Goal: Task Accomplishment & Management: Manage account settings

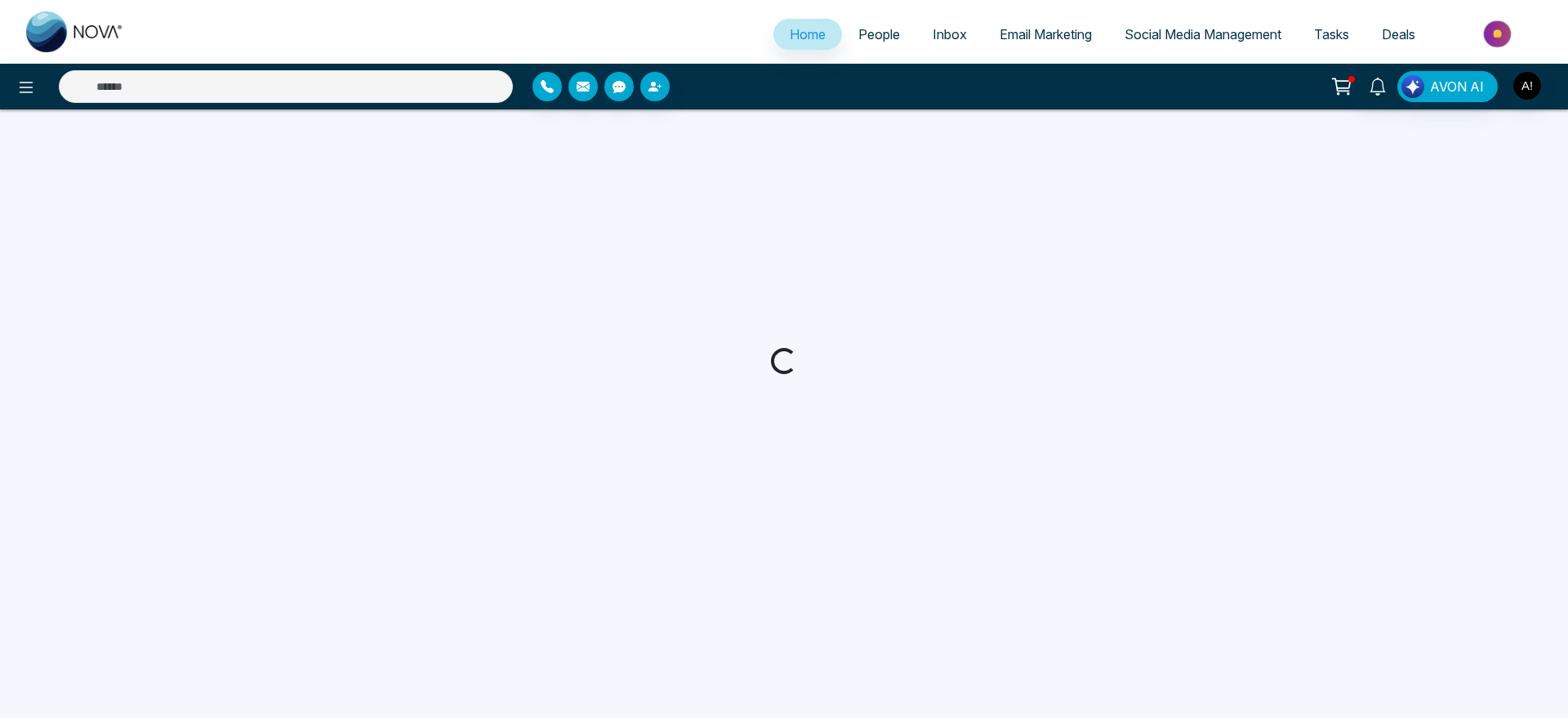
select select "*"
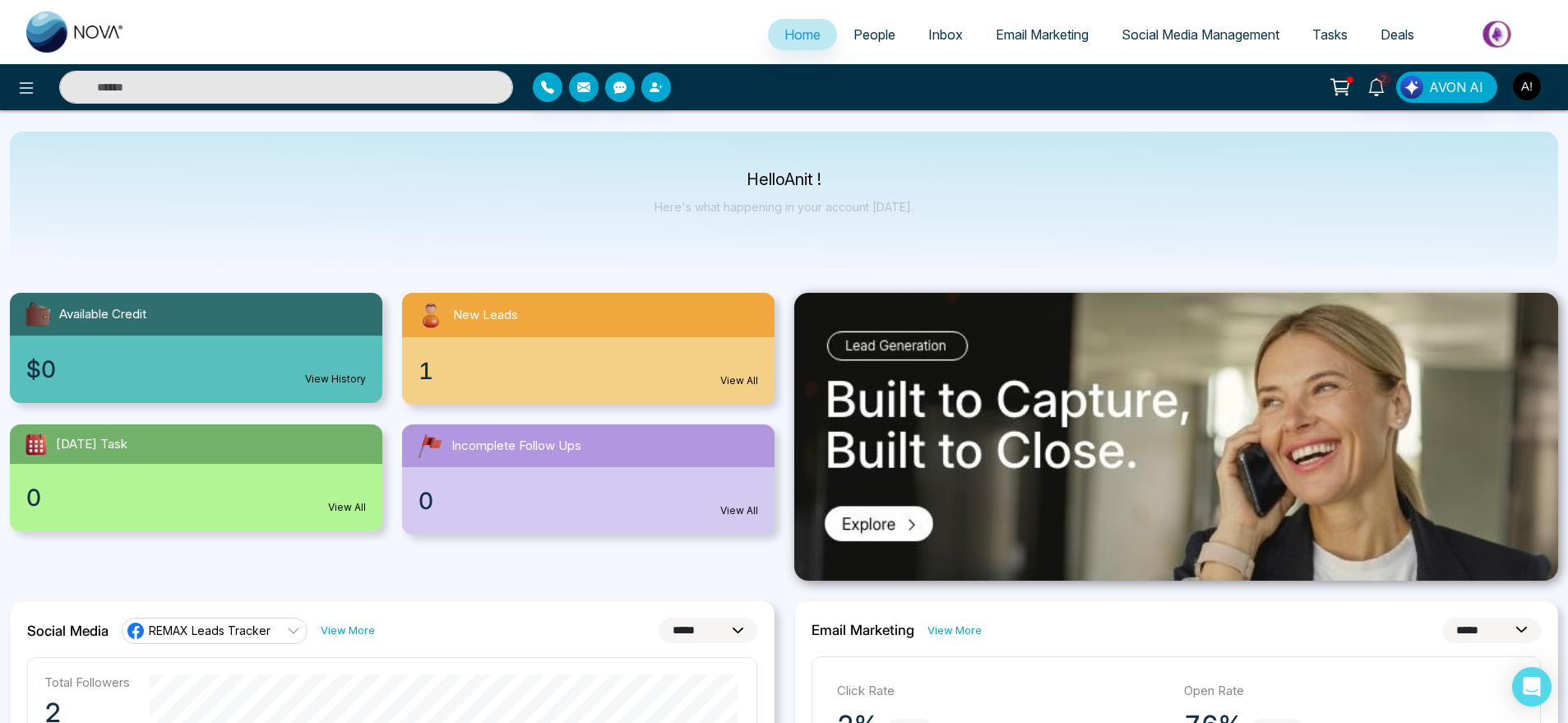
drag, startPoint x: 724, startPoint y: 172, endPoint x: 997, endPoint y: 202, distance: 274.6
click at [997, 202] on div "Hello Anit ! Here's what happening in your account [DATE]." at bounding box center [784, 199] width 1549 height 136
click at [870, 50] on li "People" at bounding box center [874, 36] width 75 height 34
click at [871, 41] on span "People" at bounding box center [874, 34] width 42 height 16
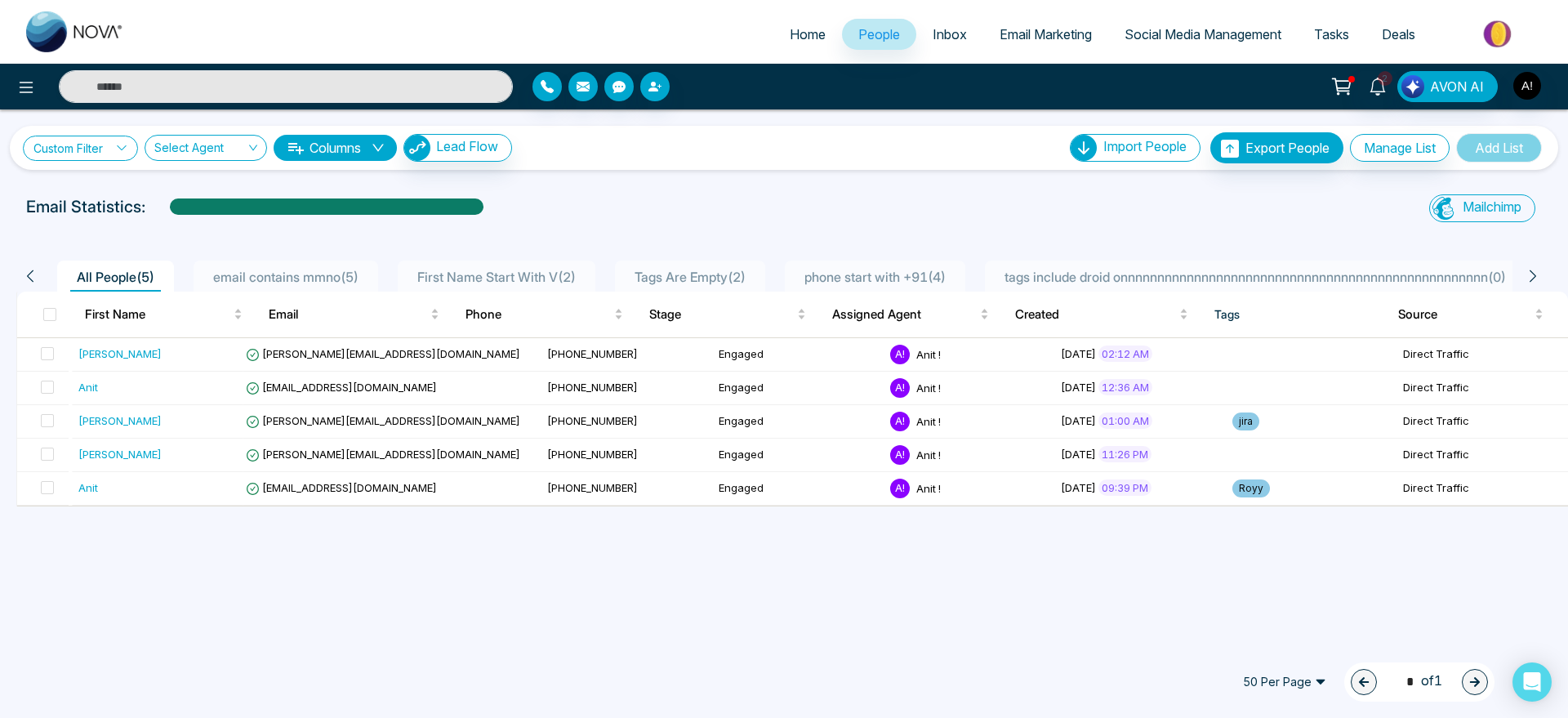
click at [38, 159] on link "Custom Filter" at bounding box center [80, 147] width 115 height 25
click at [934, 42] on link "Inbox" at bounding box center [949, 34] width 67 height 31
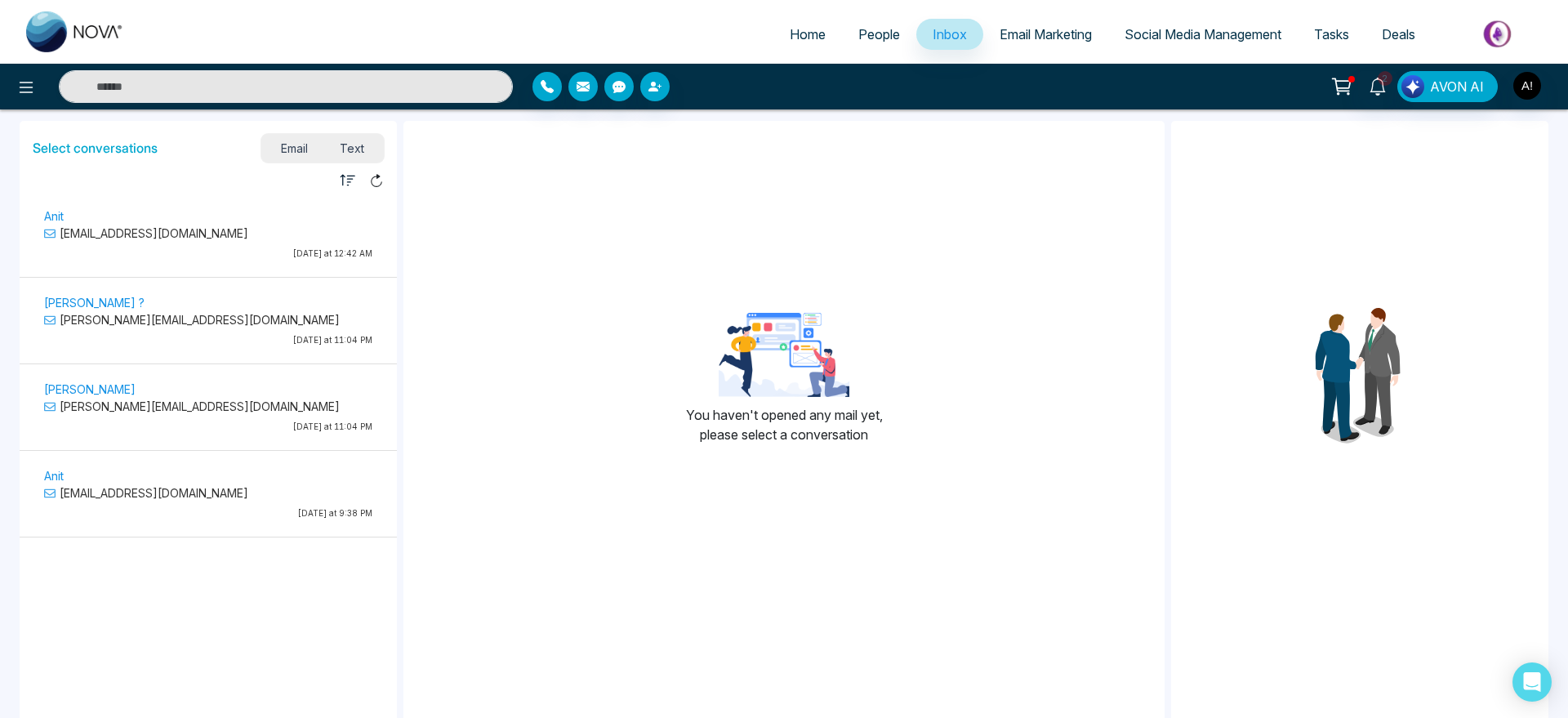
click at [1035, 31] on span "Email Marketing" at bounding box center [1045, 34] width 92 height 16
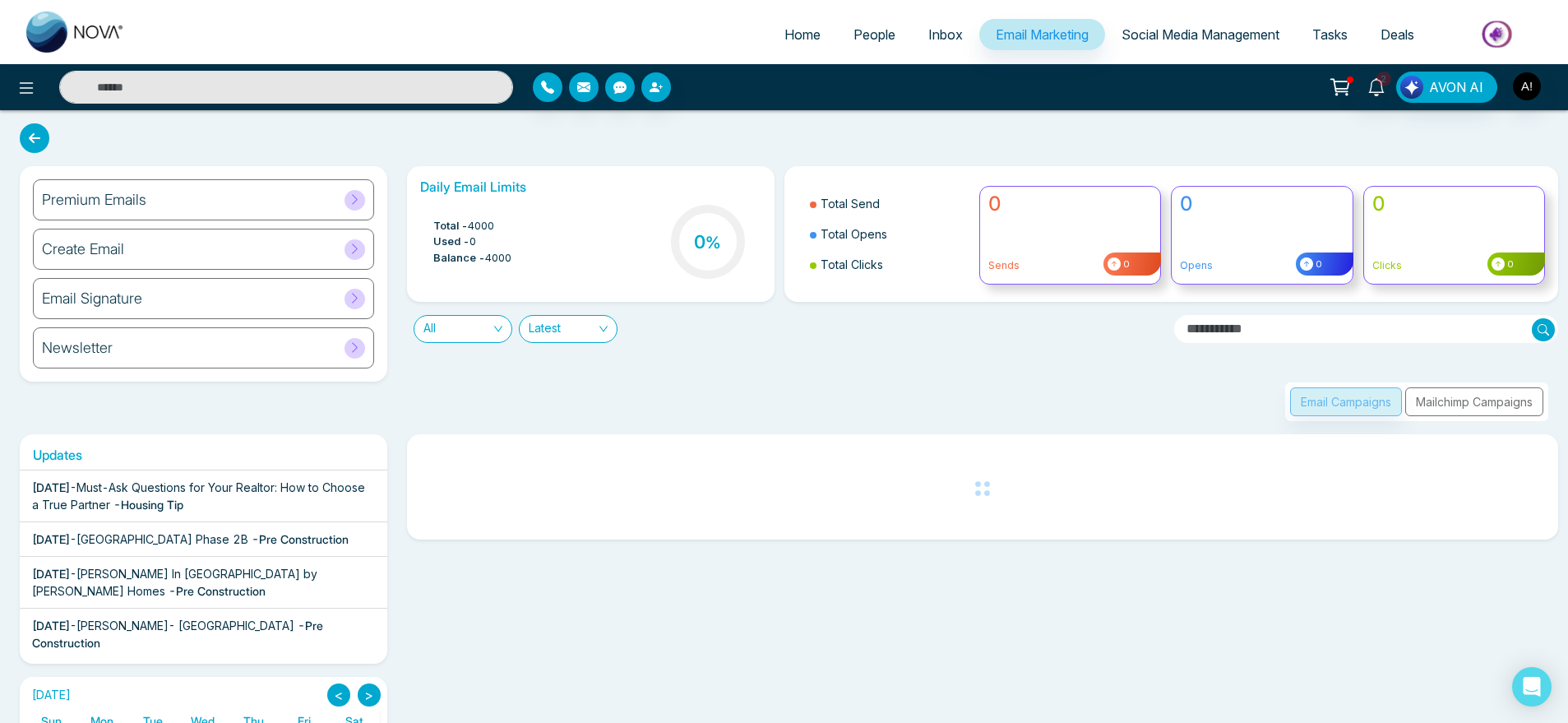
click at [1232, 26] on span "Social Media Management" at bounding box center [1200, 34] width 158 height 16
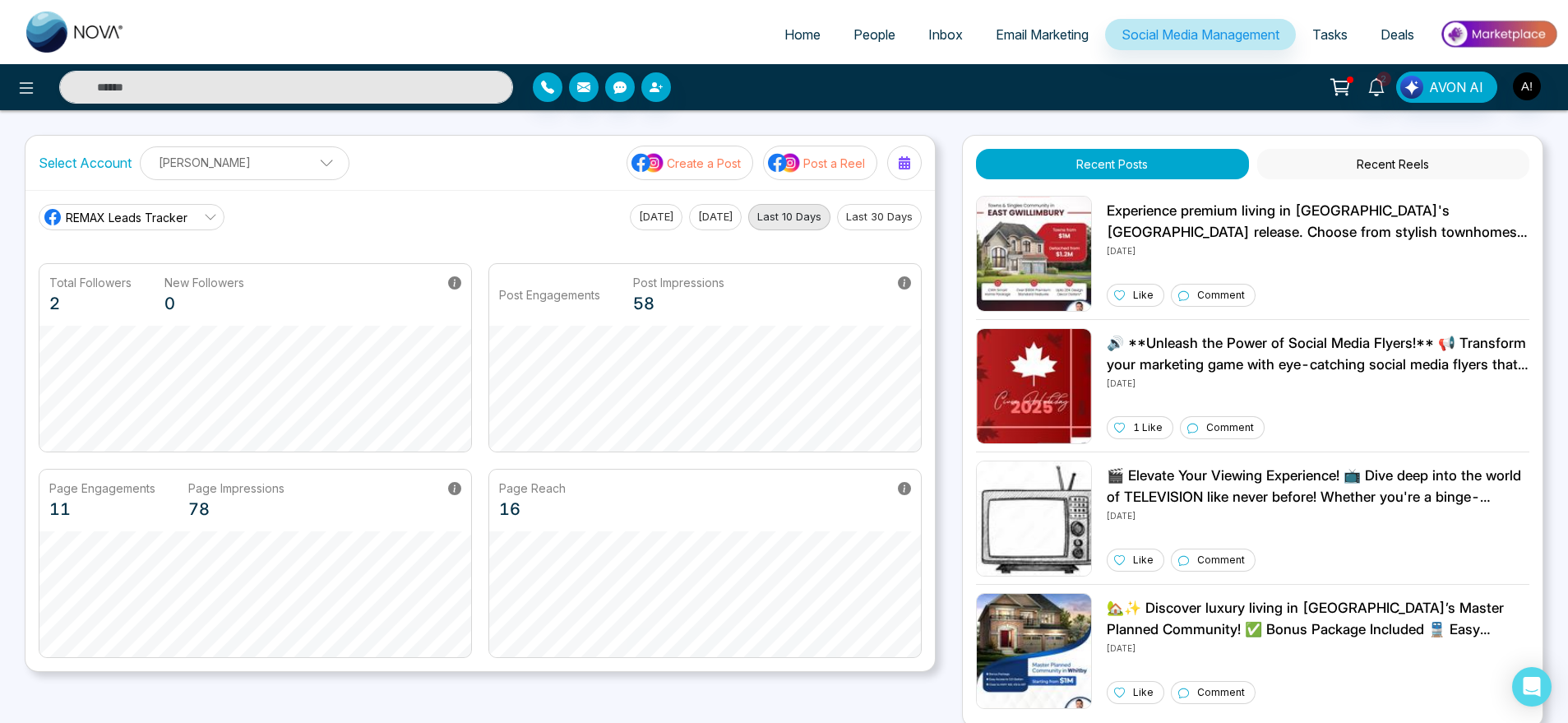
click at [1345, 38] on span "Tasks" at bounding box center [1330, 34] width 35 height 16
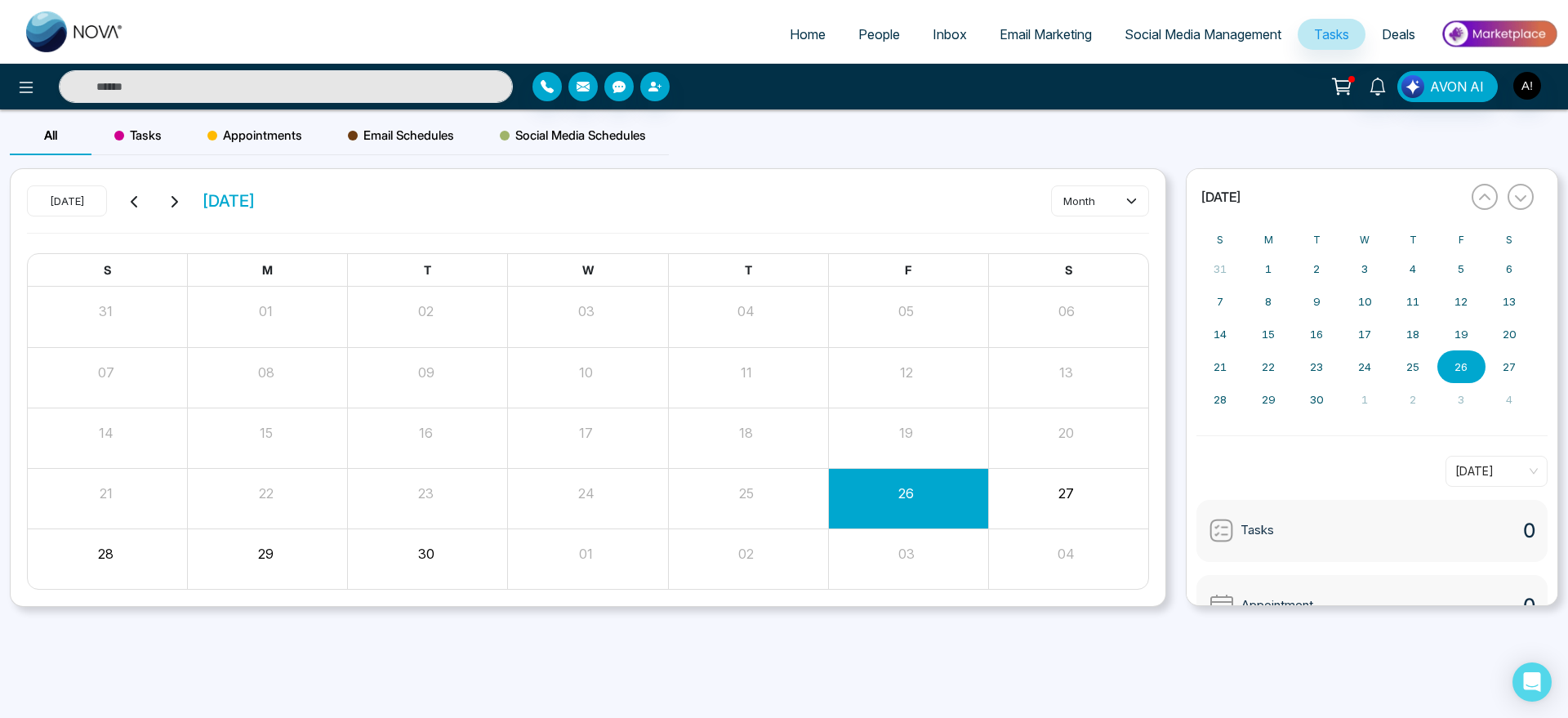
click at [1408, 38] on span "Deals" at bounding box center [1398, 34] width 34 height 16
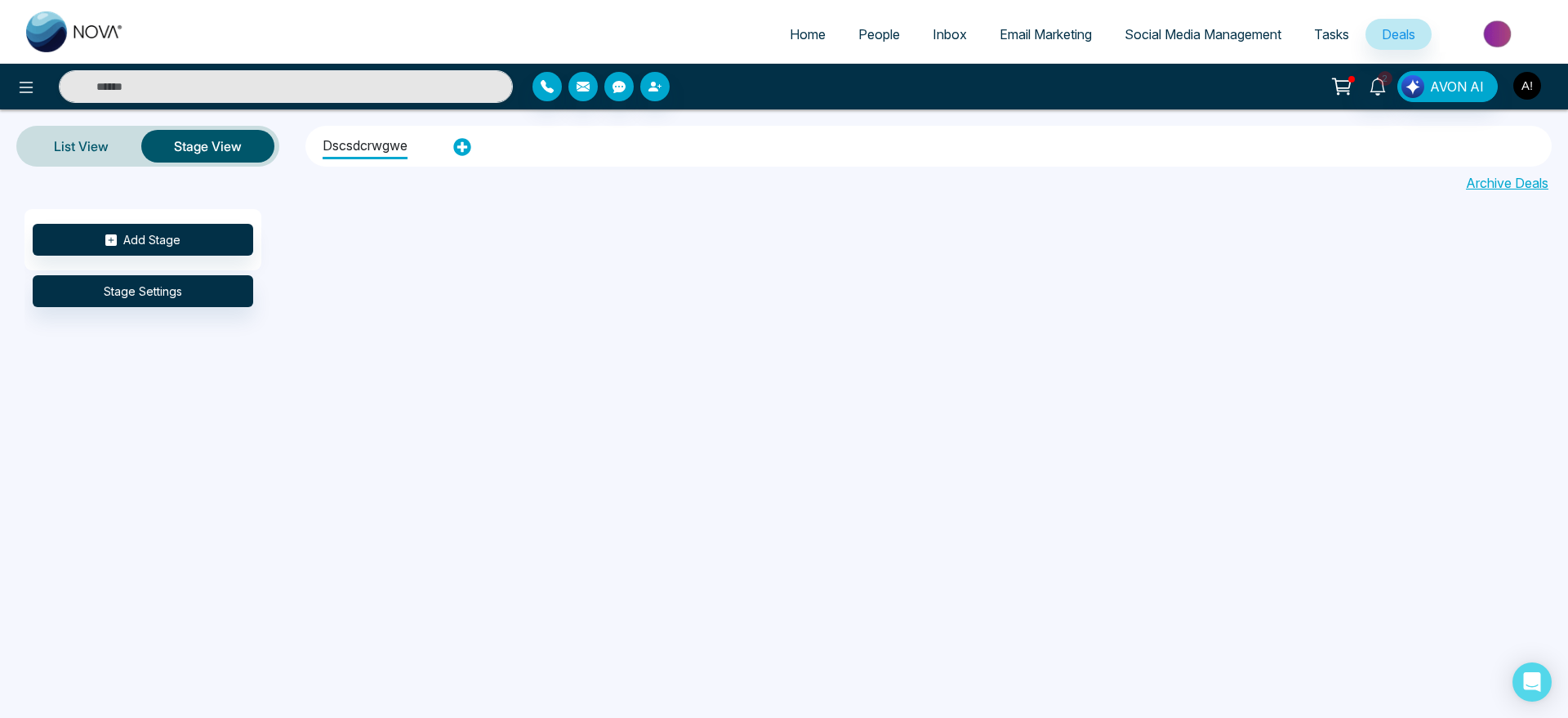
click at [1536, 97] on button "button" at bounding box center [1527, 85] width 29 height 29
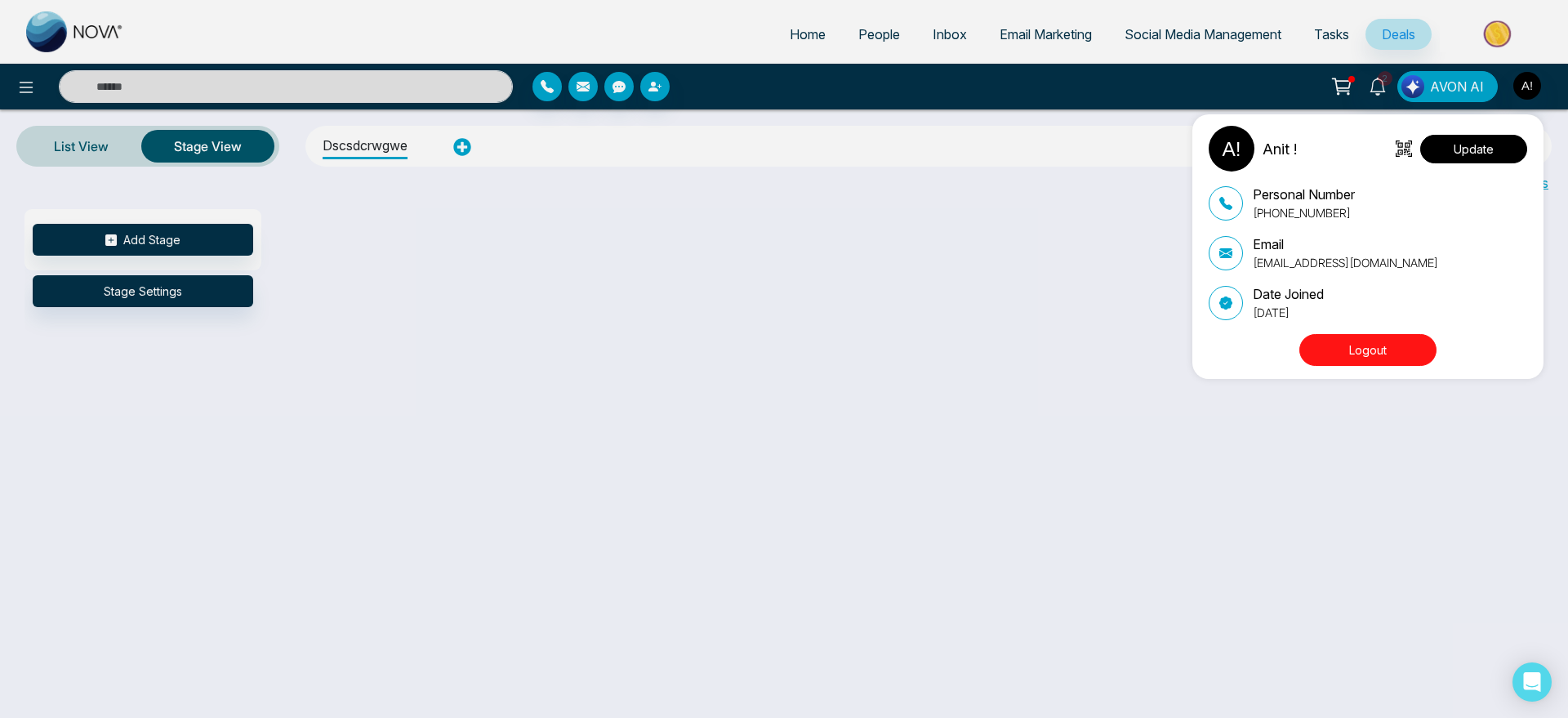
click at [1493, 145] on button "Update" at bounding box center [1473, 149] width 107 height 28
select select "***"
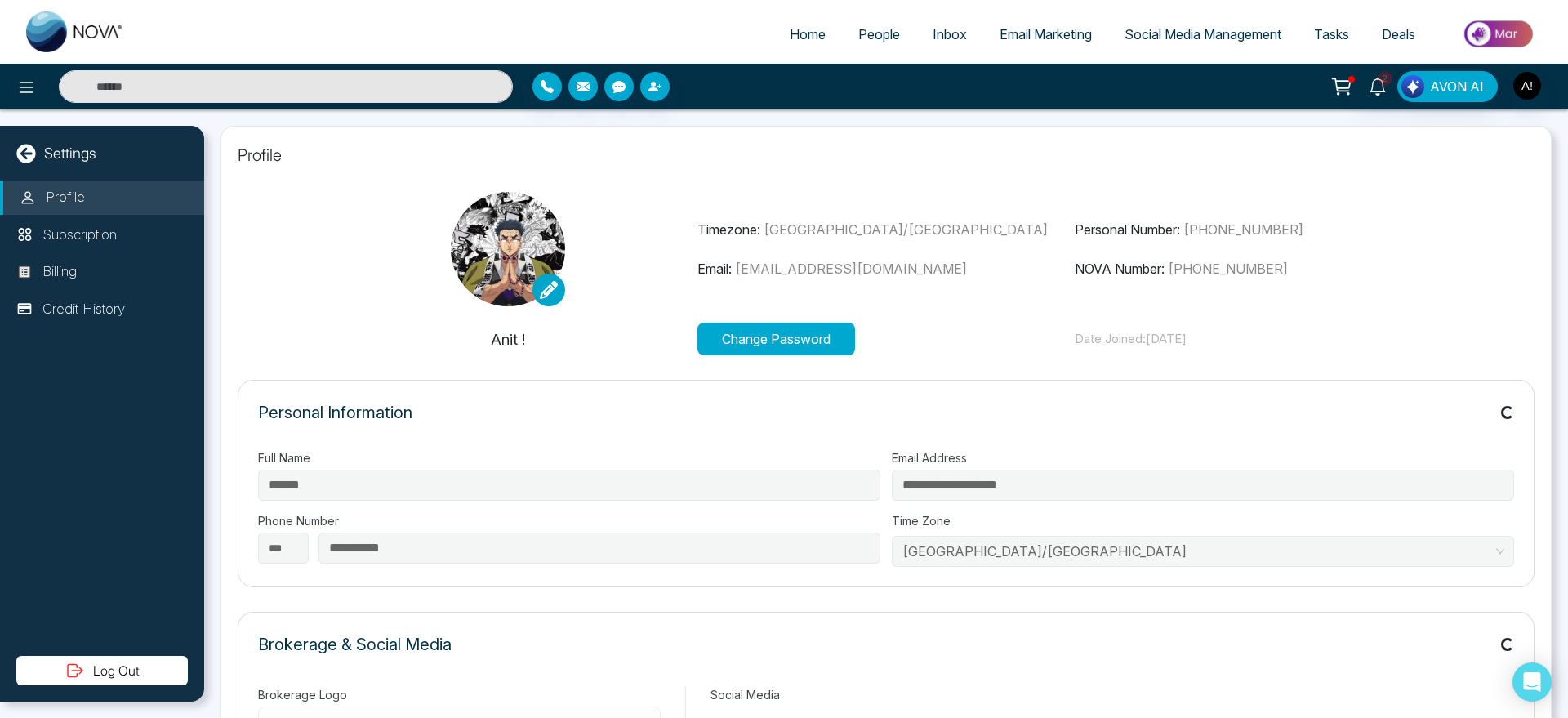
type input "*********"
type input "**********"
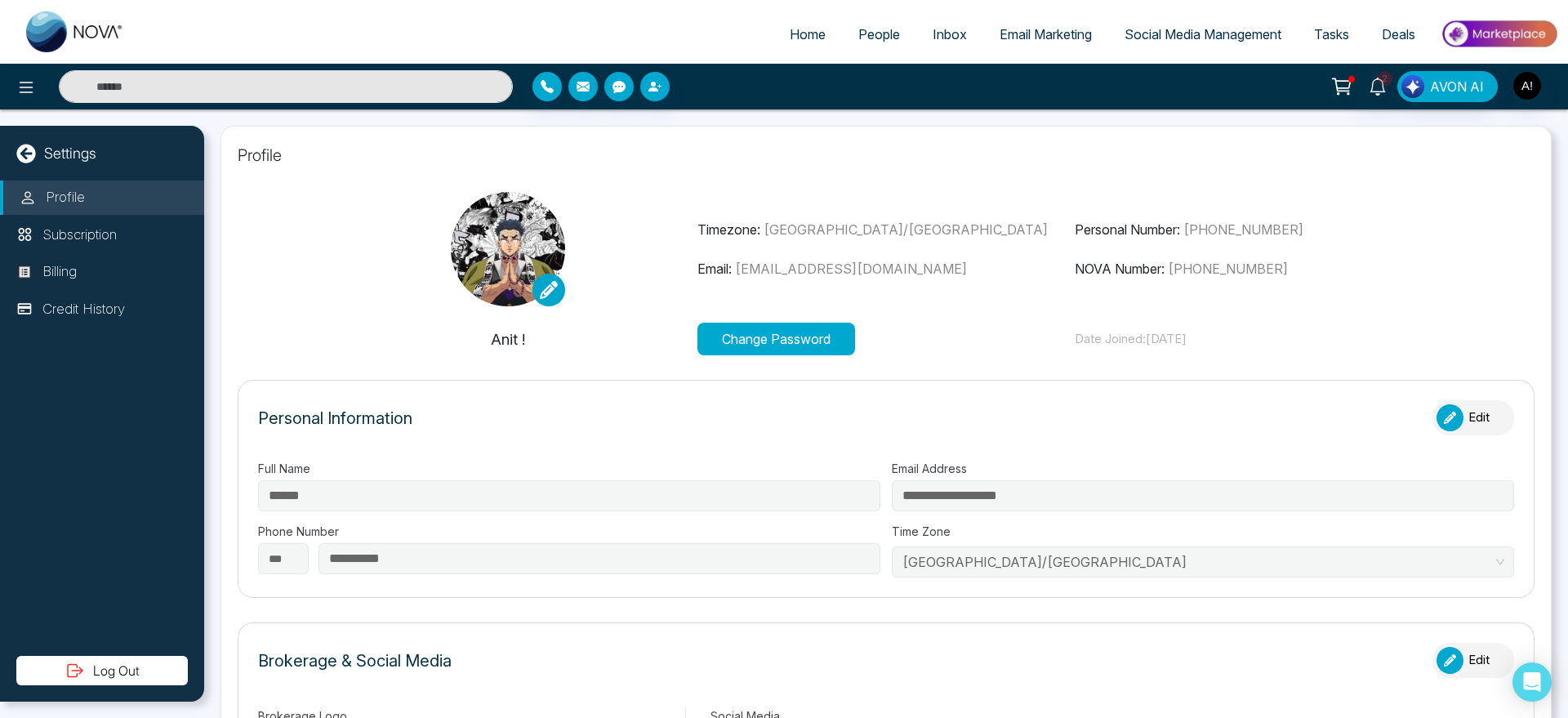
click at [789, 41] on span "Home" at bounding box center [807, 34] width 36 height 16
select select "*"
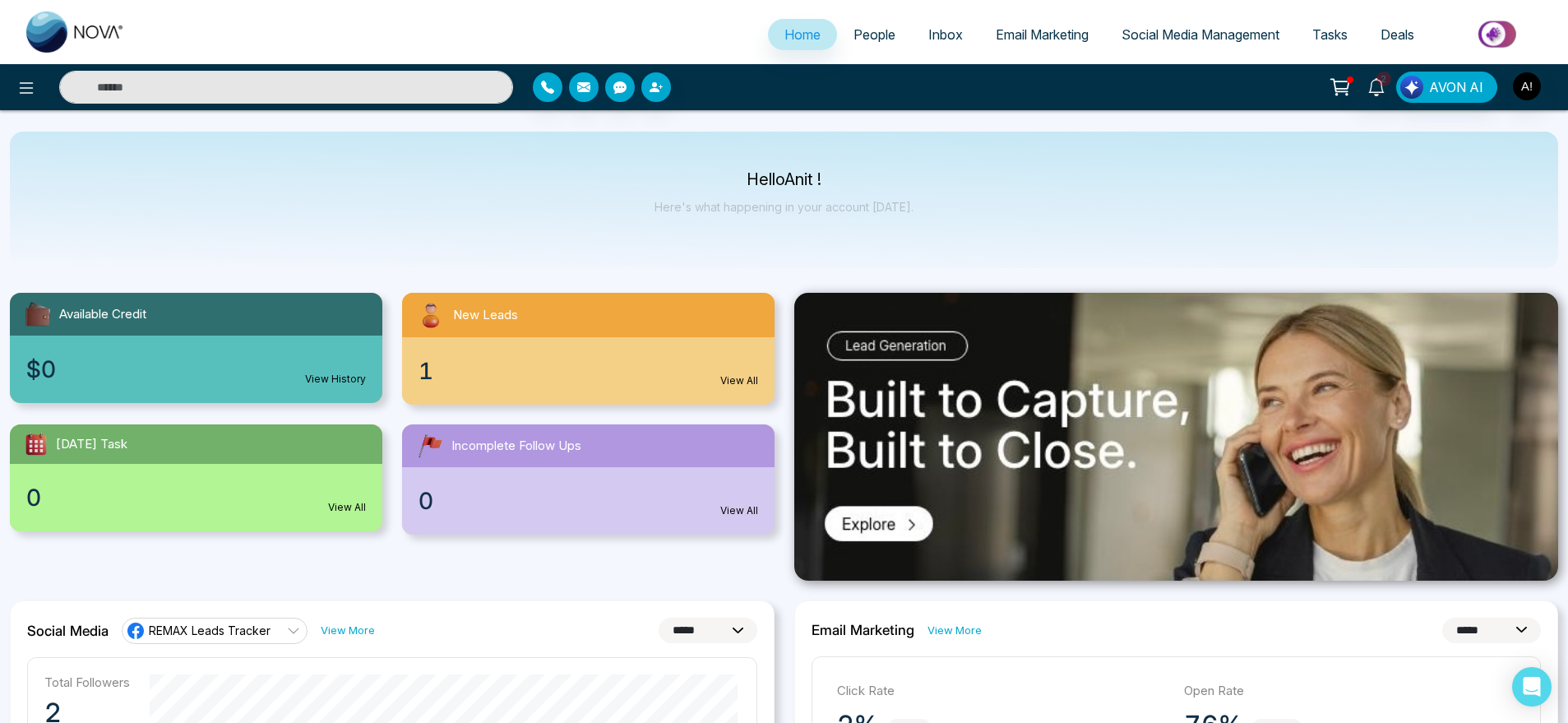
click at [49, 87] on div at bounding box center [278, 87] width 471 height 33
click at [29, 79] on icon at bounding box center [26, 88] width 20 height 20
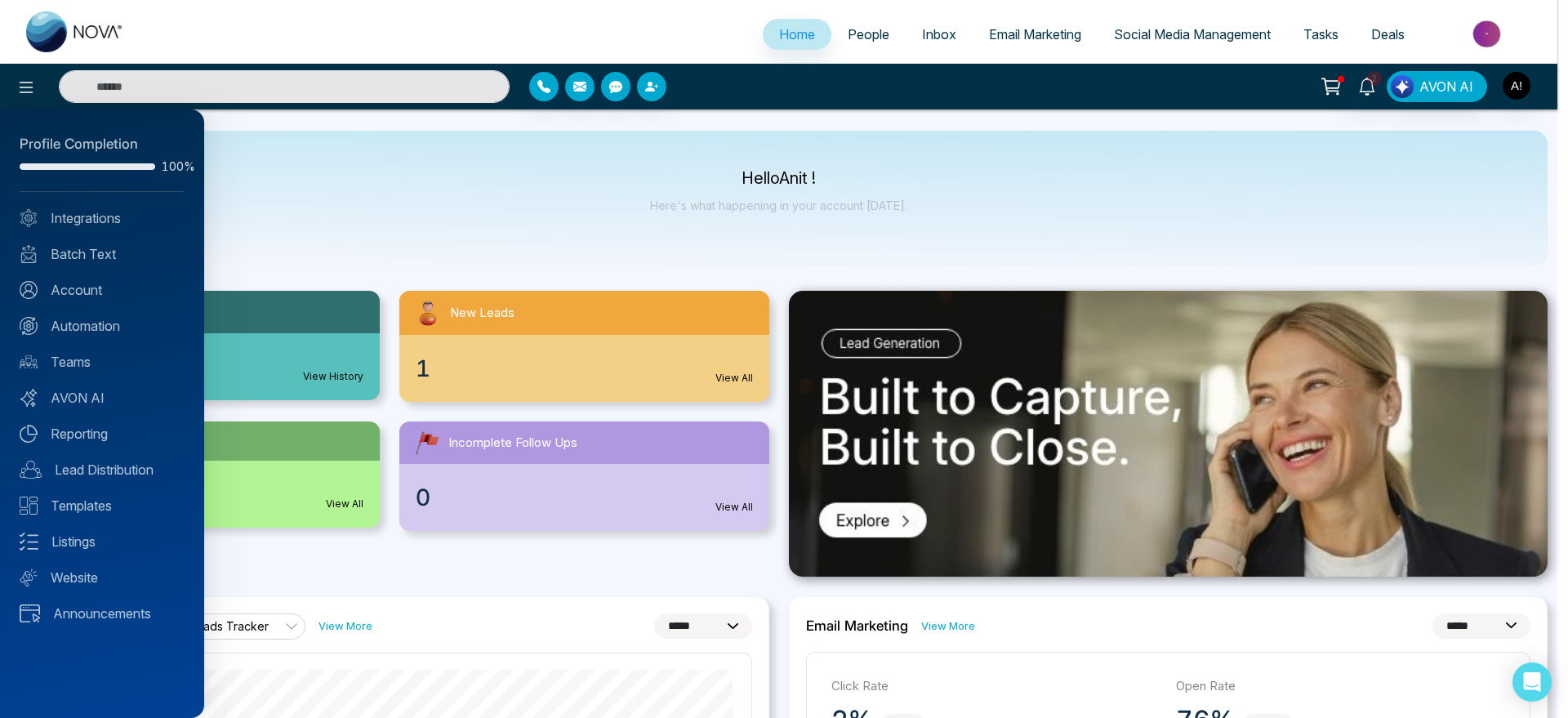
click at [107, 227] on div "Profile Completion 100% Integrations Batch Text Account Automation Teams AVON A…" at bounding box center [102, 414] width 205 height 608
click at [84, 222] on link "Integrations" at bounding box center [102, 218] width 165 height 20
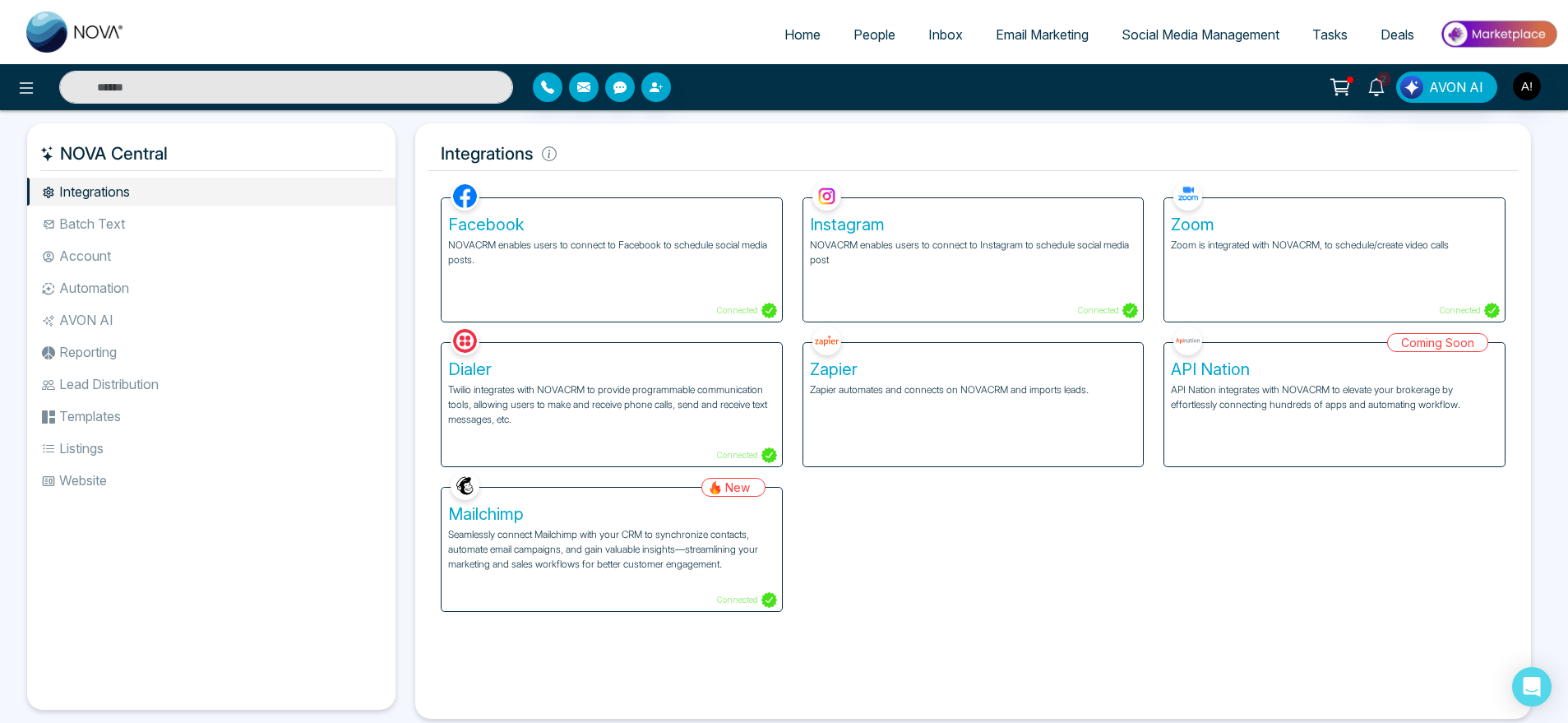
click at [132, 226] on li "Batch Text" at bounding box center [212, 224] width 369 height 28
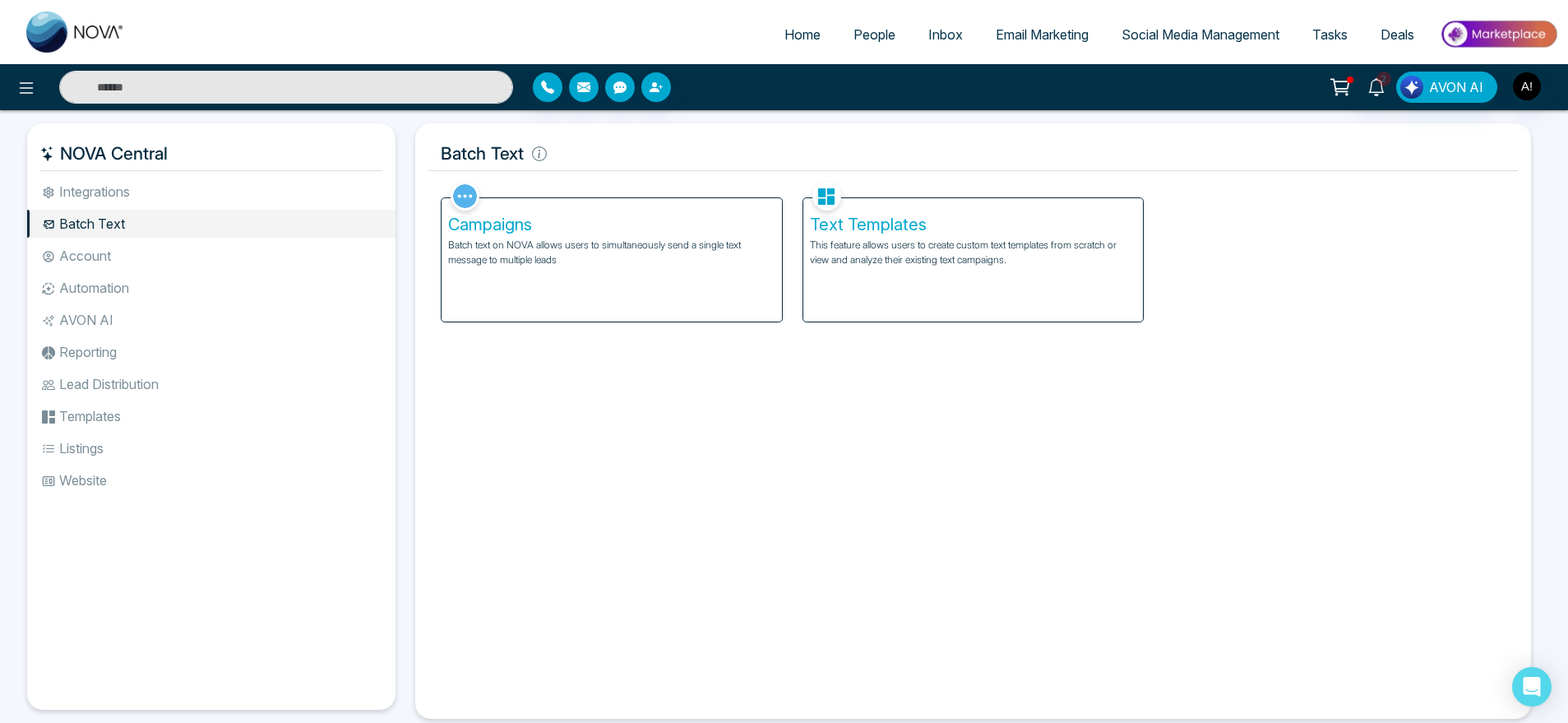
click at [125, 256] on li "Account" at bounding box center [212, 256] width 369 height 28
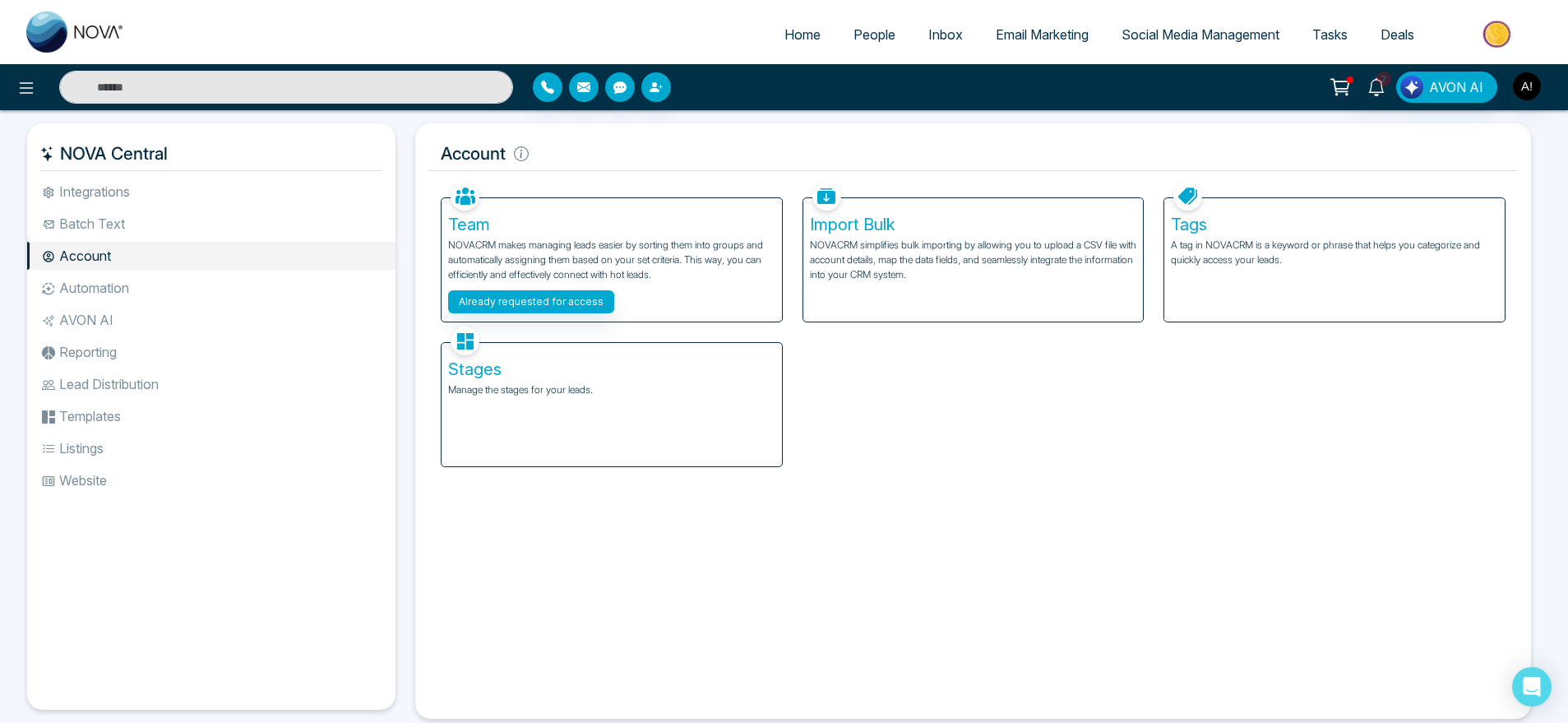
click at [132, 277] on li "Automation" at bounding box center [212, 288] width 369 height 28
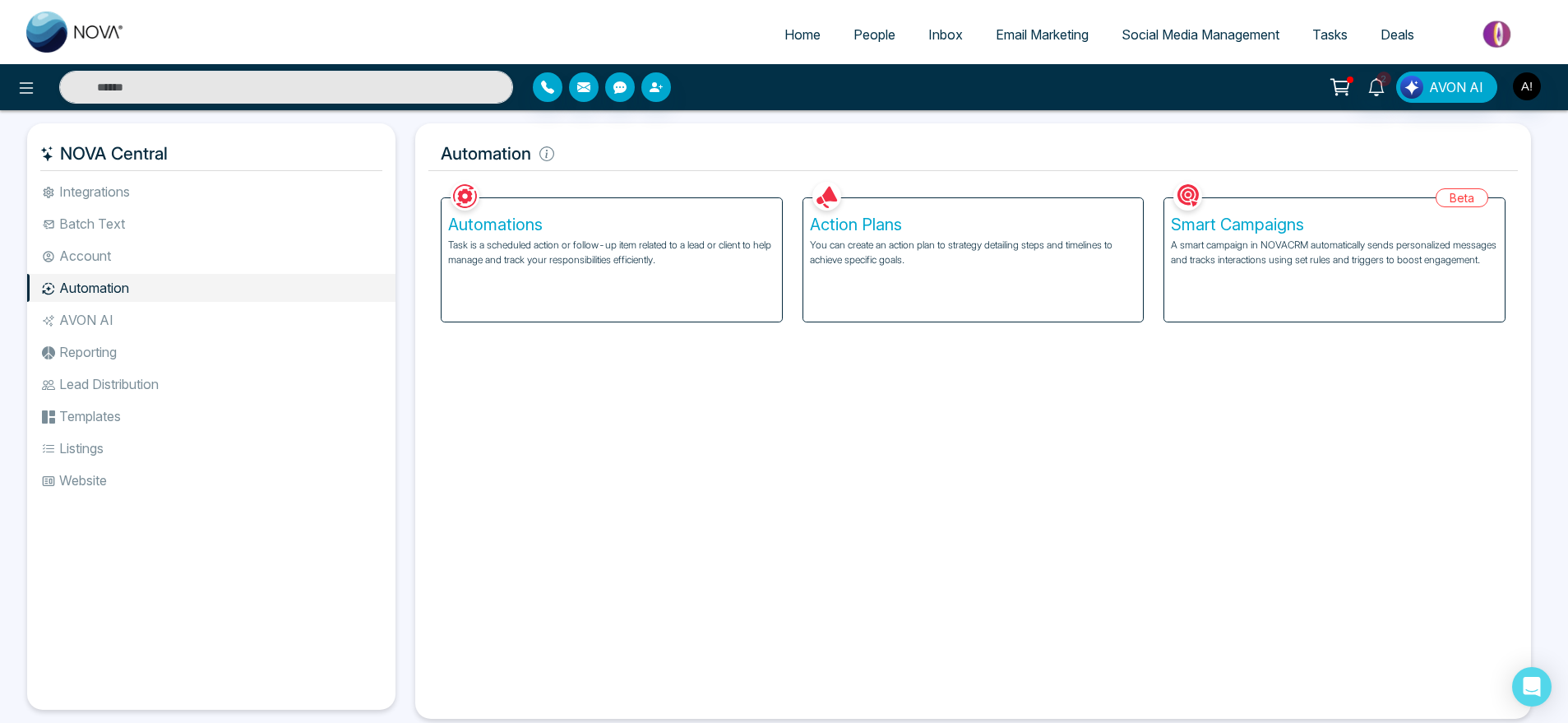
click at [114, 329] on li "AVON AI" at bounding box center [212, 320] width 369 height 28
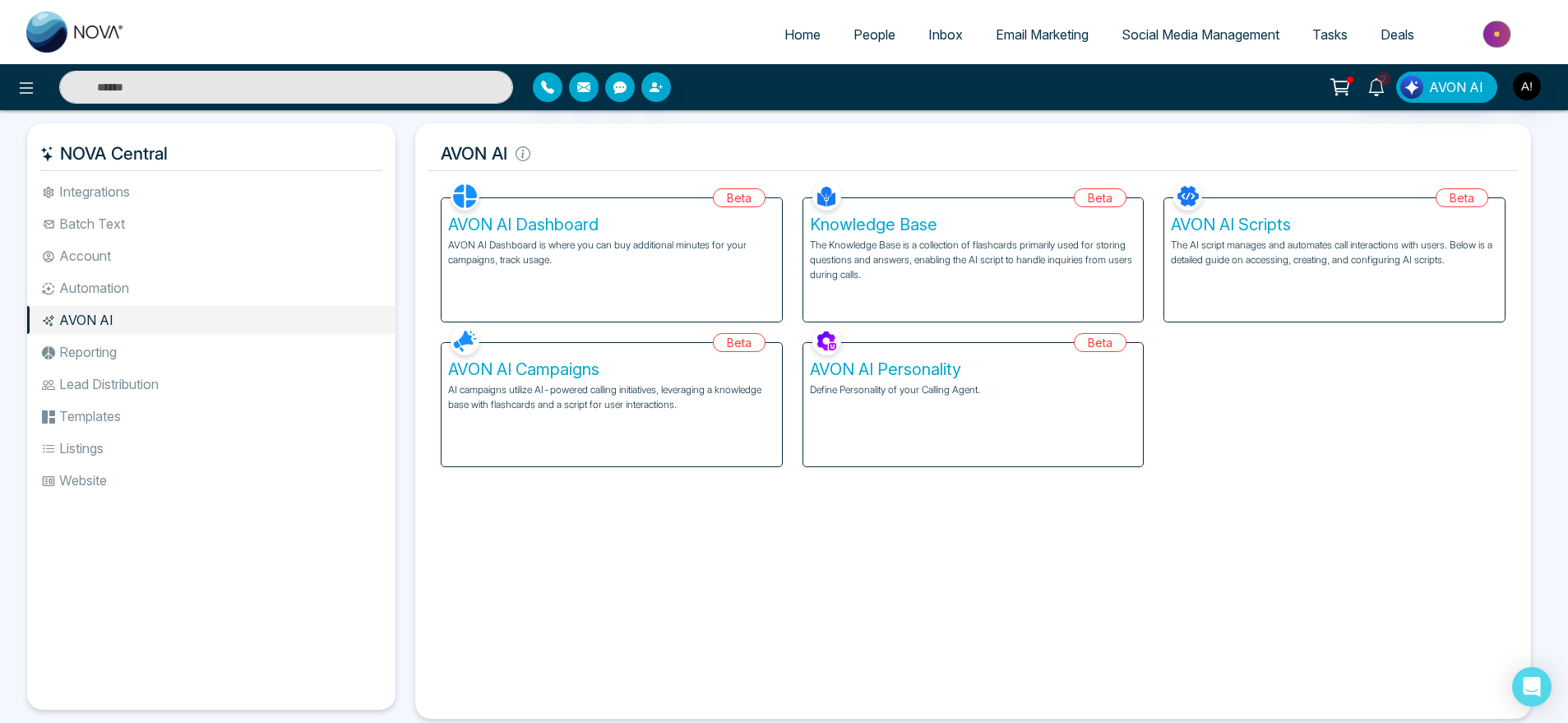
click at [107, 370] on li "Lead Distribution" at bounding box center [212, 385] width 369 height 28
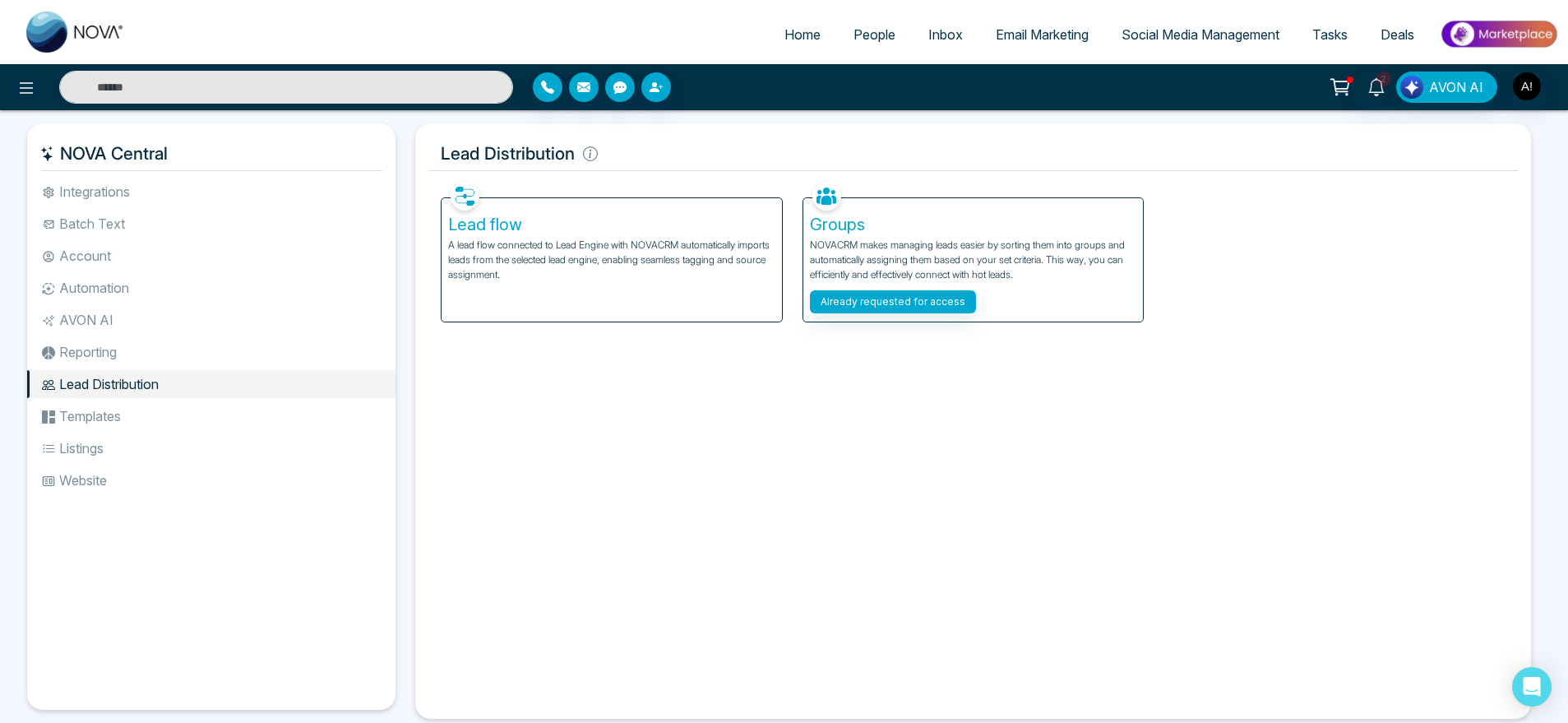
click at [66, 327] on li "AVON AI" at bounding box center [212, 320] width 369 height 28
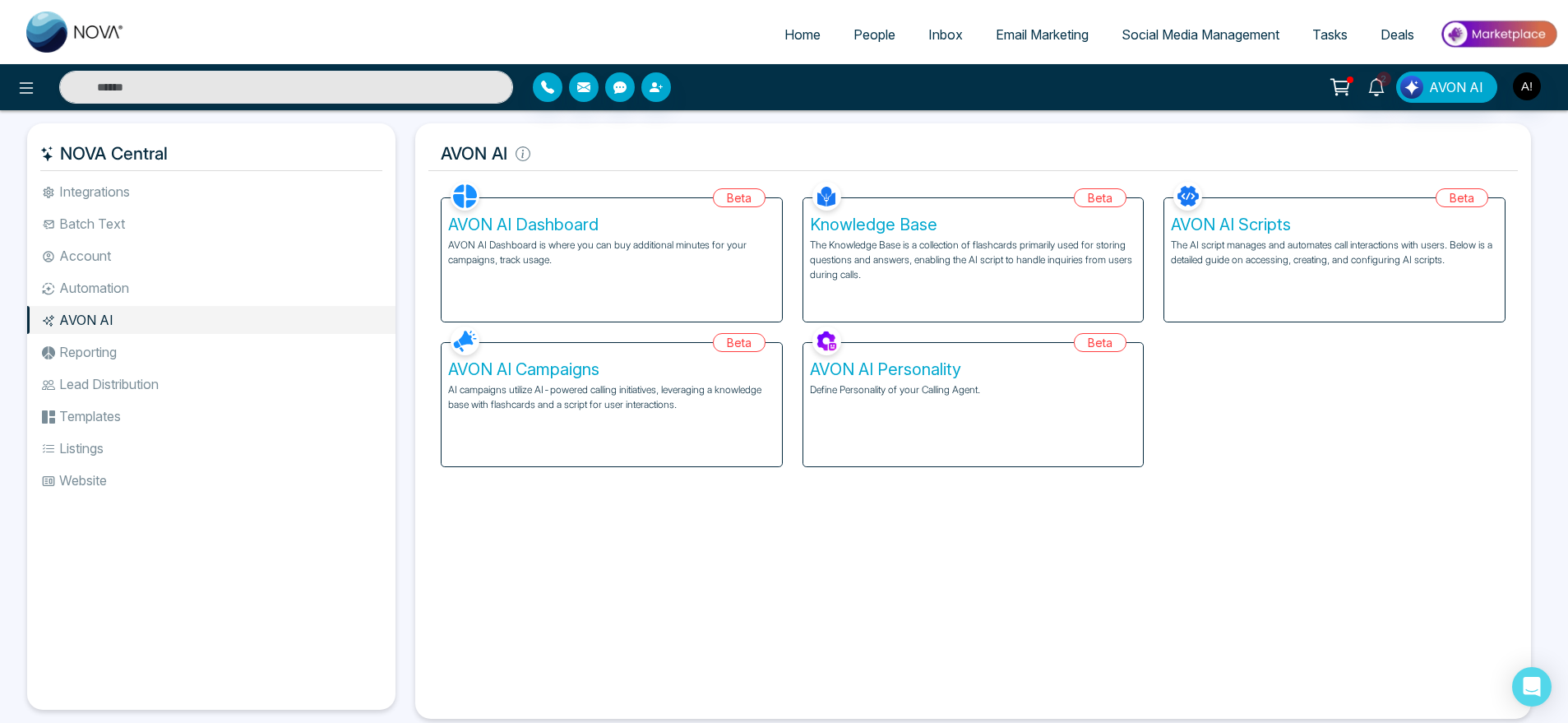
click at [72, 403] on li "Templates" at bounding box center [212, 417] width 369 height 28
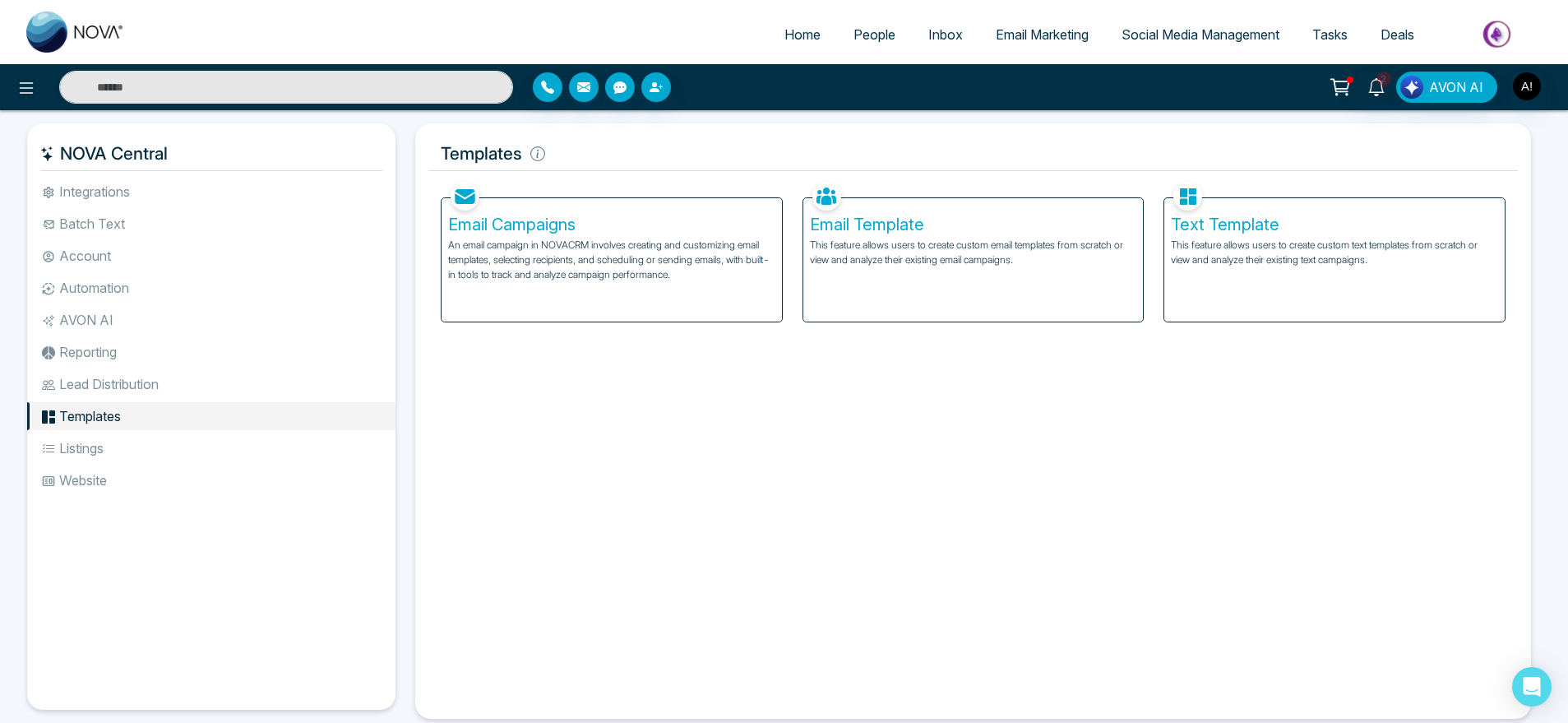
click at [82, 456] on li "Listings" at bounding box center [212, 448] width 369 height 28
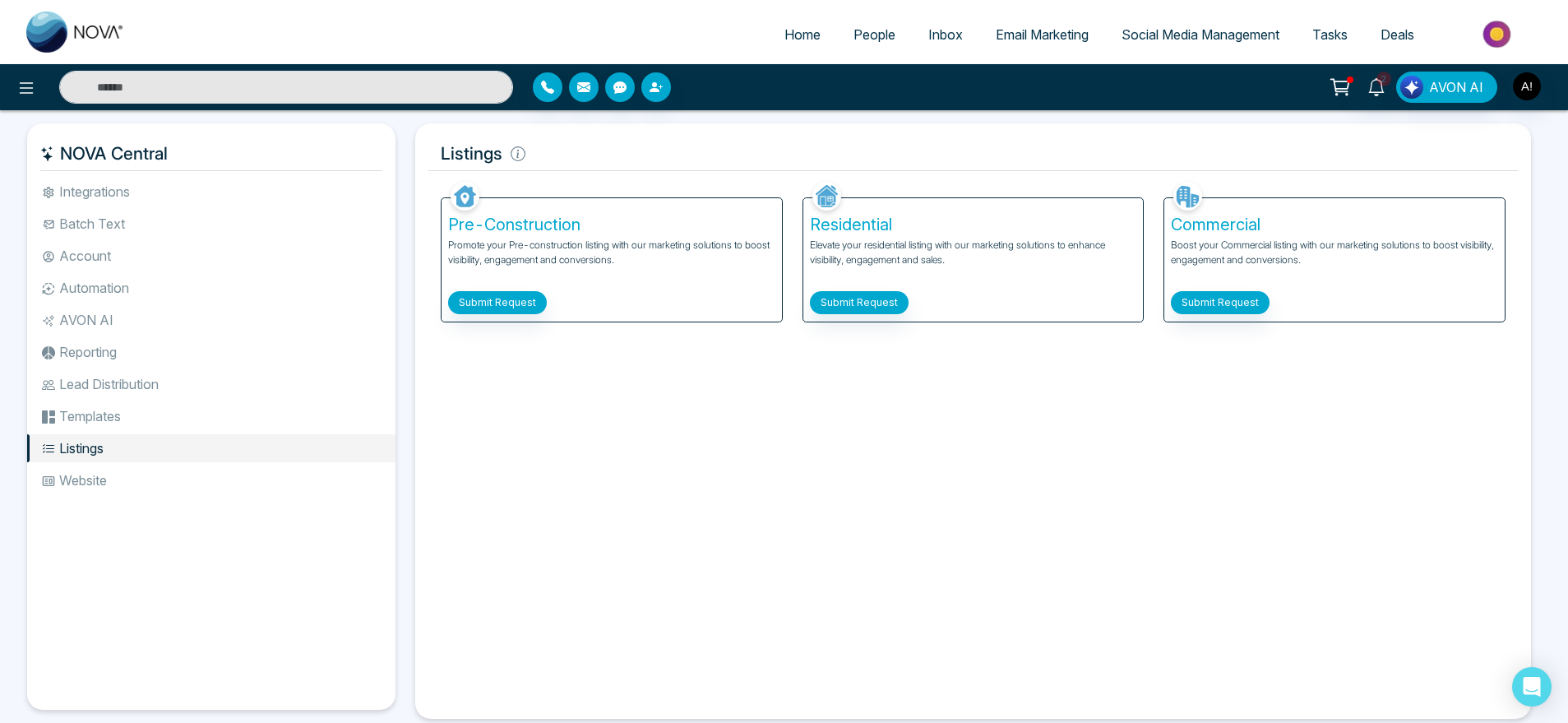
click at [92, 497] on ul "Integrations Batch Text Account Automation AVON AI Reporting Lead Distribution …" at bounding box center [212, 430] width 369 height 506
click at [117, 472] on li "Website" at bounding box center [212, 480] width 369 height 28
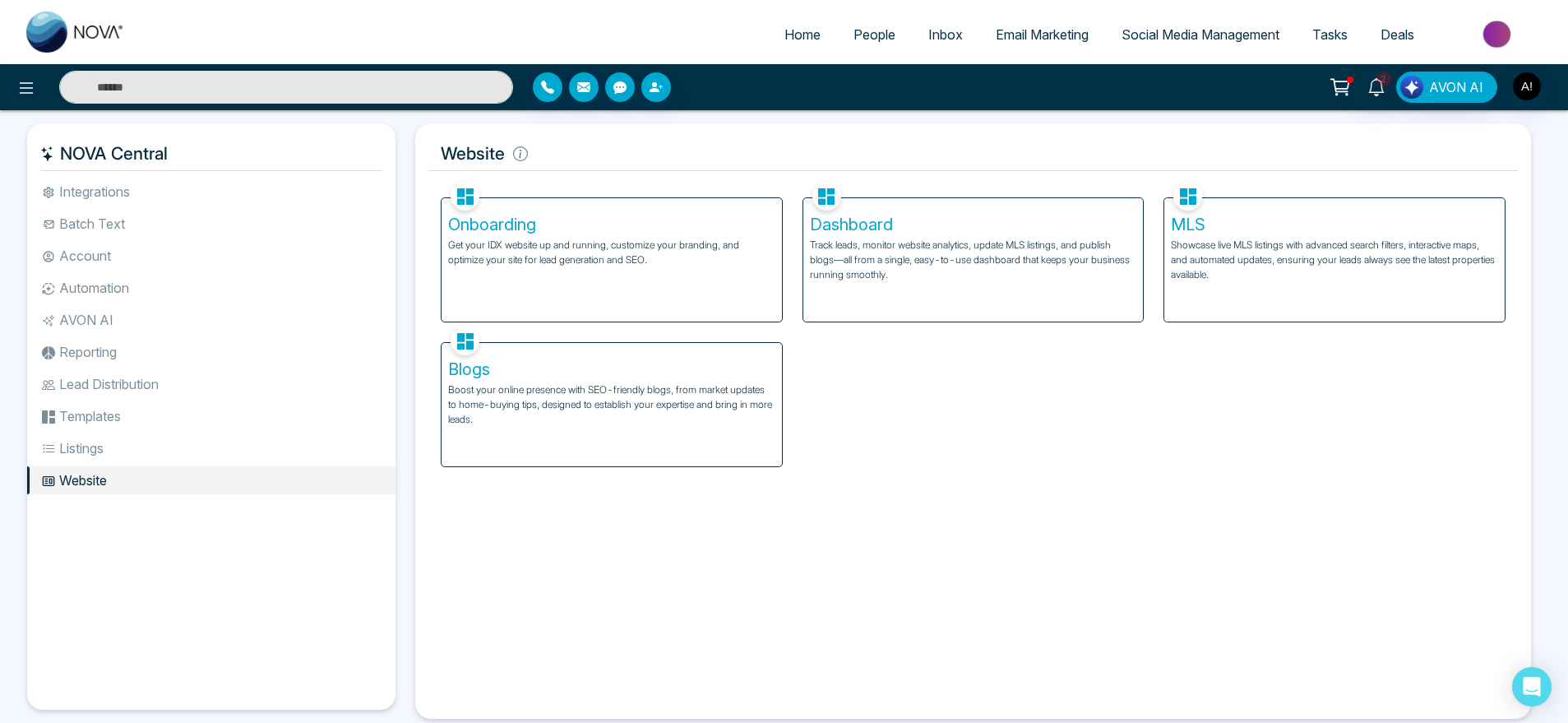
click at [129, 195] on li "Integrations" at bounding box center [212, 192] width 369 height 28
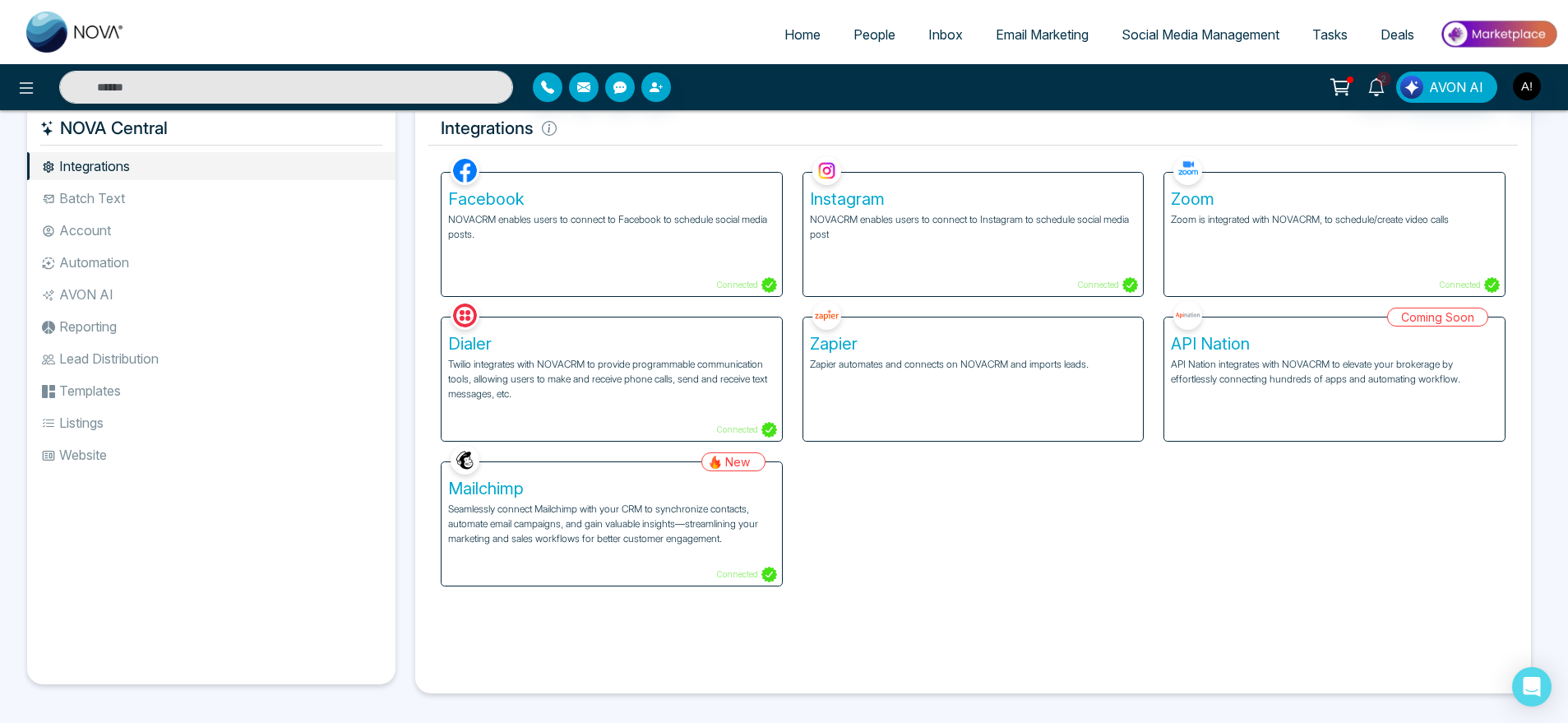
scroll to position [27, 0]
click at [47, 494] on ul "Integrations Batch Text Account Automation AVON AI Reporting Lead Distribution …" at bounding box center [212, 403] width 369 height 506
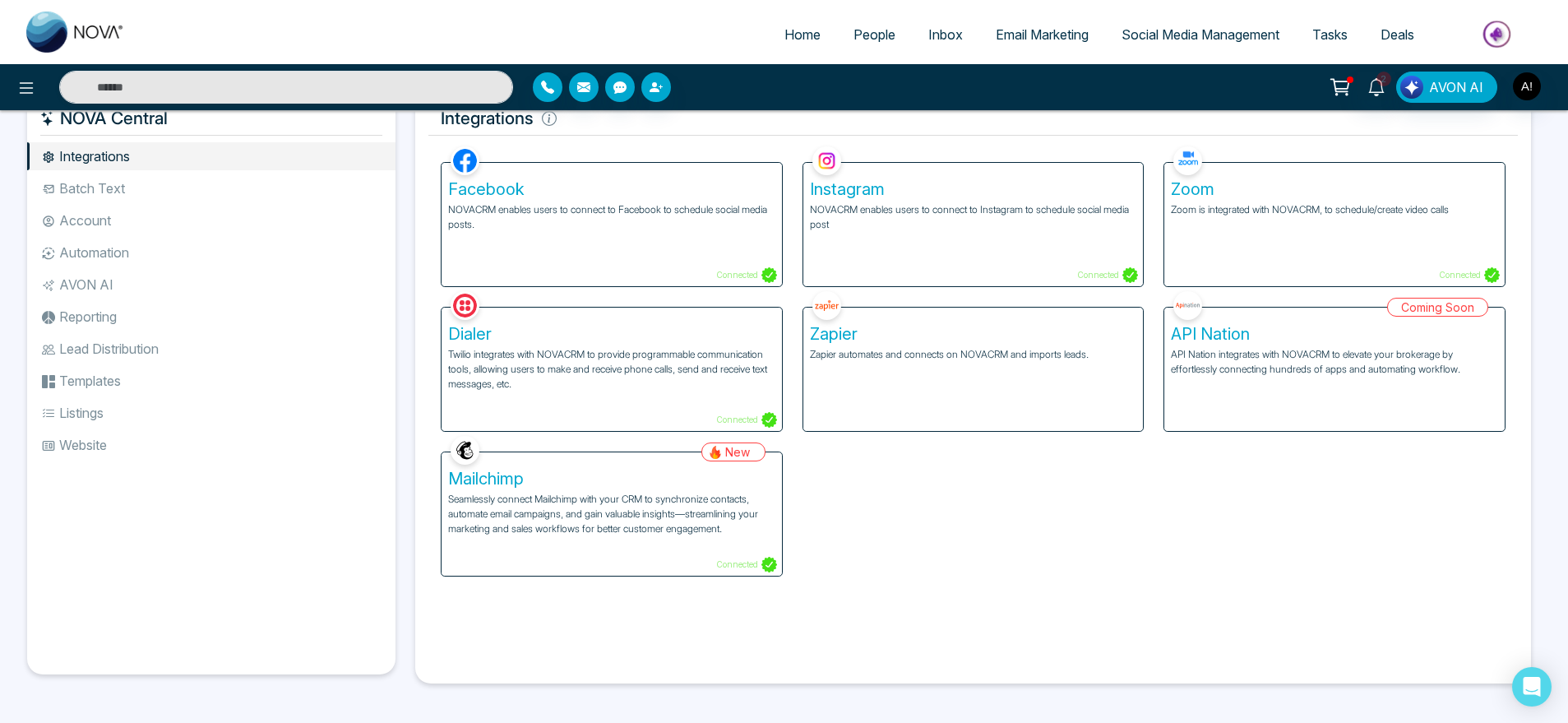
click at [61, 457] on li "Website" at bounding box center [212, 445] width 369 height 28
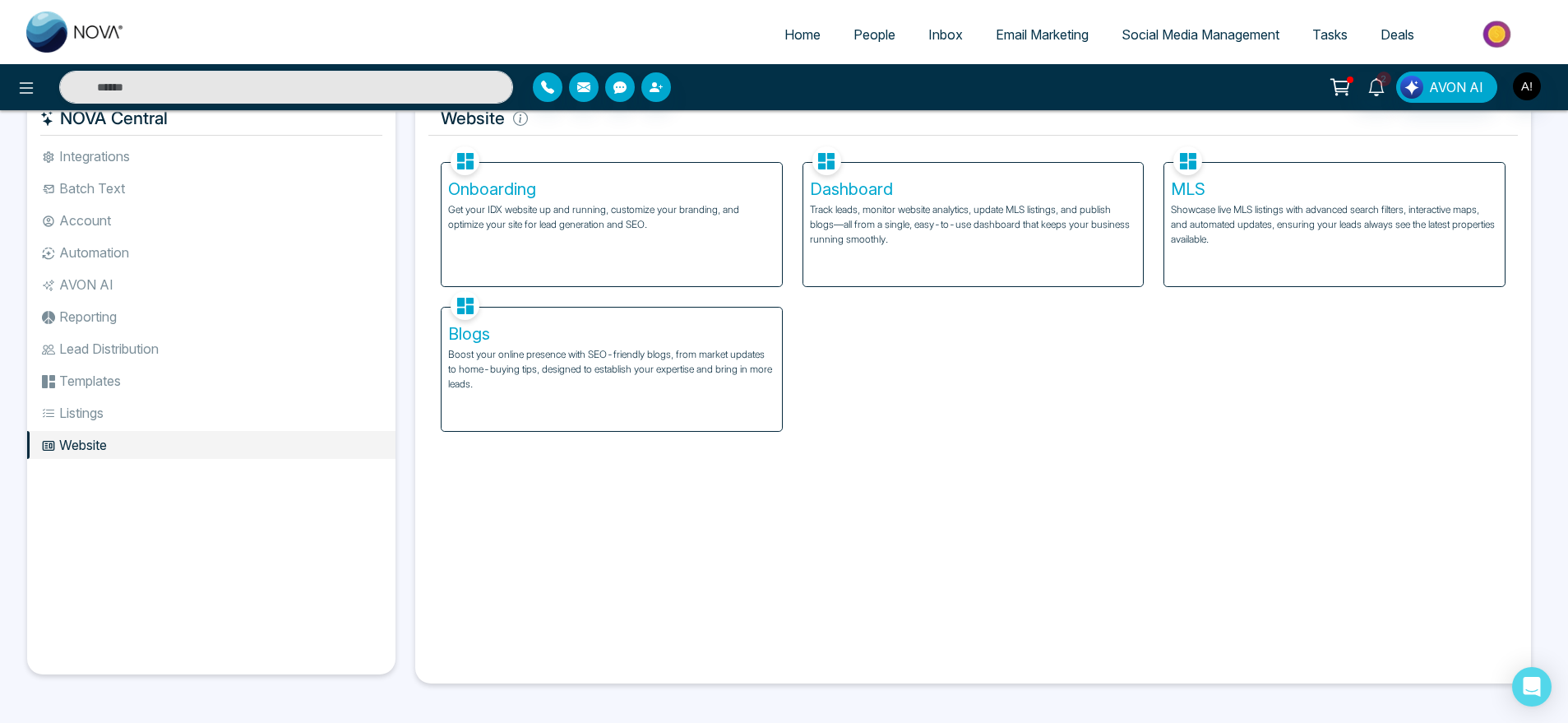
click at [130, 407] on li "Listings" at bounding box center [212, 413] width 369 height 28
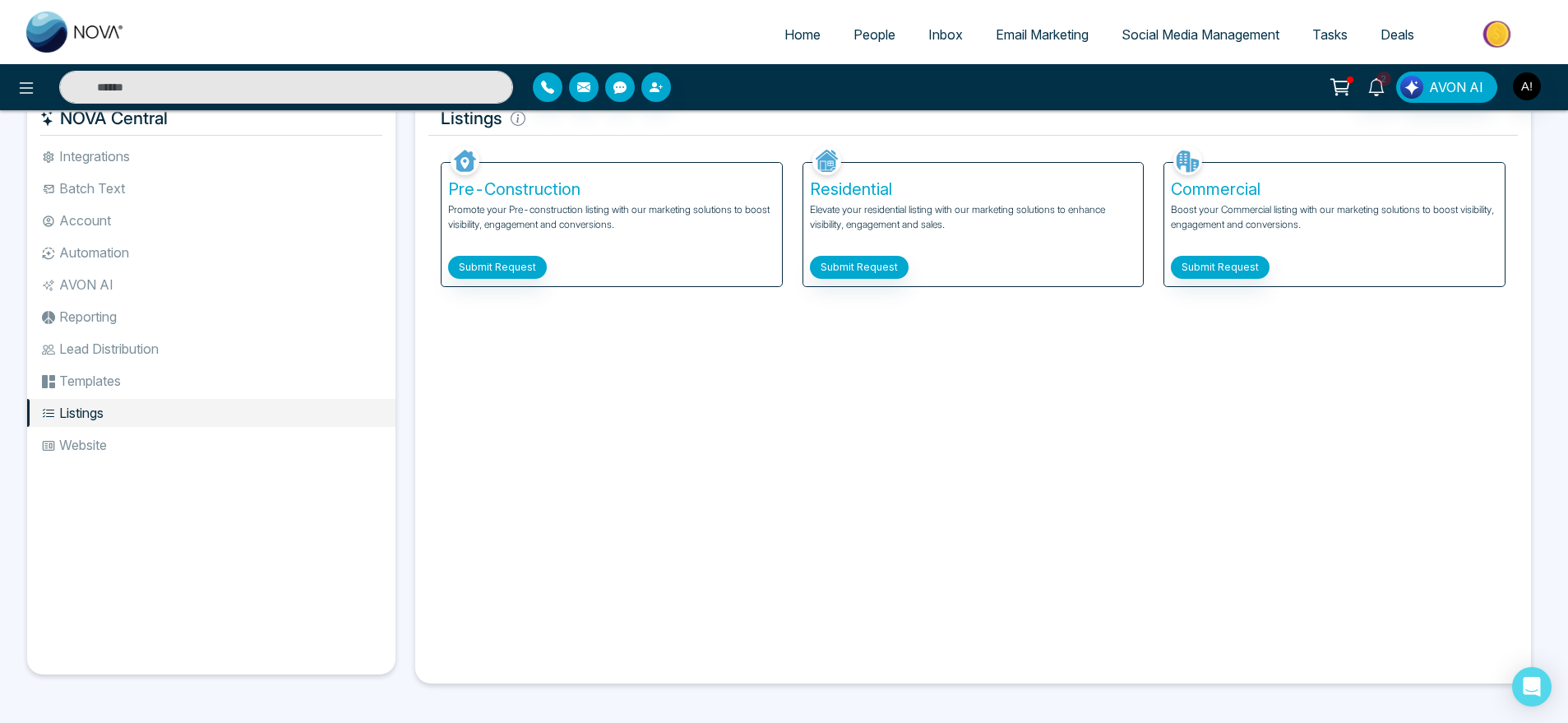
click at [129, 253] on li "Automation" at bounding box center [212, 252] width 369 height 28
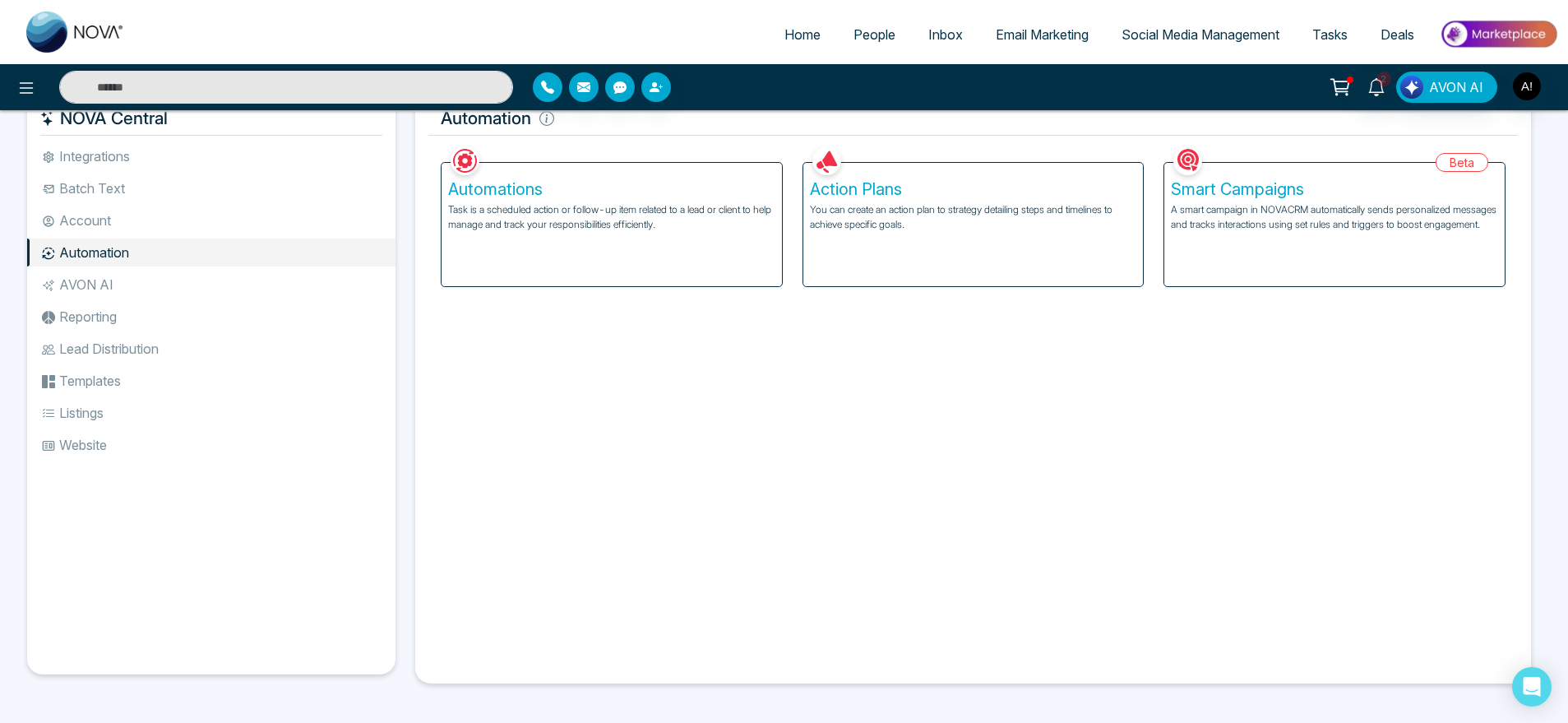
click at [136, 352] on li "Lead Distribution" at bounding box center [212, 349] width 369 height 28
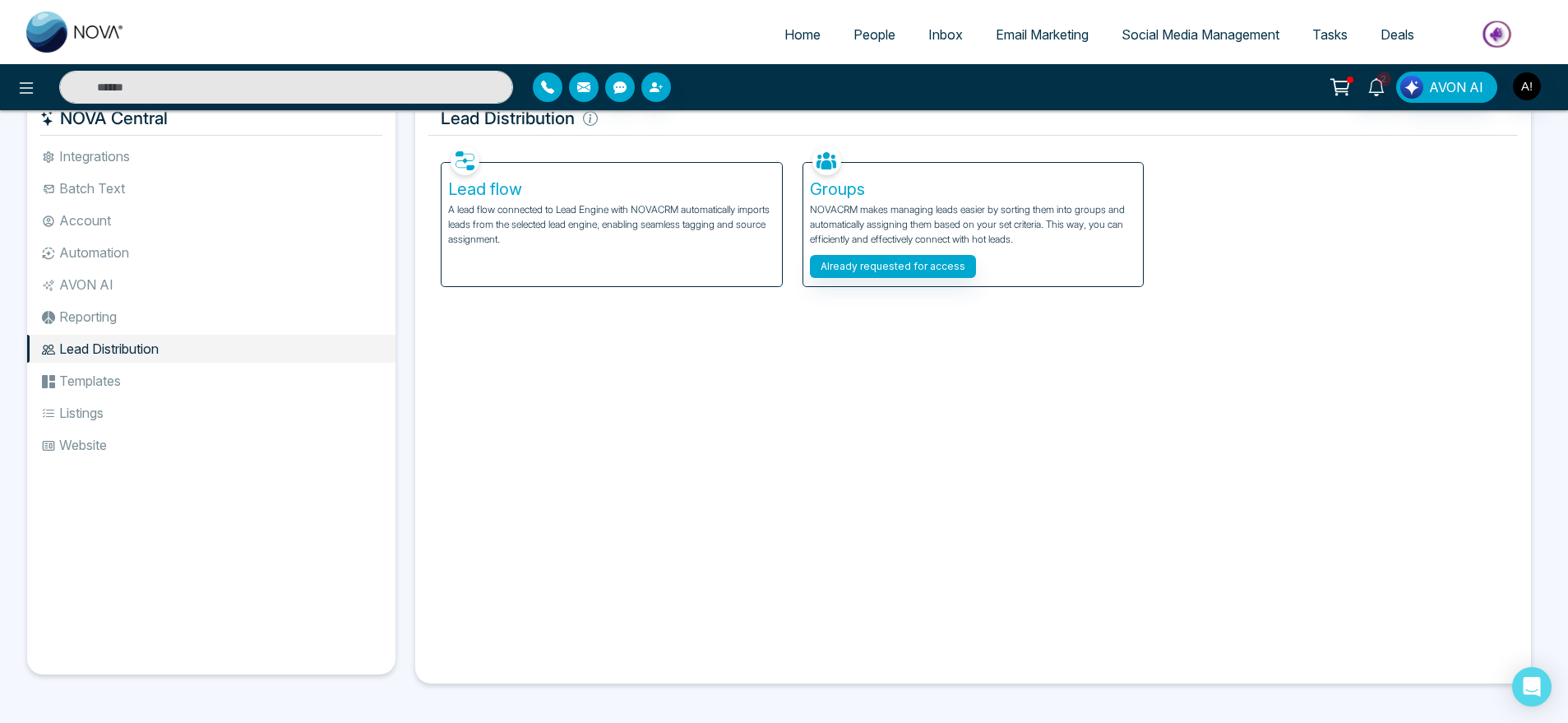
click at [198, 163] on li "Integrations" at bounding box center [212, 157] width 369 height 28
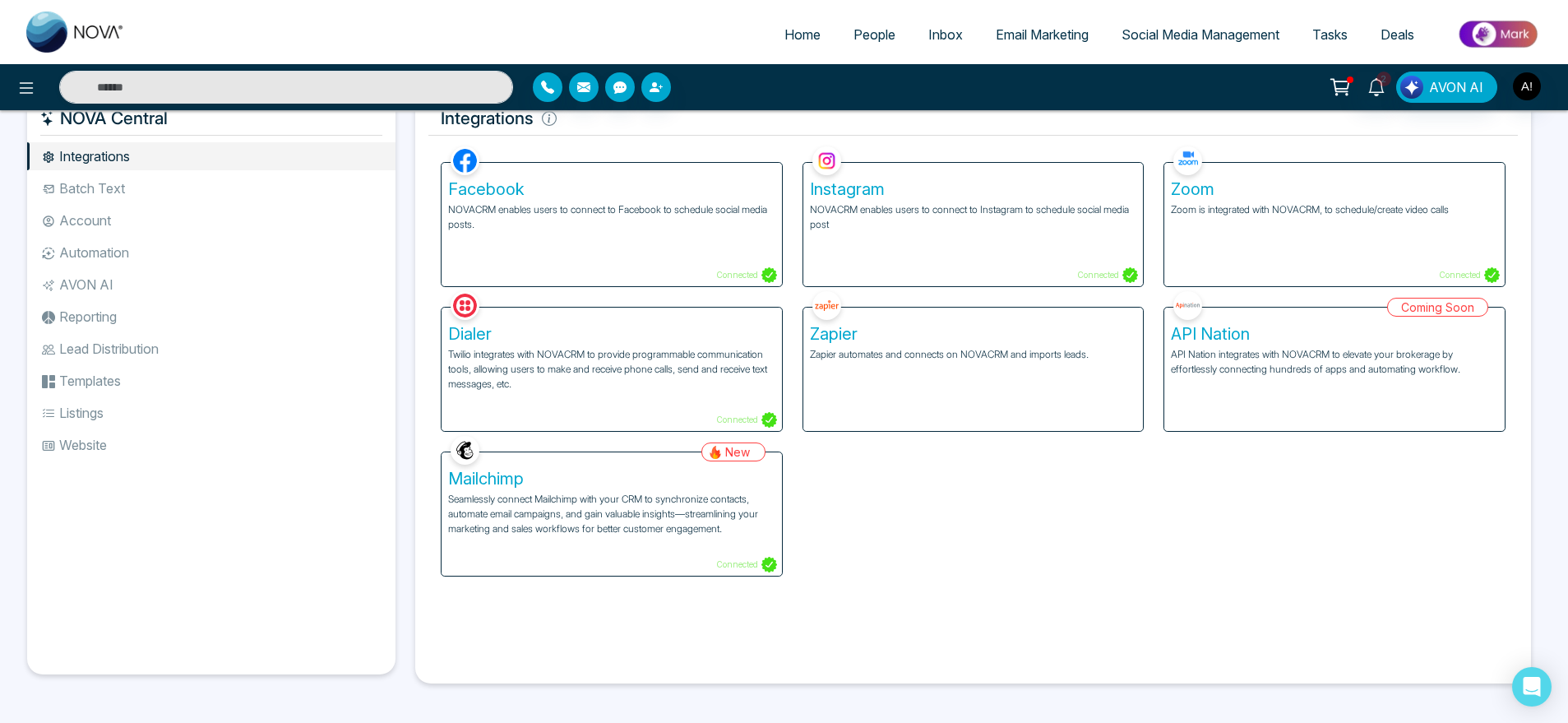
click at [125, 184] on li "Batch Text" at bounding box center [212, 188] width 369 height 28
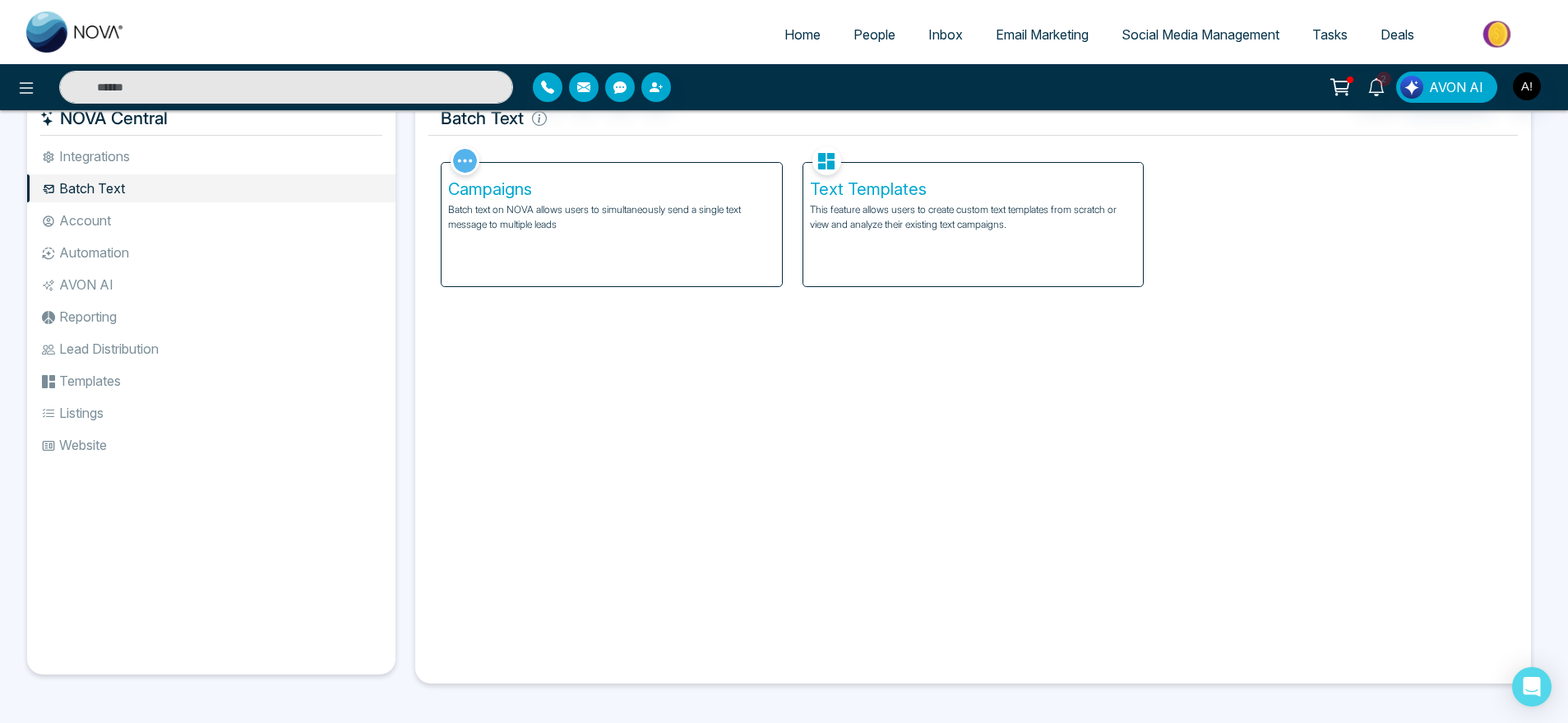
click at [163, 149] on li "Integrations" at bounding box center [212, 157] width 369 height 28
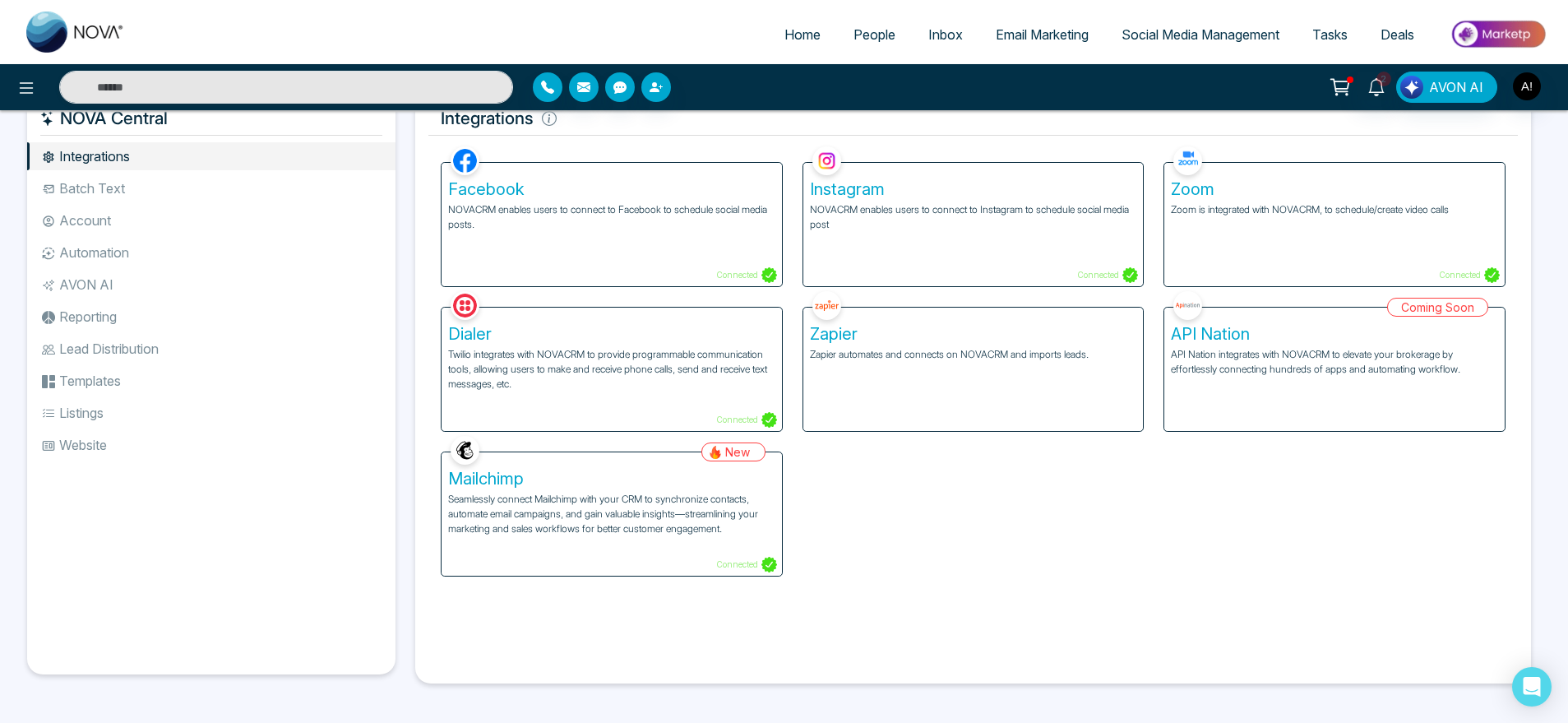
click at [161, 227] on li "Account" at bounding box center [212, 220] width 369 height 28
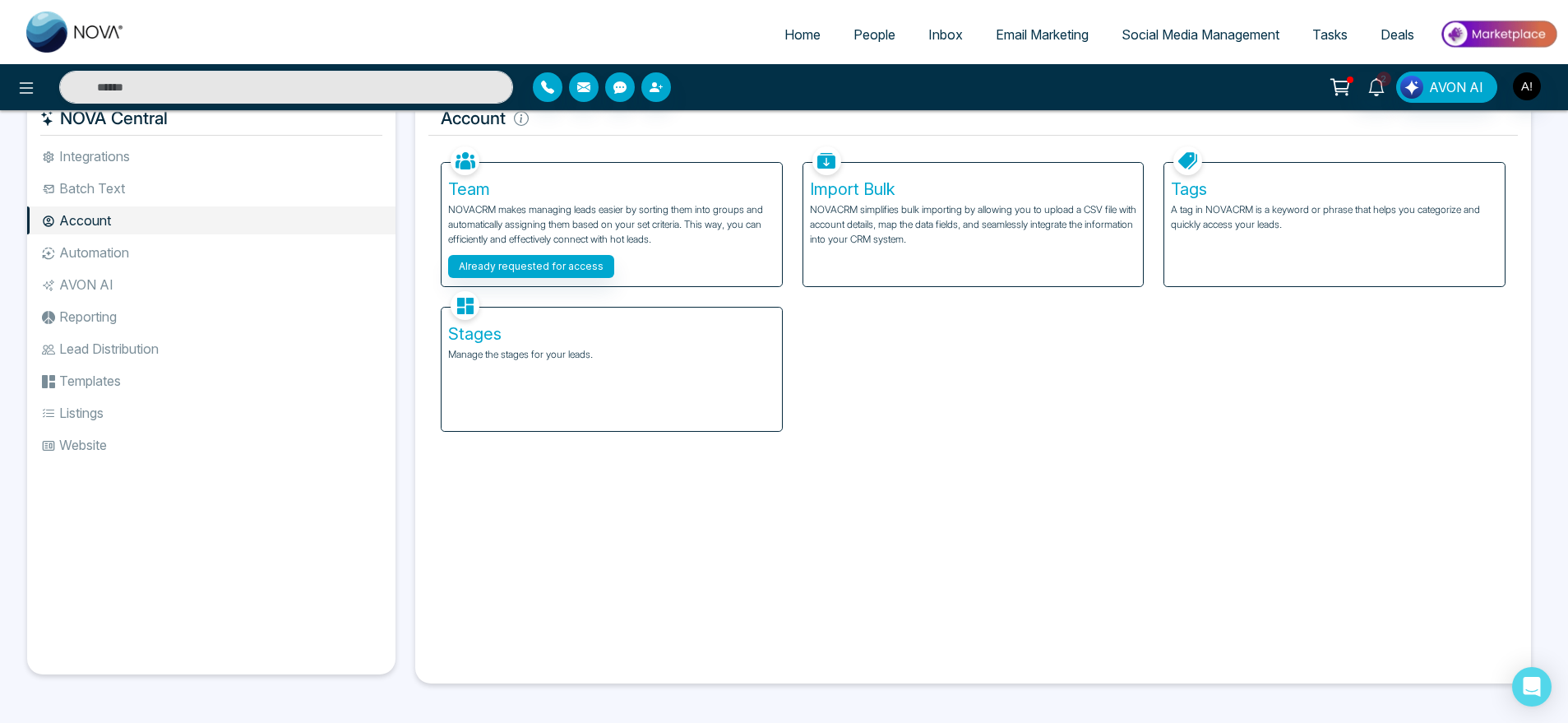
click at [164, 301] on ul "Integrations Batch Text Account Automation AVON AI Reporting Lead Distribution …" at bounding box center [212, 395] width 369 height 506
click at [220, 243] on li "Automation" at bounding box center [212, 252] width 369 height 28
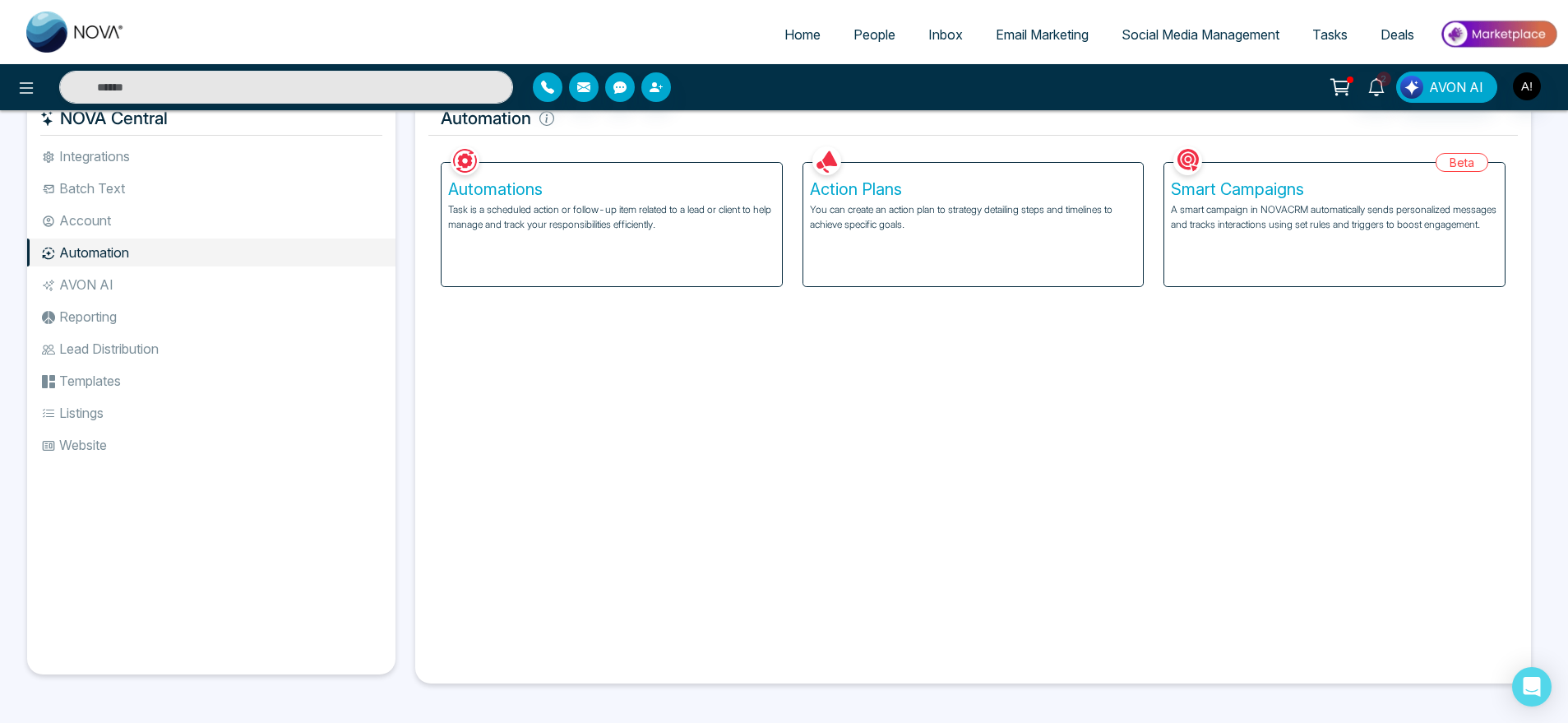
click at [129, 260] on li "Automation" at bounding box center [212, 252] width 369 height 28
drag, startPoint x: 129, startPoint y: 260, endPoint x: 129, endPoint y: 293, distance: 33.0
click at [129, 293] on ul "Integrations Batch Text Account Automation AVON AI Reporting Lead Distribution …" at bounding box center [212, 395] width 369 height 506
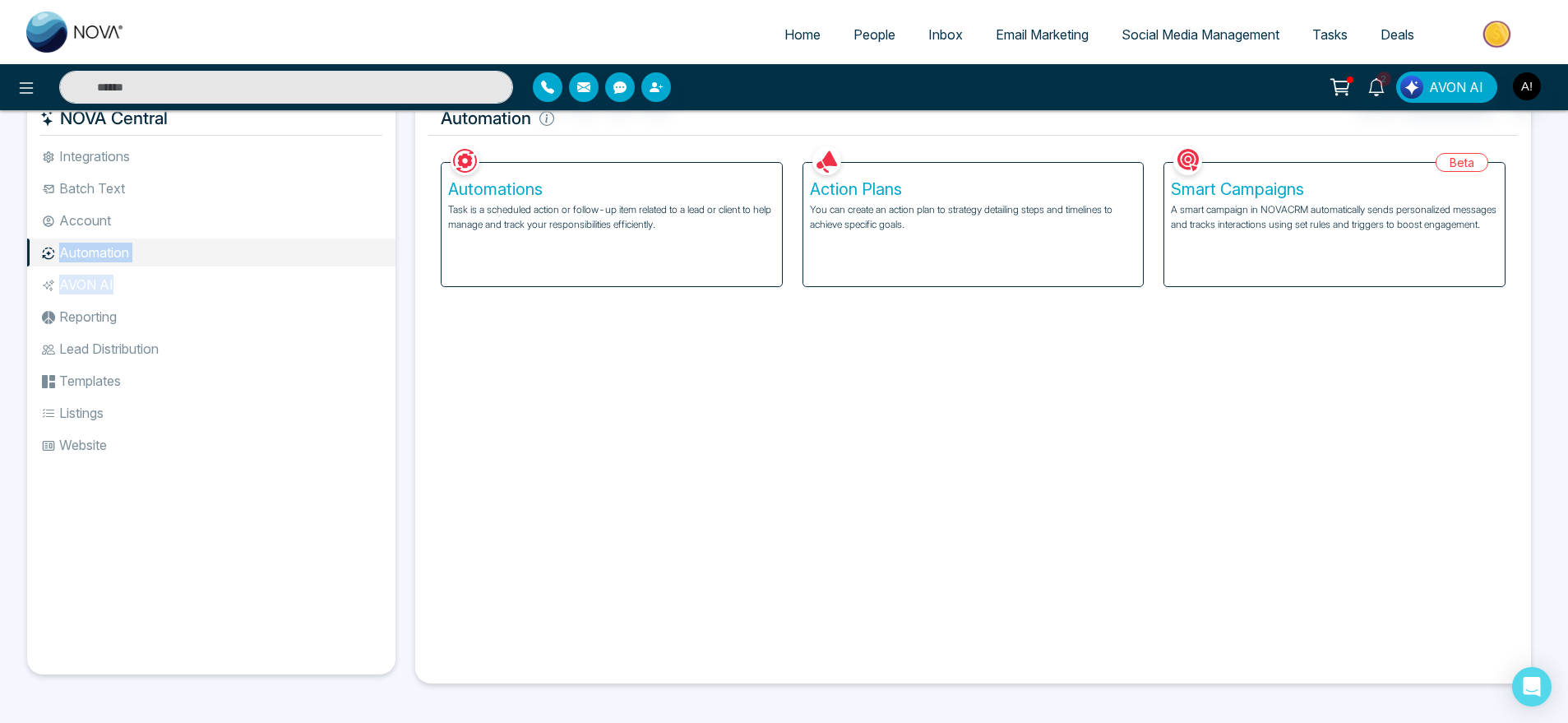
click at [129, 293] on li "AVON AI" at bounding box center [212, 284] width 369 height 28
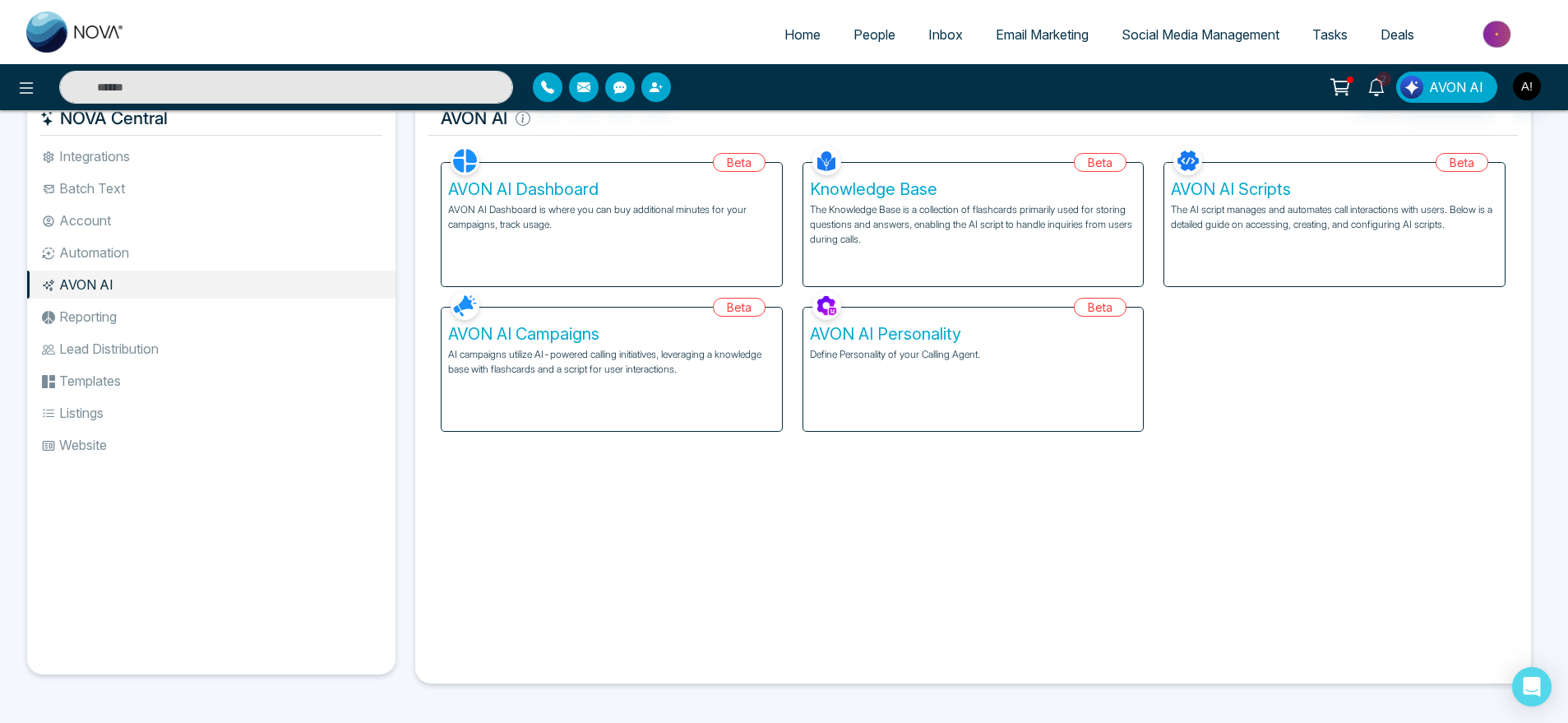
click at [129, 326] on li "Reporting" at bounding box center [212, 317] width 369 height 28
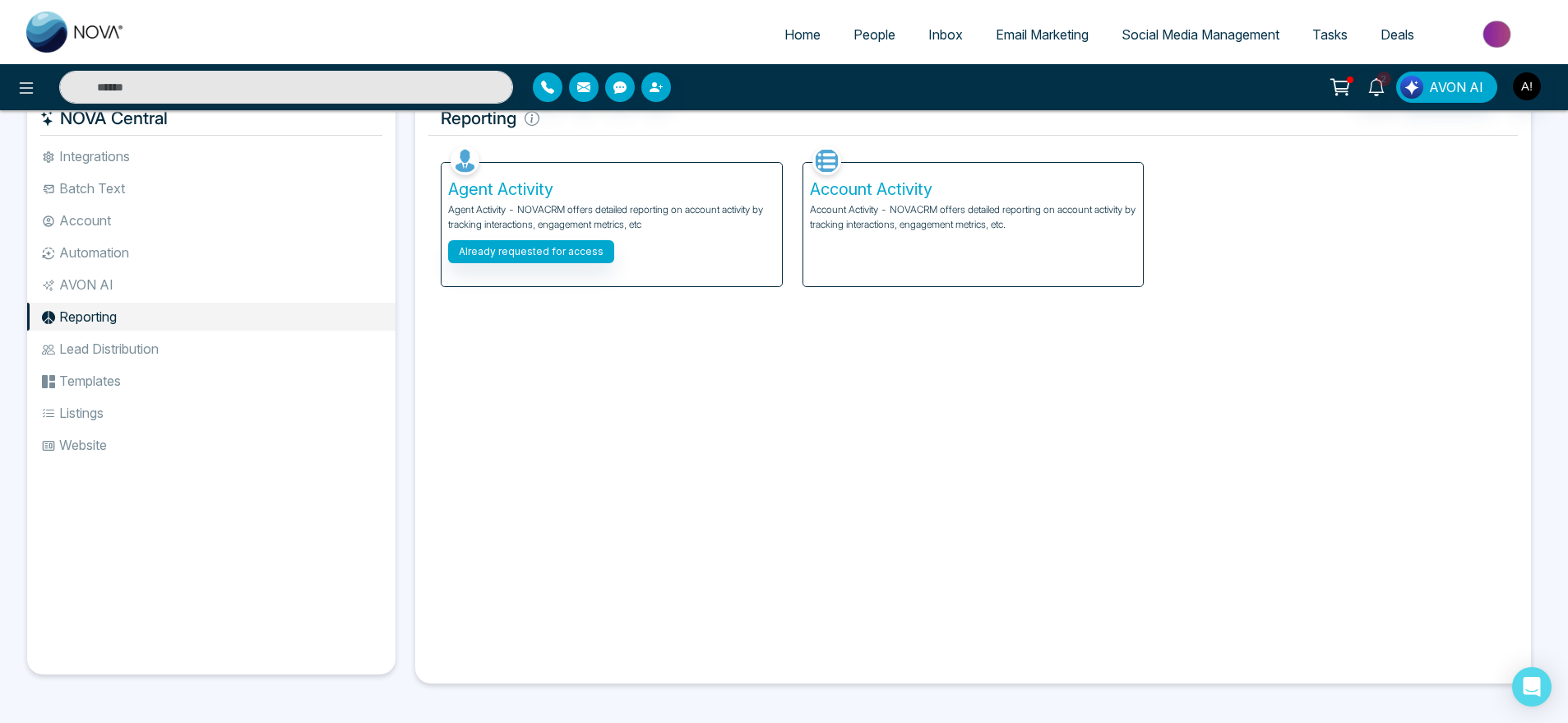
click at [132, 346] on li "Lead Distribution" at bounding box center [212, 349] width 369 height 28
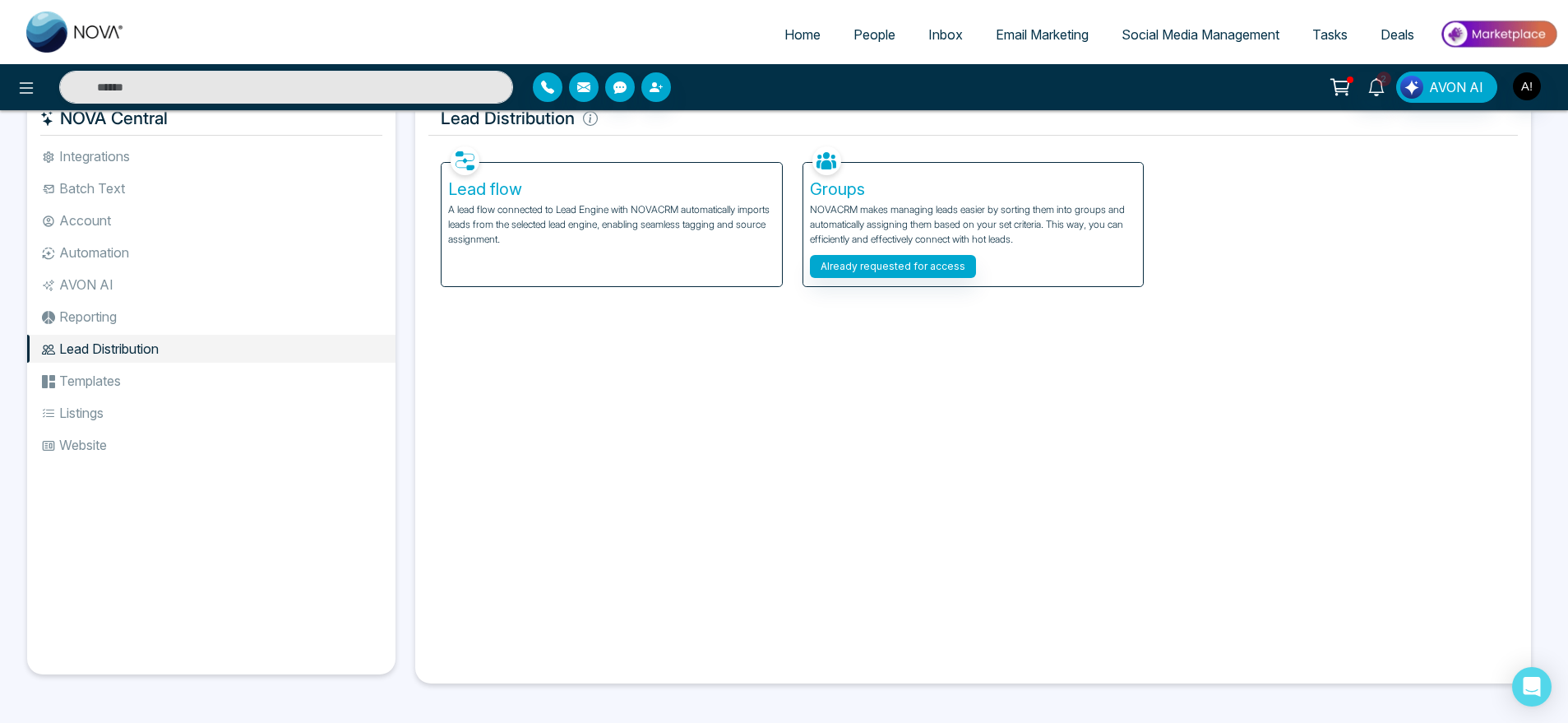
click at [132, 367] on li "Templates" at bounding box center [212, 381] width 369 height 28
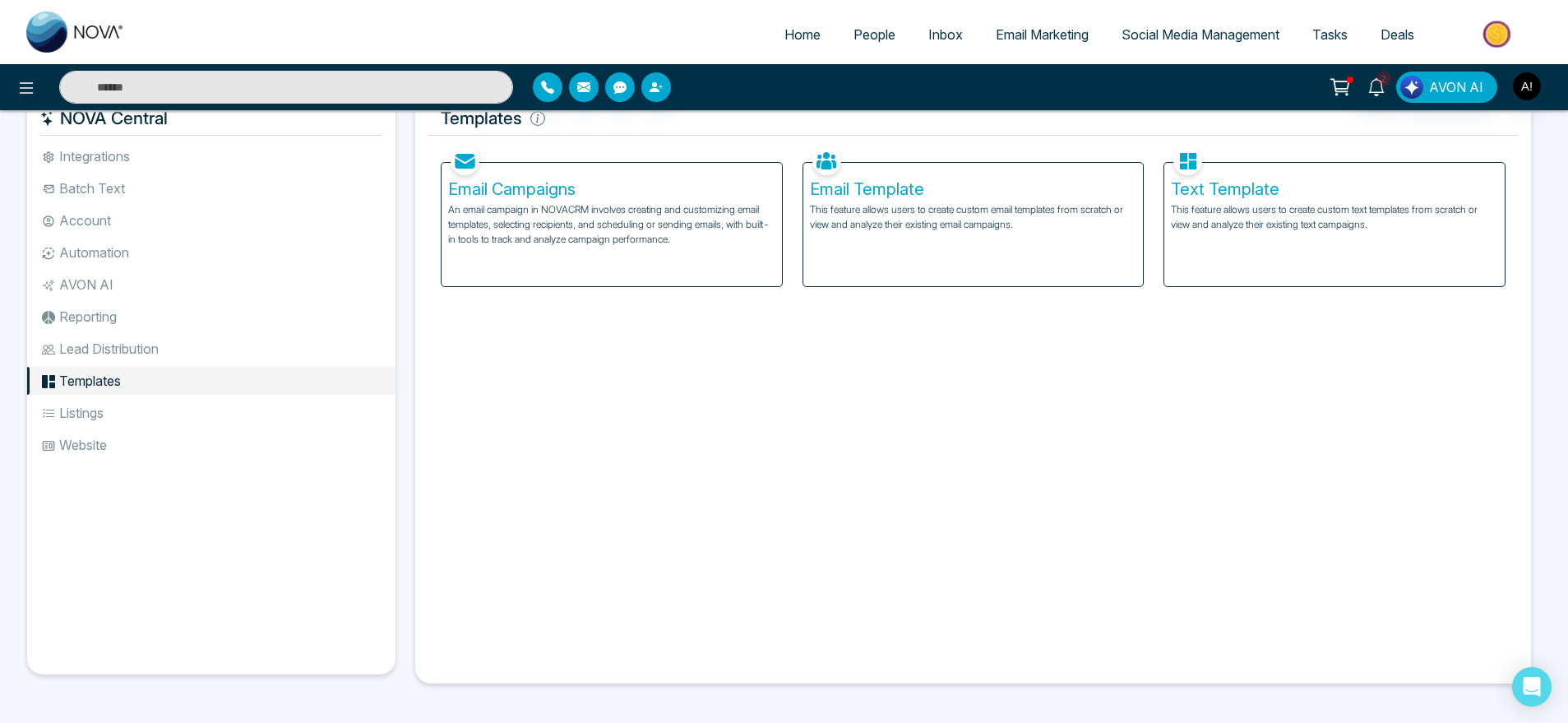
click at [132, 507] on ul "Integrations Batch Text Account Automation AVON AI Reporting Lead Distribution …" at bounding box center [212, 395] width 369 height 506
click at [129, 165] on li "Integrations" at bounding box center [212, 157] width 369 height 28
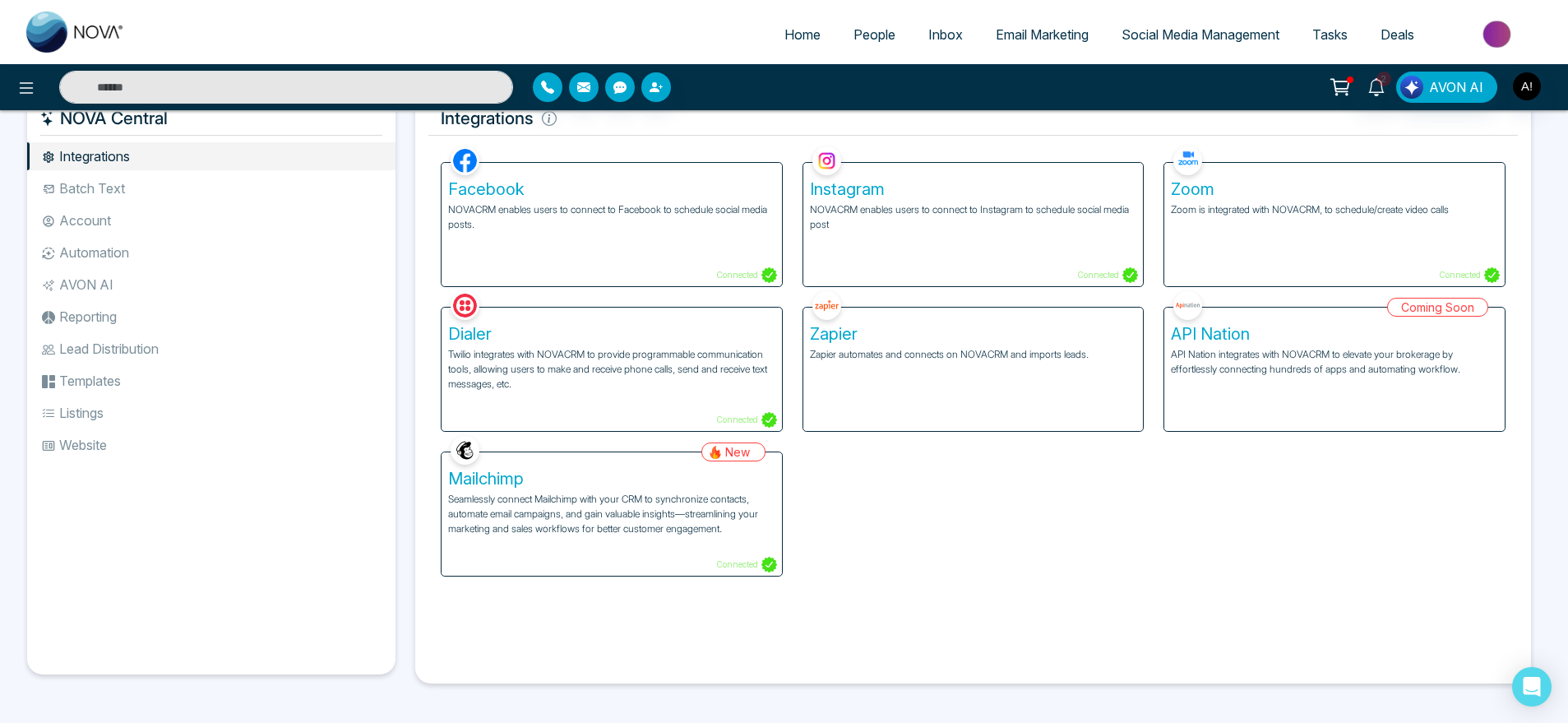
click at [143, 218] on li "Account" at bounding box center [212, 220] width 369 height 28
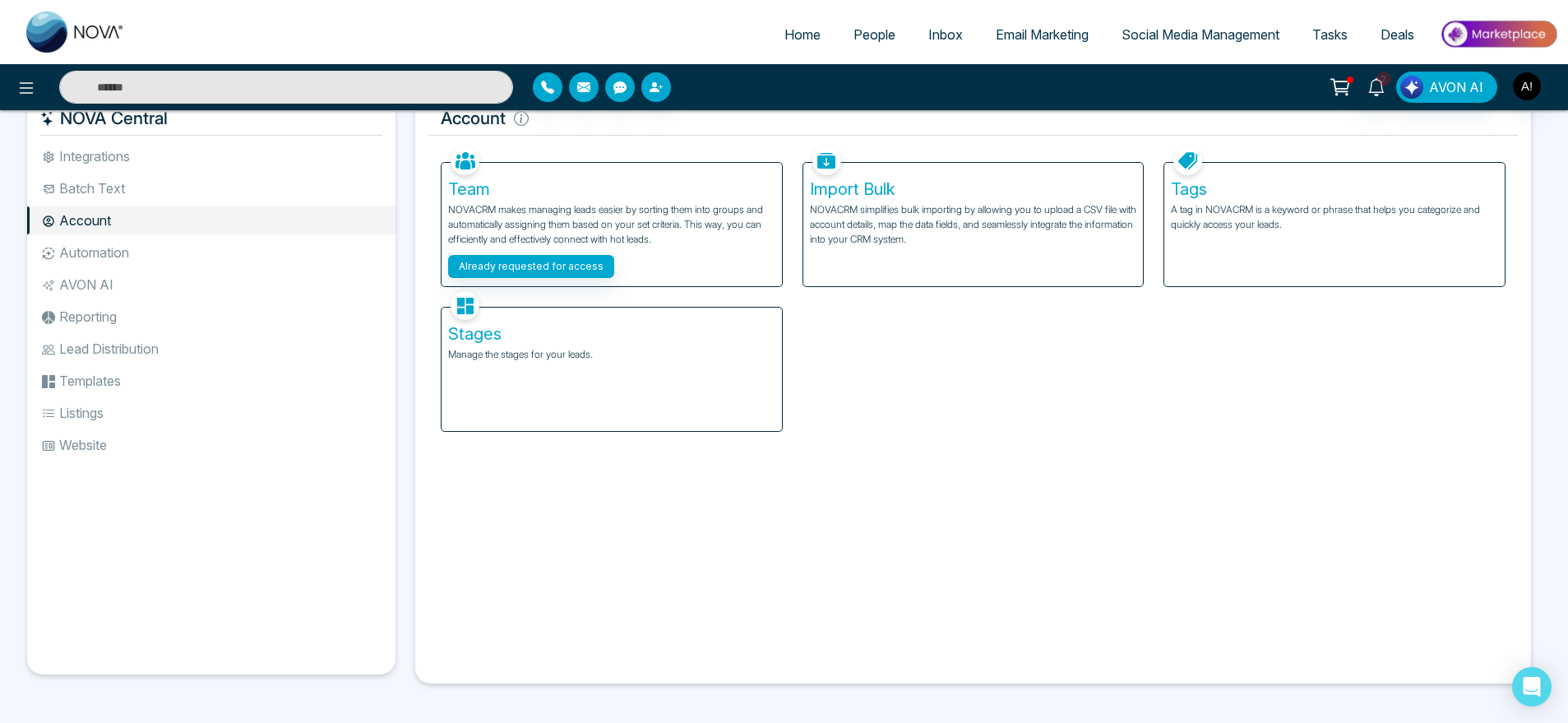
click at [146, 290] on li "AVON AI" at bounding box center [212, 284] width 369 height 28
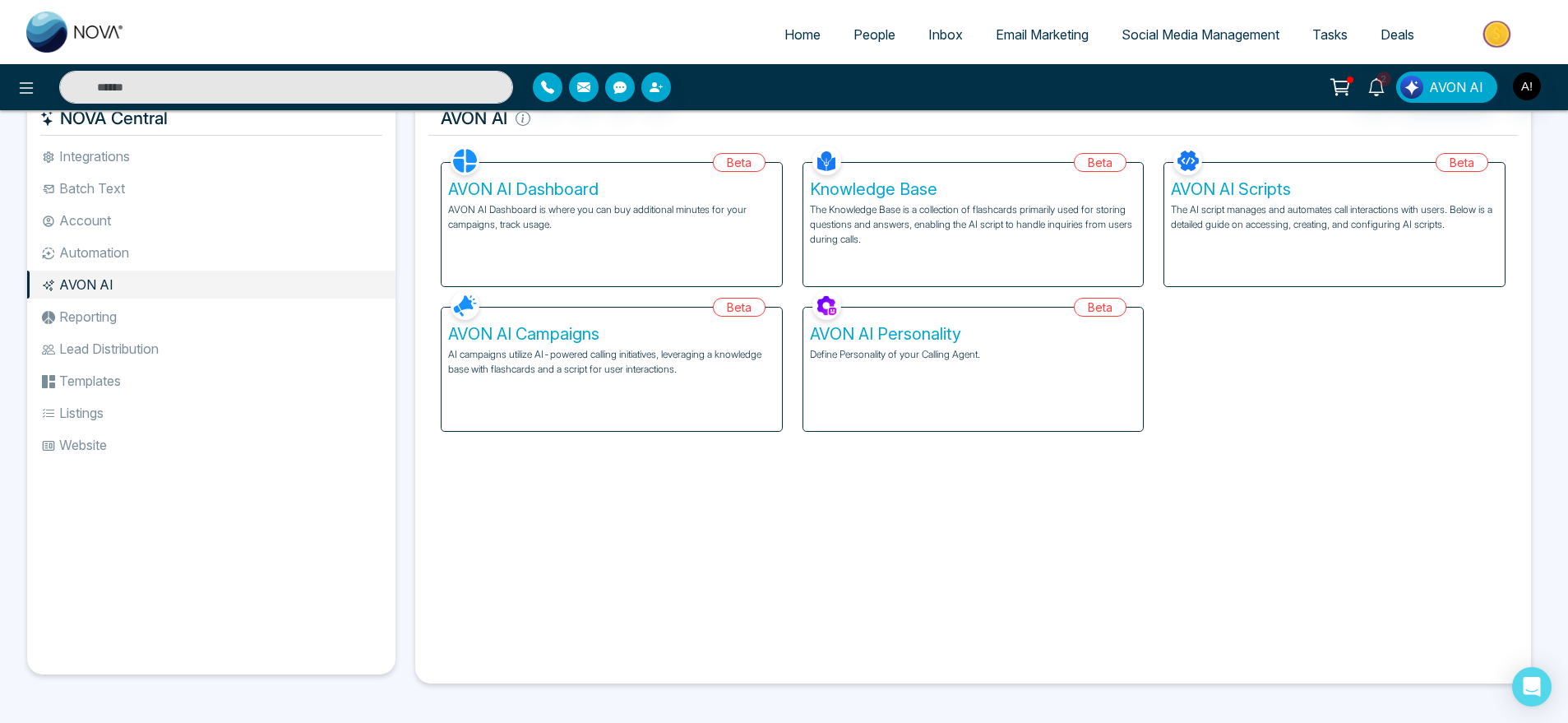
click at [126, 405] on li "Listings" at bounding box center [212, 413] width 369 height 28
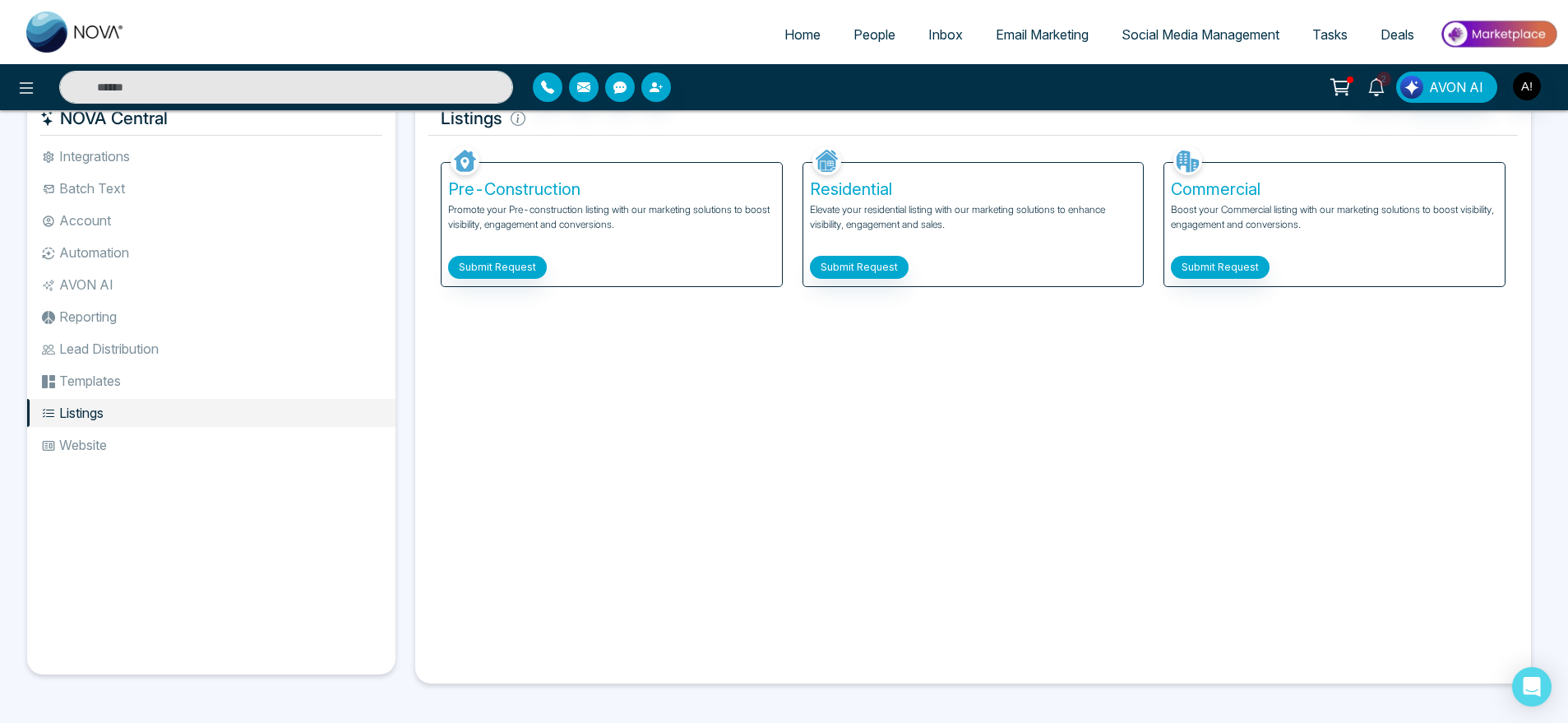
click at [121, 449] on li "Website" at bounding box center [212, 445] width 369 height 28
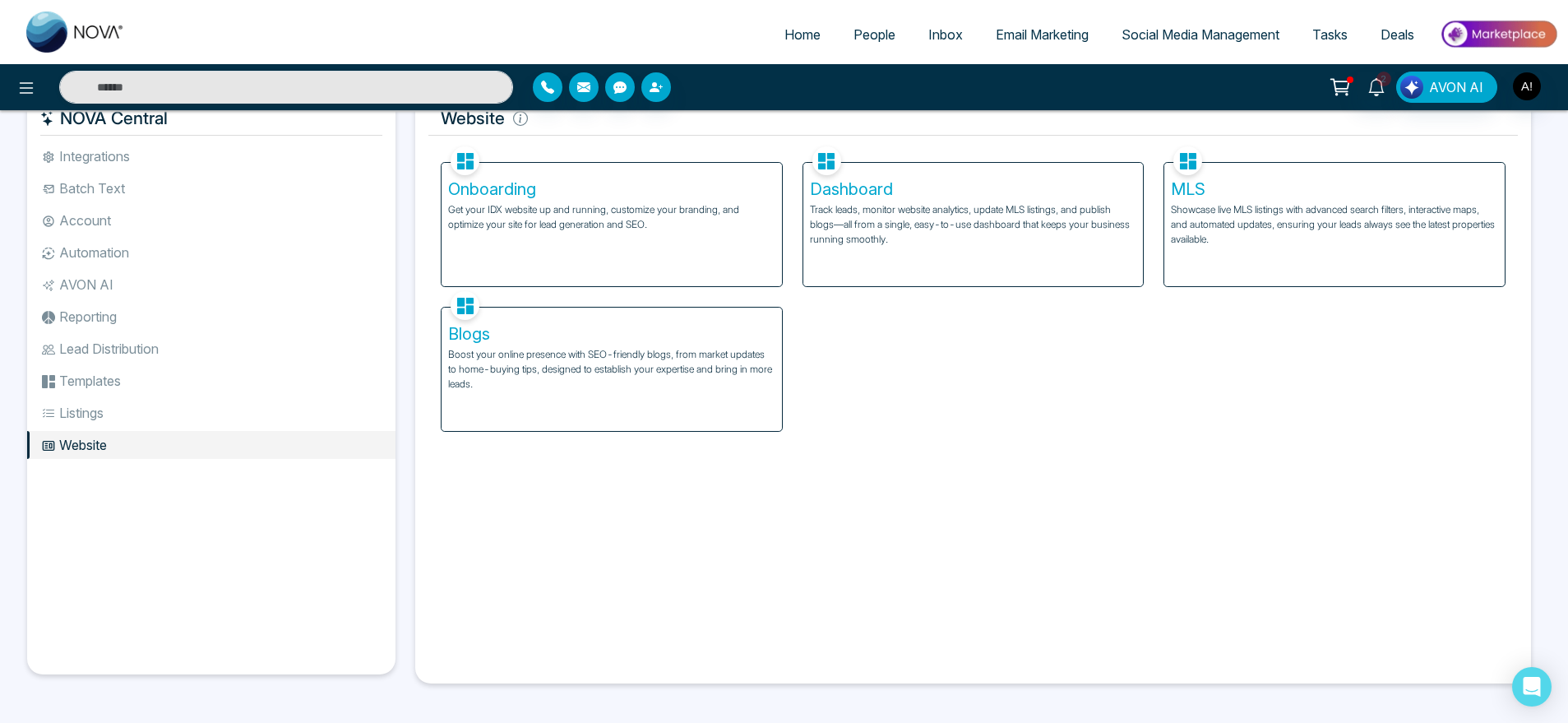
click at [137, 347] on li "Lead Distribution" at bounding box center [212, 349] width 369 height 28
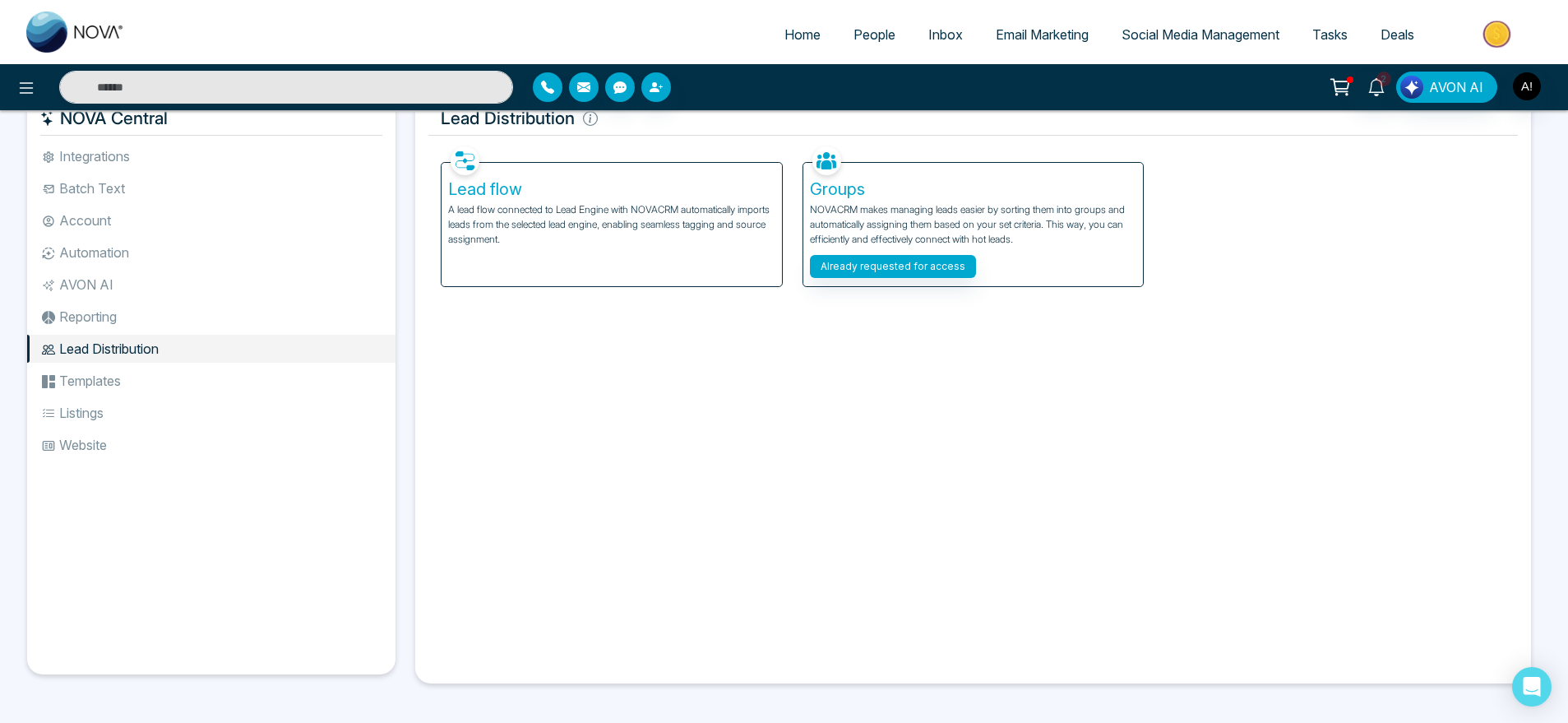
click at [182, 167] on li "Integrations" at bounding box center [212, 157] width 369 height 28
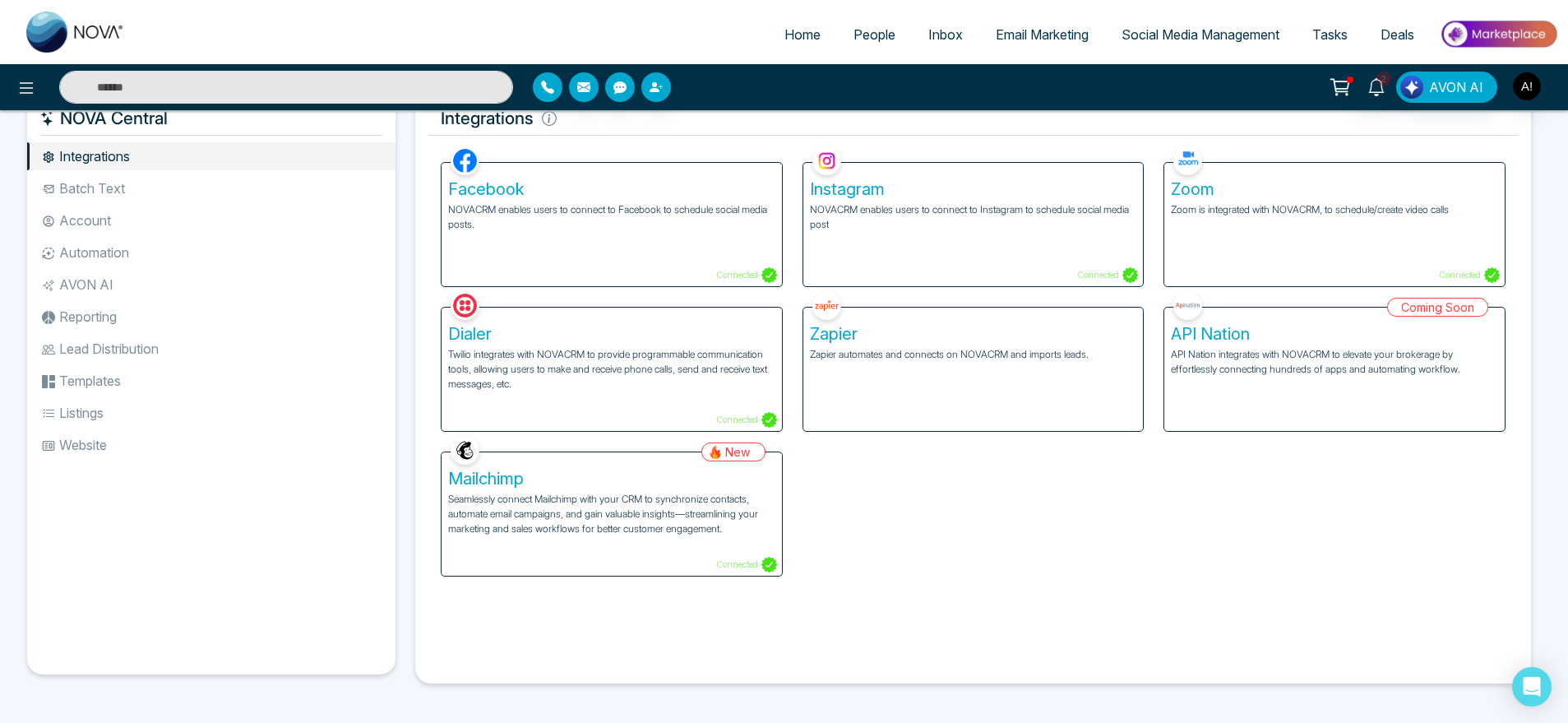
click at [174, 204] on ul "Integrations Batch Text Account Automation AVON AI Reporting Lead Distribution …" at bounding box center [212, 395] width 369 height 506
click at [222, 231] on li "Account" at bounding box center [212, 220] width 369 height 28
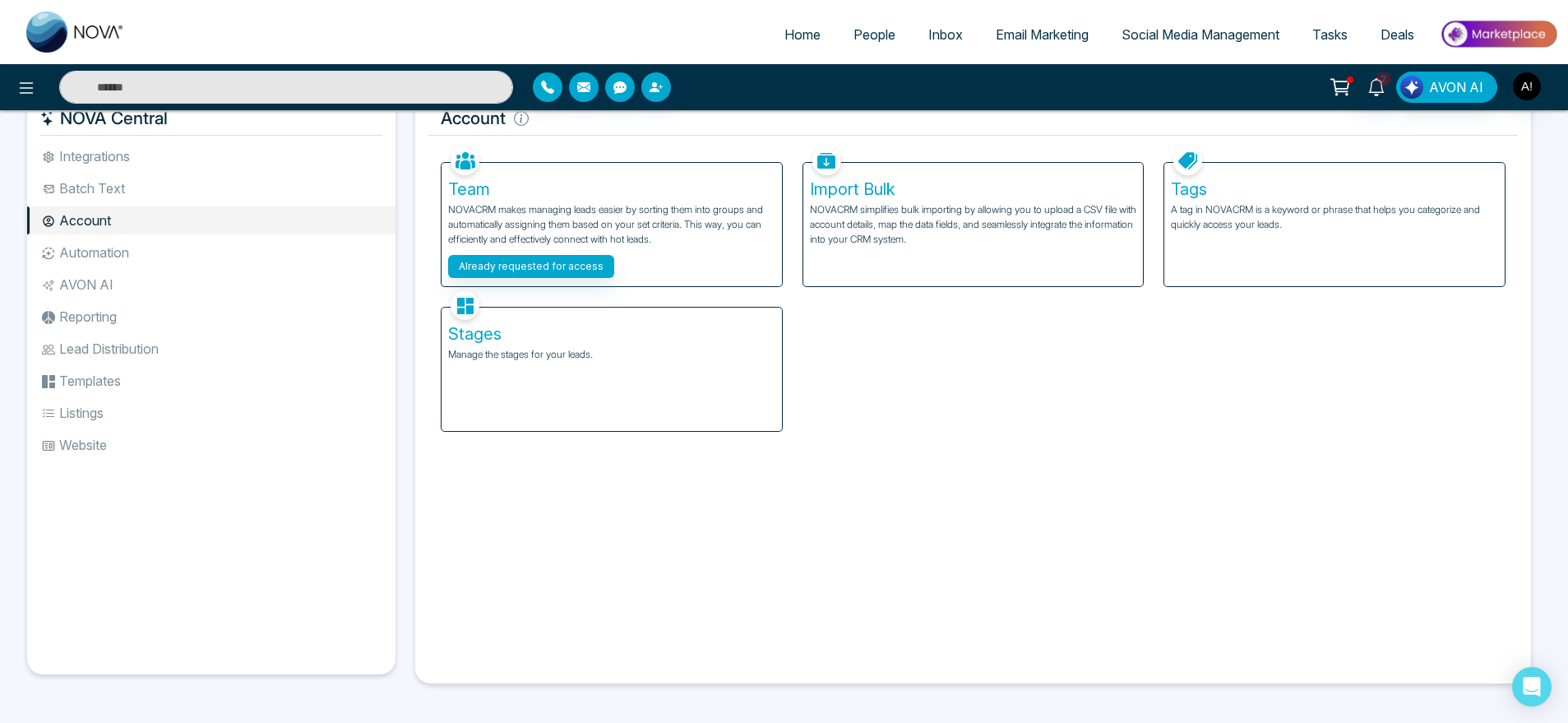
click at [173, 188] on li "Batch Text" at bounding box center [212, 188] width 369 height 28
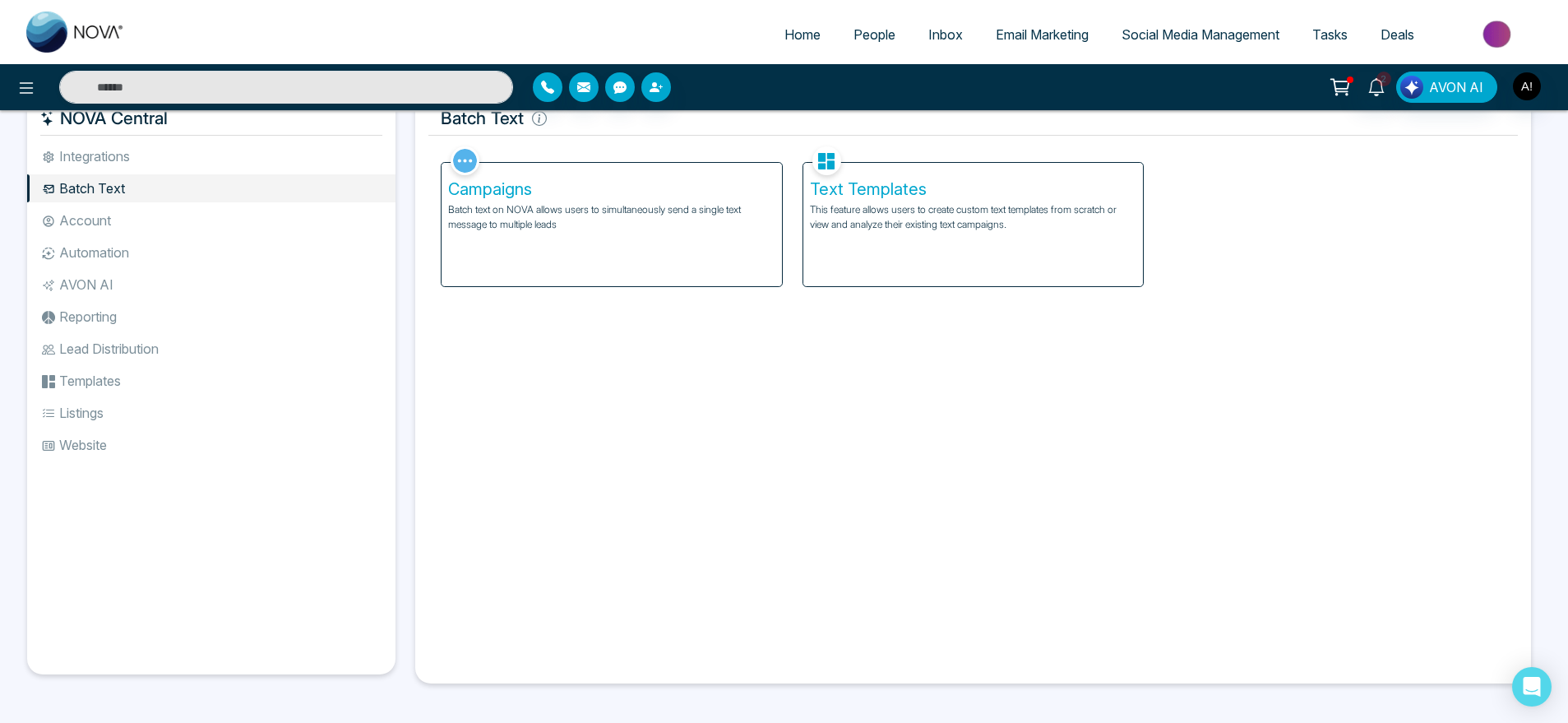
click at [167, 228] on li "Account" at bounding box center [212, 220] width 369 height 28
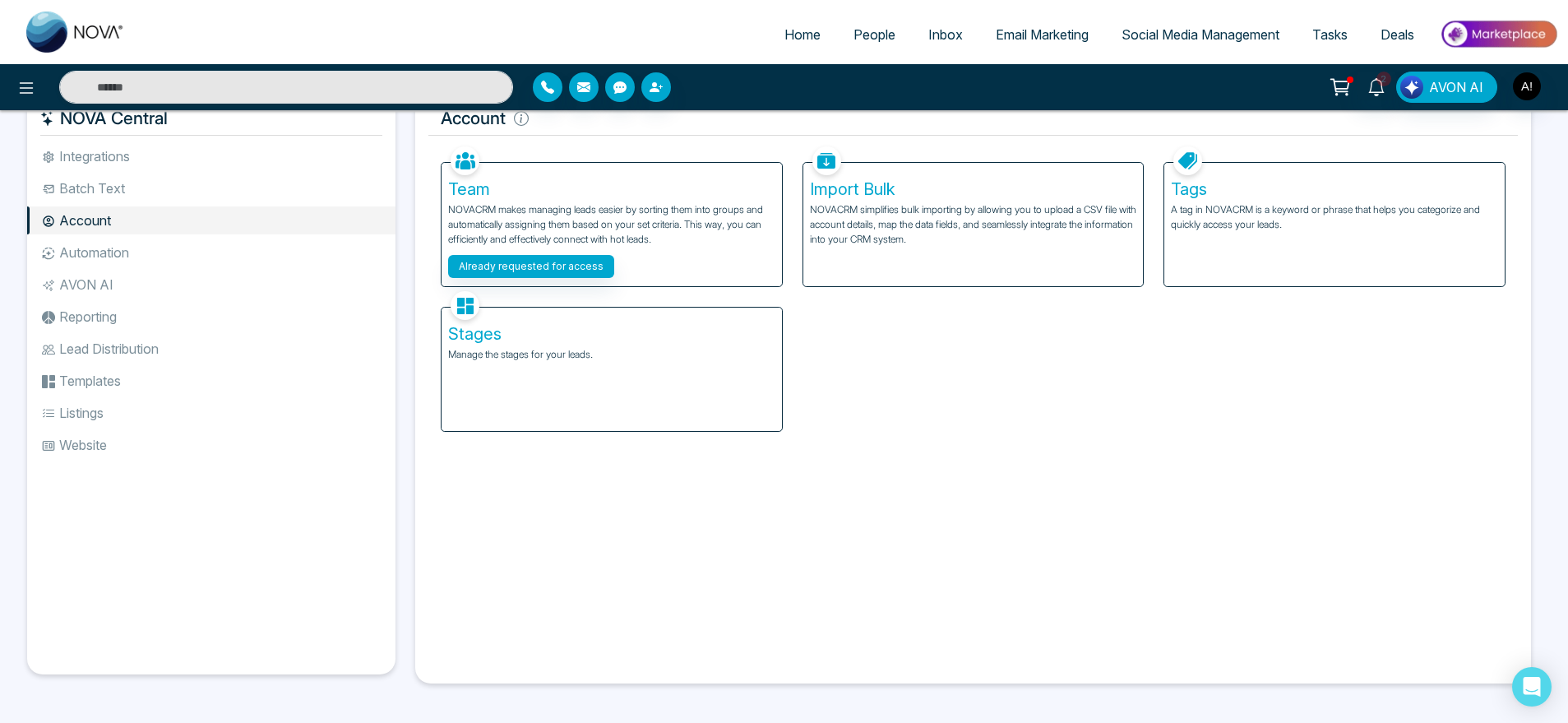
click at [158, 253] on li "Automation" at bounding box center [212, 252] width 369 height 28
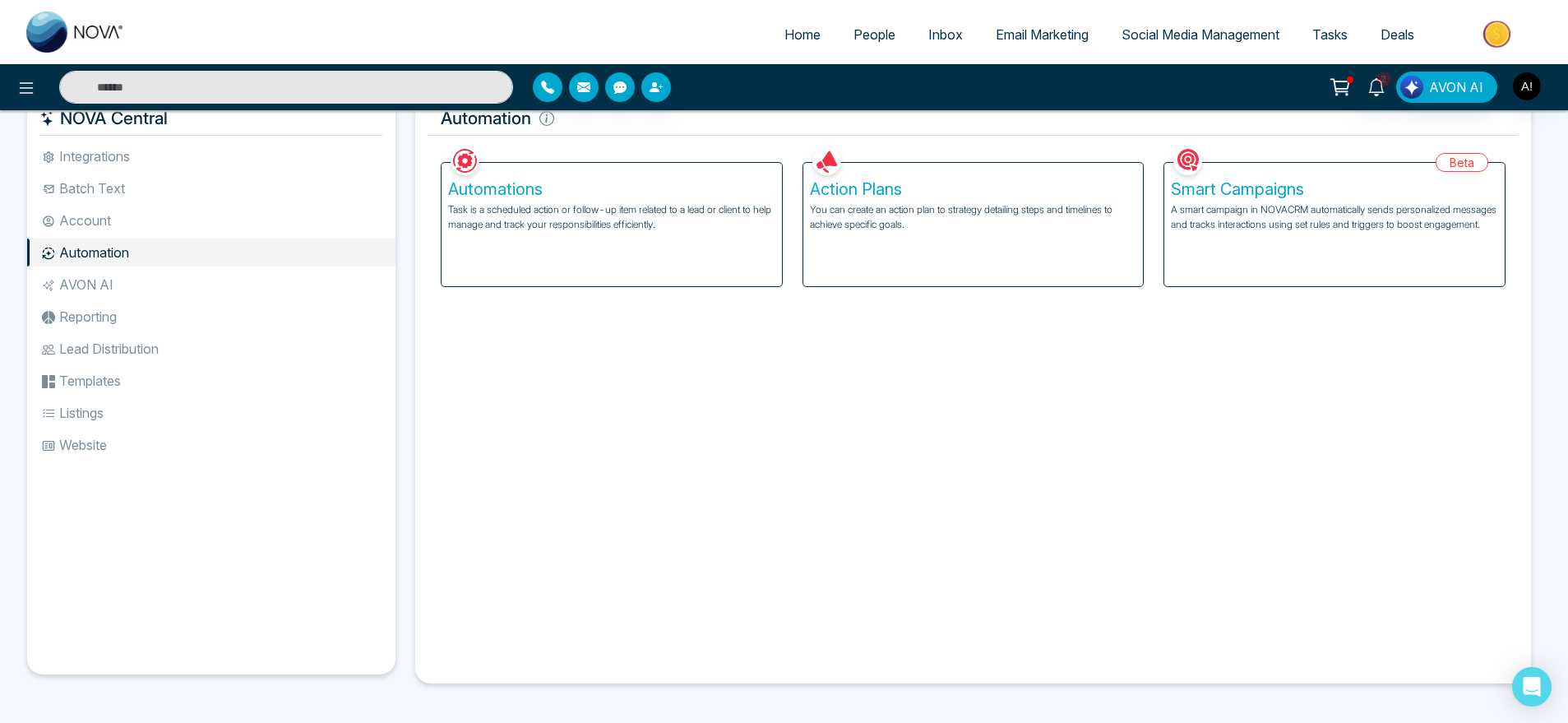
click at [155, 280] on li "AVON AI" at bounding box center [212, 284] width 369 height 28
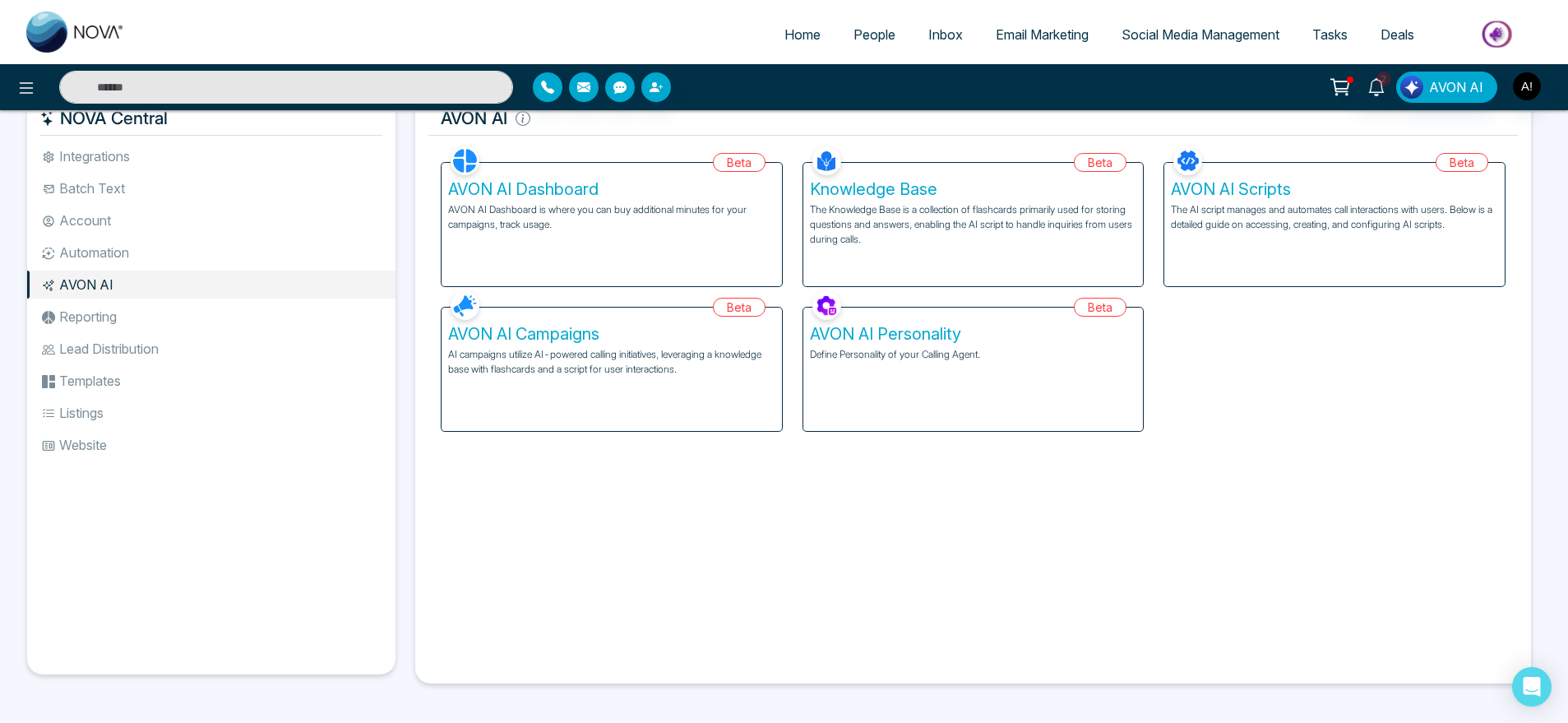
click at [233, 328] on li "Reporting" at bounding box center [212, 317] width 369 height 28
click at [205, 385] on li "Templates" at bounding box center [212, 381] width 369 height 28
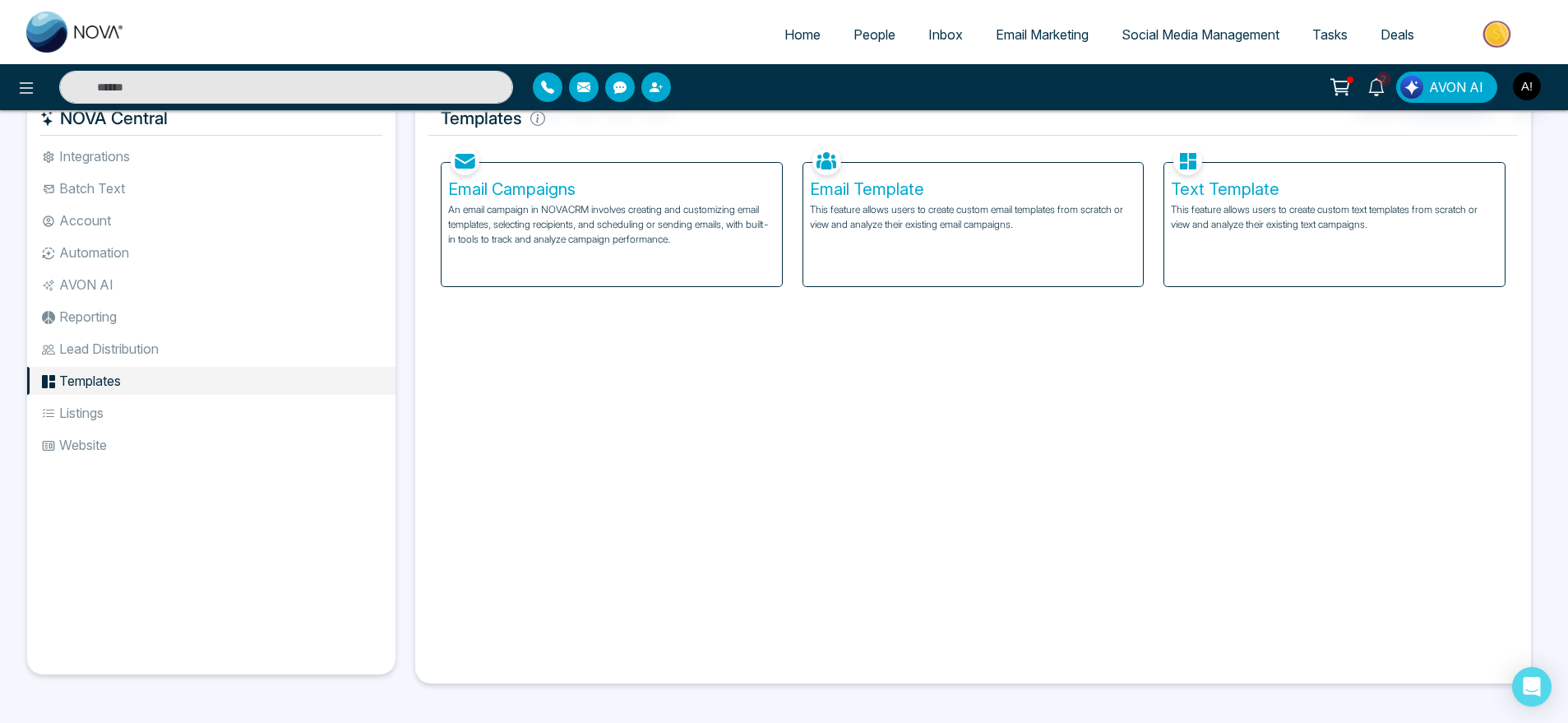
click at [213, 440] on li "Website" at bounding box center [212, 445] width 369 height 28
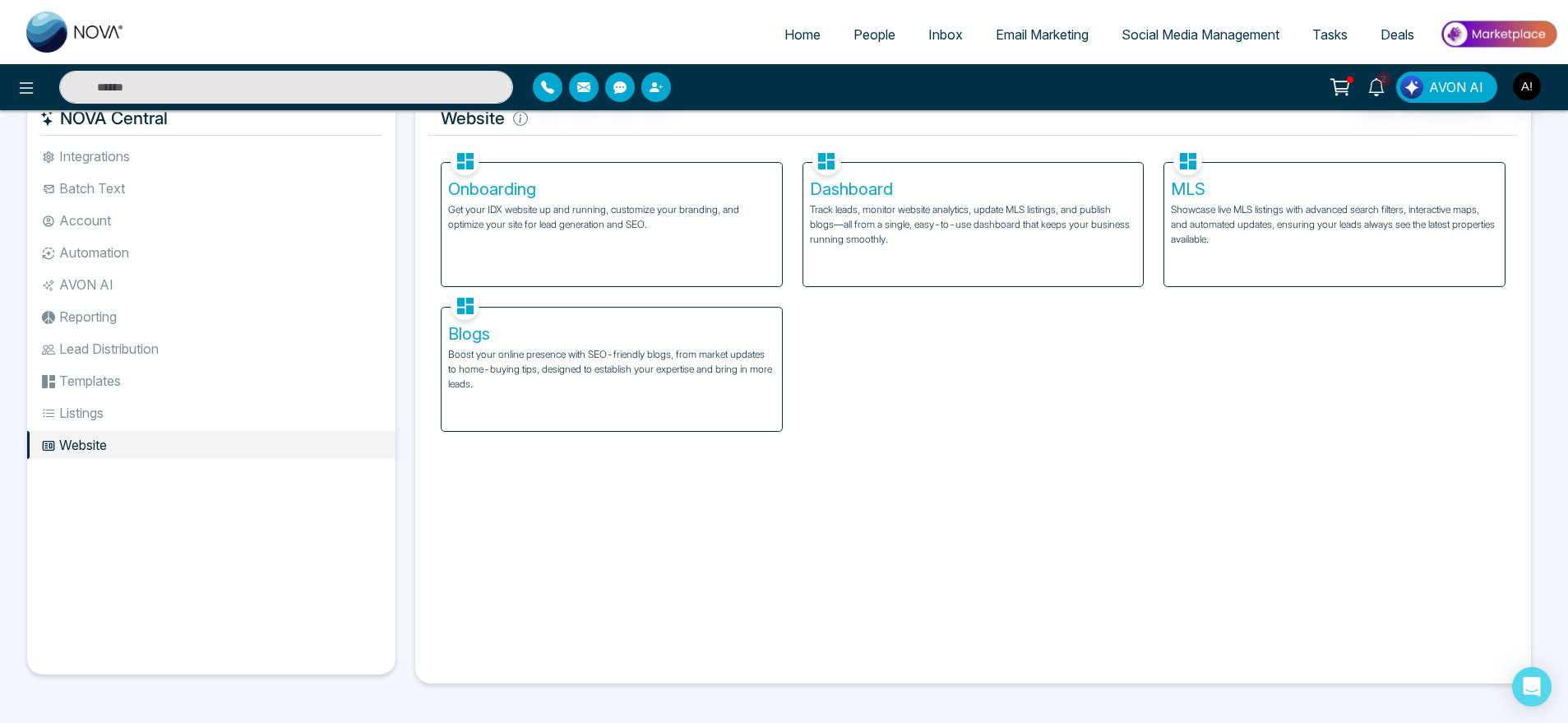
click at [215, 484] on ul "Integrations Batch Text Account Automation AVON AI Reporting Lead Distribution …" at bounding box center [212, 395] width 369 height 506
click at [295, 219] on li "Account" at bounding box center [212, 220] width 369 height 28
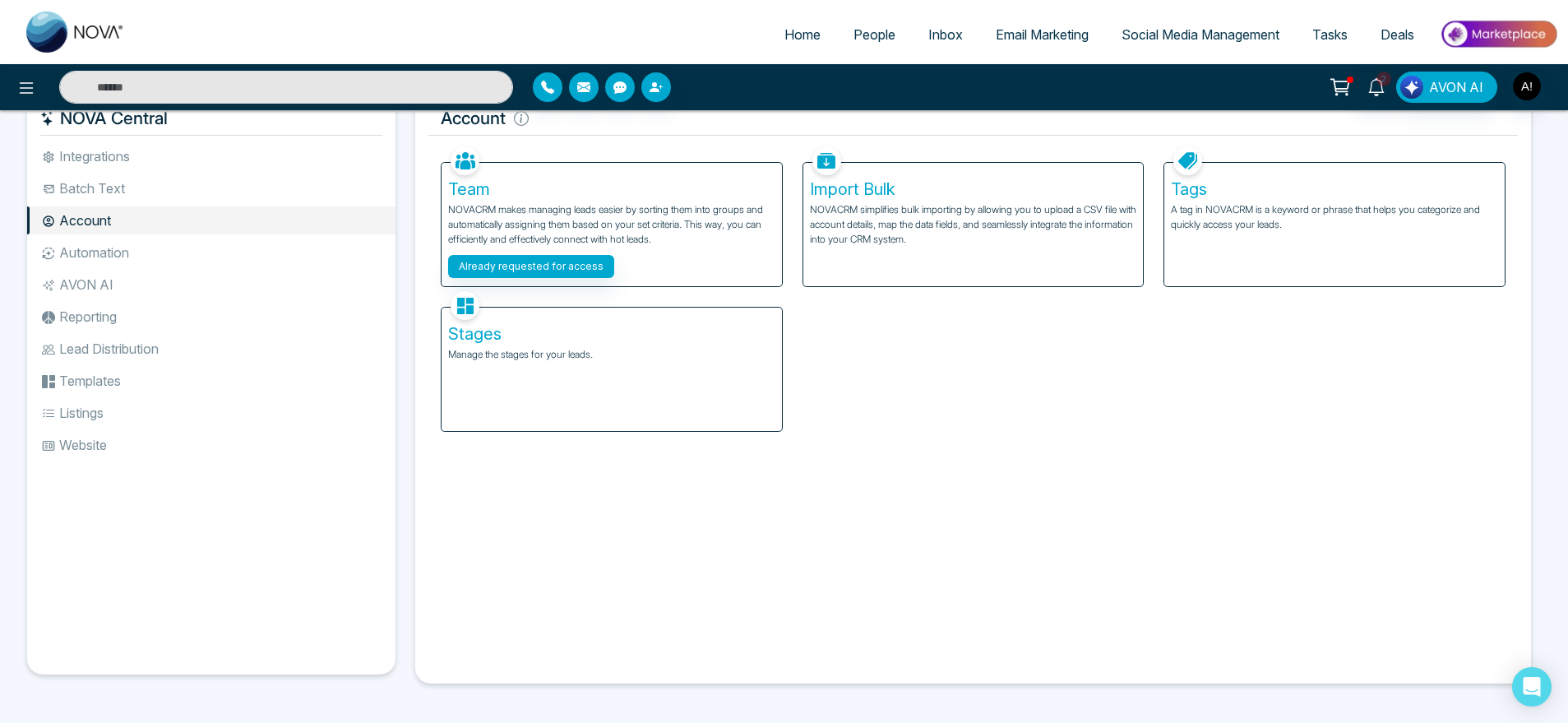
click at [288, 305] on li "Reporting" at bounding box center [212, 317] width 369 height 28
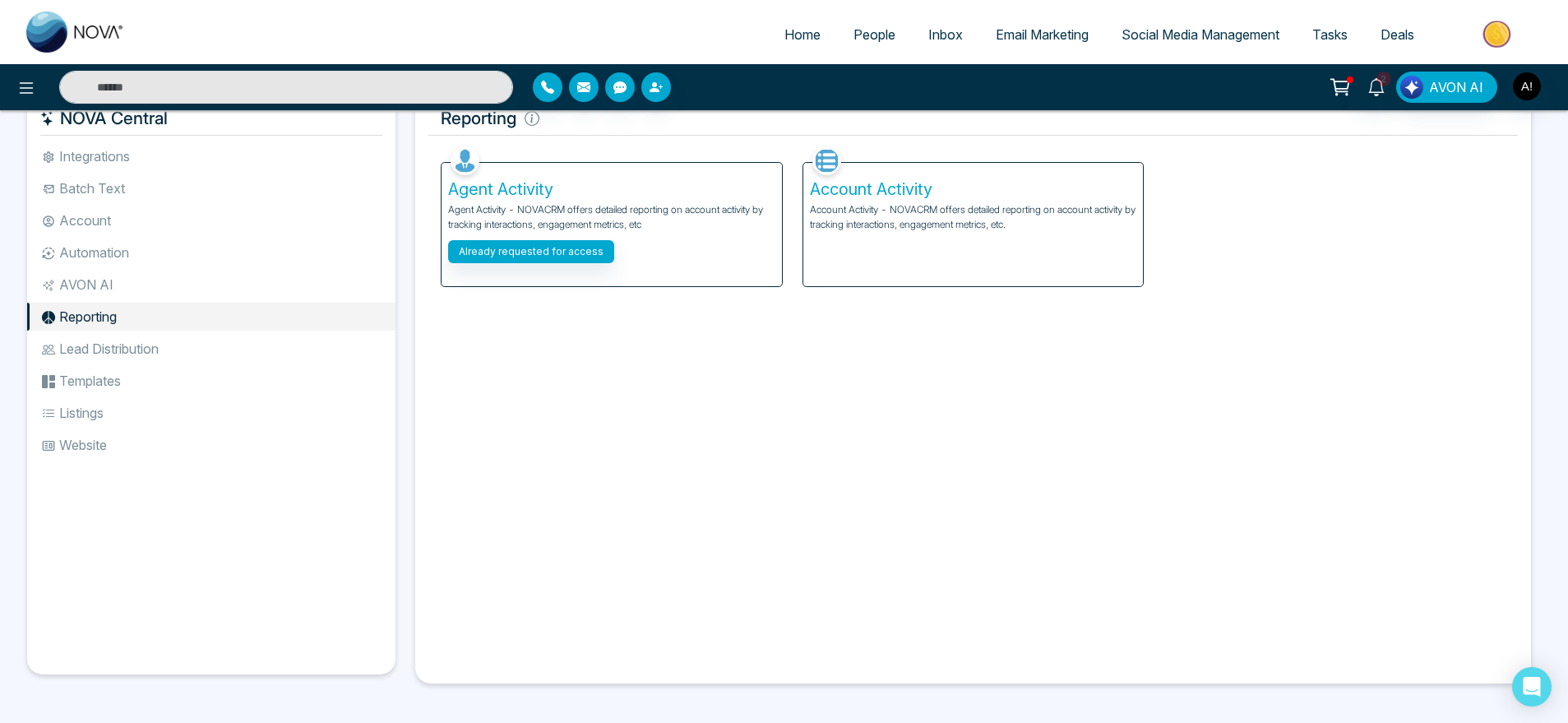
click at [245, 458] on li "Website" at bounding box center [212, 445] width 369 height 28
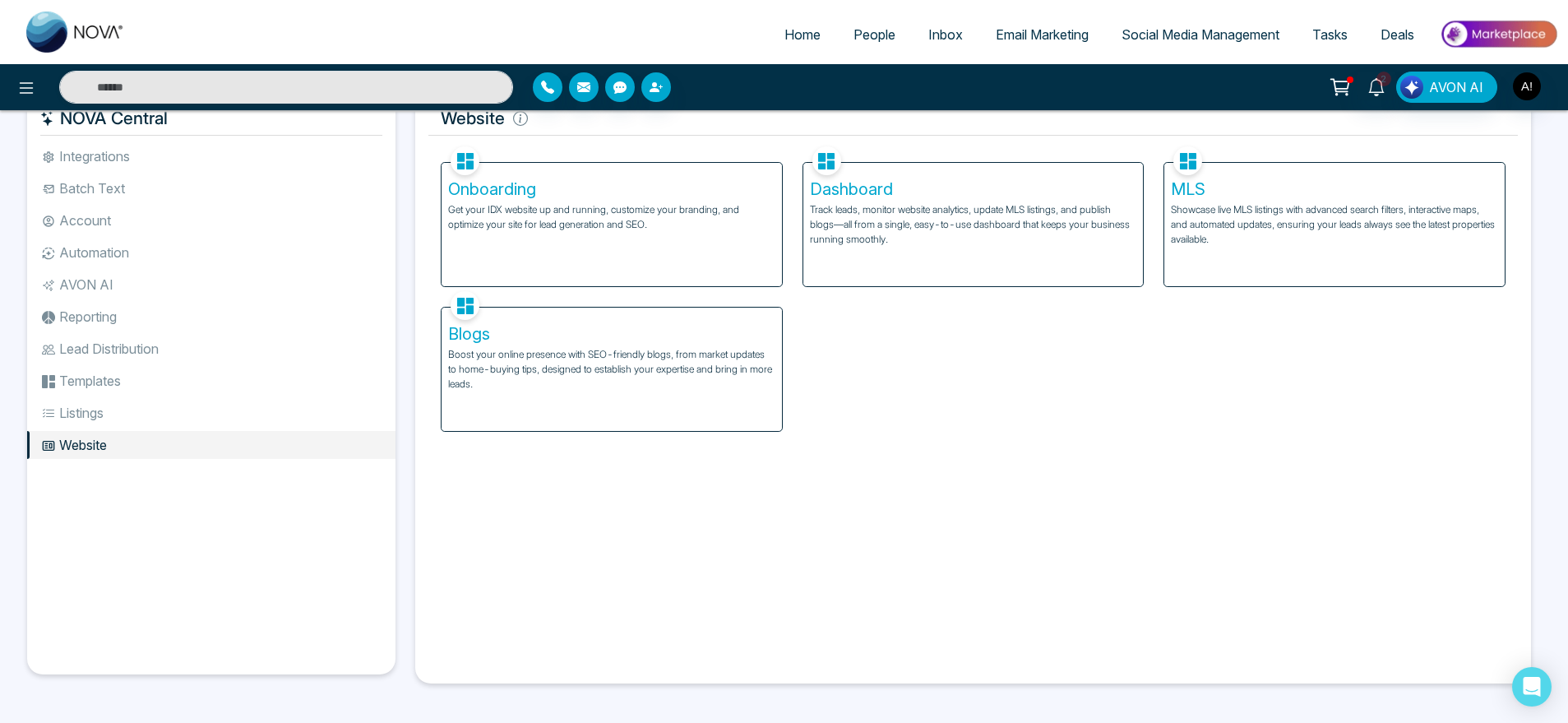
click at [169, 422] on li "Listings" at bounding box center [212, 413] width 369 height 28
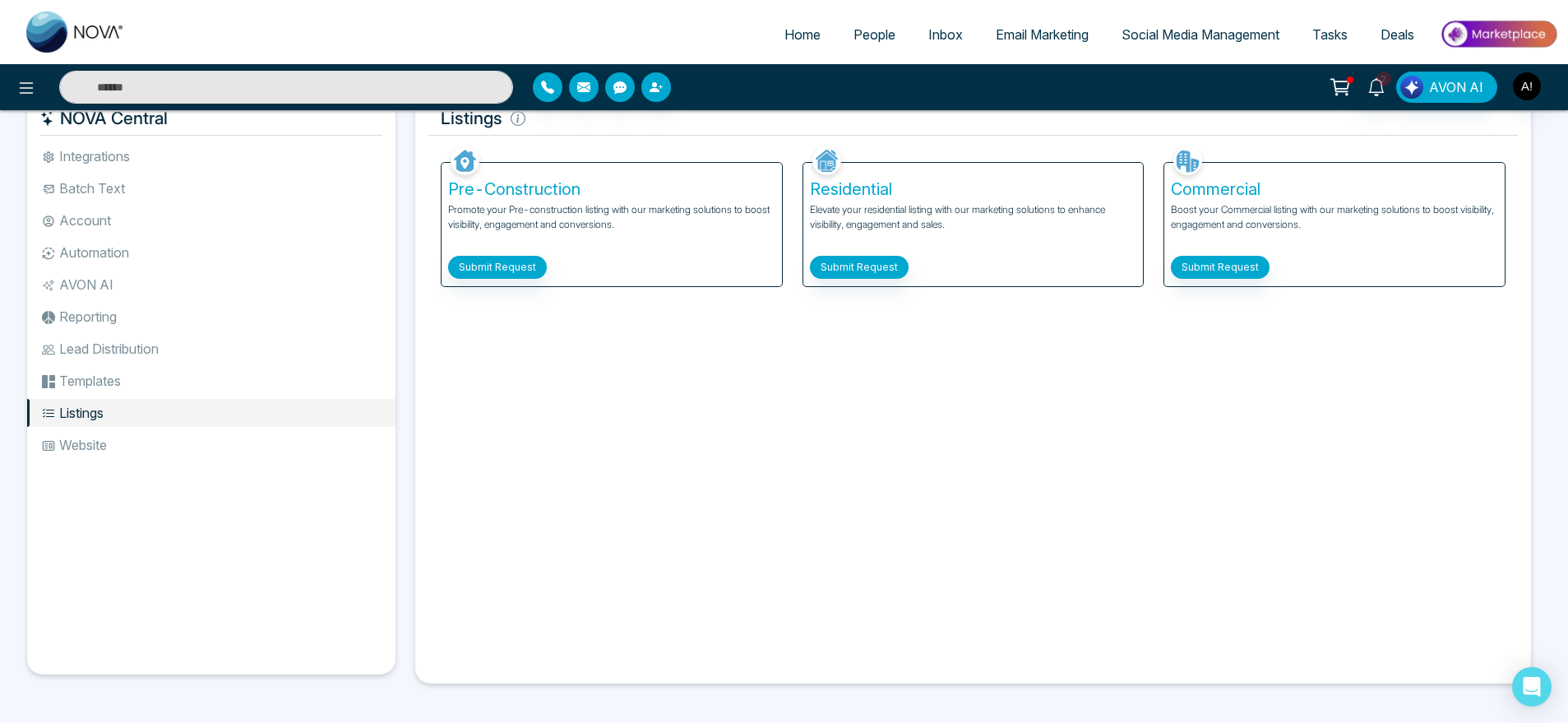
click at [174, 371] on li "Templates" at bounding box center [212, 381] width 369 height 28
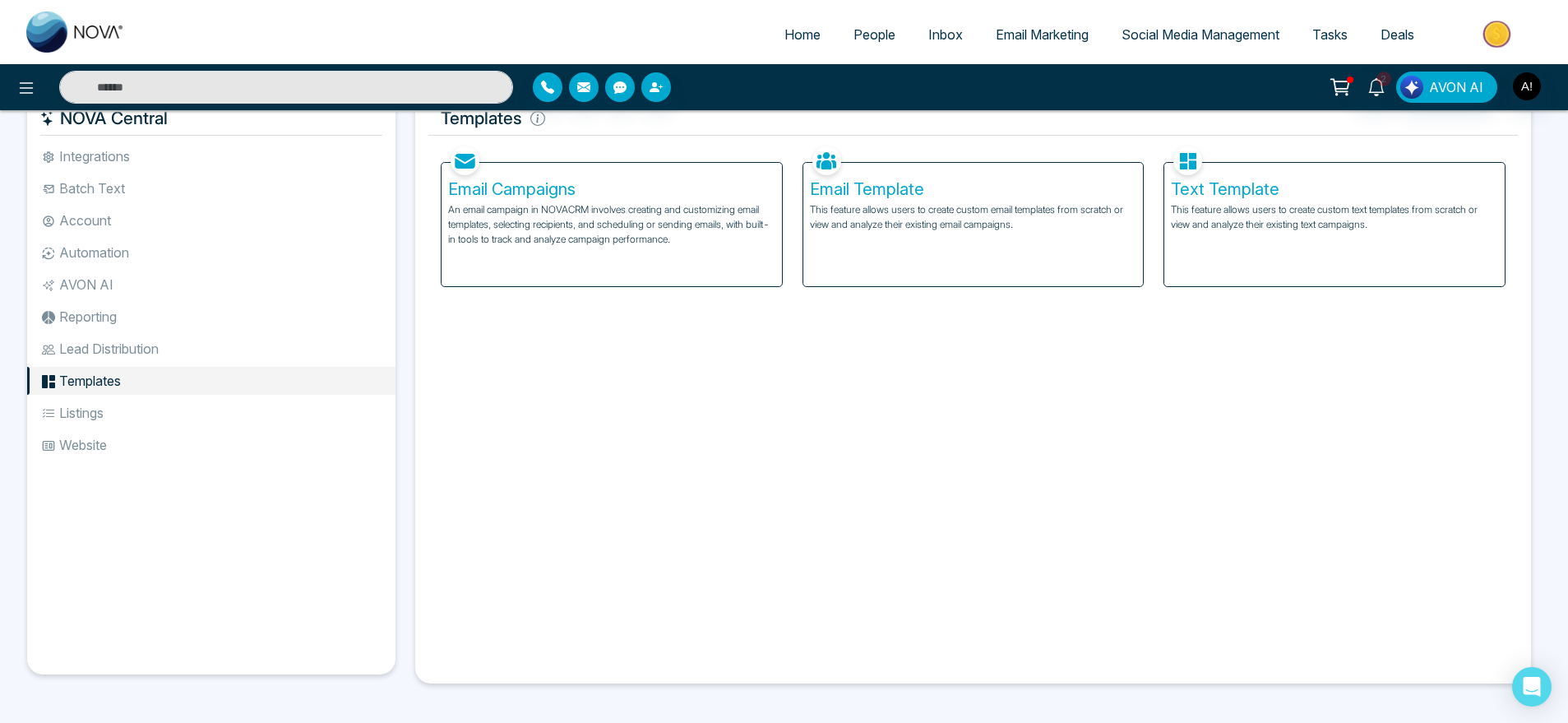
click at [142, 311] on li "Reporting" at bounding box center [212, 317] width 369 height 28
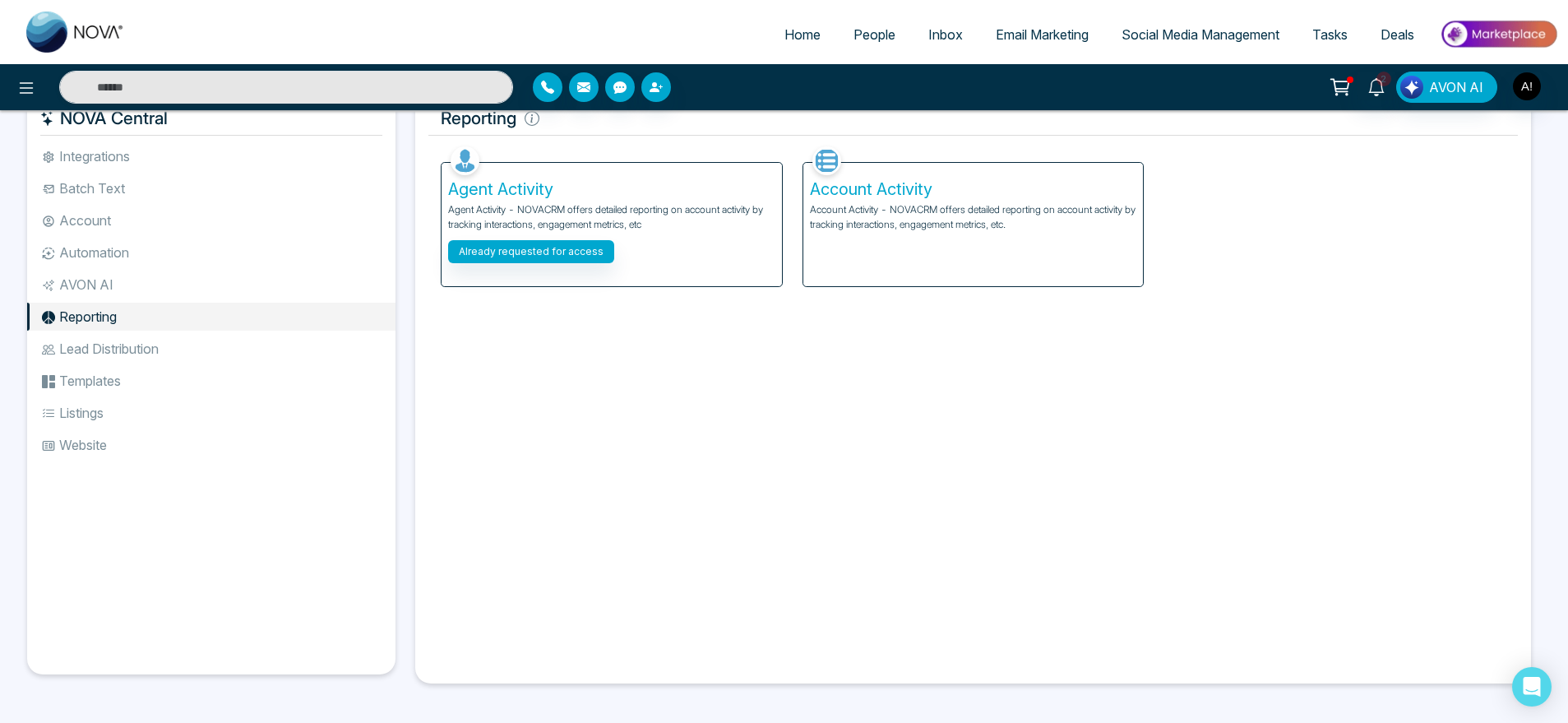
click at [142, 336] on li "Lead Distribution" at bounding box center [212, 349] width 369 height 28
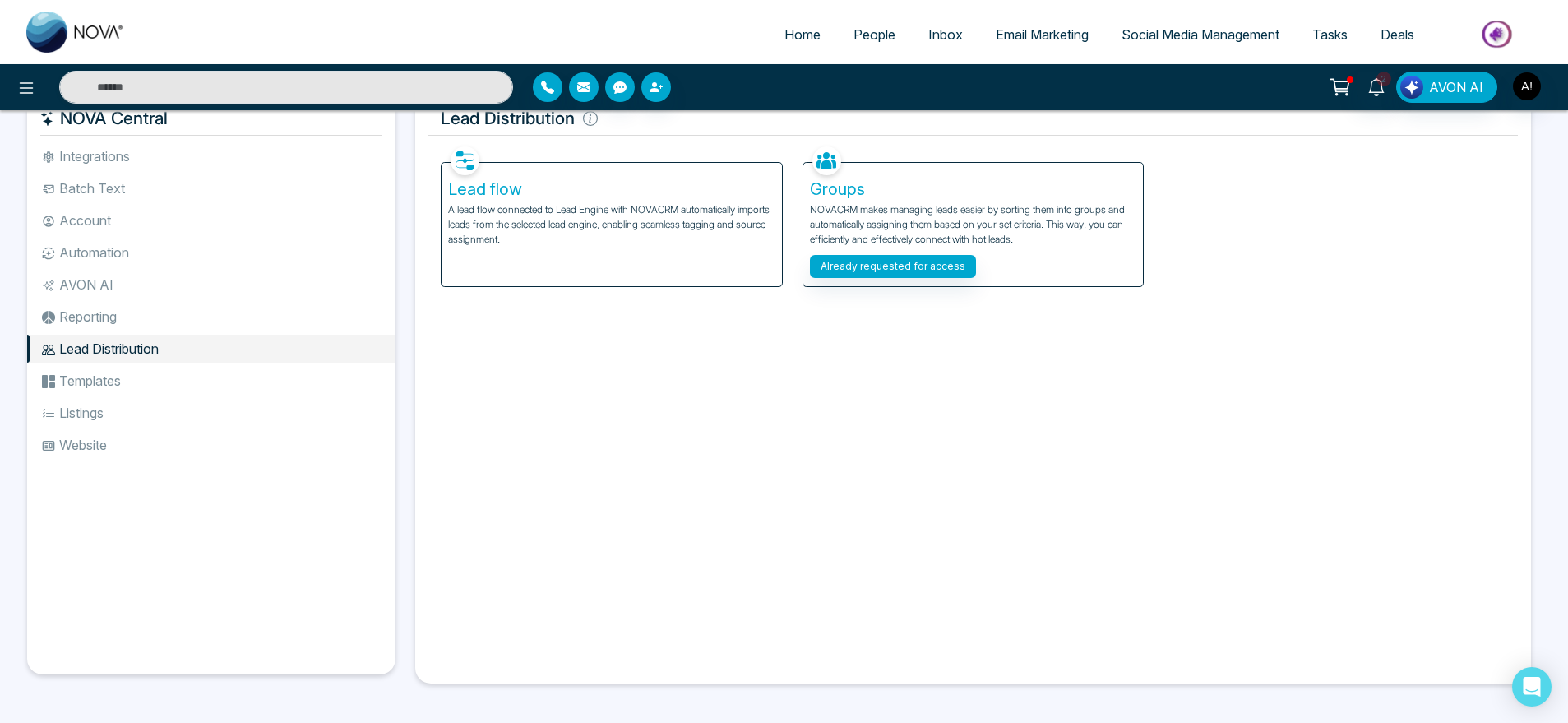
click at [124, 262] on li "Automation" at bounding box center [212, 252] width 369 height 28
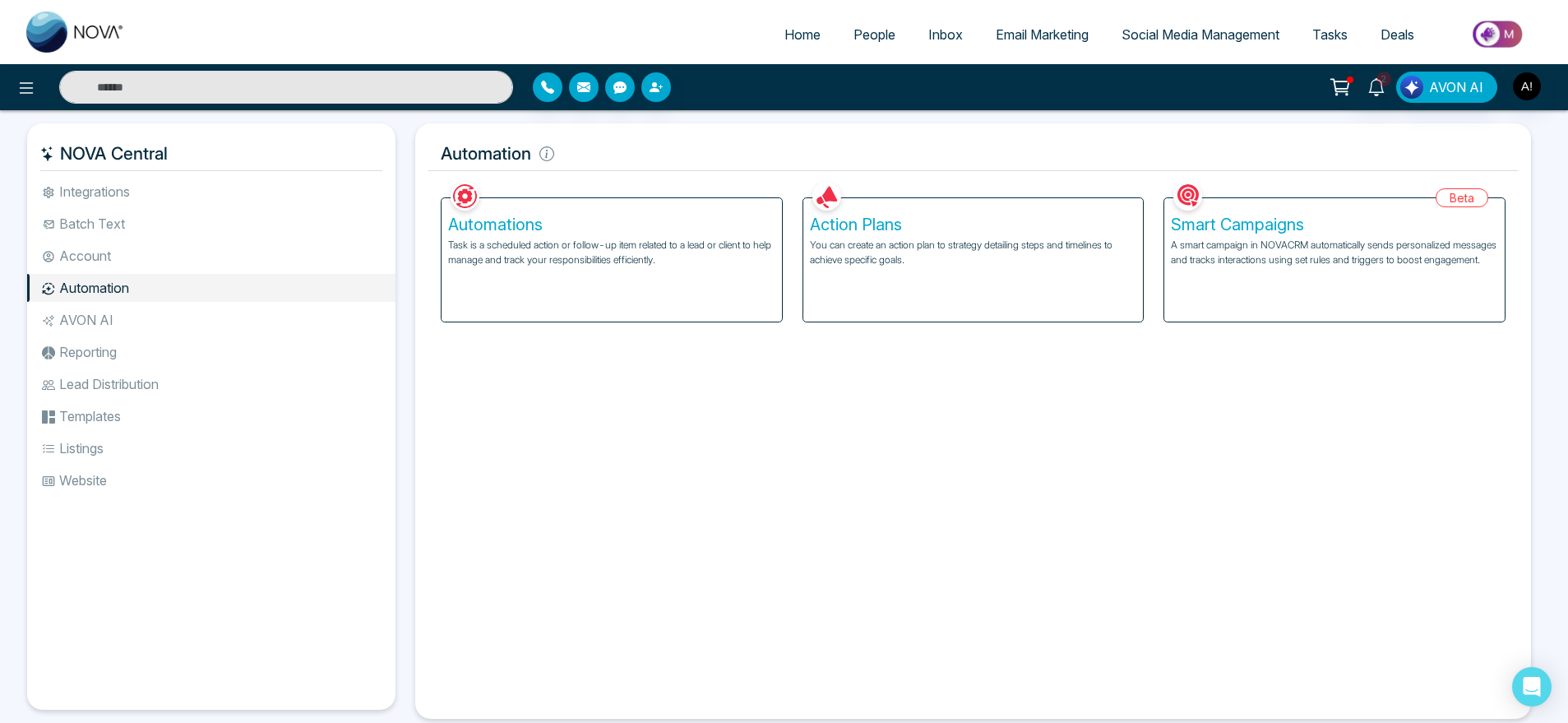
click at [117, 248] on li "Account" at bounding box center [212, 256] width 369 height 28
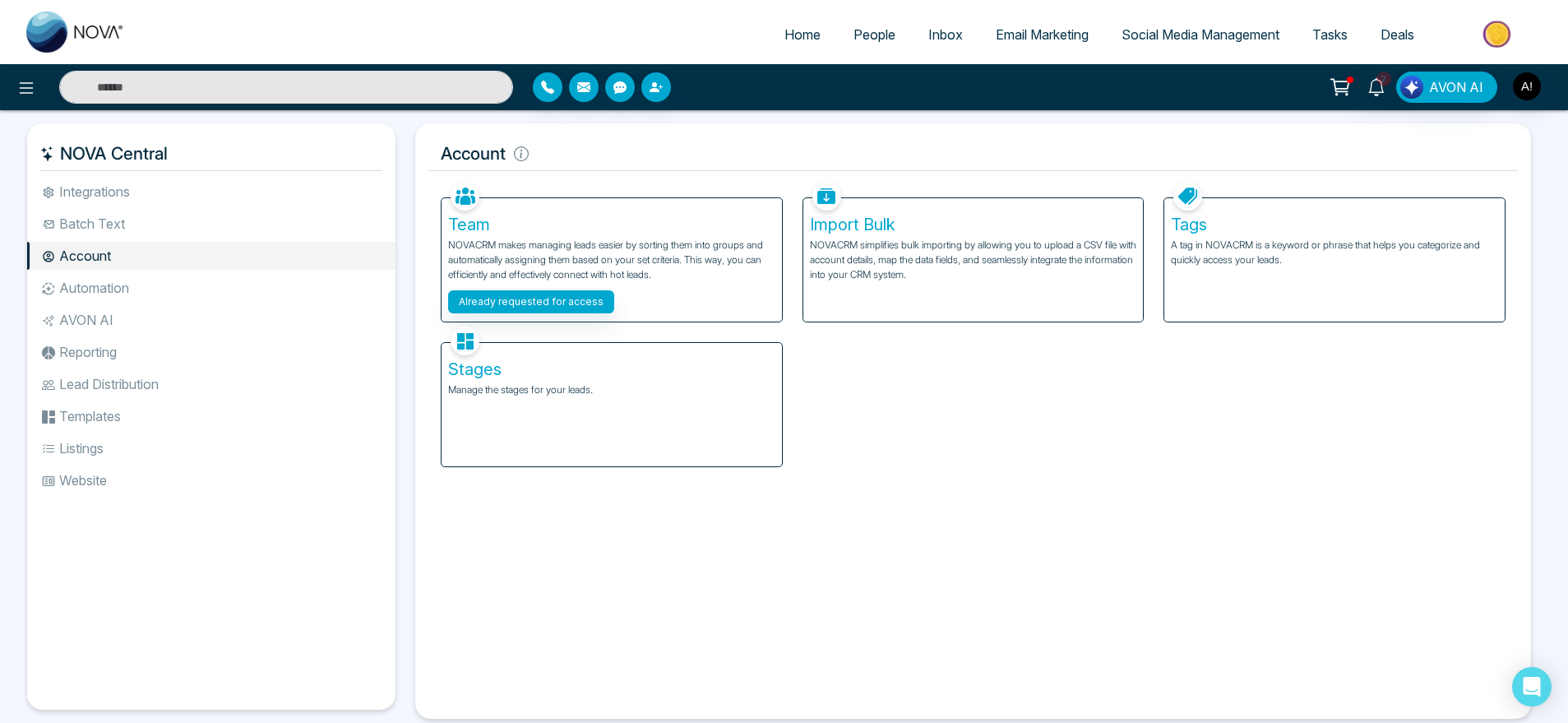
click at [132, 218] on li "Batch Text" at bounding box center [212, 224] width 369 height 28
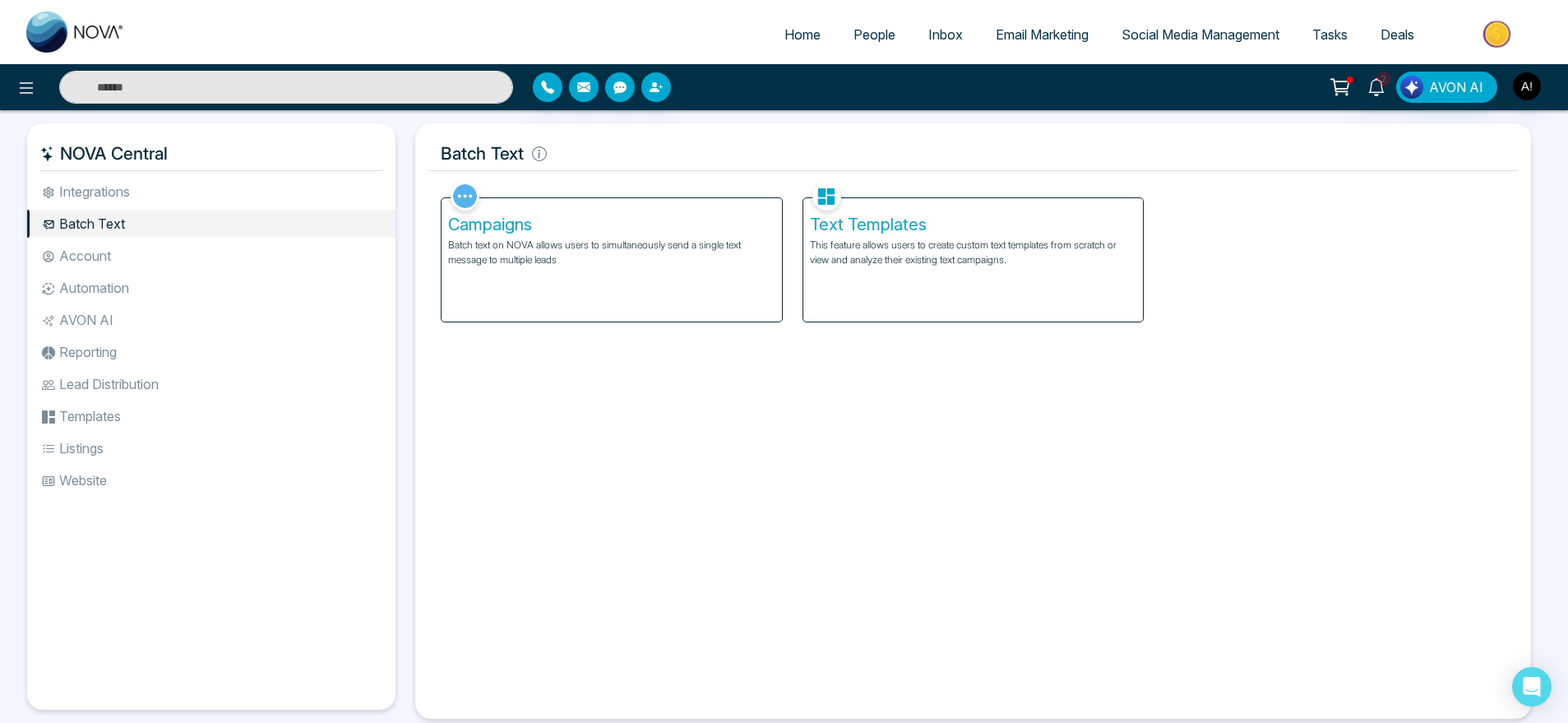
click at [122, 181] on li "Integrations" at bounding box center [212, 192] width 369 height 28
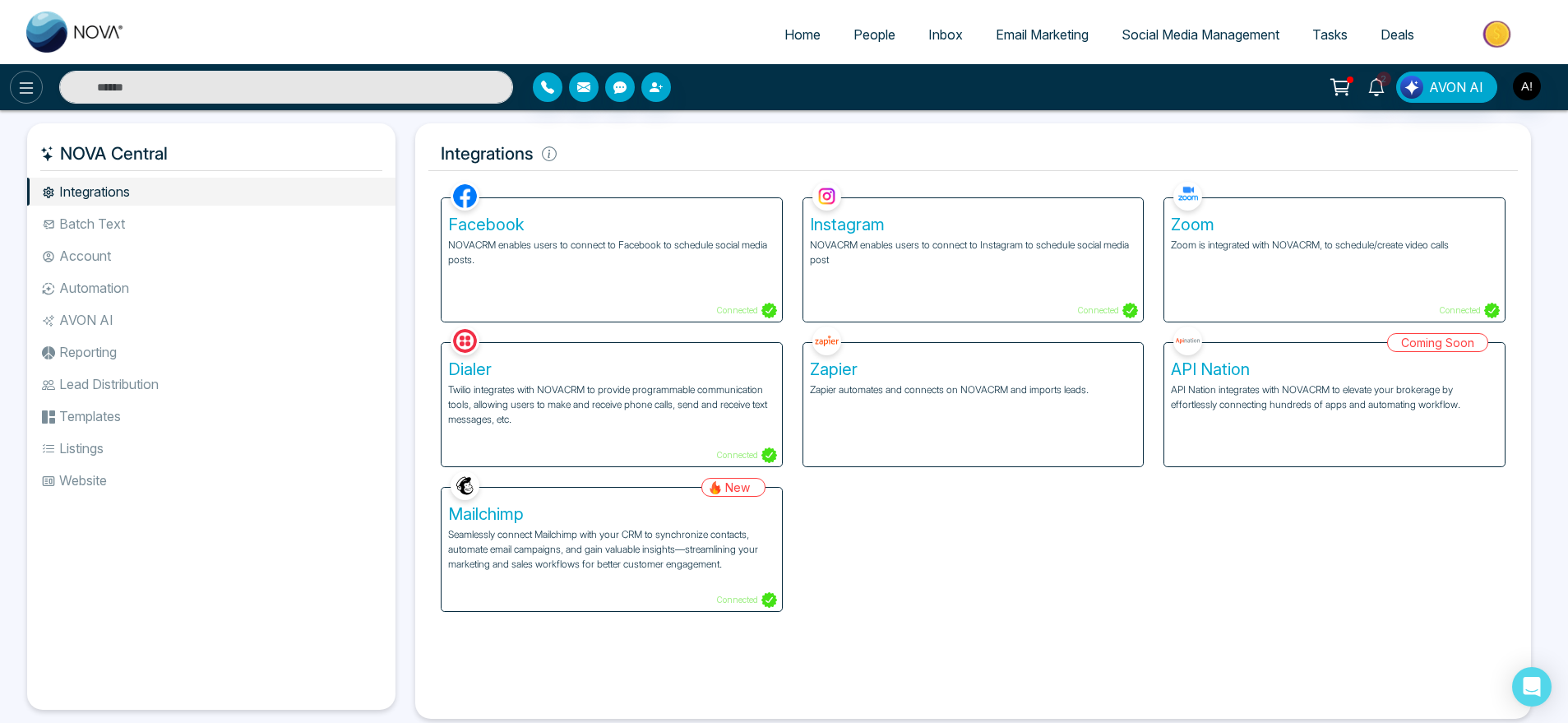
click at [27, 90] on icon at bounding box center [26, 88] width 20 height 20
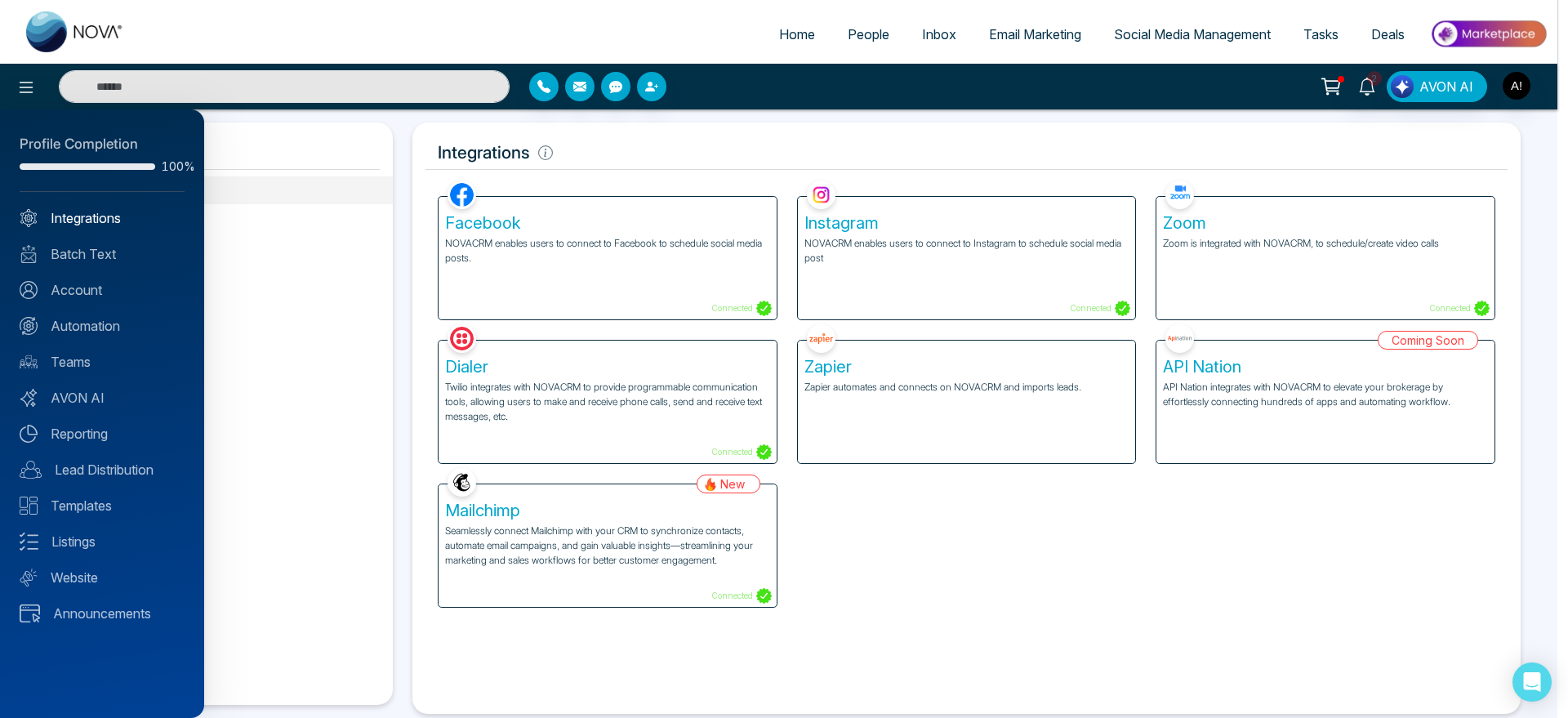
click at [131, 218] on link "Integrations" at bounding box center [102, 218] width 165 height 20
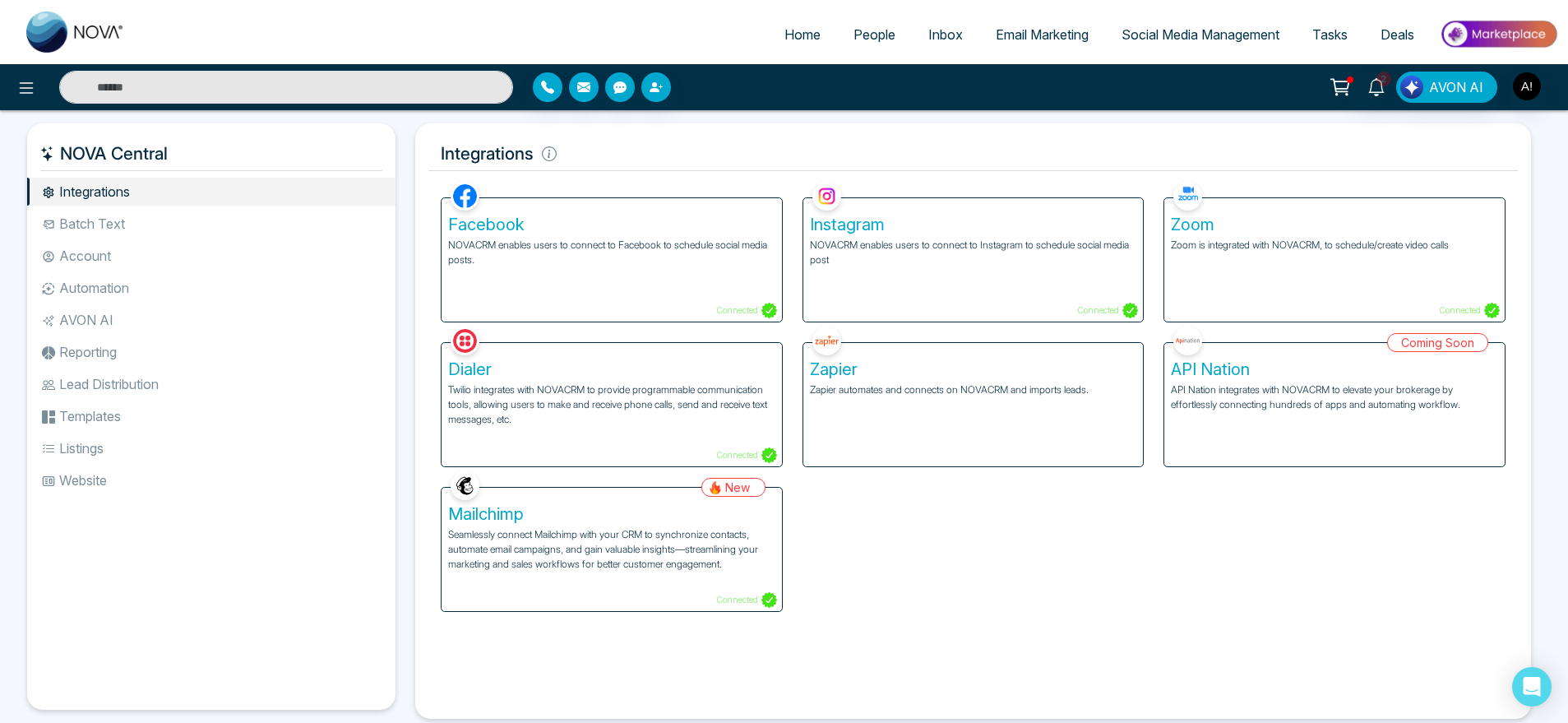
click at [154, 222] on li "Batch Text" at bounding box center [212, 224] width 369 height 28
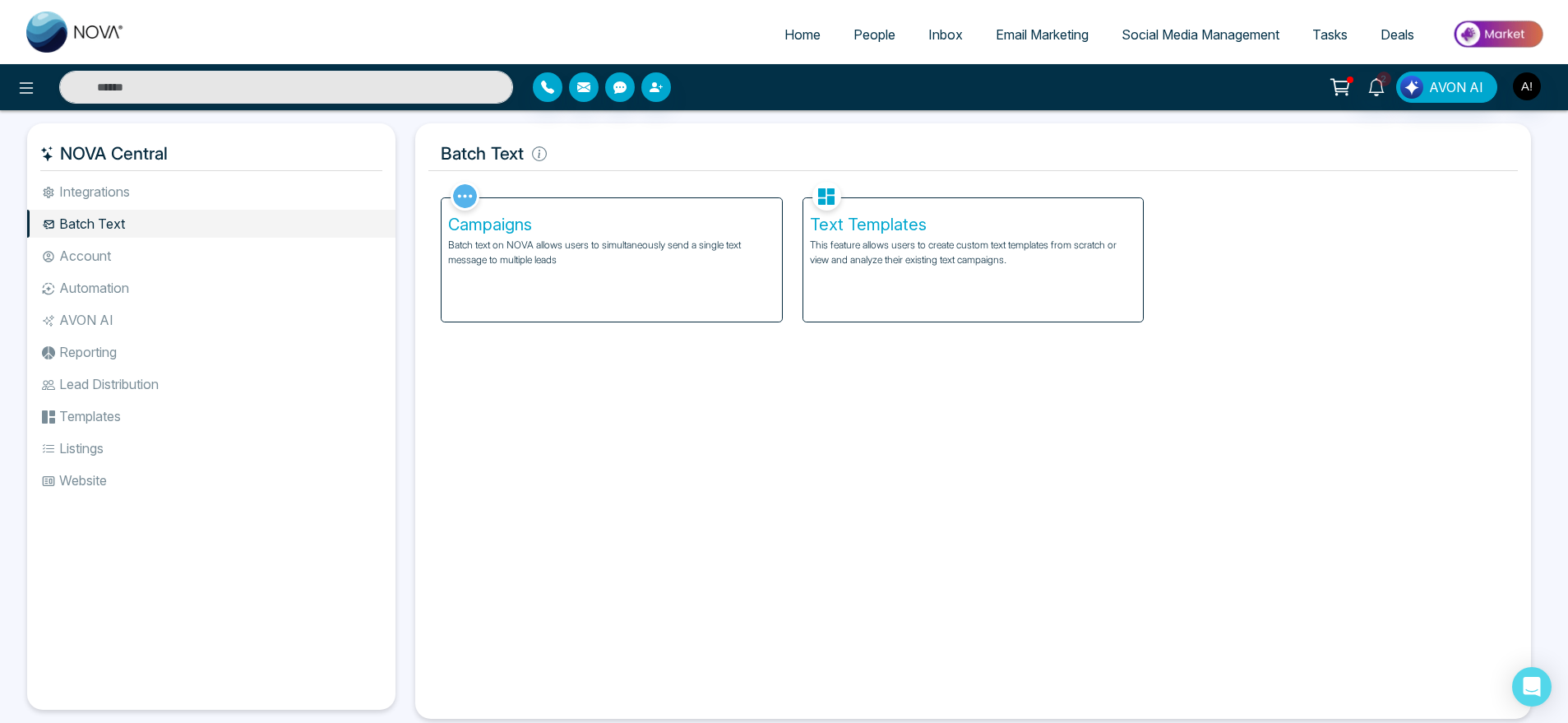
click at [159, 267] on li "Account" at bounding box center [212, 256] width 369 height 28
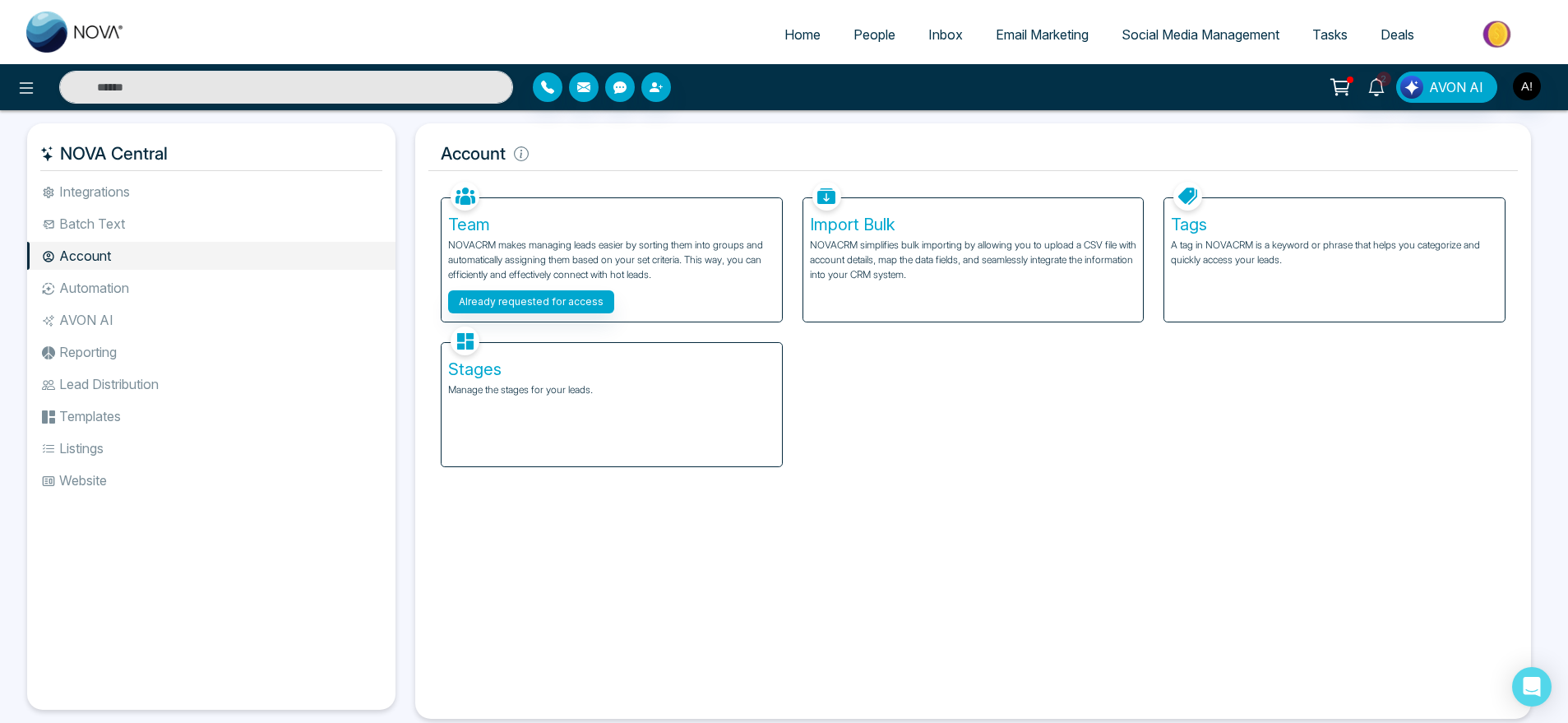
click at [149, 352] on li "Reporting" at bounding box center [212, 353] width 369 height 28
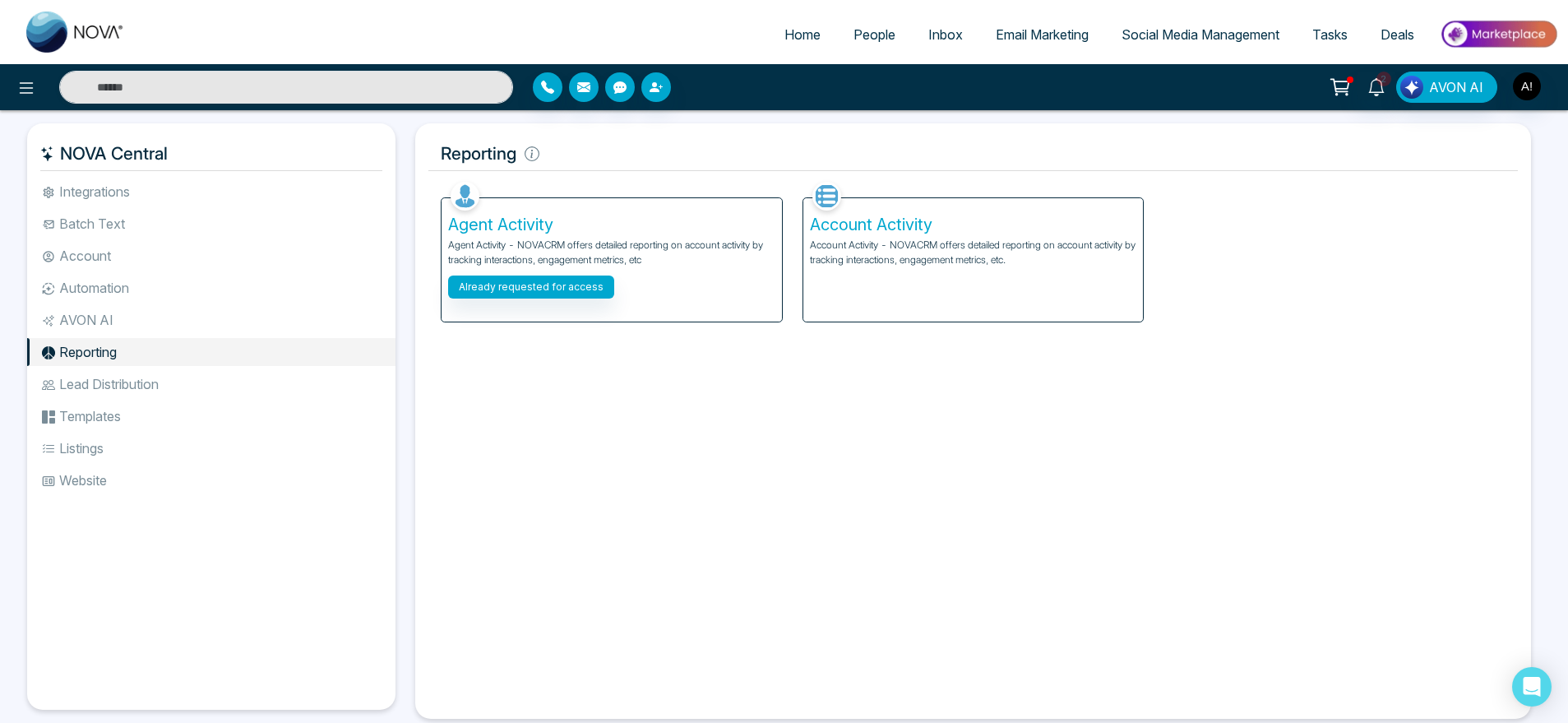
click at [734, 524] on div "Facebook NOVACRM enables users to connect to Facebook to schedule social media …" at bounding box center [973, 441] width 1090 height 528
click at [114, 387] on li "Lead Distribution" at bounding box center [212, 385] width 369 height 28
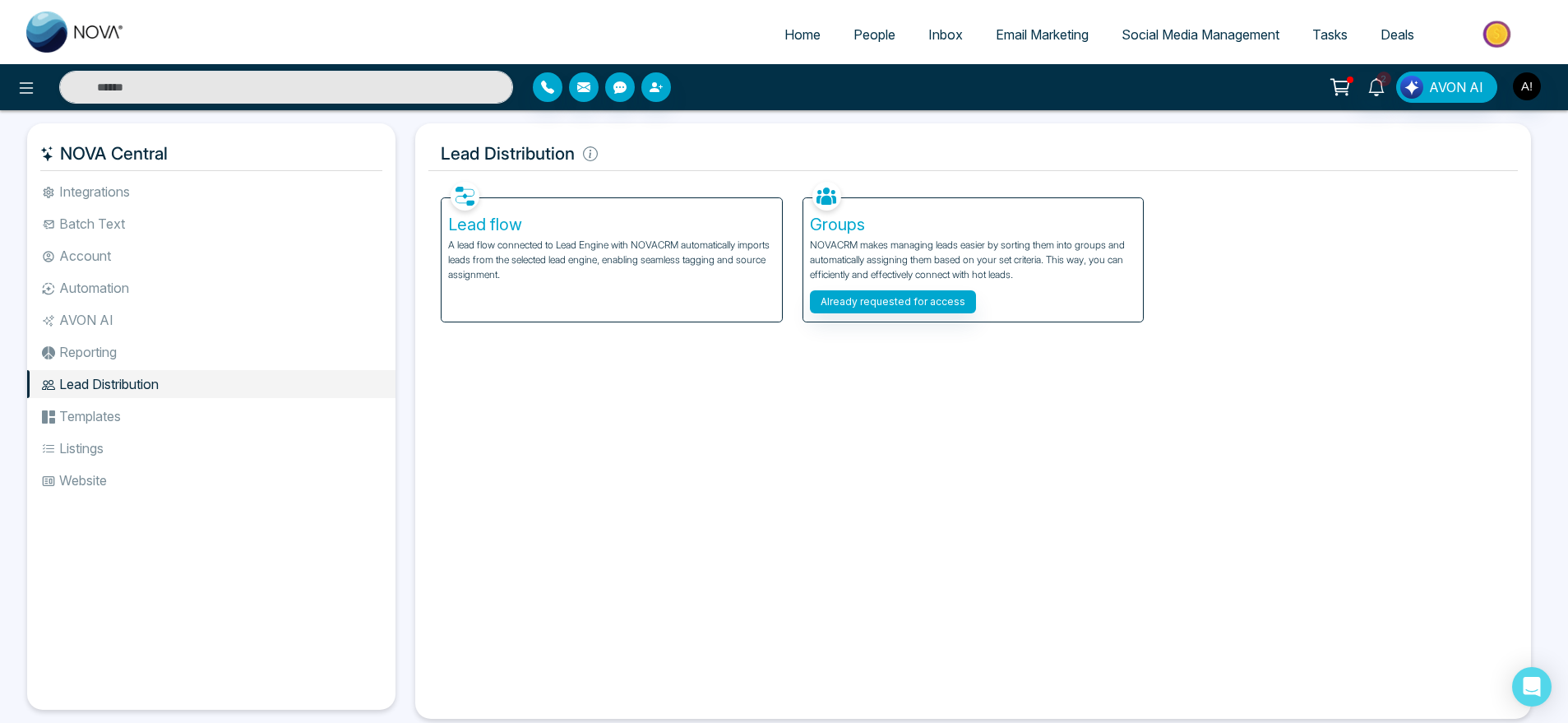
drag, startPoint x: 106, startPoint y: 531, endPoint x: 111, endPoint y: 384, distance: 147.1
click at [111, 384] on ul "Integrations Batch Text Account Automation AVON AI Reporting Lead Distribution …" at bounding box center [212, 430] width 369 height 506
click at [71, 413] on li "Templates" at bounding box center [212, 417] width 369 height 28
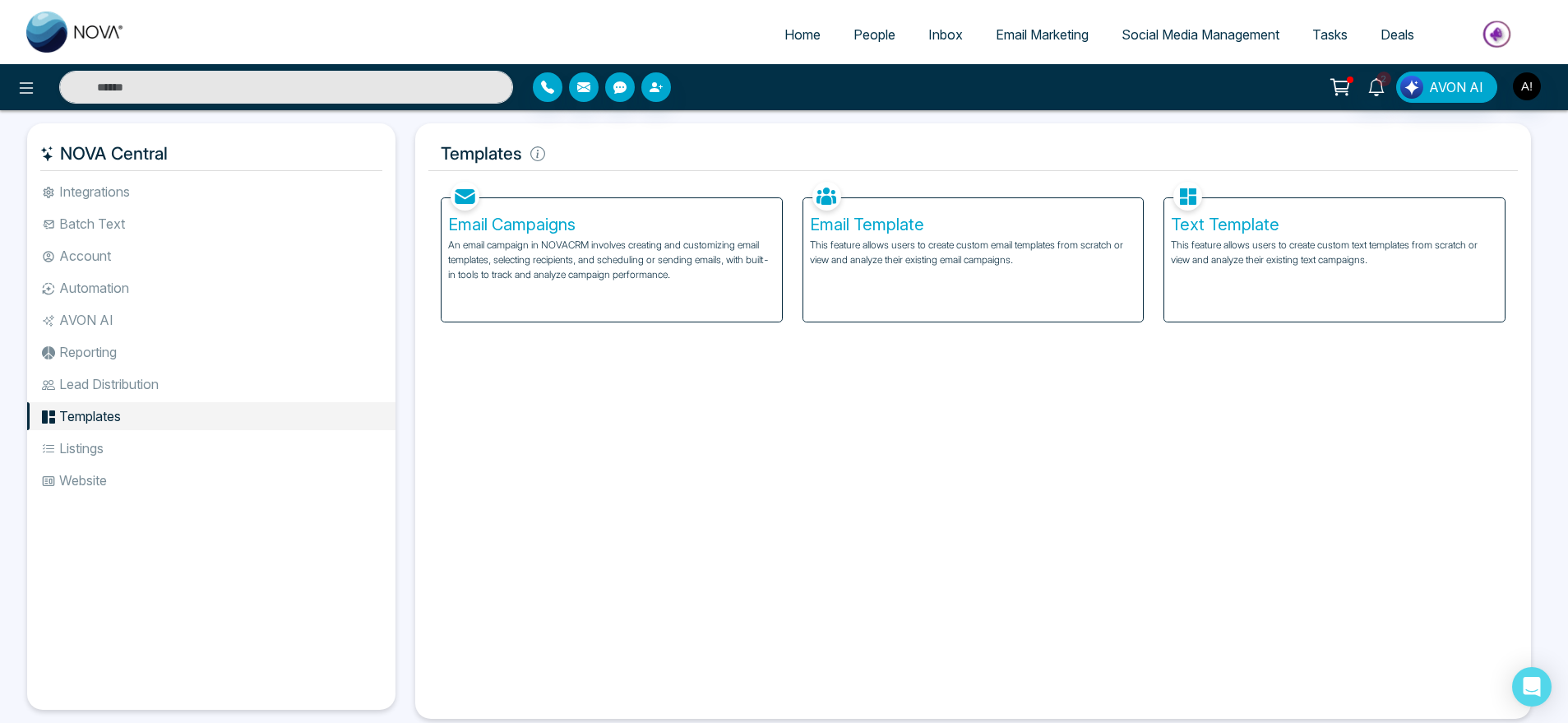
click at [81, 447] on li "Listings" at bounding box center [212, 448] width 369 height 28
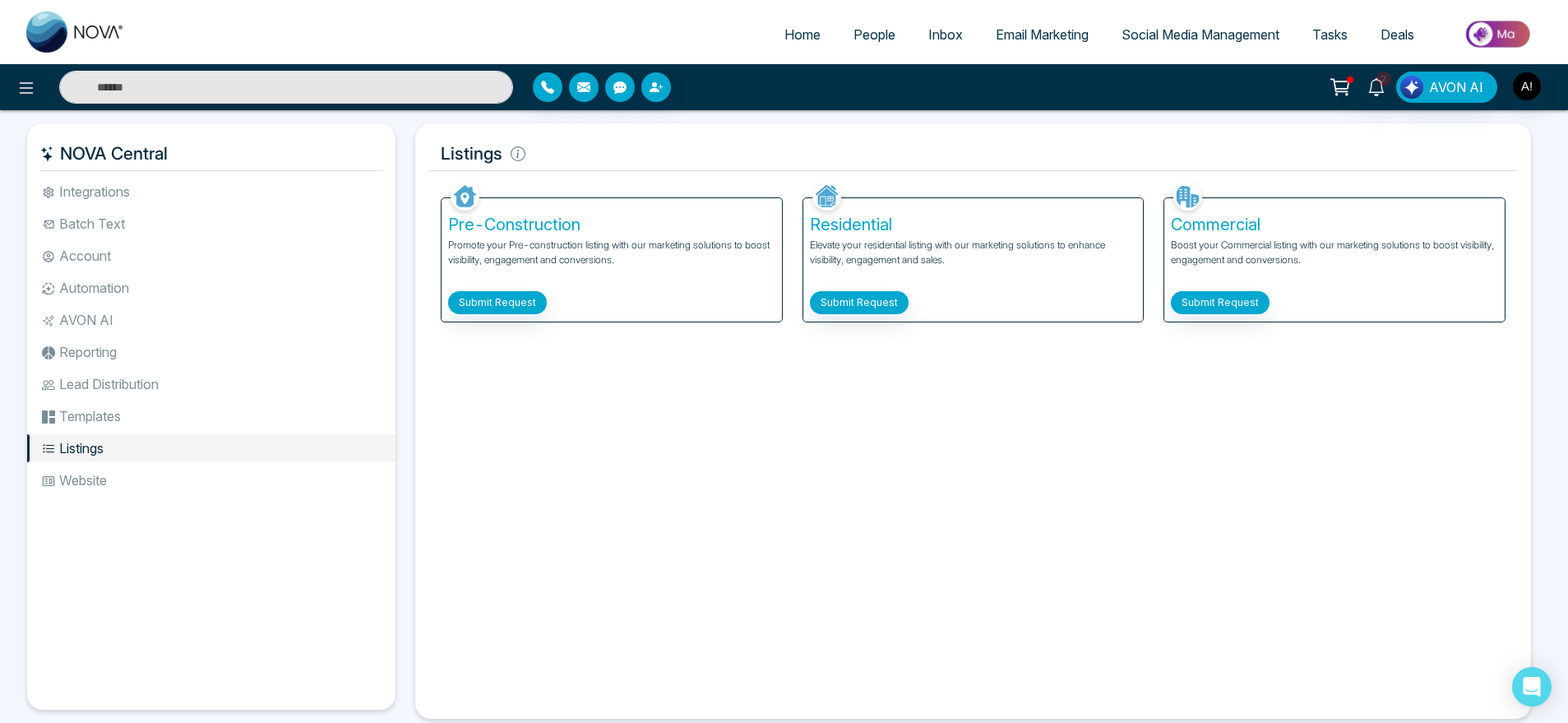
click at [88, 474] on li "Website" at bounding box center [212, 480] width 369 height 28
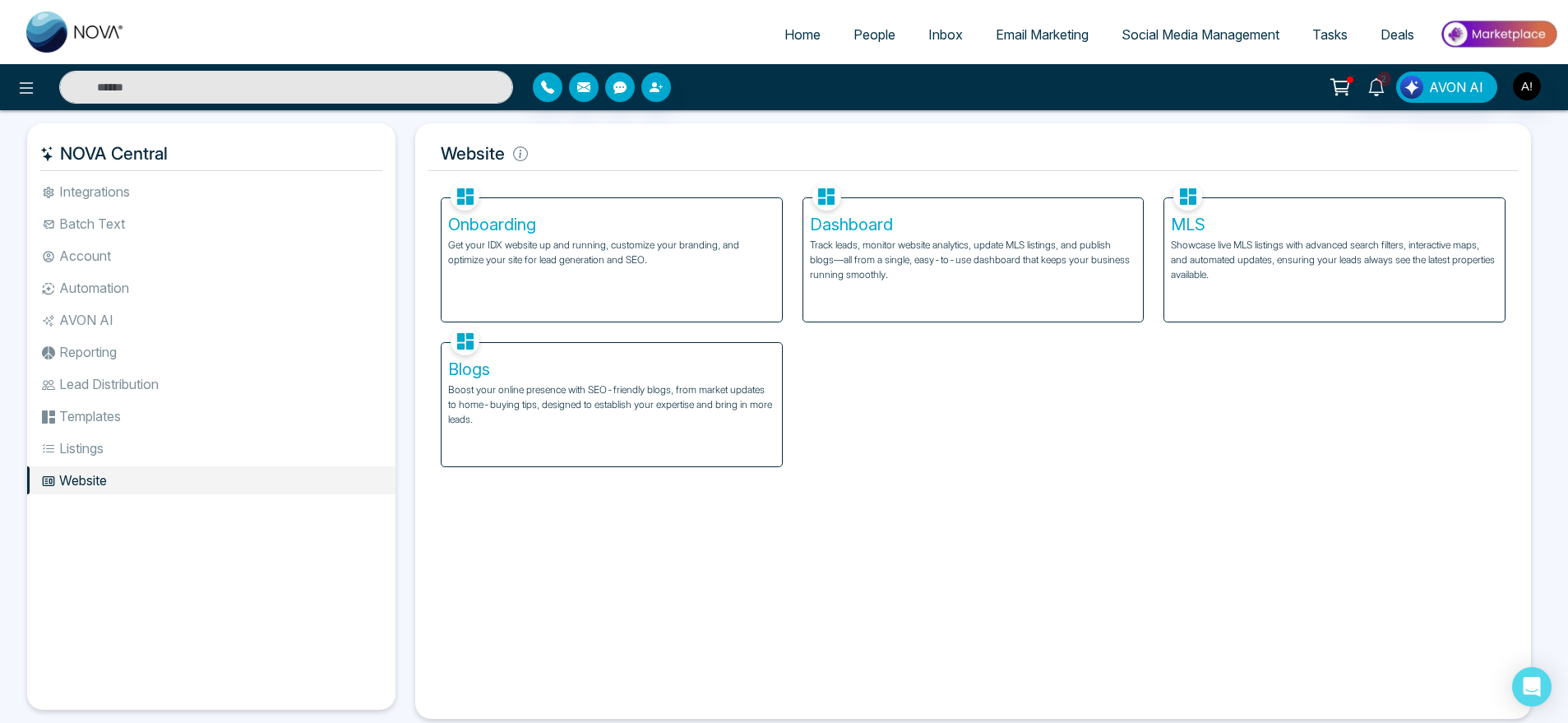
click at [101, 190] on li "Integrations" at bounding box center [212, 192] width 369 height 28
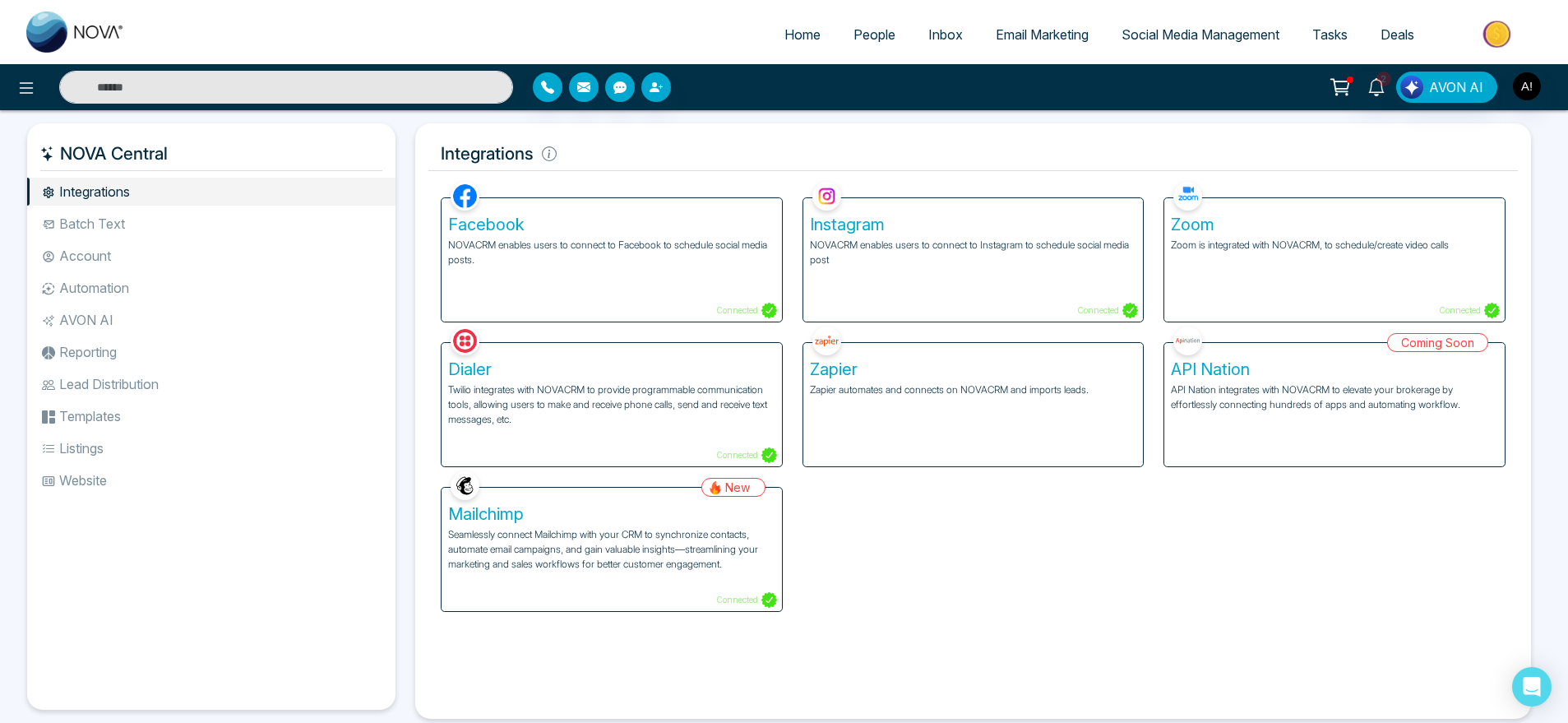
click at [792, 43] on link "Home" at bounding box center [802, 34] width 69 height 31
select select "*"
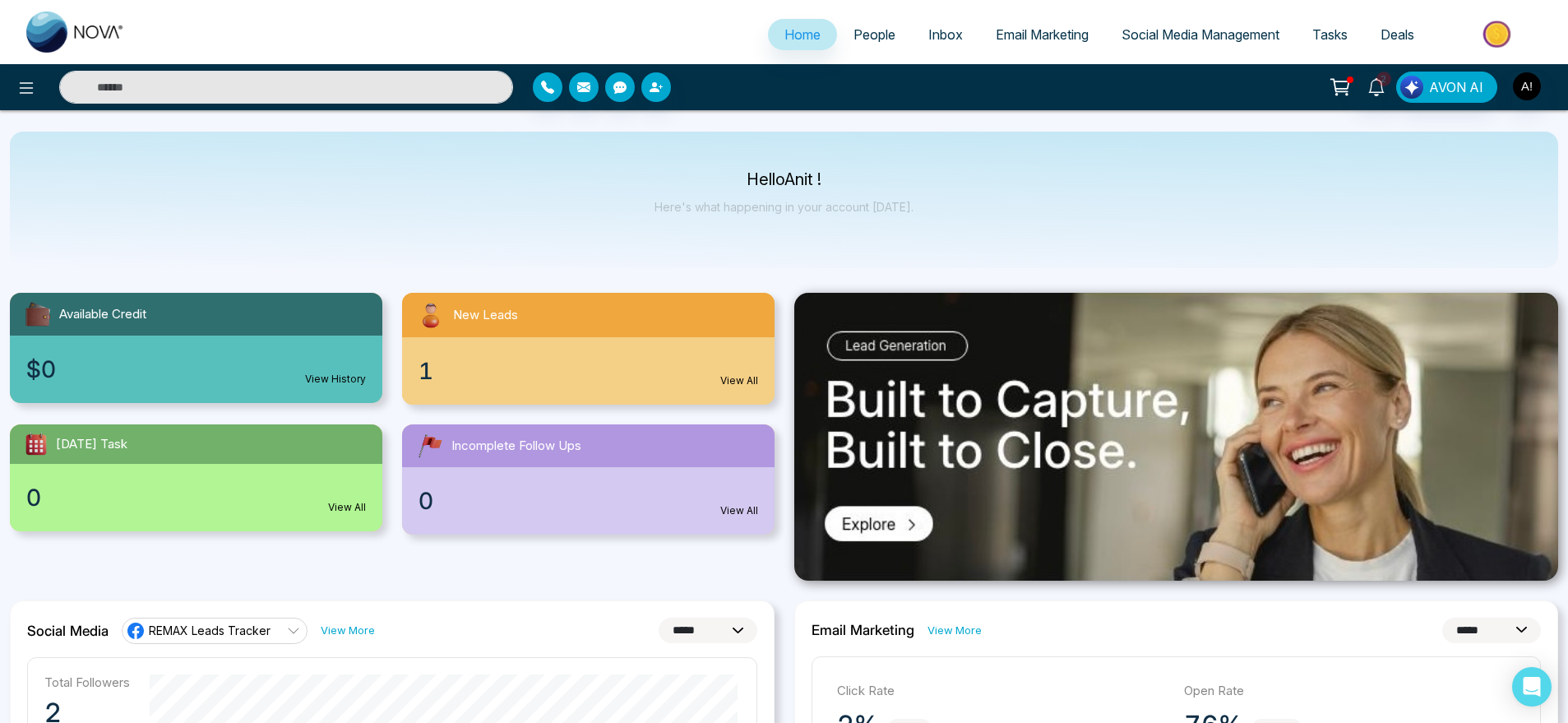
click at [853, 28] on span "People" at bounding box center [874, 34] width 42 height 16
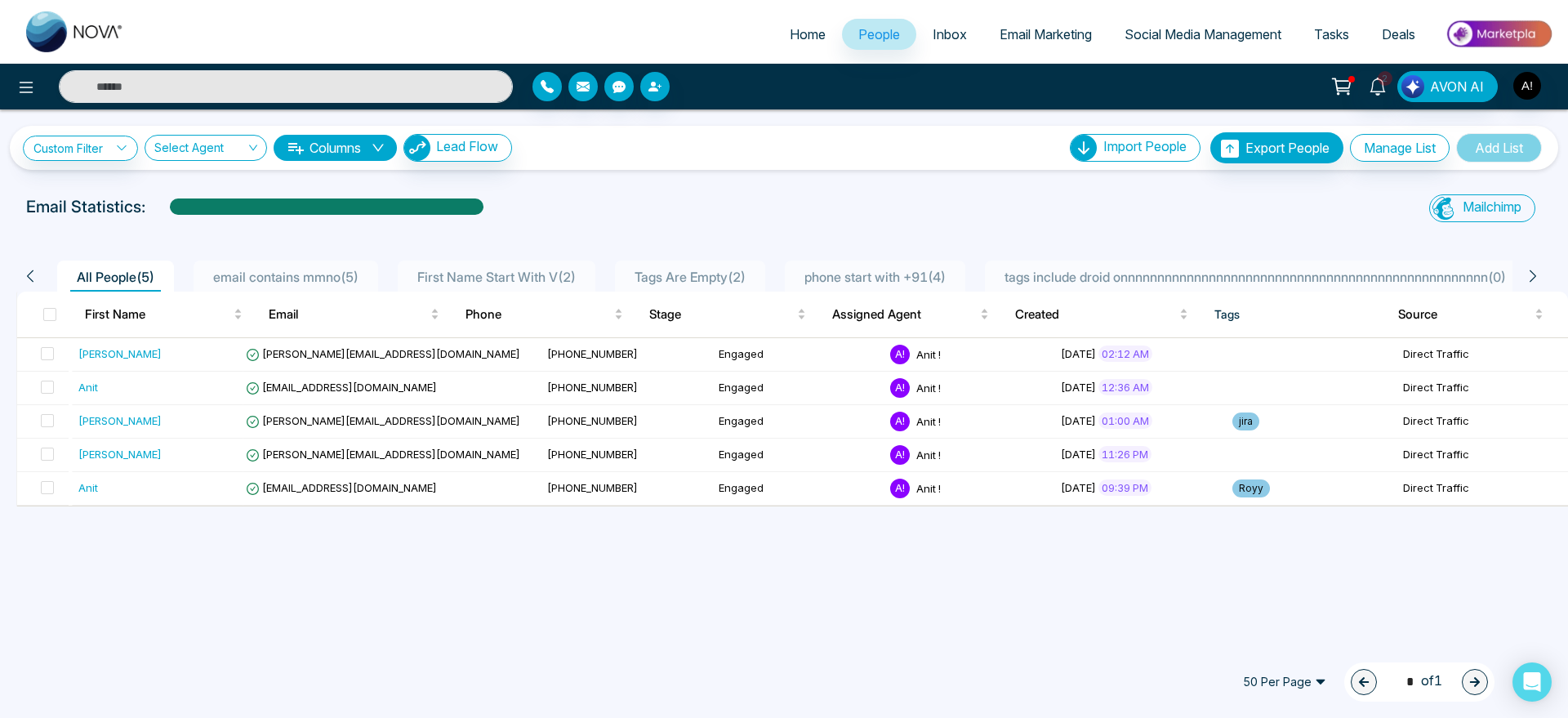
click at [919, 28] on link "Inbox" at bounding box center [949, 34] width 67 height 31
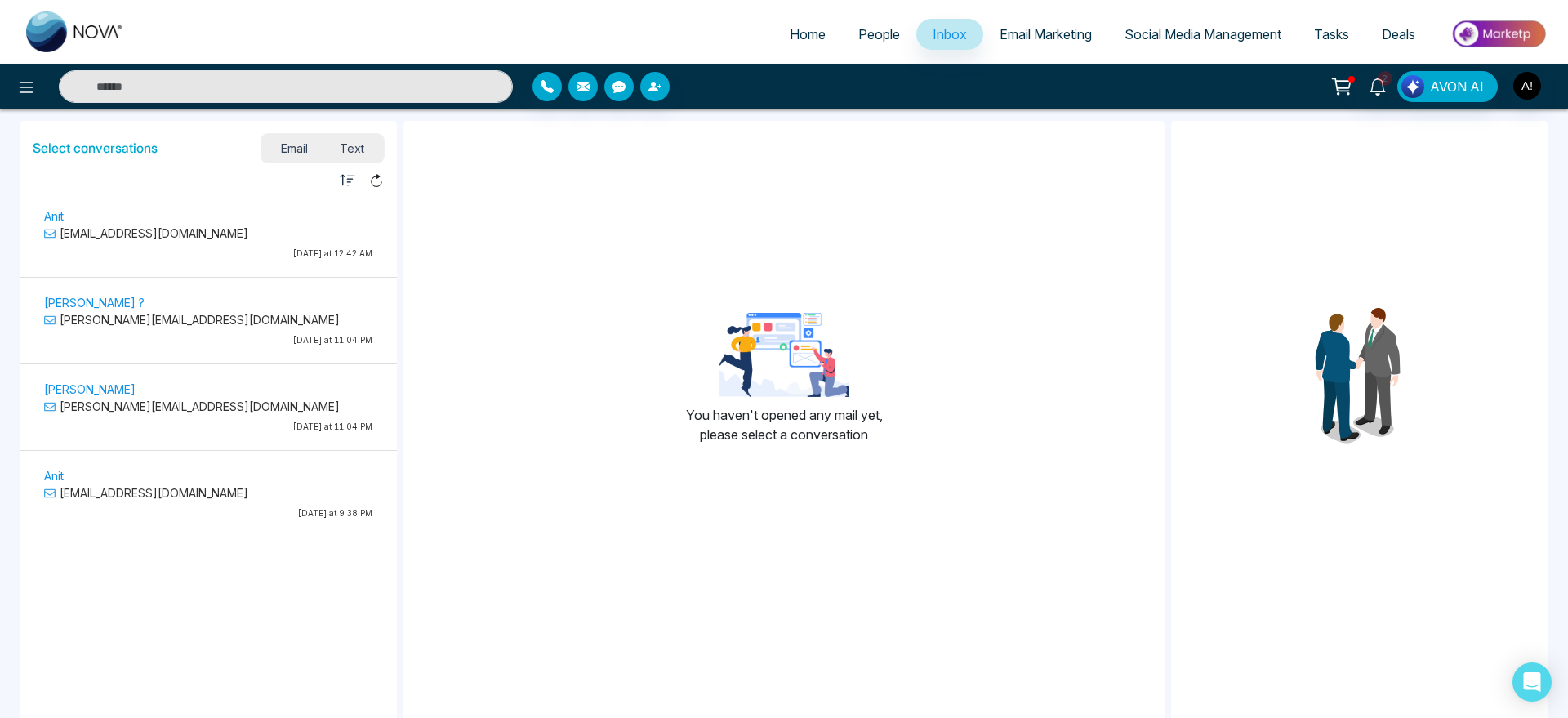
click at [1041, 53] on ul "Home People Inbox Email Marketing Social Media Management Tasks Deals" at bounding box center [849, 36] width 1418 height 45
click at [1041, 43] on link "Email Marketing" at bounding box center [1045, 34] width 125 height 31
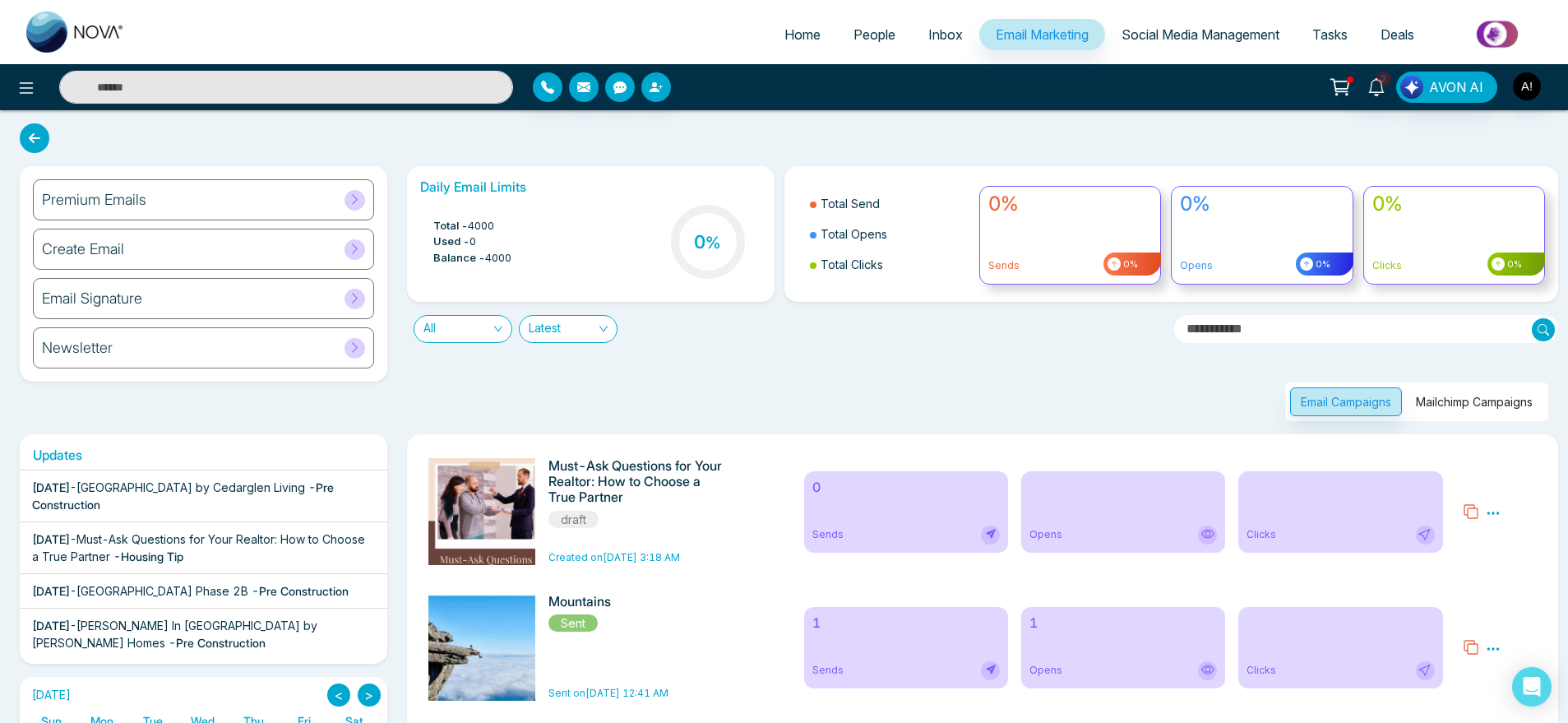
click at [1106, 16] on ul "Home People Inbox Email Marketing Social Media Management Tasks Deals" at bounding box center [850, 36] width 1417 height 45
click at [789, 19] on link "Home" at bounding box center [802, 34] width 69 height 31
select select "*"
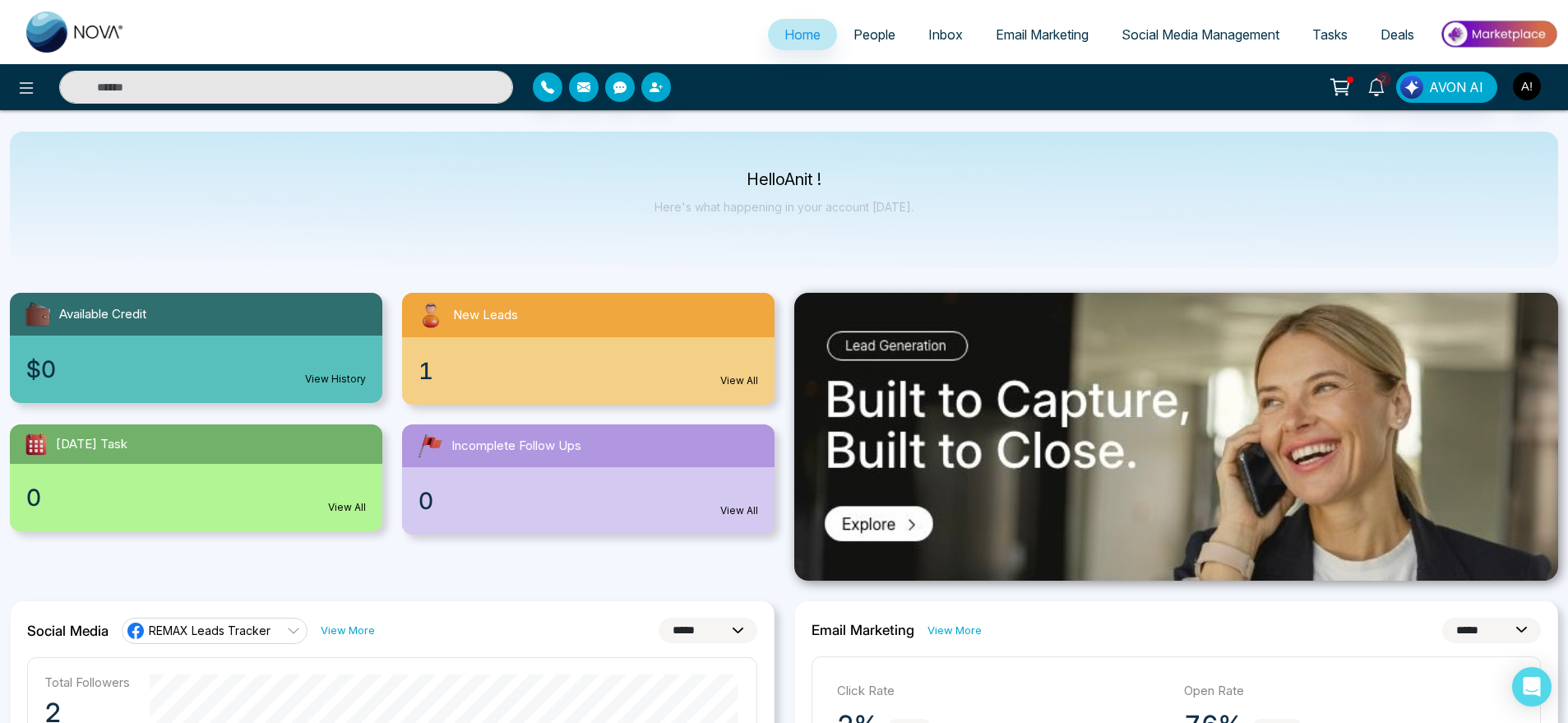
click at [790, 159] on div "Hello Anit ! Here's what happening in your account [DATE]." at bounding box center [784, 199] width 1549 height 136
click at [859, 39] on span "People" at bounding box center [874, 34] width 42 height 16
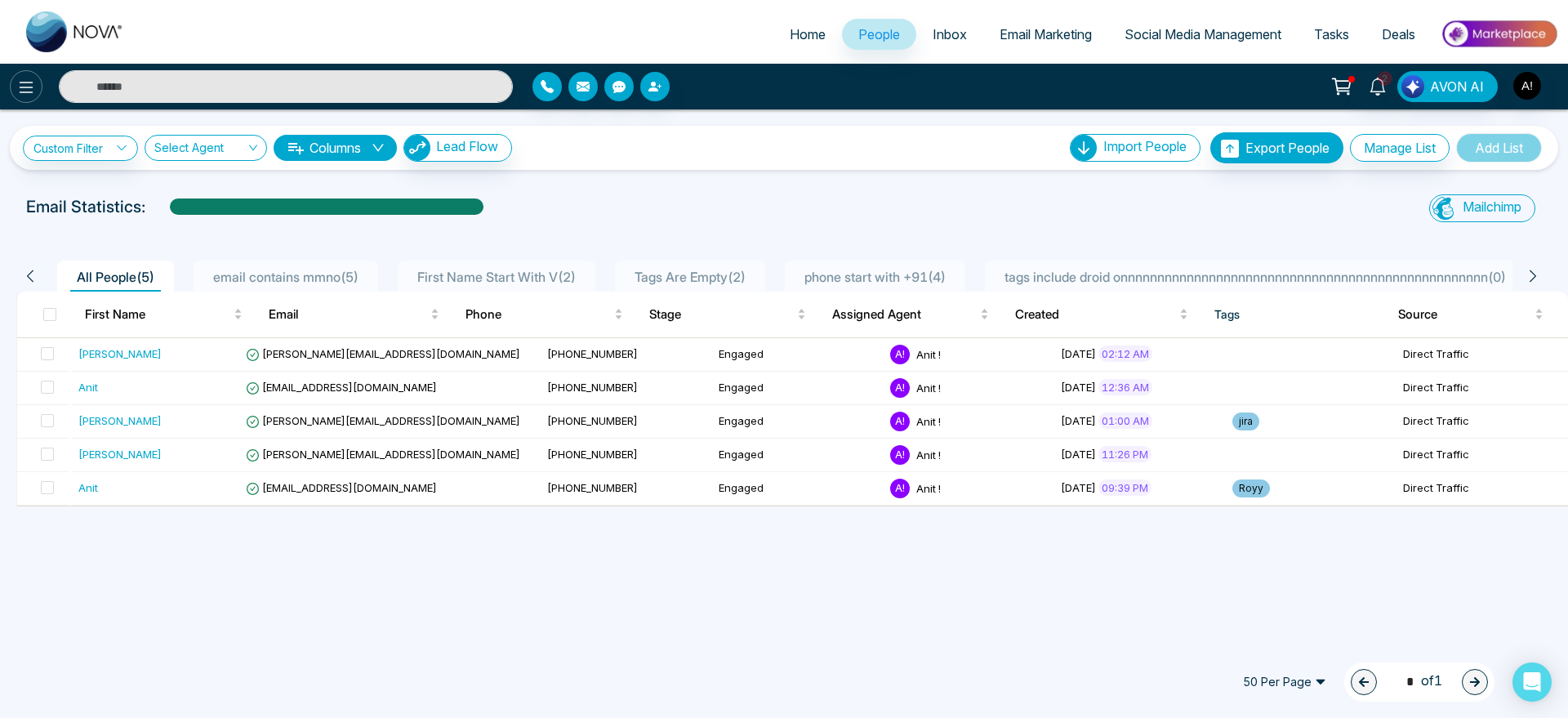
click at [26, 84] on icon at bounding box center [25, 87] width 20 height 20
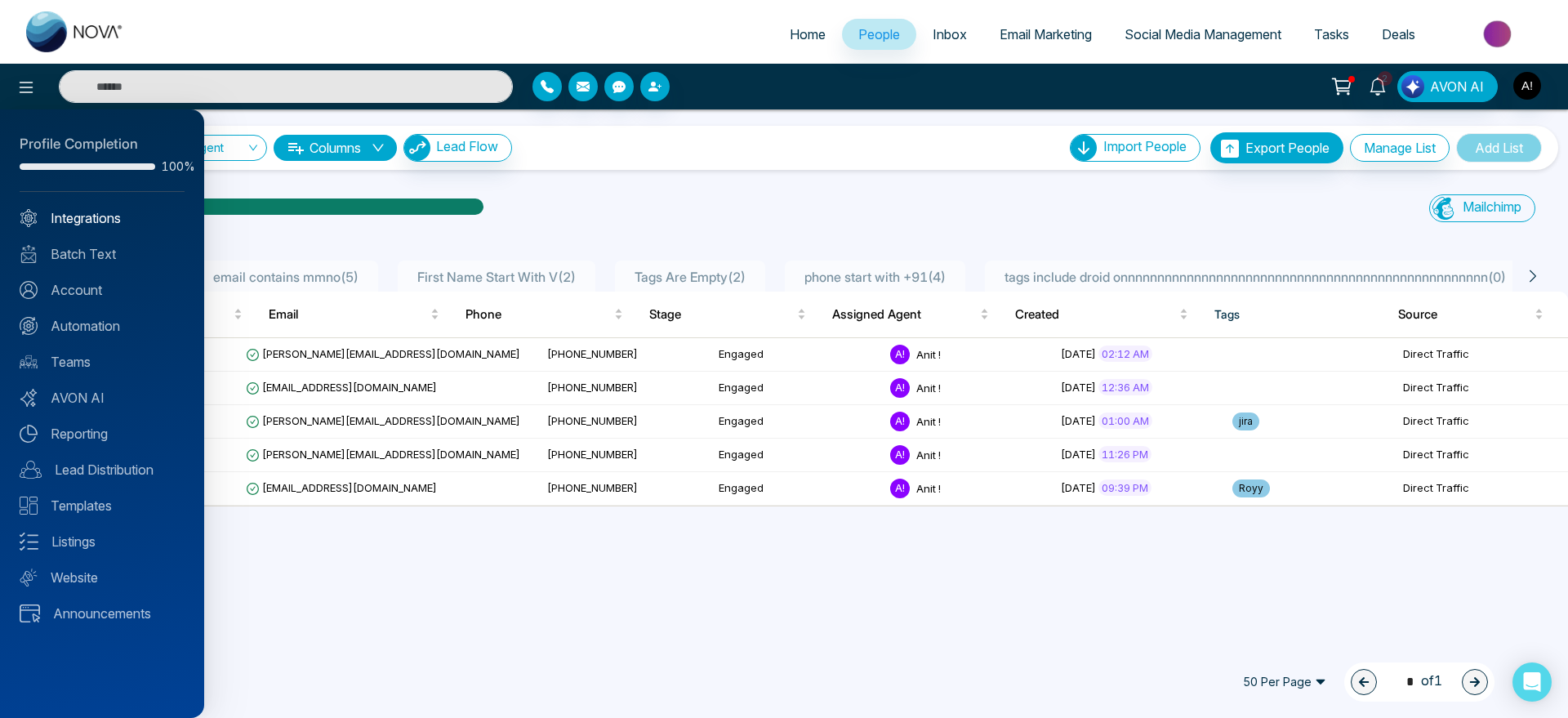
click at [51, 222] on link "Integrations" at bounding box center [102, 218] width 165 height 20
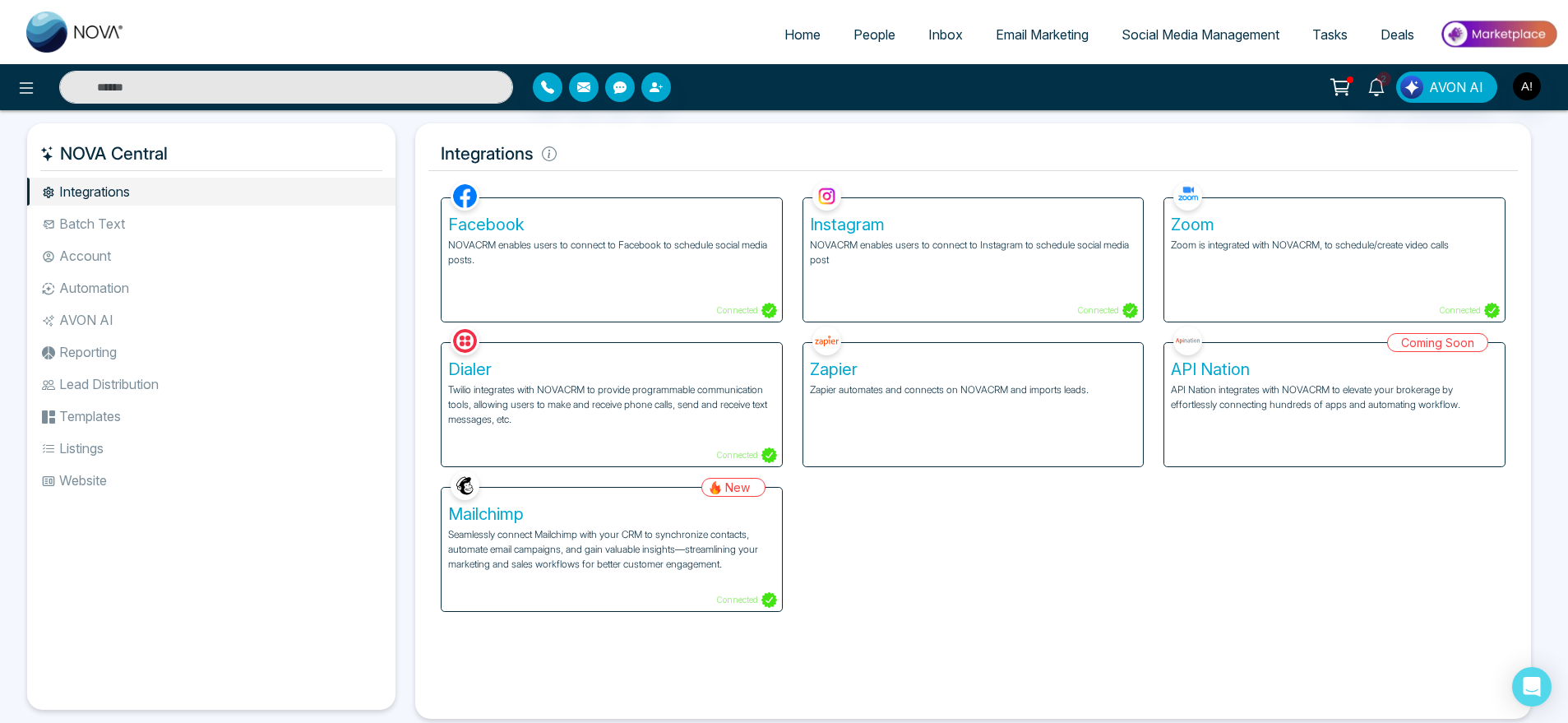
click at [109, 218] on li "Batch Text" at bounding box center [212, 224] width 369 height 28
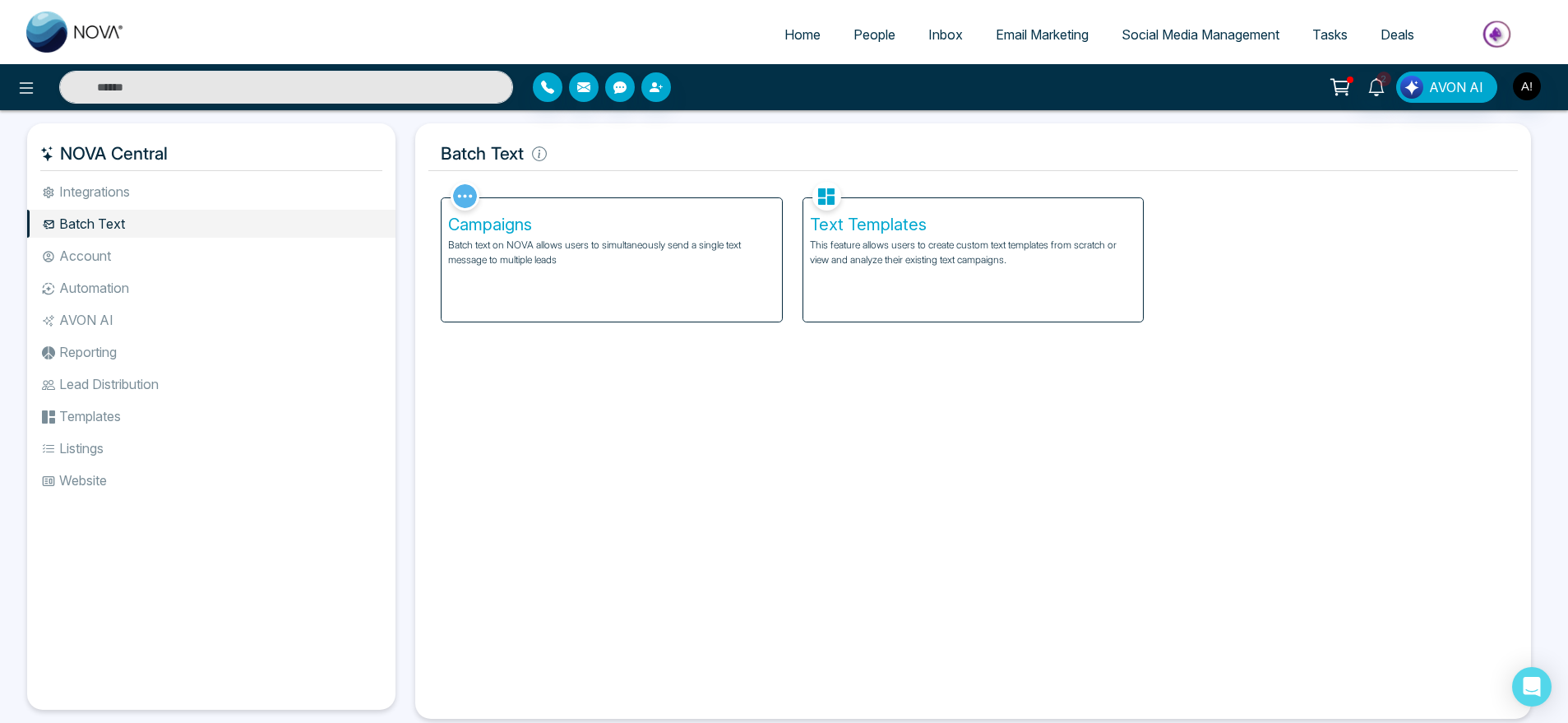
click at [175, 198] on li "Integrations" at bounding box center [212, 192] width 369 height 28
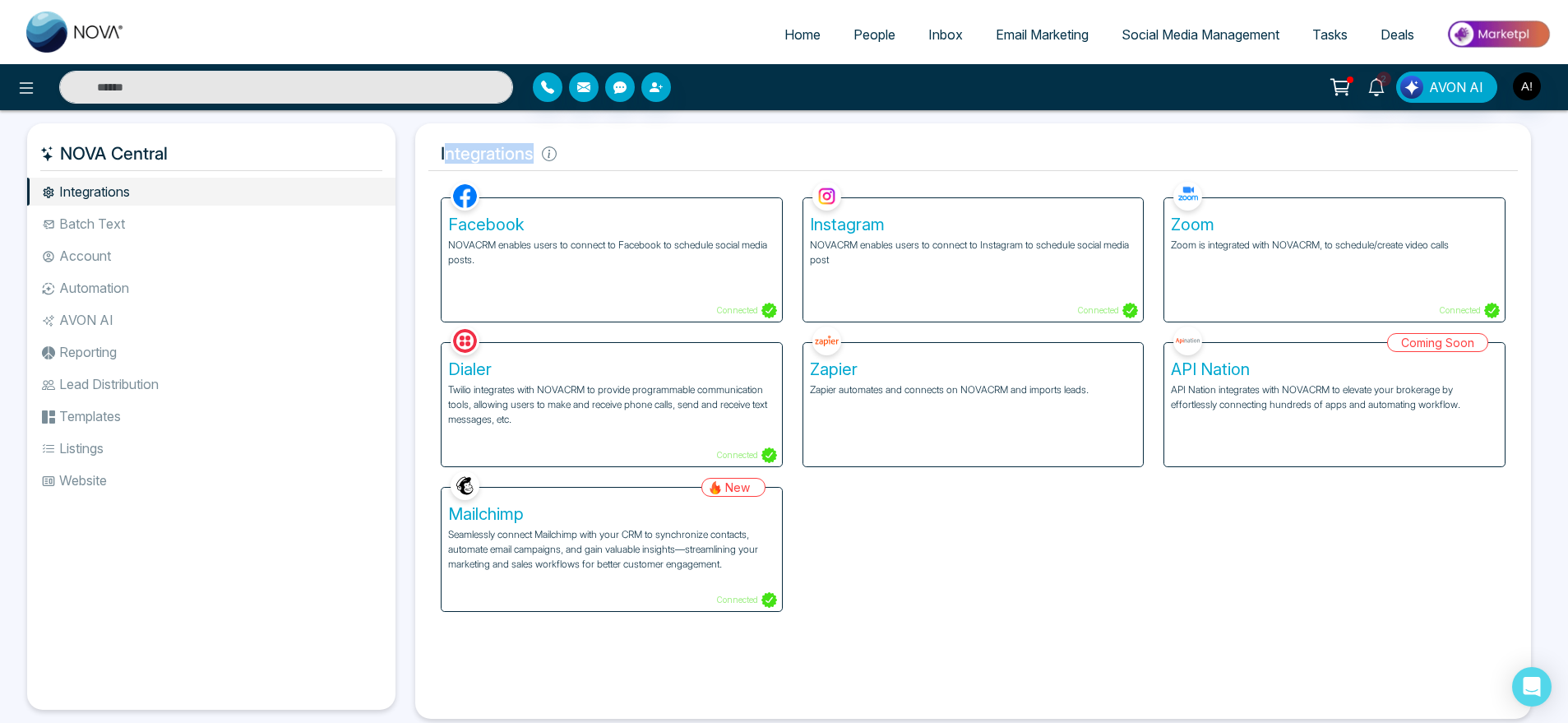
drag, startPoint x: 444, startPoint y: 146, endPoint x: 611, endPoint y: 149, distance: 167.0
click at [611, 149] on h5 "Integrations" at bounding box center [973, 153] width 1090 height 35
drag, startPoint x: 611, startPoint y: 149, endPoint x: 442, endPoint y: 156, distance: 169.1
click at [442, 156] on h5 "Integrations" at bounding box center [973, 153] width 1090 height 35
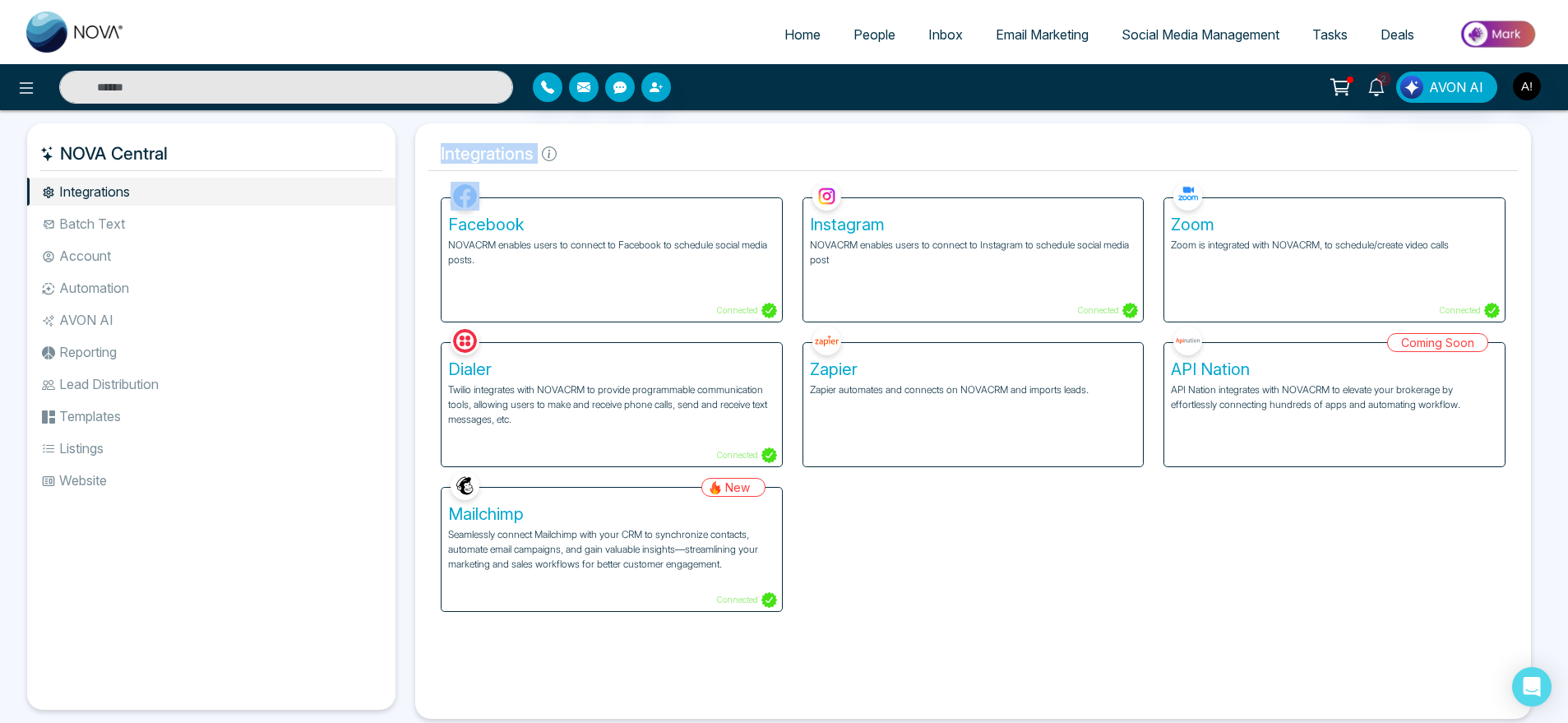
click at [442, 156] on h5 "Integrations" at bounding box center [973, 153] width 1090 height 35
drag, startPoint x: 442, startPoint y: 156, endPoint x: 505, endPoint y: 155, distance: 63.0
click at [505, 155] on h5 "Integrations" at bounding box center [973, 153] width 1090 height 35
click at [646, 164] on h5 "Integrations" at bounding box center [973, 153] width 1090 height 35
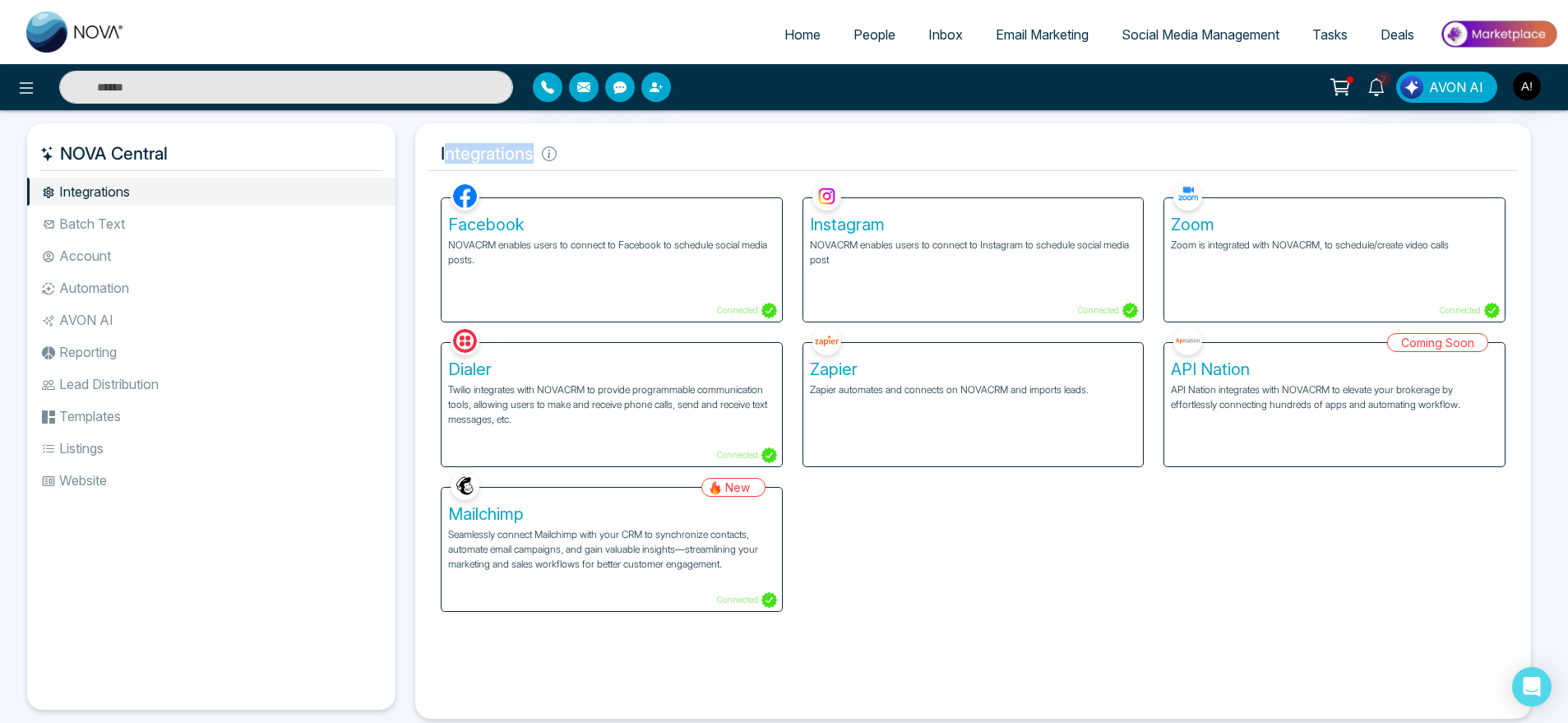
drag, startPoint x: 443, startPoint y: 147, endPoint x: 634, endPoint y: 155, distance: 191.2
click at [634, 155] on h5 "Integrations" at bounding box center [973, 153] width 1090 height 35
click at [164, 221] on li "Batch Text" at bounding box center [212, 224] width 369 height 28
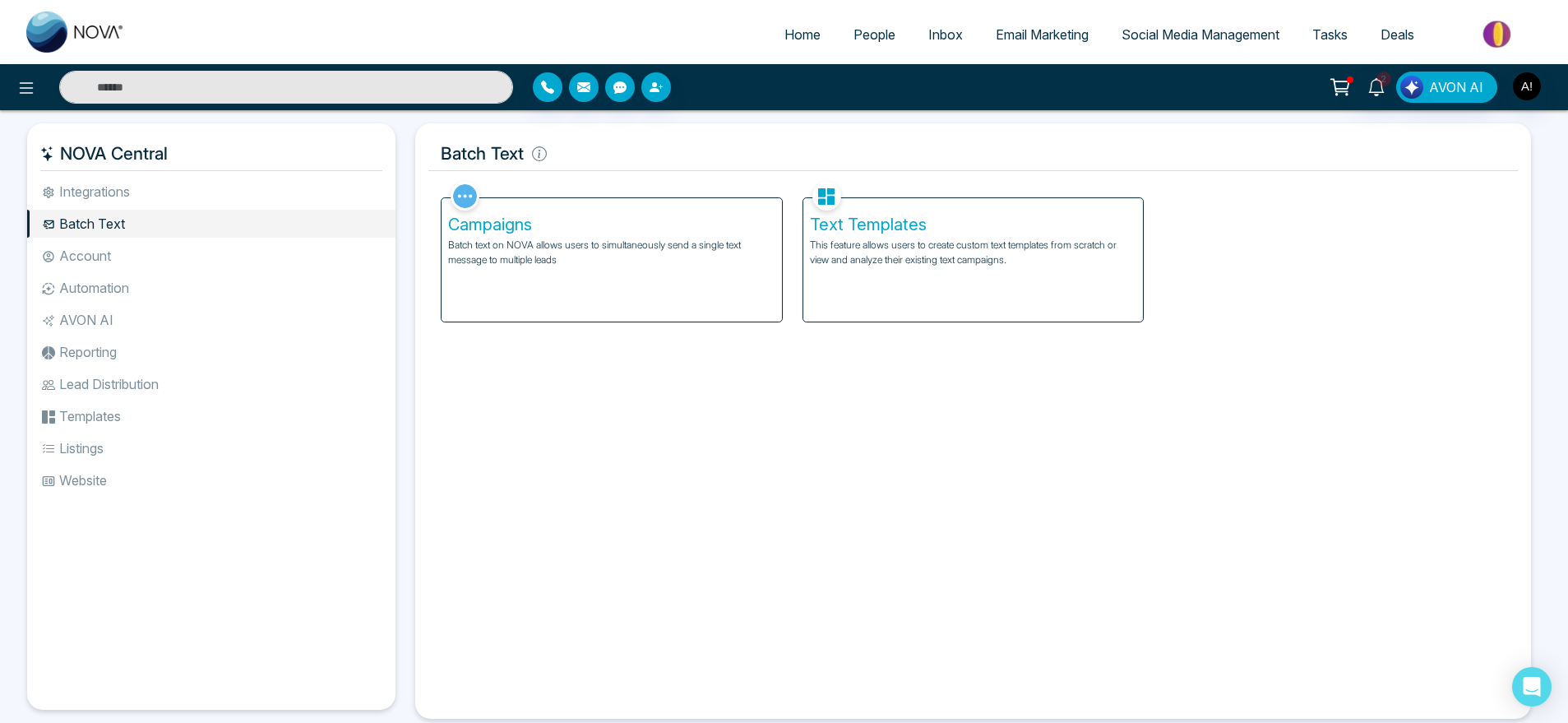
click at [137, 269] on li "Account" at bounding box center [212, 256] width 369 height 28
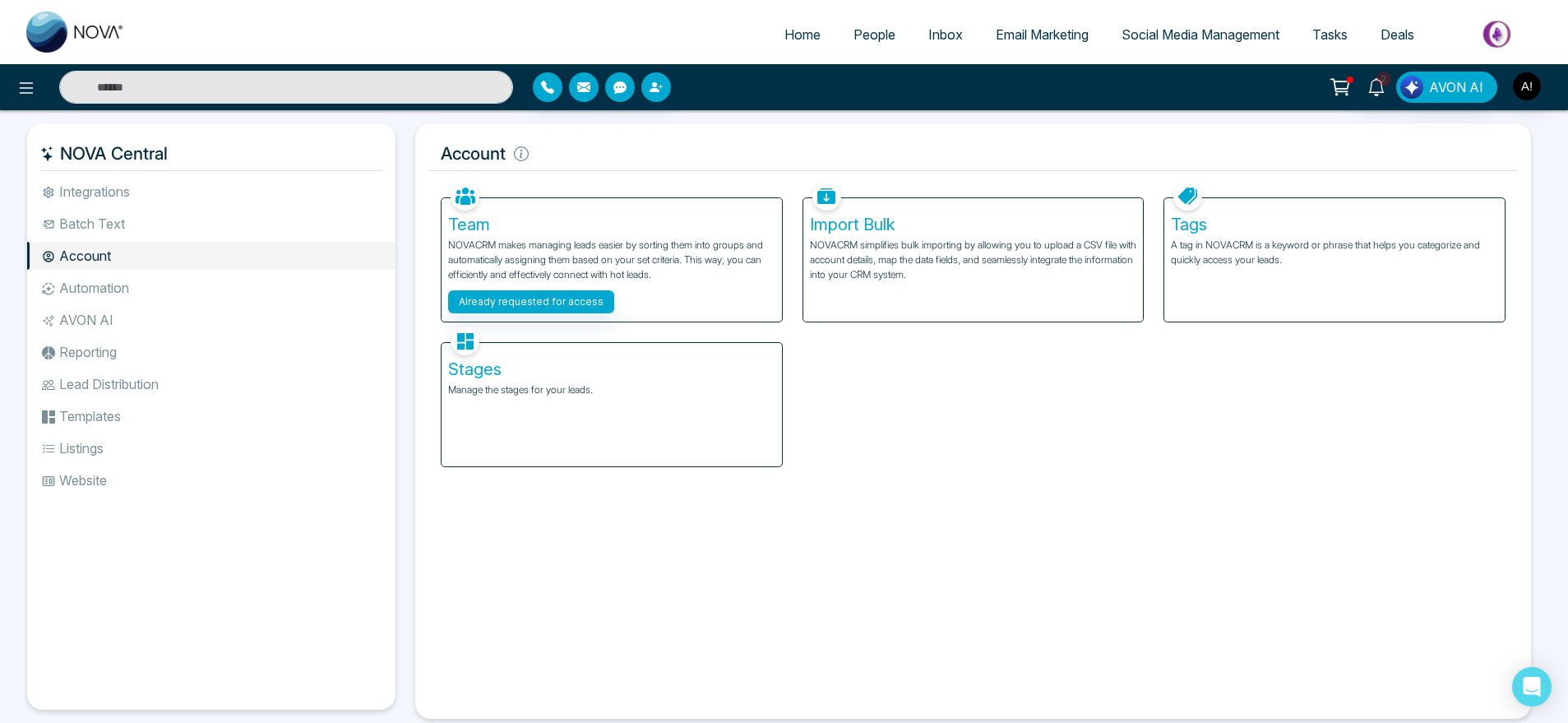
click at [146, 288] on li "Automation" at bounding box center [212, 288] width 369 height 28
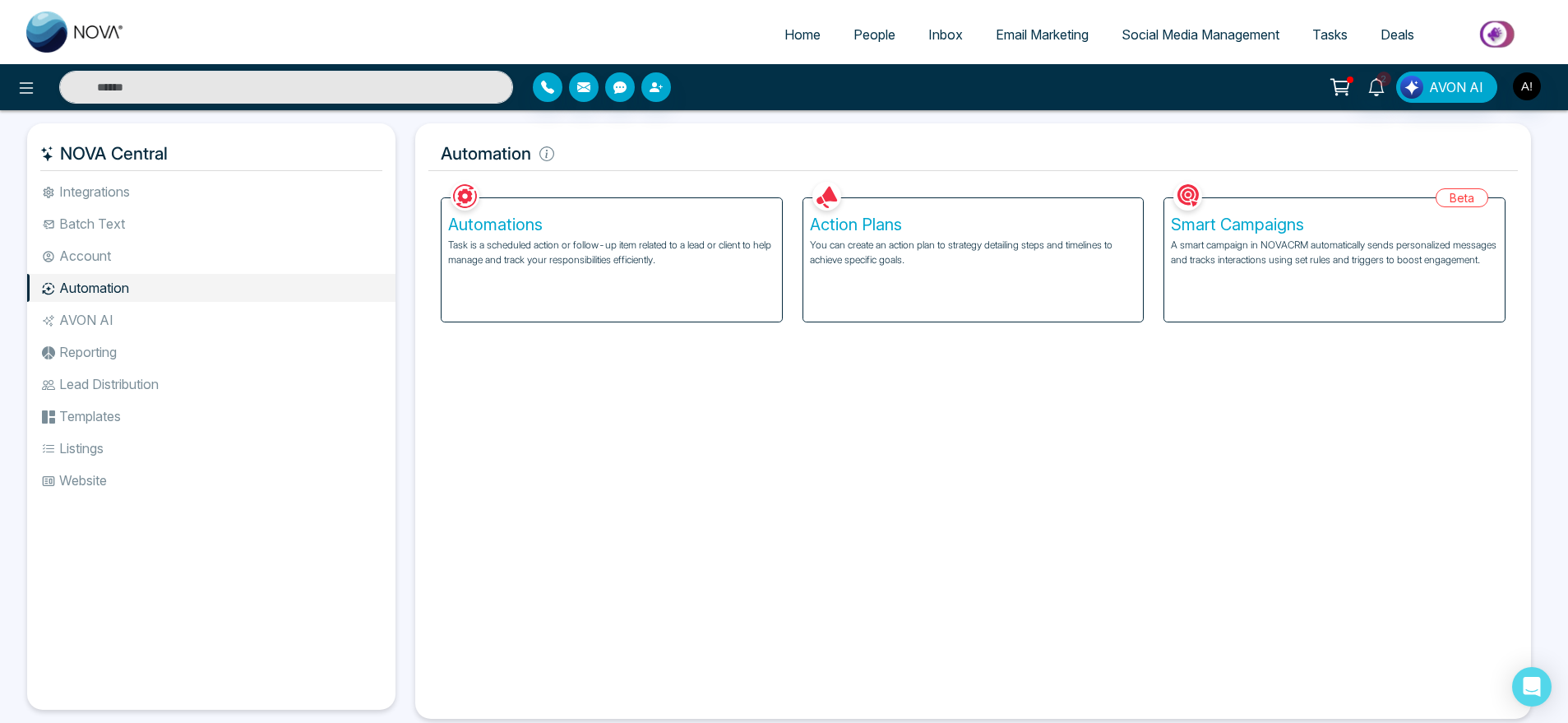
click at [144, 301] on li "Automation" at bounding box center [212, 288] width 369 height 28
click at [144, 314] on li "AVON AI" at bounding box center [212, 320] width 369 height 28
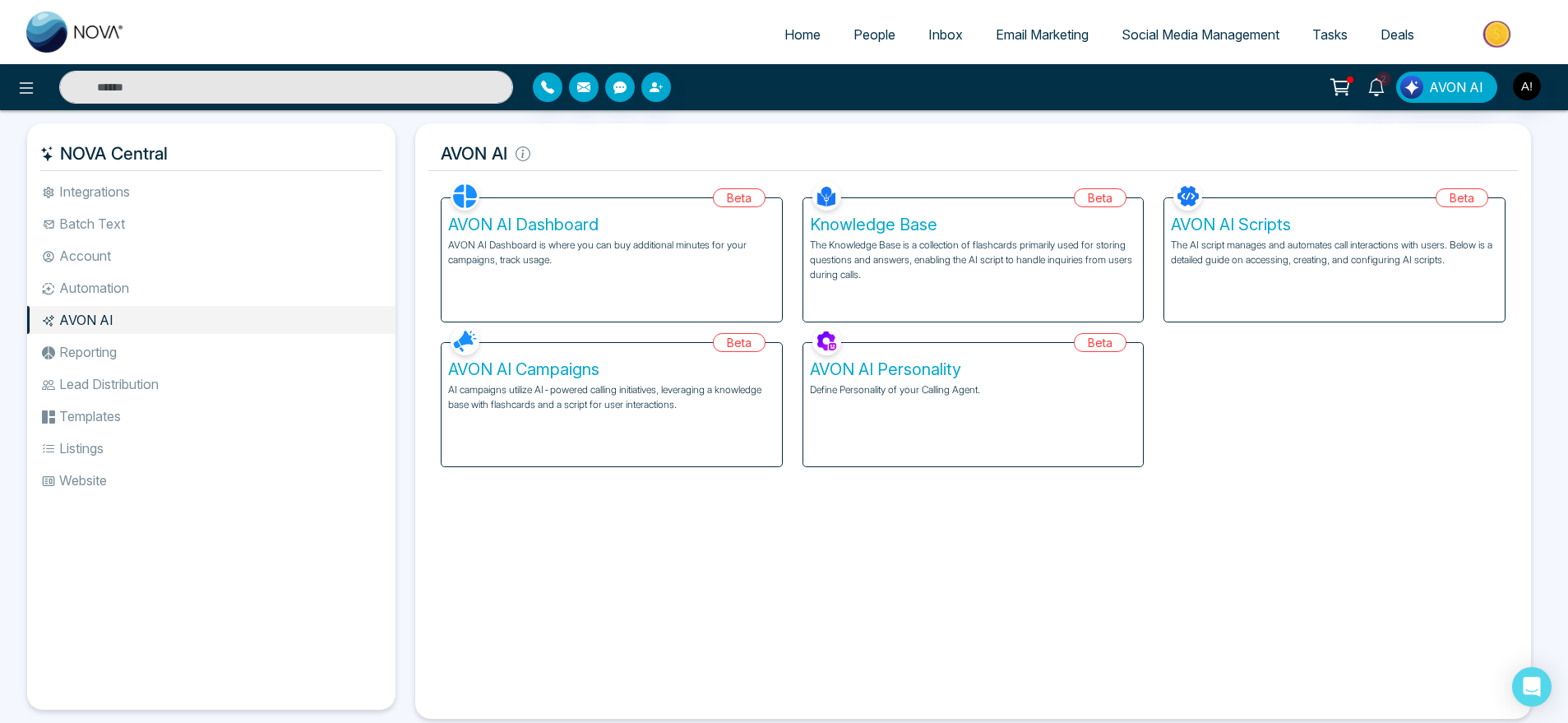
click at [134, 359] on li "Reporting" at bounding box center [212, 353] width 369 height 28
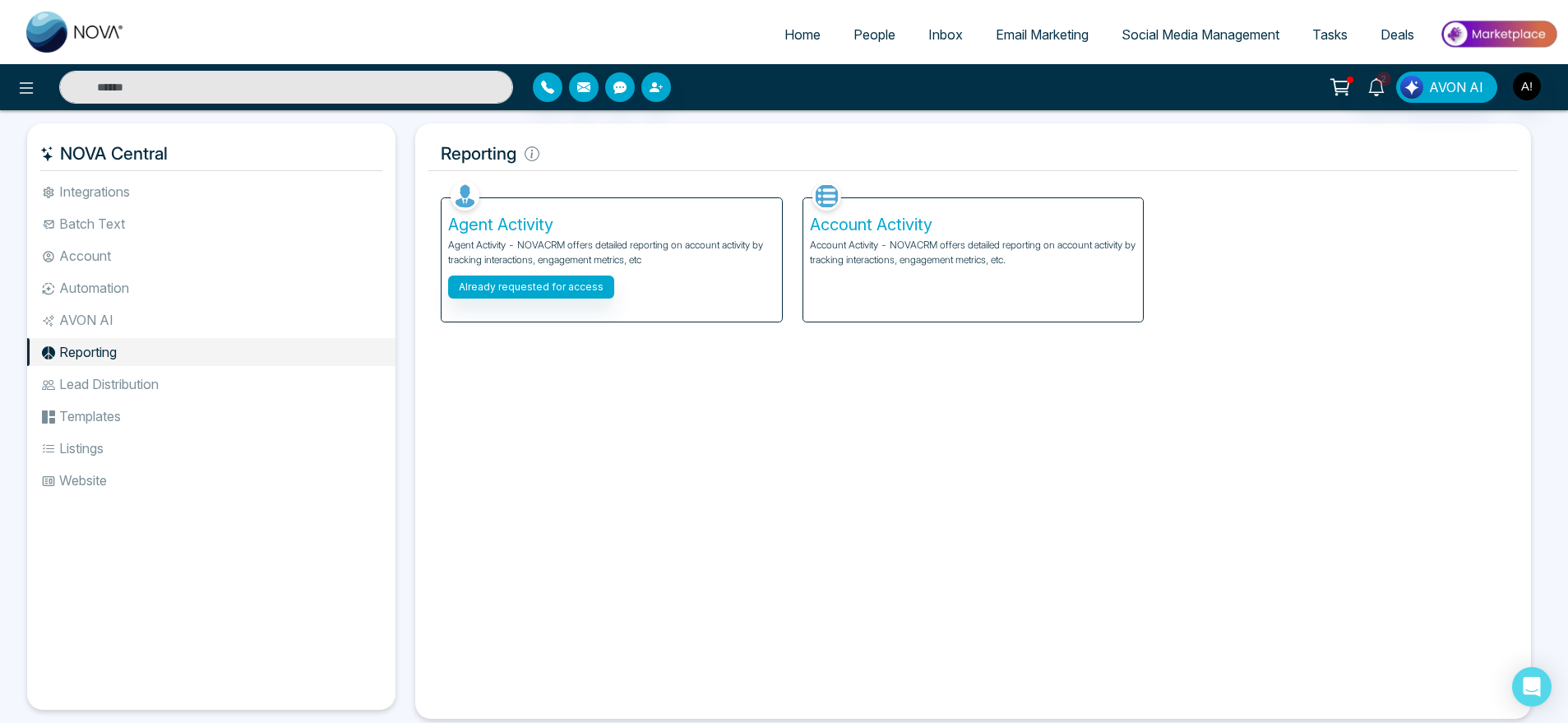
click at [134, 385] on li "Lead Distribution" at bounding box center [212, 385] width 369 height 28
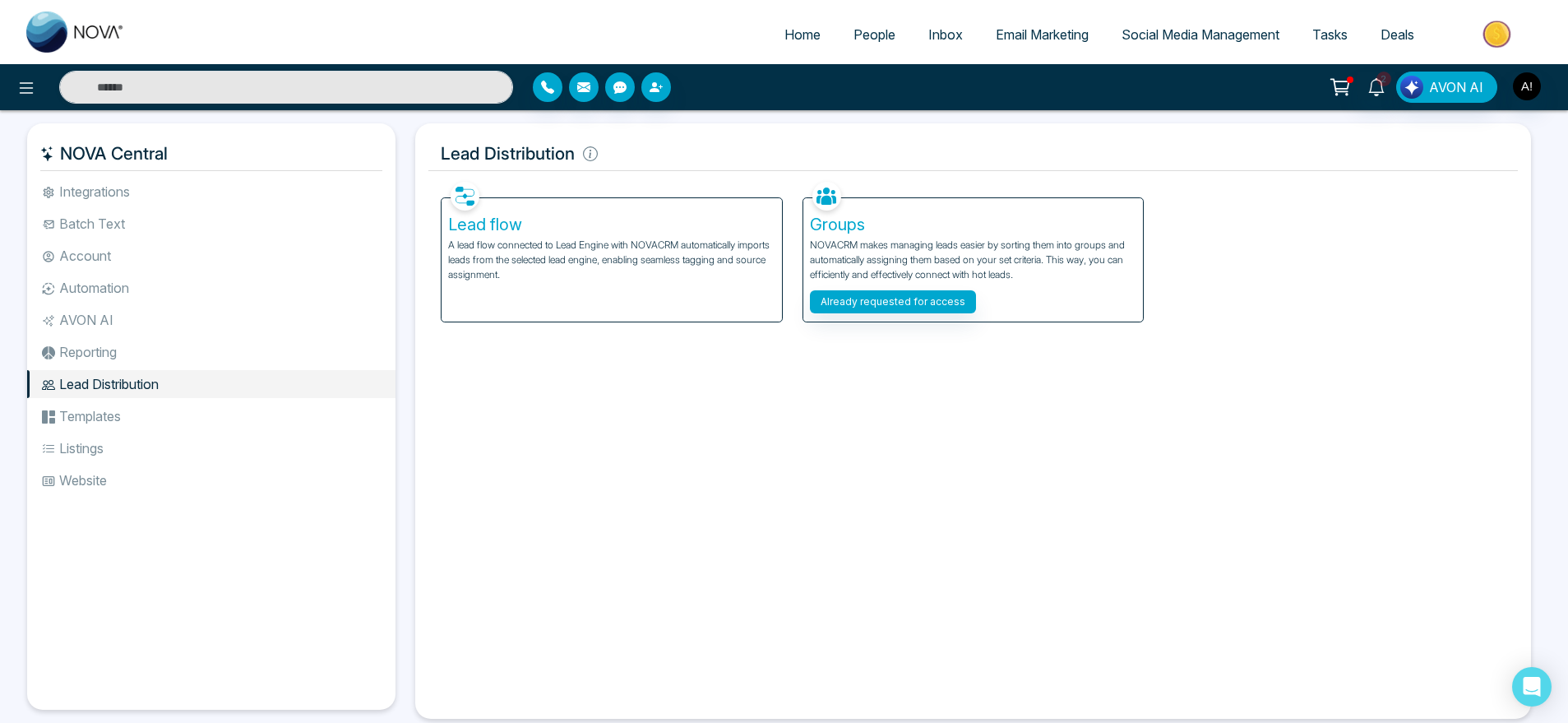
click at [134, 422] on li "Templates" at bounding box center [212, 417] width 369 height 28
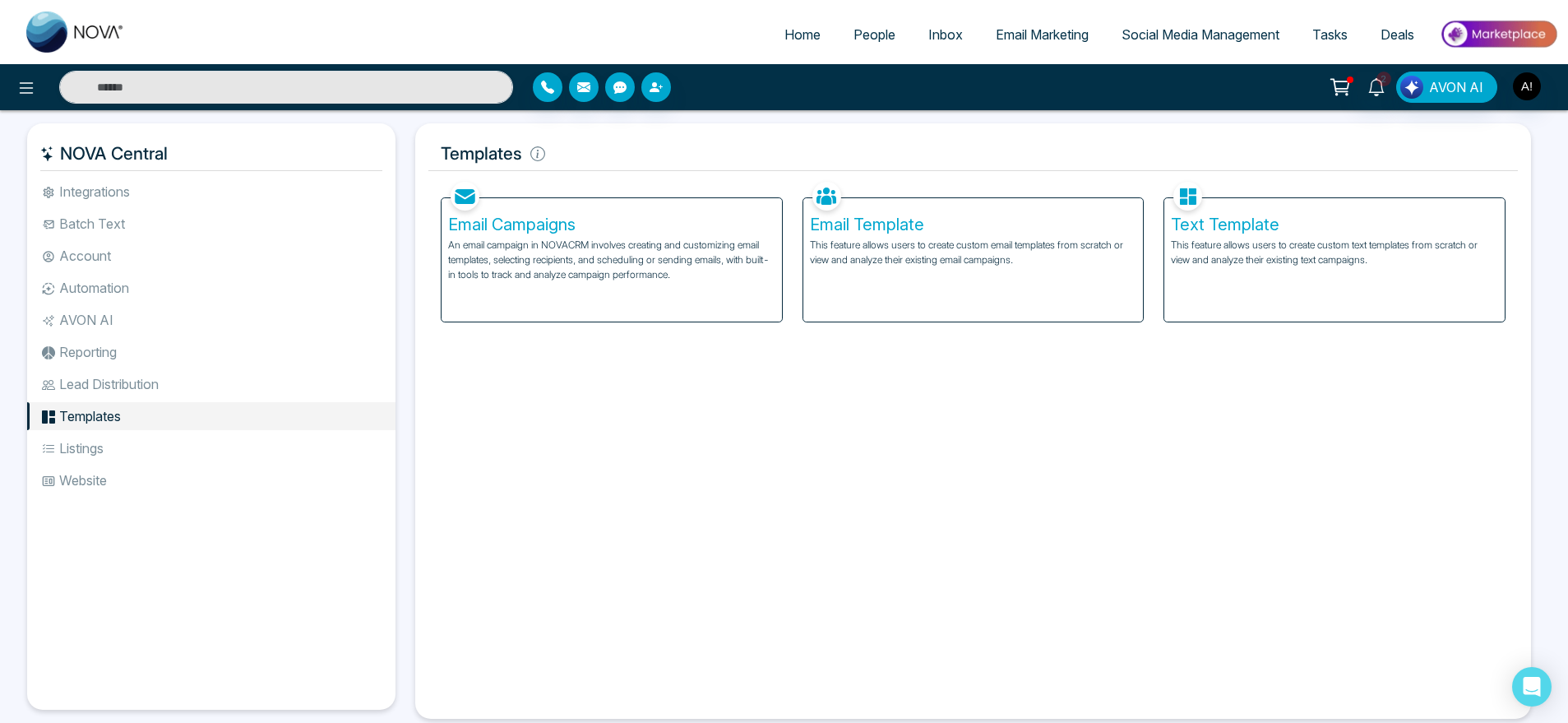
click at [134, 453] on li "Listings" at bounding box center [212, 448] width 369 height 28
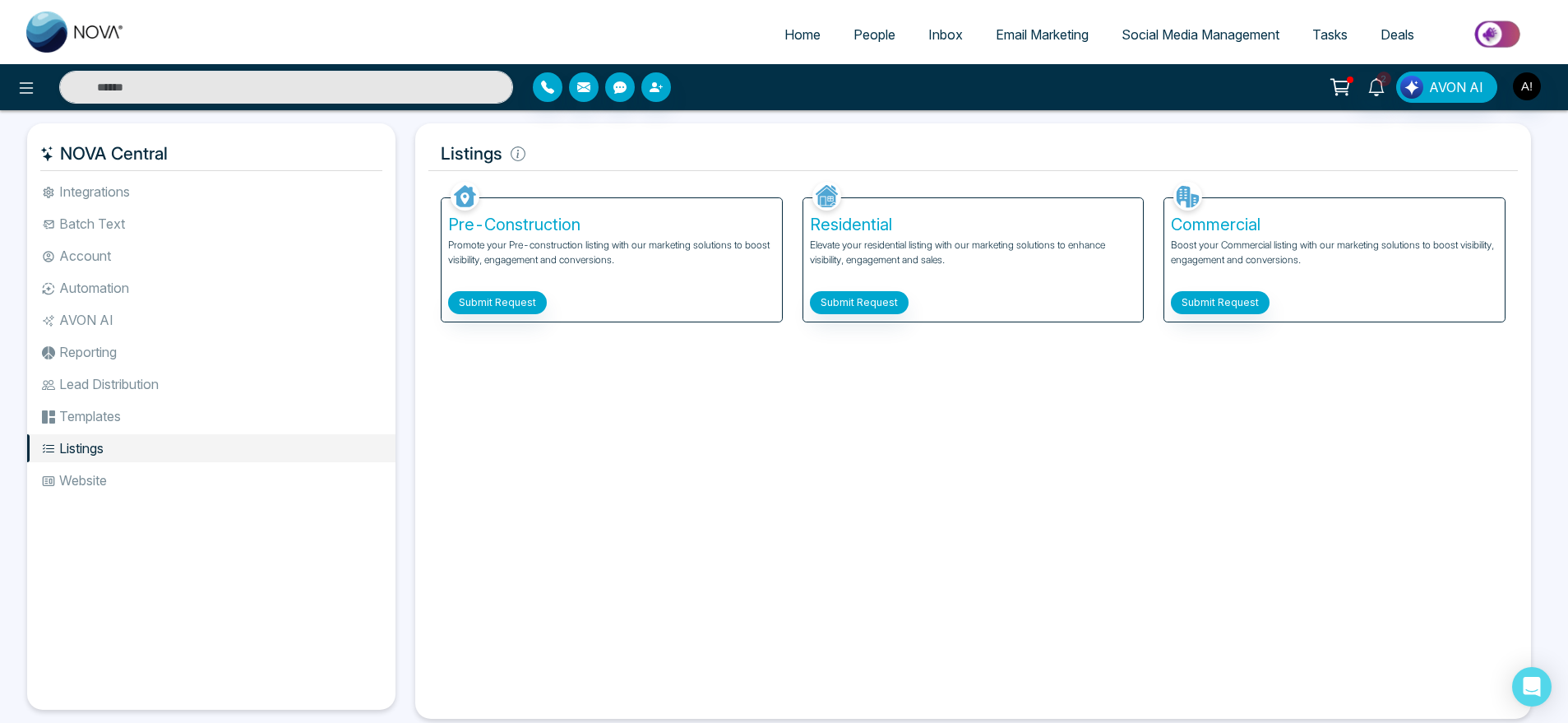
click at [134, 475] on li "Website" at bounding box center [212, 480] width 369 height 28
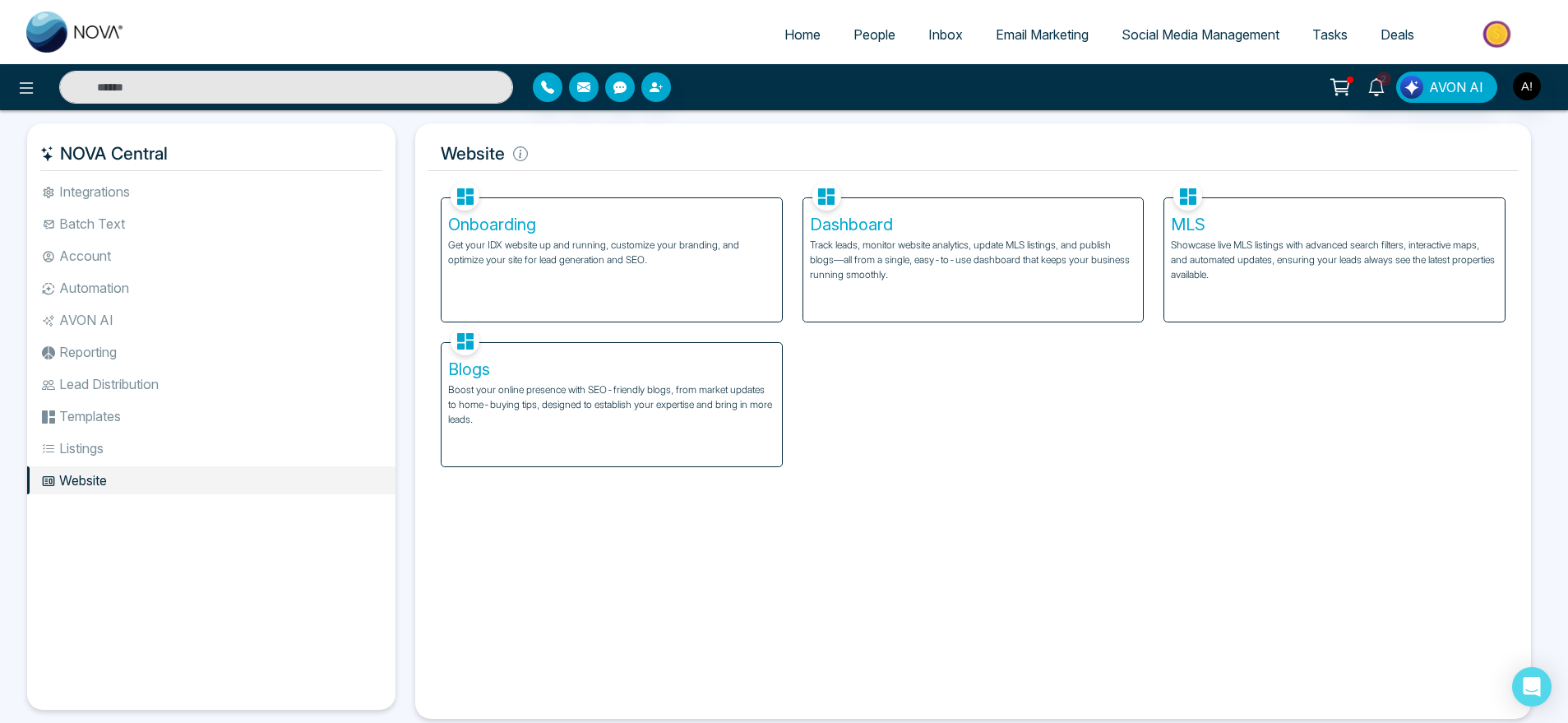
click at [153, 186] on li "Integrations" at bounding box center [212, 192] width 369 height 28
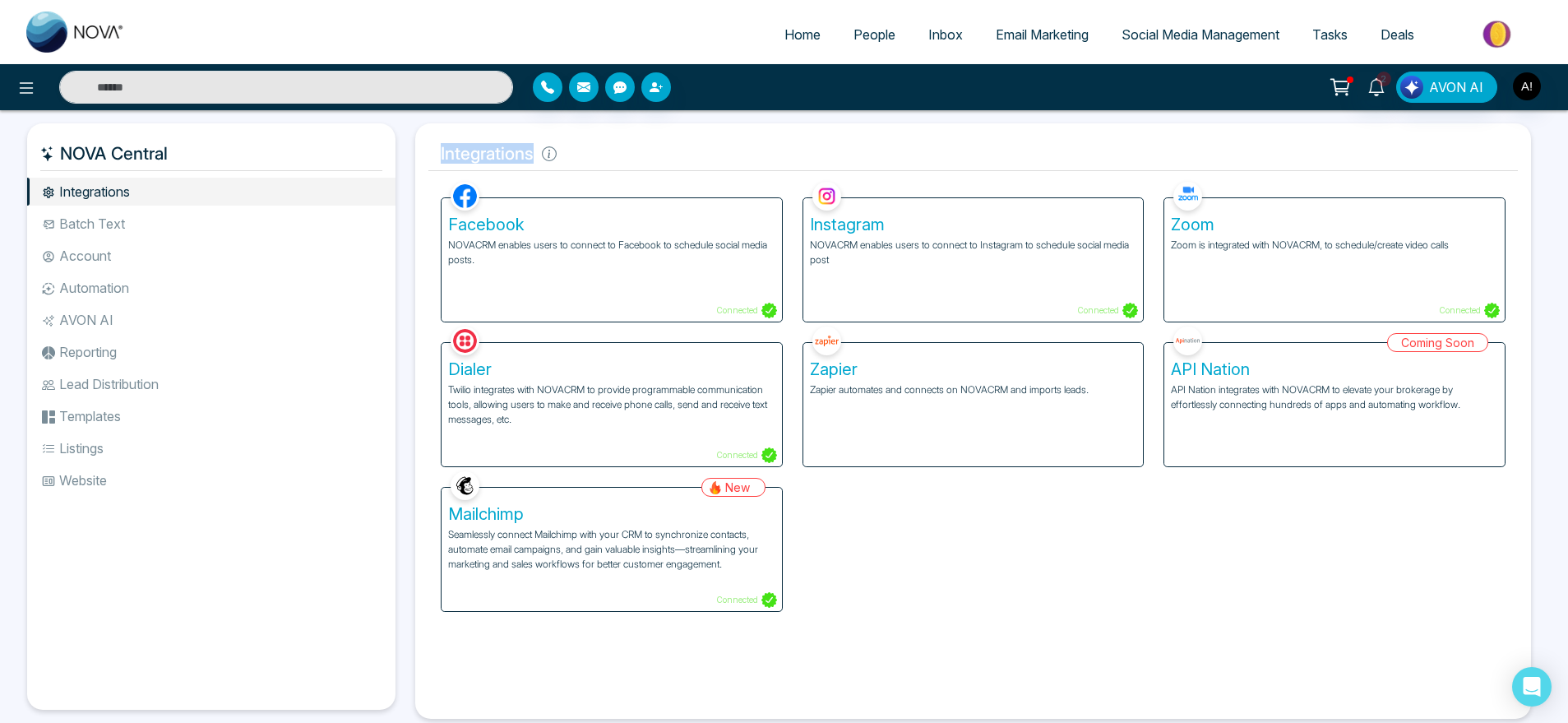
drag, startPoint x: 437, startPoint y: 142, endPoint x: 665, endPoint y: 153, distance: 228.3
click at [665, 153] on h5 "Integrations" at bounding box center [973, 153] width 1090 height 35
click at [619, 290] on div "Facebook NOVACRM enables users to connect to Facebook to schedule social media …" at bounding box center [612, 260] width 340 height 124
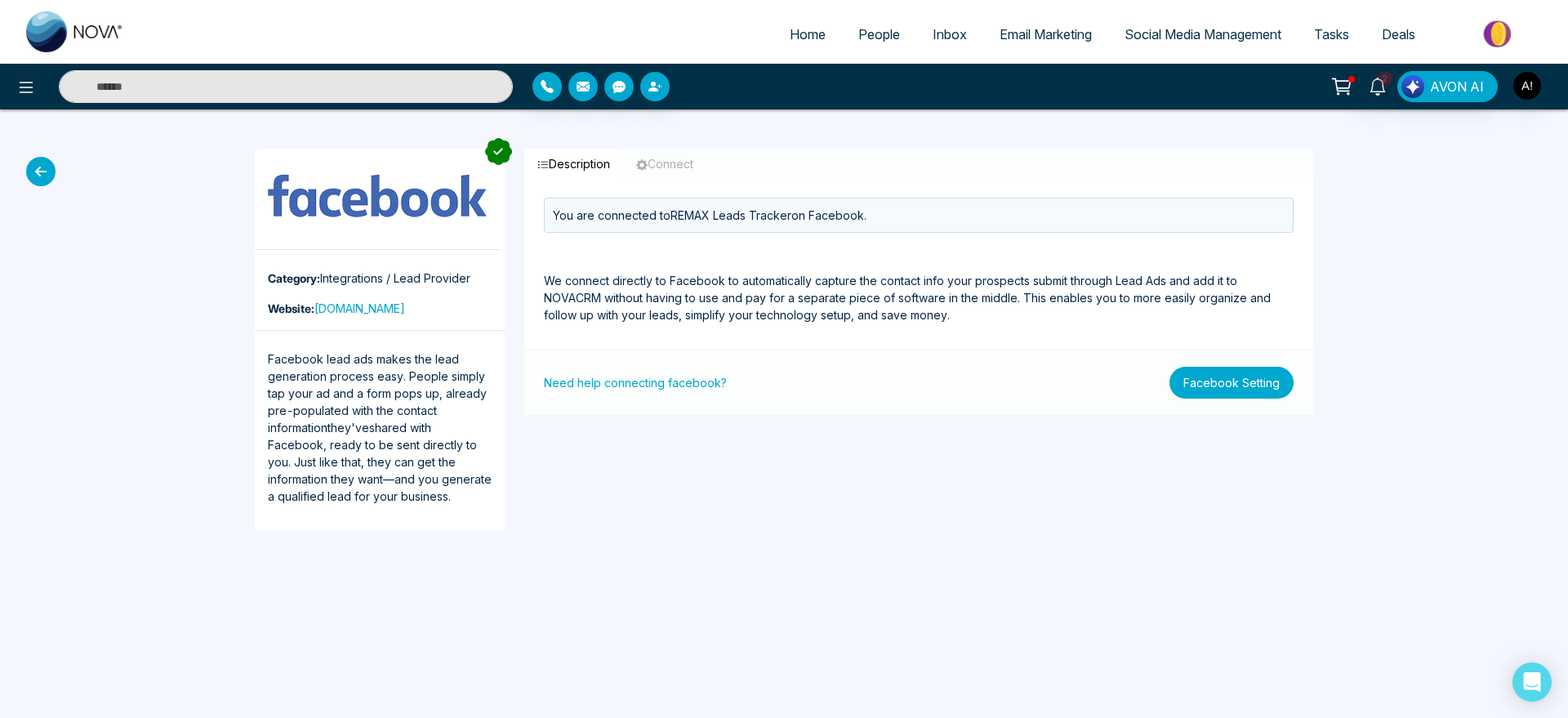
click at [1223, 373] on button "Facebook Setting" at bounding box center [1231, 383] width 124 height 32
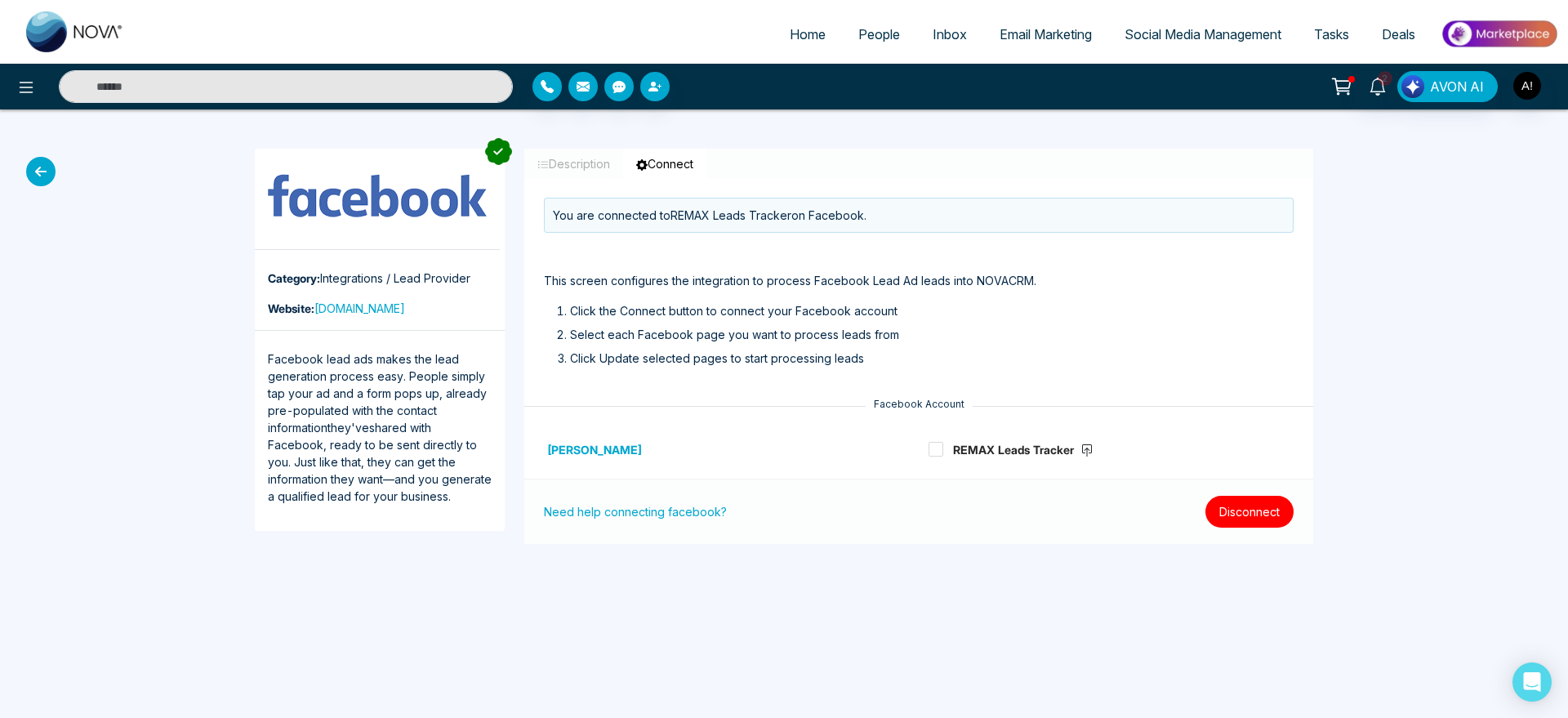
click at [1254, 512] on button "Disconnect" at bounding box center [1249, 512] width 88 height 32
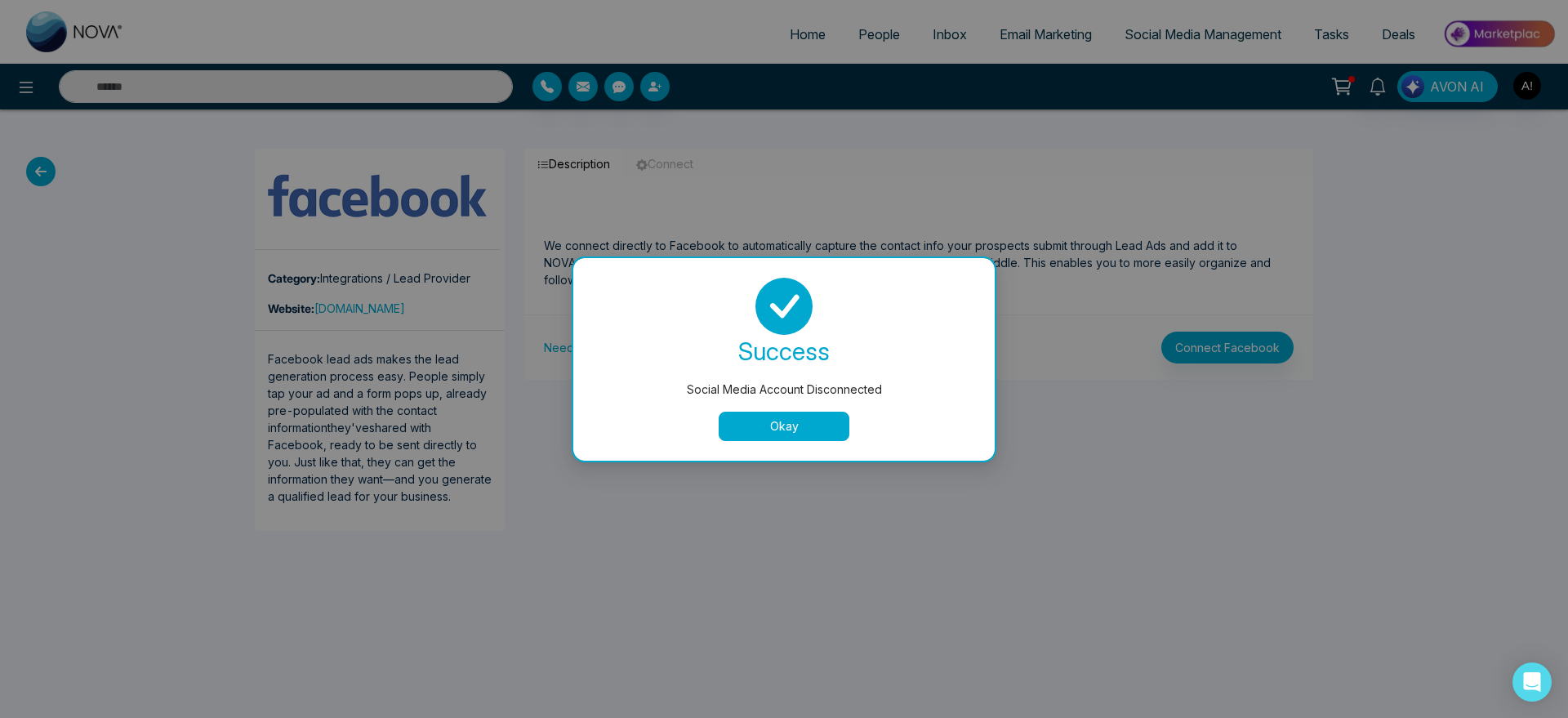
click at [794, 423] on button "Okay" at bounding box center [784, 426] width 130 height 29
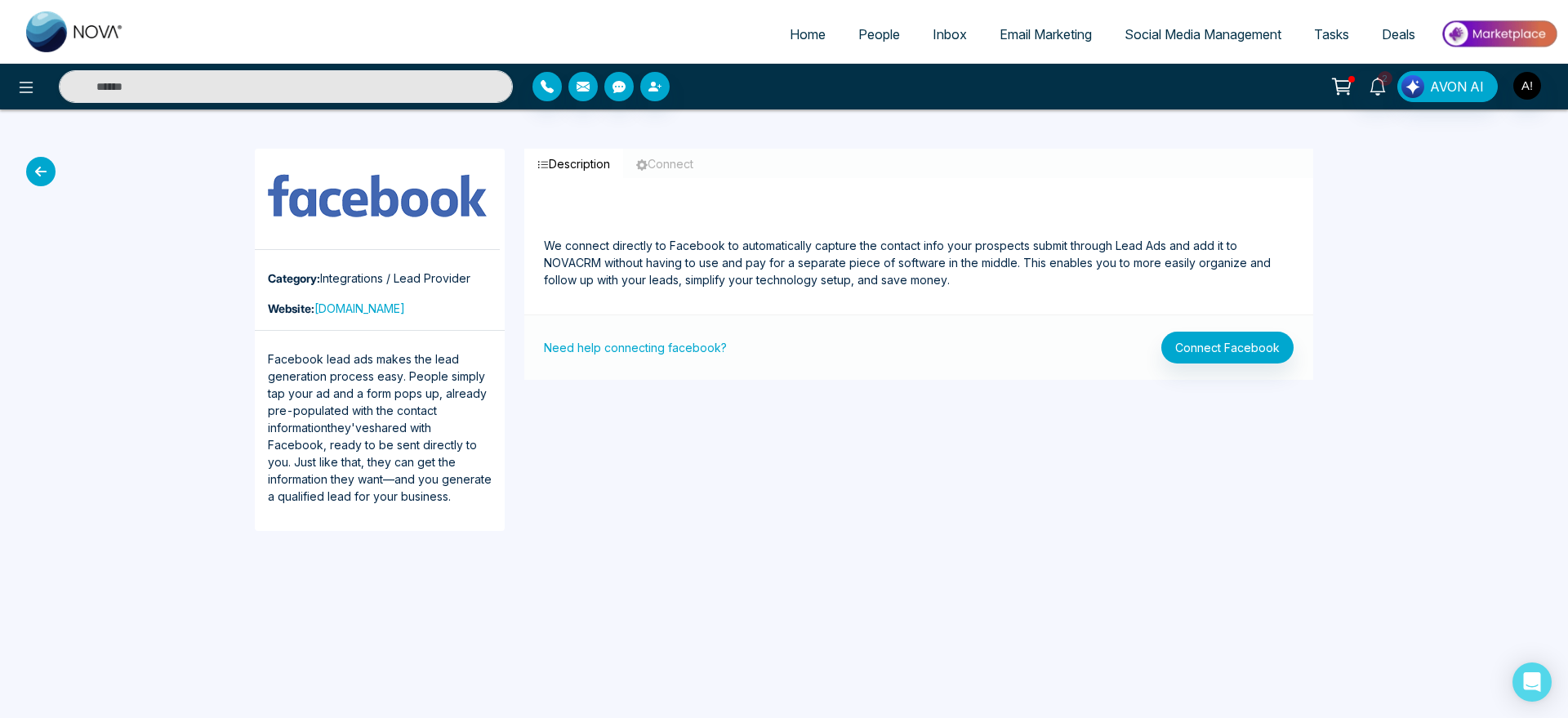
drag, startPoint x: 536, startPoint y: 160, endPoint x: 732, endPoint y: 169, distance: 196.2
click at [732, 169] on div "Description Connect" at bounding box center [919, 162] width 789 height 29
click at [32, 173] on icon at bounding box center [40, 171] width 29 height 29
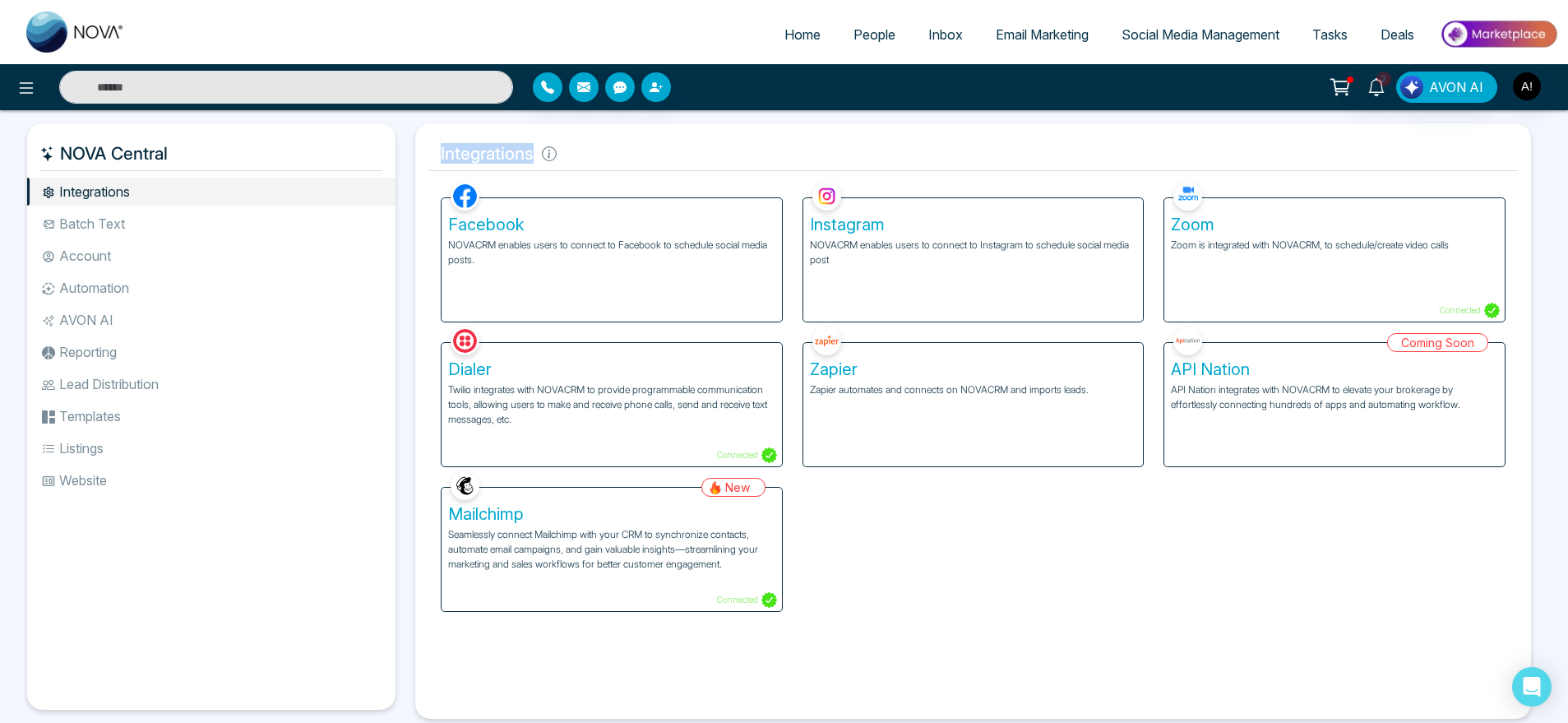
drag, startPoint x: 431, startPoint y: 137, endPoint x: 721, endPoint y: 171, distance: 292.0
click at [721, 171] on div "Integrations Facebook NOVACRM enables users to connect to Facebook to schedule …" at bounding box center [973, 422] width 1116 height 595
click at [681, 221] on h5 "Facebook" at bounding box center [612, 224] width 327 height 20
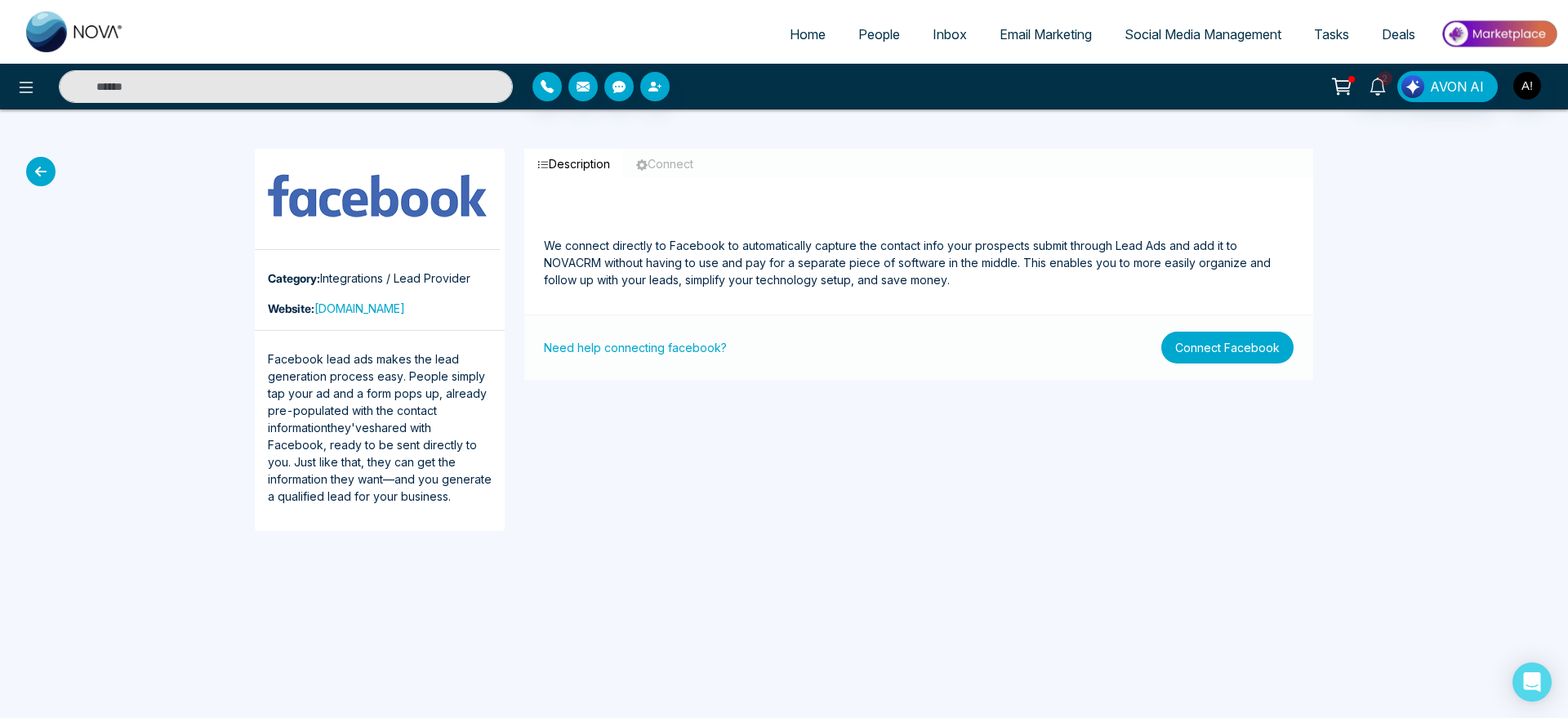
click at [1267, 362] on button "Connect Facebook" at bounding box center [1226, 347] width 132 height 32
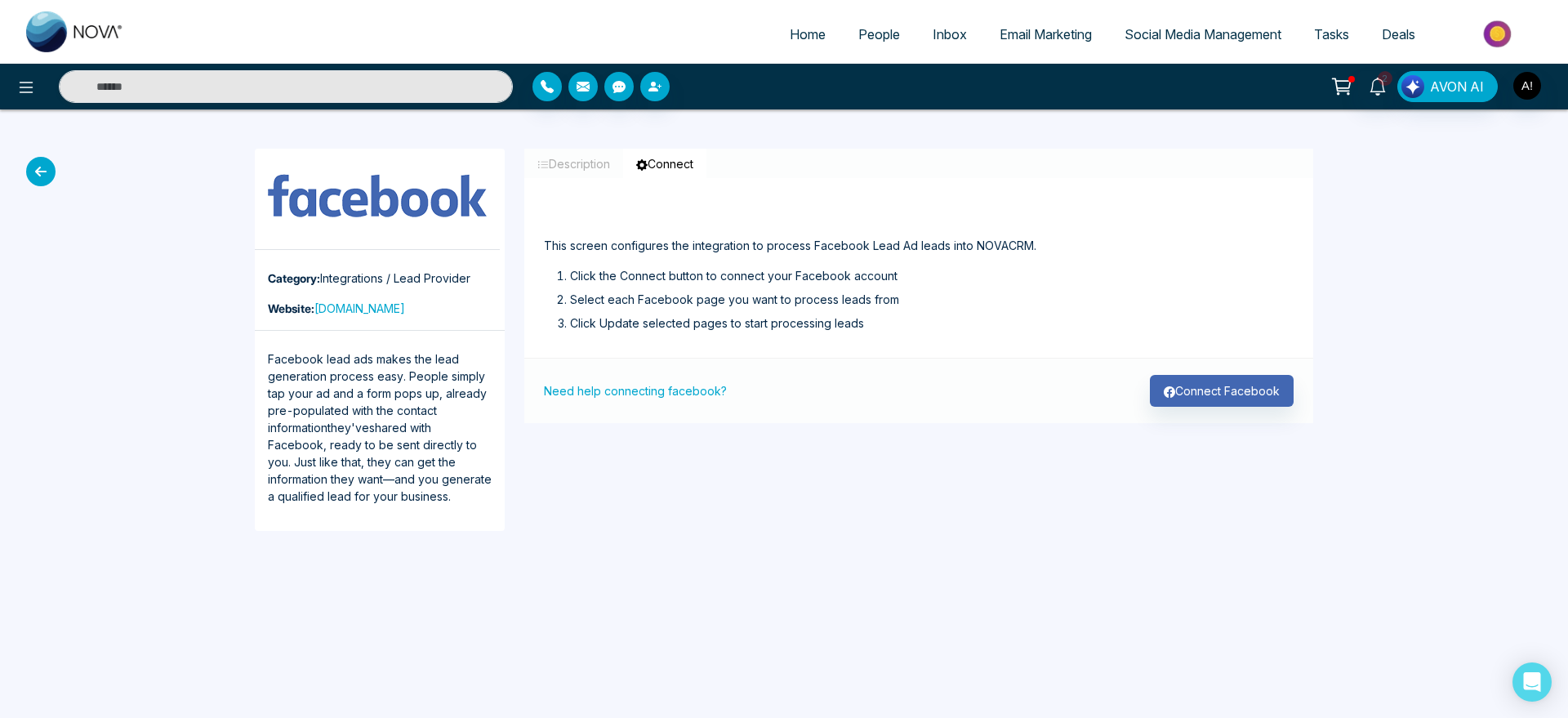
click at [1267, 362] on div "Need help connecting facebook? Connect Facebook" at bounding box center [919, 390] width 789 height 66
click at [1244, 398] on button "Connect Facebook" at bounding box center [1221, 390] width 144 height 32
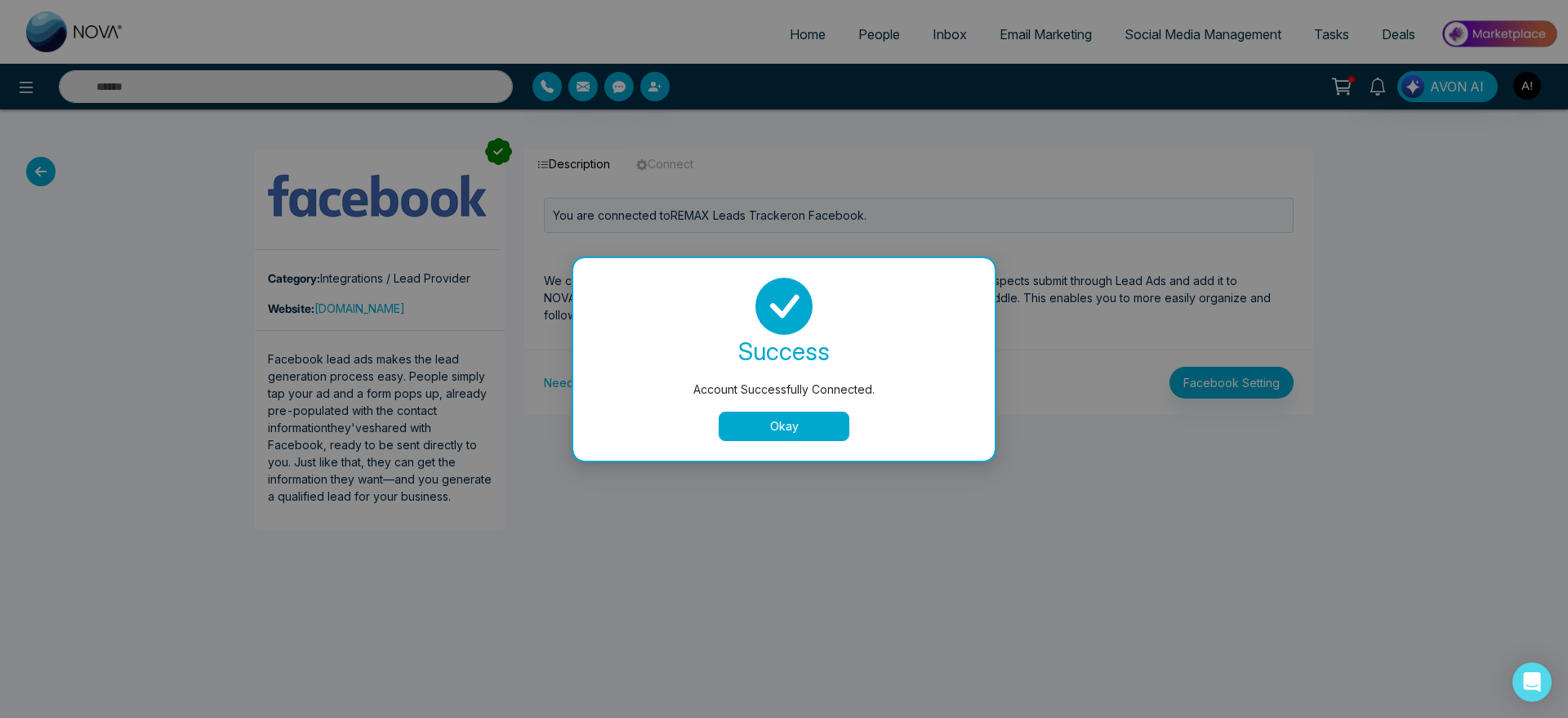
click at [779, 424] on button "Okay" at bounding box center [784, 426] width 130 height 29
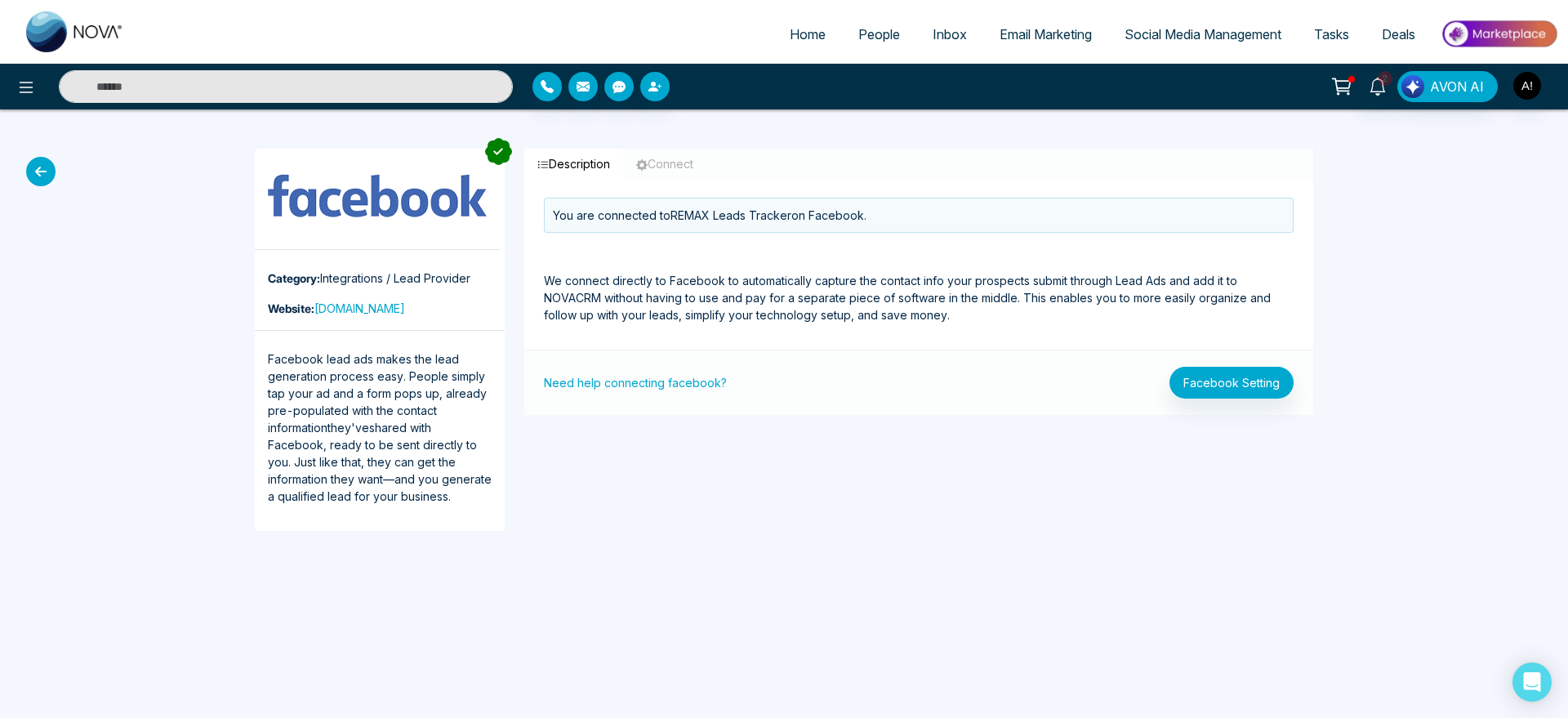
click at [30, 160] on icon at bounding box center [40, 171] width 29 height 29
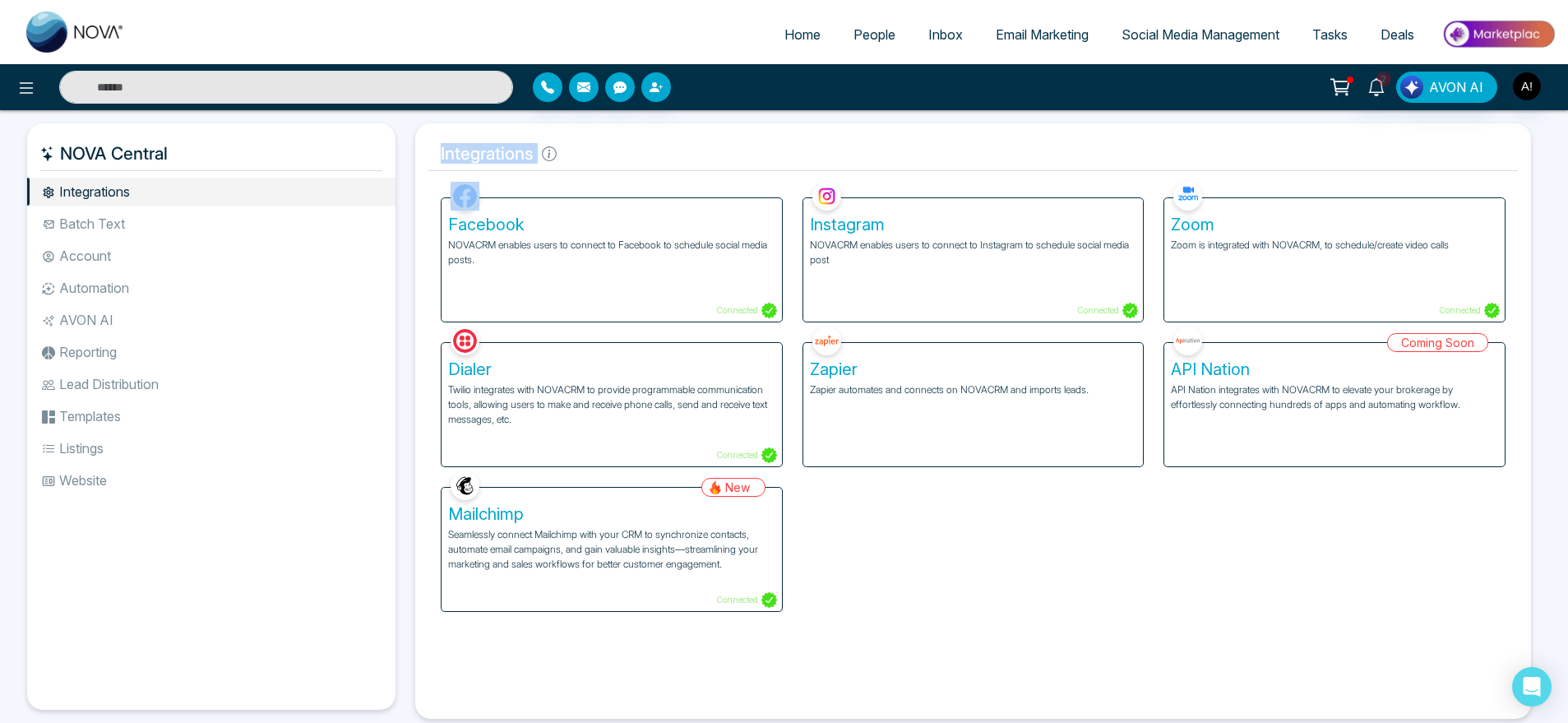
drag, startPoint x: 419, startPoint y: 127, endPoint x: 693, endPoint y: 179, distance: 278.9
click at [693, 179] on div "Integrations Facebook NOVACRM enables users to connect to Facebook to schedule …" at bounding box center [973, 422] width 1116 height 595
click at [693, 179] on div "Facebook NOVACRM enables users to connect to Facebook to schedule social media …" at bounding box center [612, 250] width 362 height 145
click at [1262, 274] on div "Zoom Zoom is integrated with NOVACRM, to schedule/create video calls Connected" at bounding box center [1335, 260] width 340 height 124
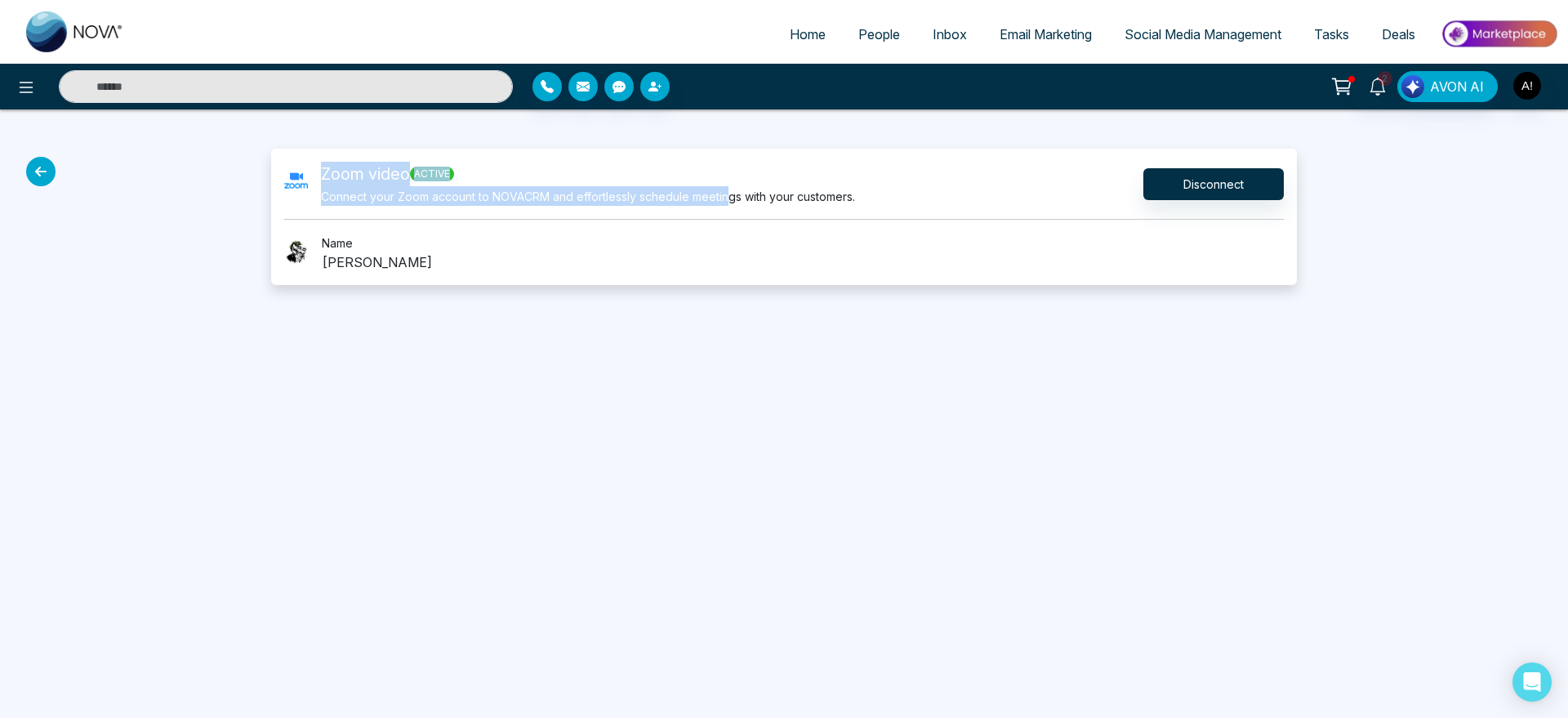
drag, startPoint x: 317, startPoint y: 159, endPoint x: 833, endPoint y: 201, distance: 517.7
click at [833, 201] on div "Zoom video active Connect your Zoom account to NOVACRM and effortlessly schedul…" at bounding box center [784, 216] width 1026 height 136
click at [833, 201] on small "Connect your Zoom account to NOVACRM and effortlessly schedule meetings with yo…" at bounding box center [587, 196] width 534 height 14
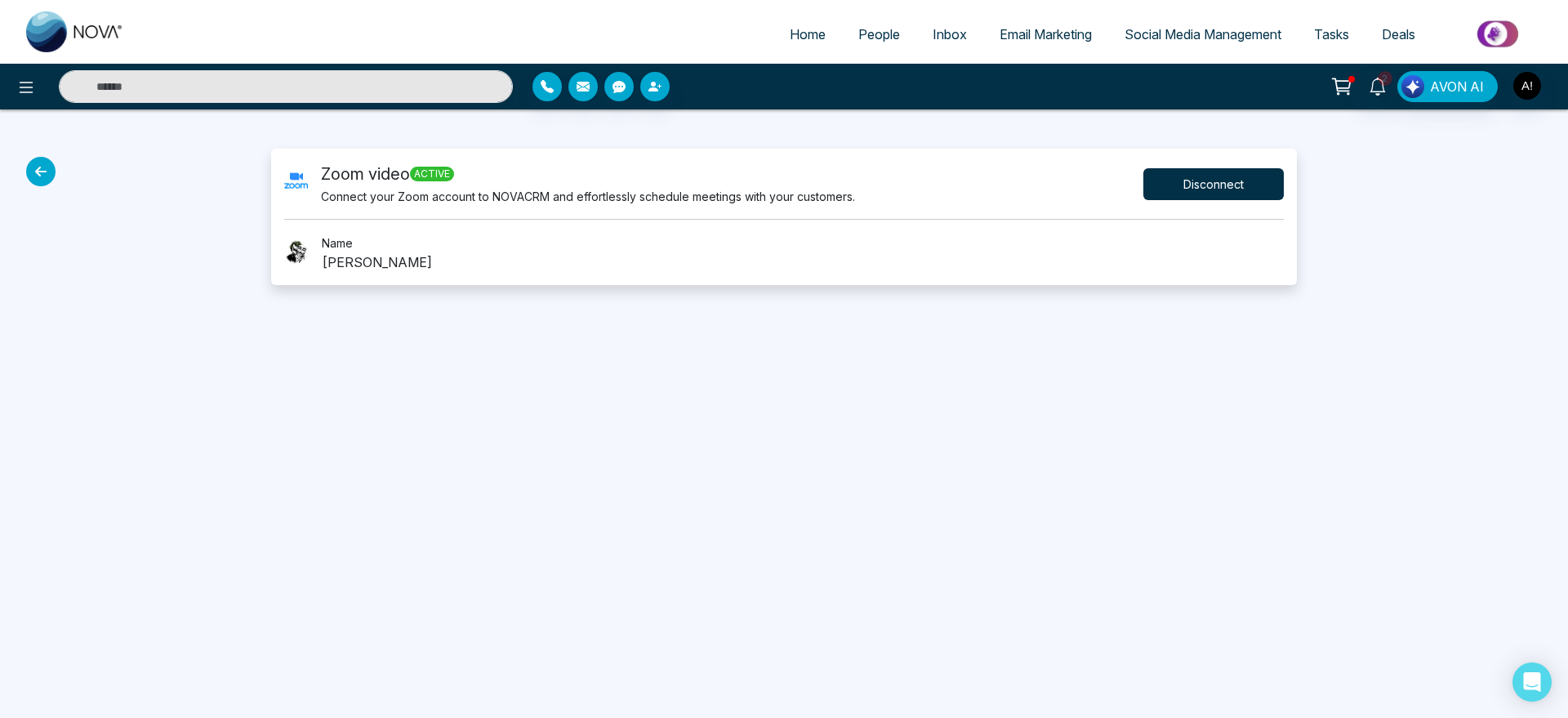
click at [1195, 190] on button "Disconnect" at bounding box center [1213, 184] width 141 height 32
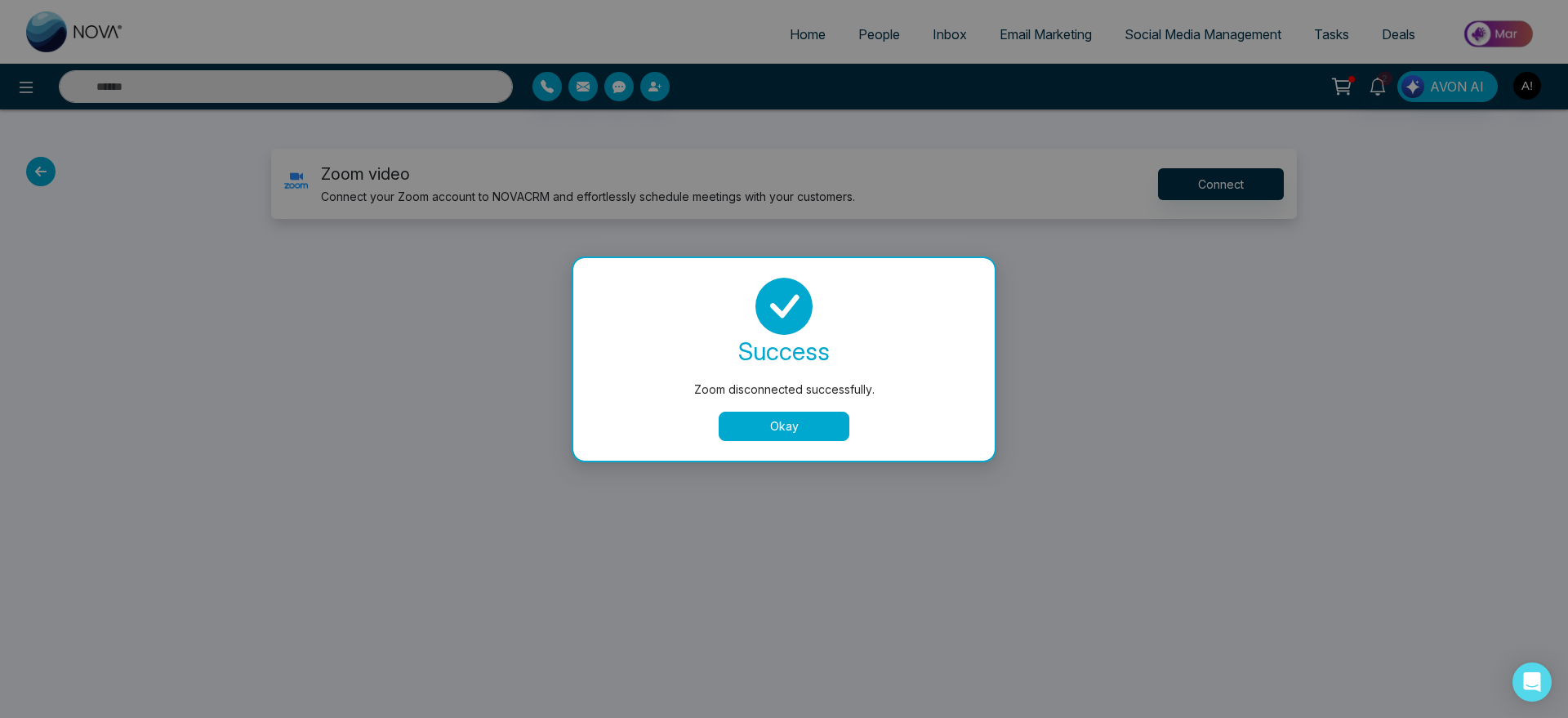
click at [807, 416] on button "Okay" at bounding box center [784, 426] width 130 height 29
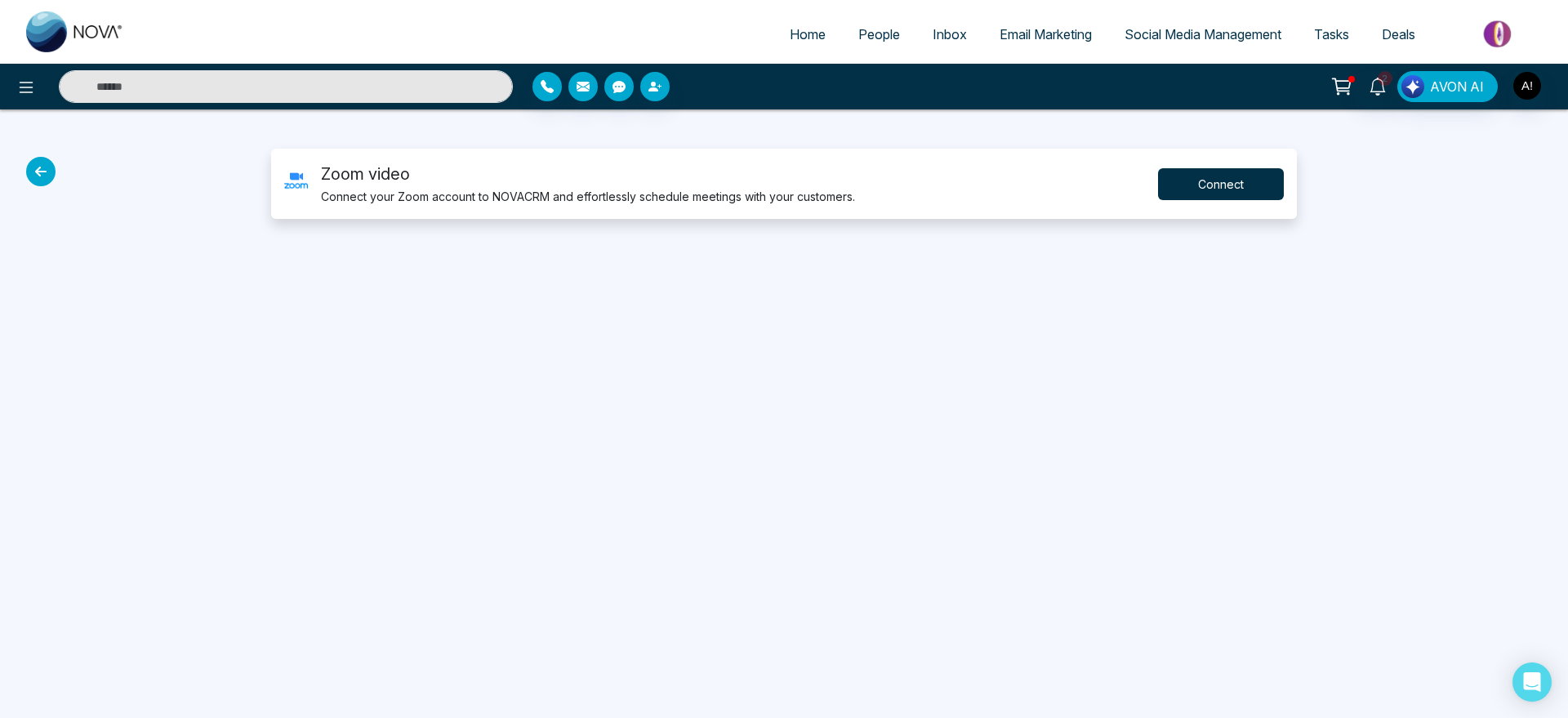
click at [1170, 176] on button "Connect" at bounding box center [1221, 184] width 126 height 32
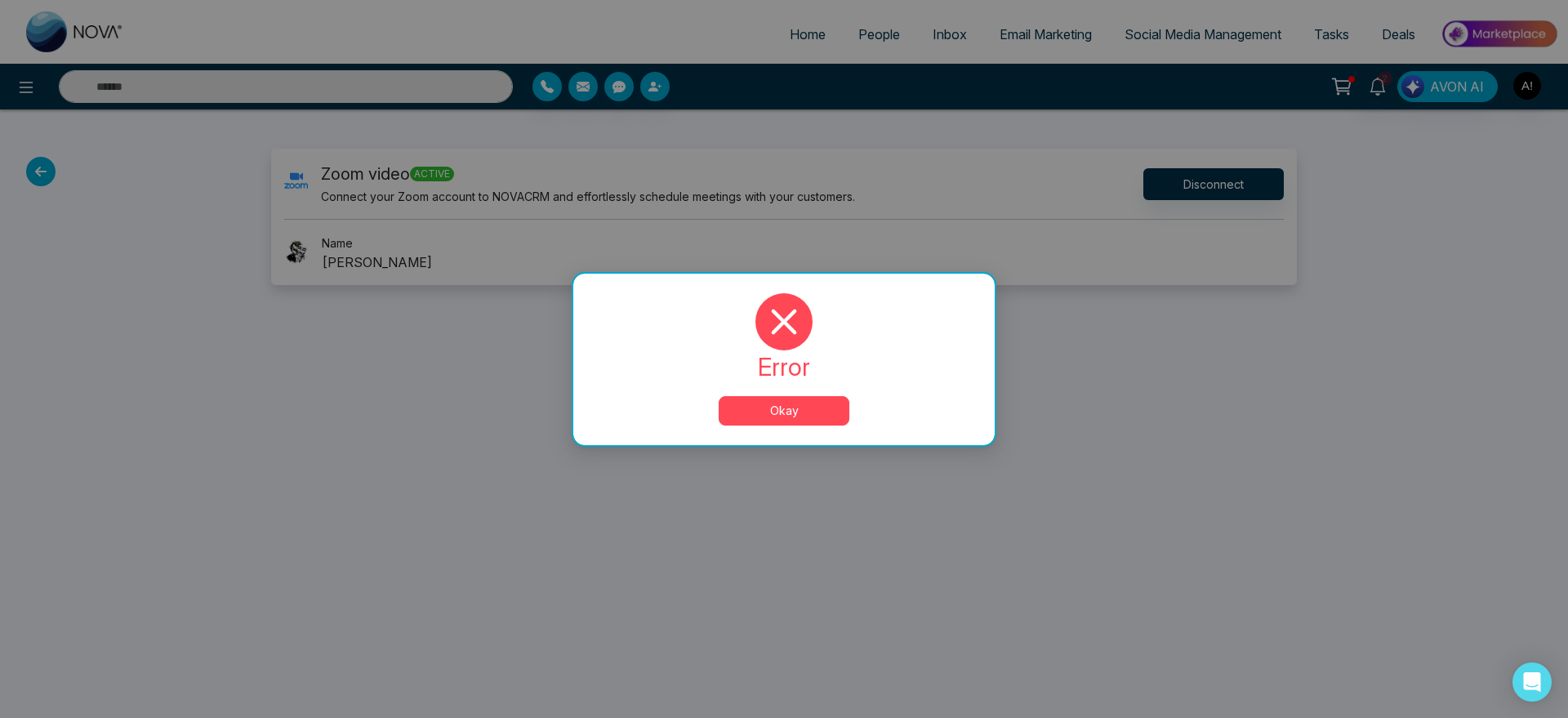
click at [777, 414] on button "Okay" at bounding box center [784, 410] width 130 height 29
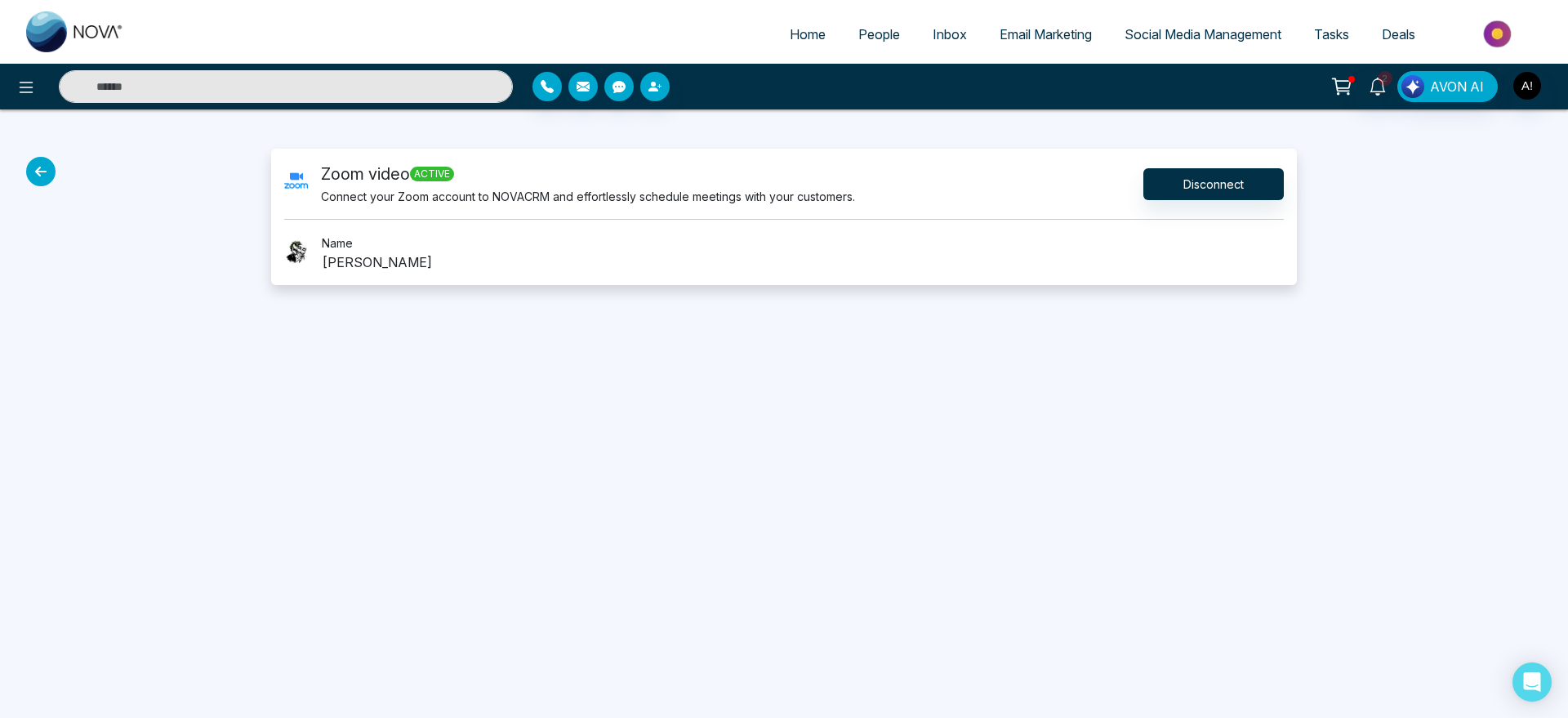
click at [45, 168] on icon at bounding box center [40, 171] width 29 height 29
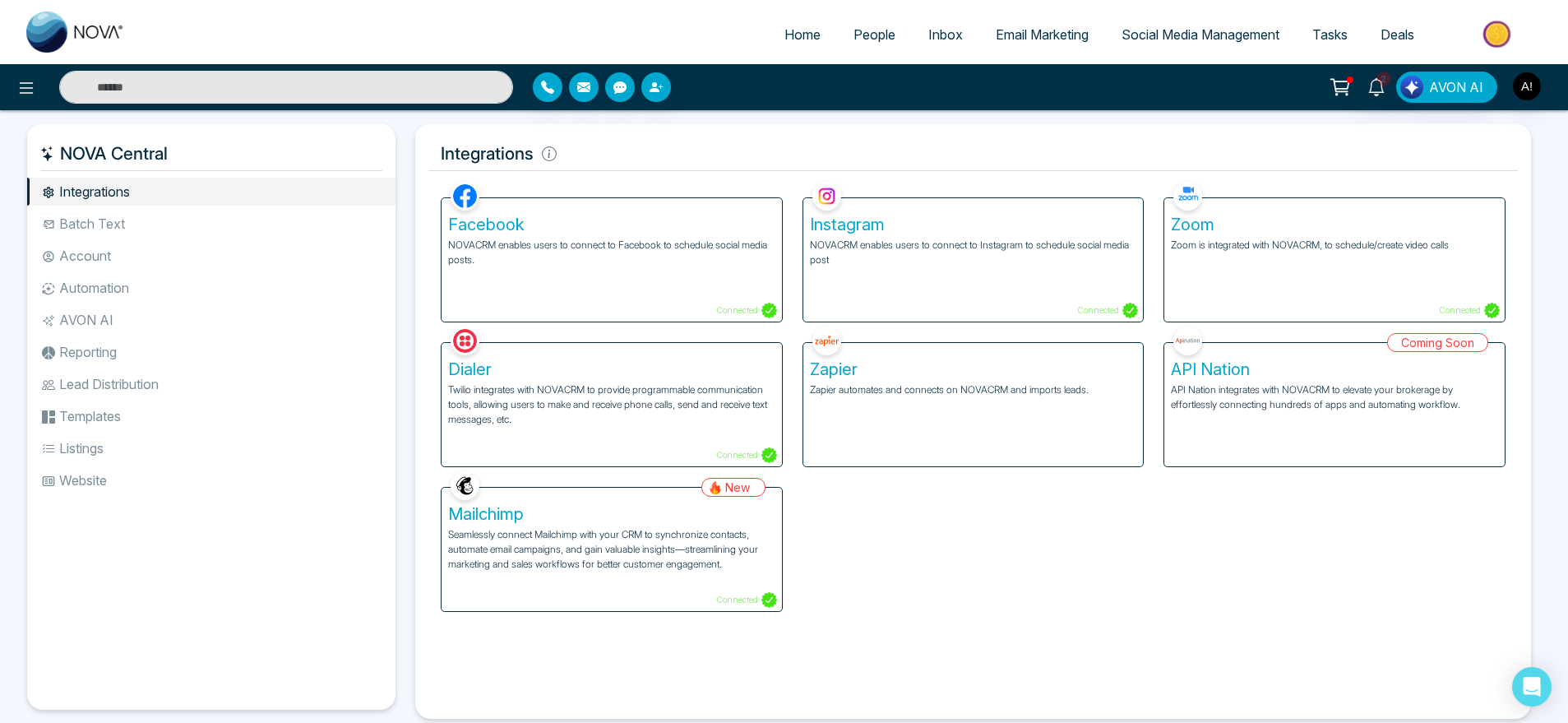
click at [675, 408] on p "Twilio integrates with NOVACRM to provide programmable communication tools, all…" at bounding box center [612, 405] width 327 height 44
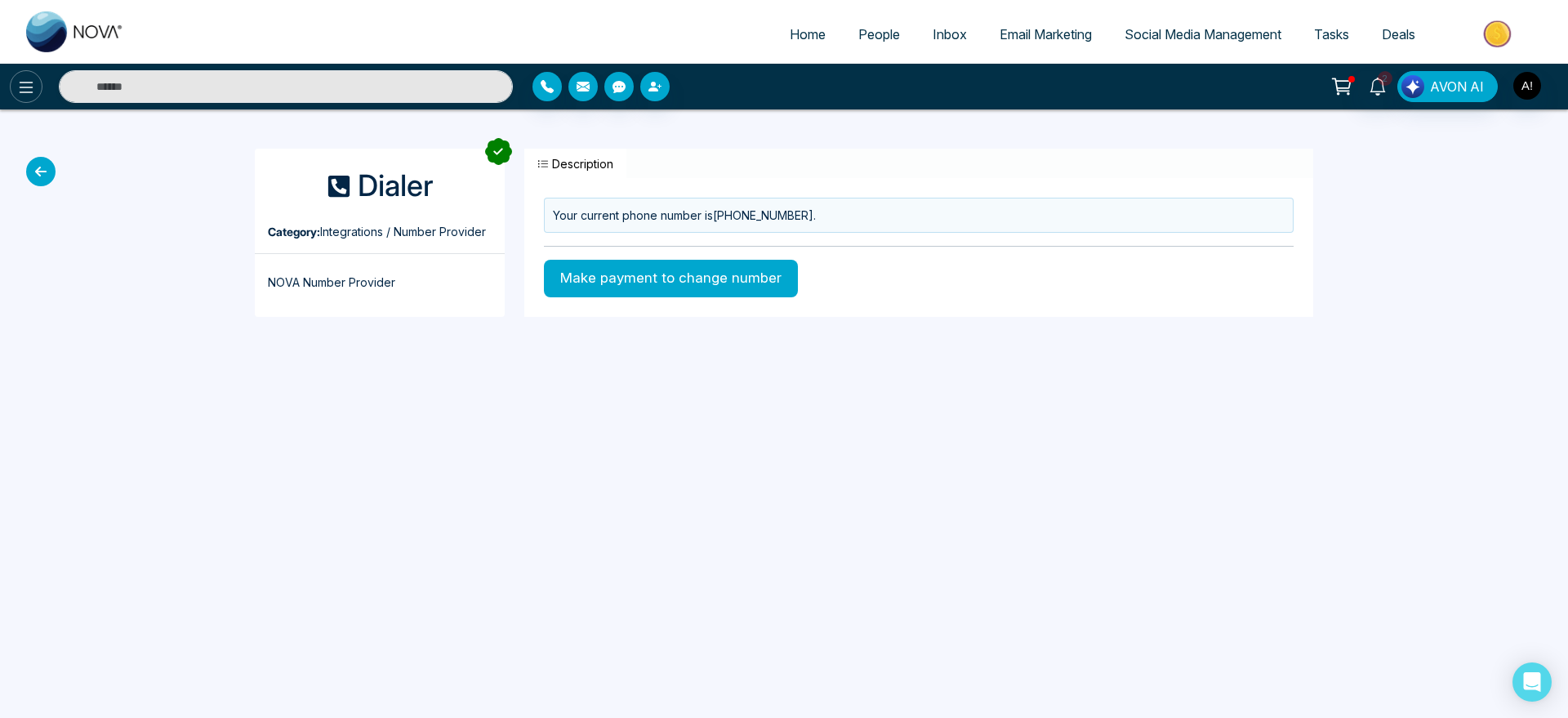
click at [16, 84] on button at bounding box center [25, 86] width 33 height 33
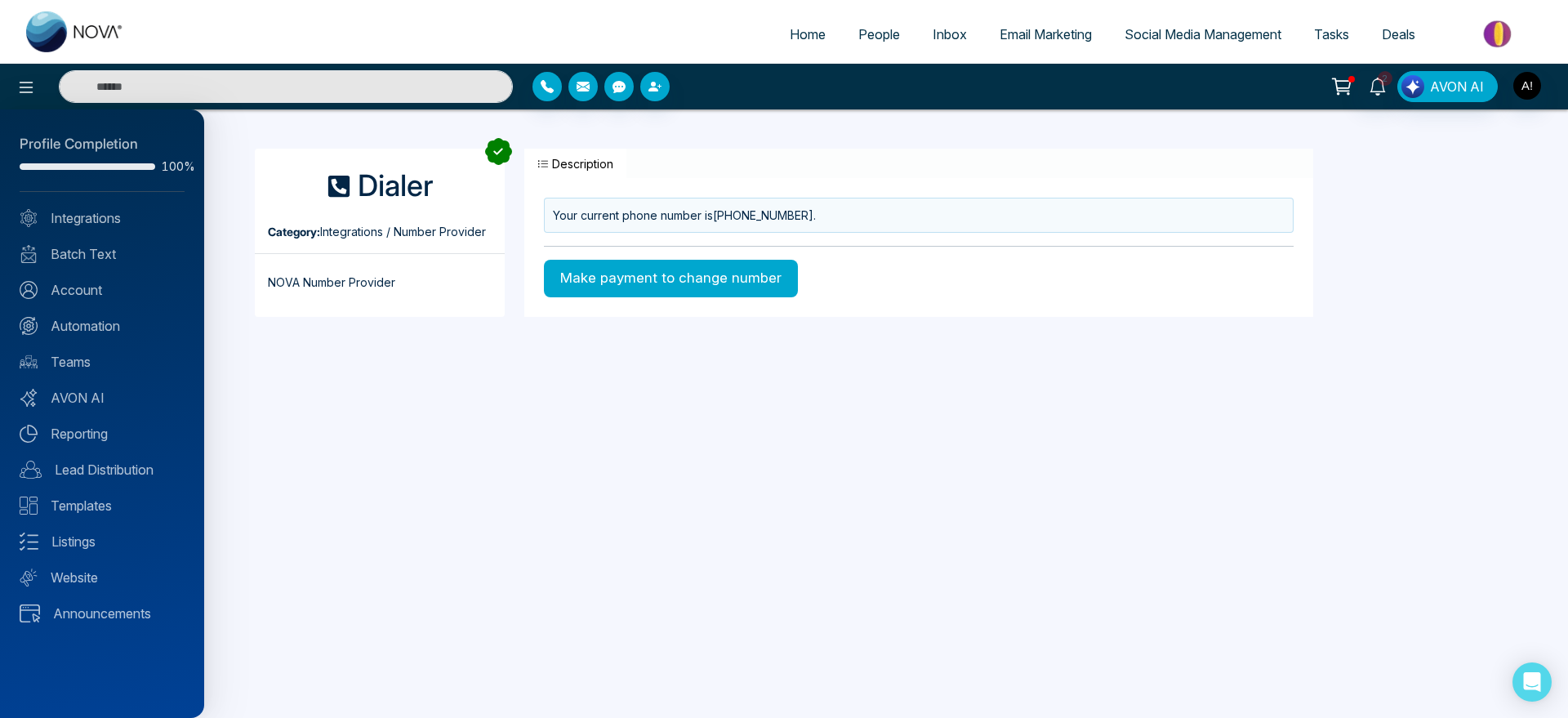
click at [789, 34] on div at bounding box center [784, 359] width 1568 height 718
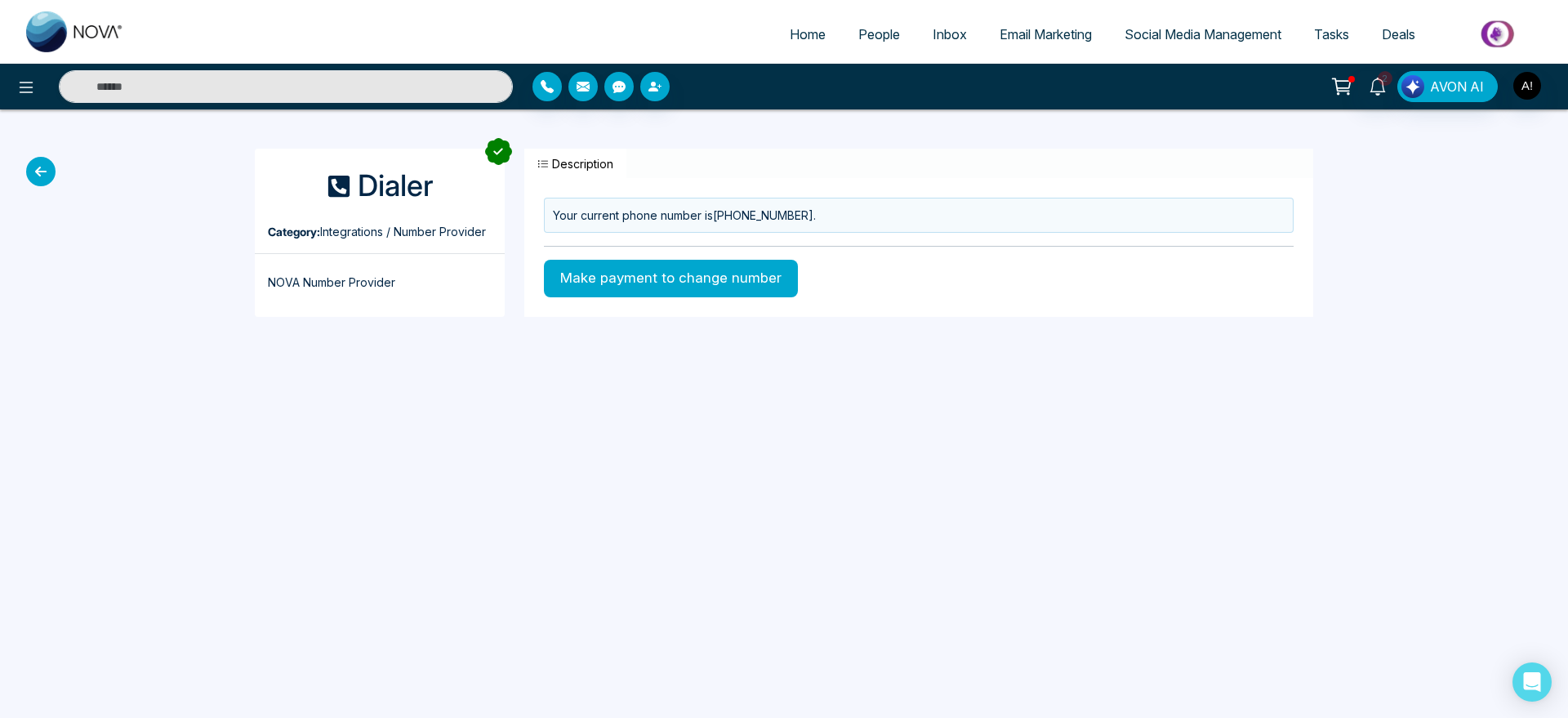
click at [789, 34] on span "Home" at bounding box center [807, 34] width 36 height 16
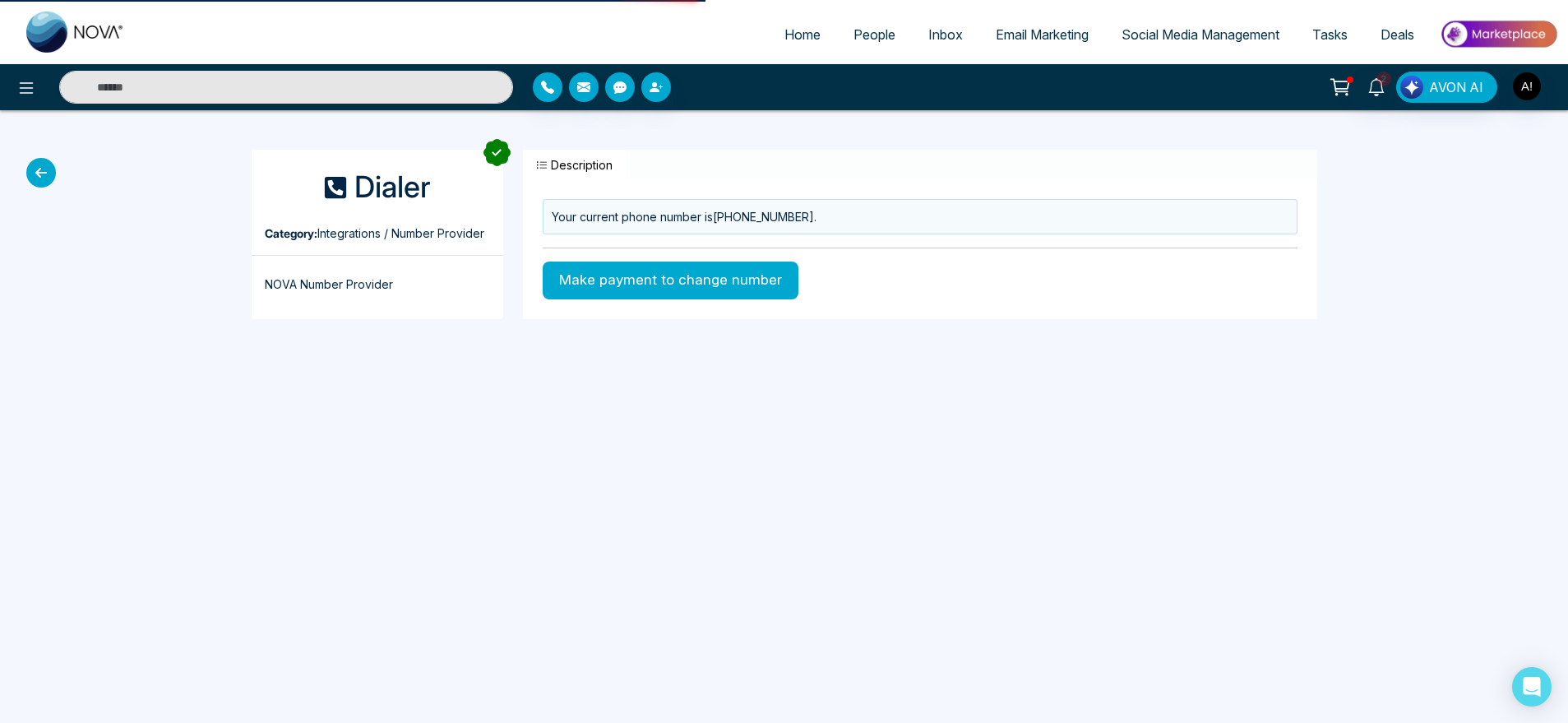
select select "*"
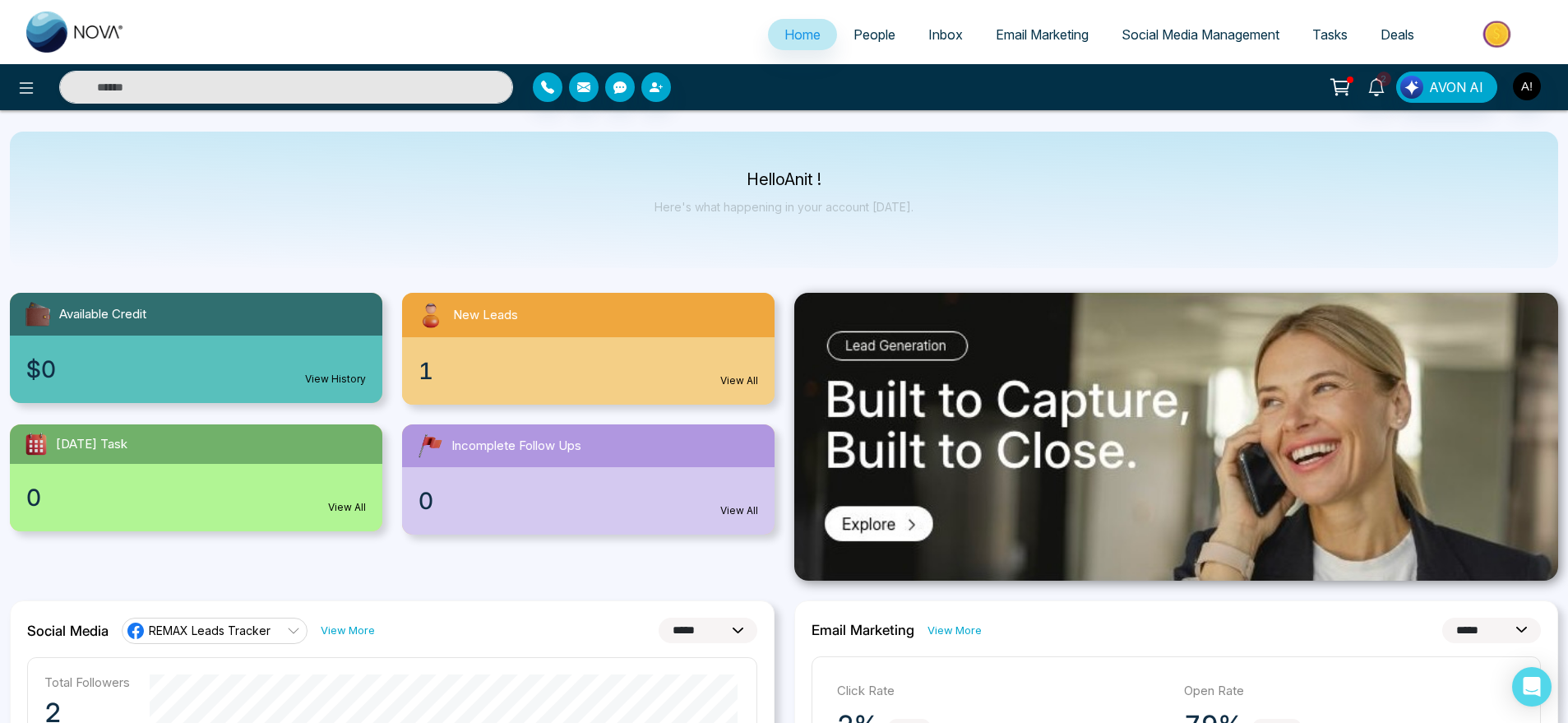
click at [863, 37] on span "People" at bounding box center [874, 34] width 42 height 16
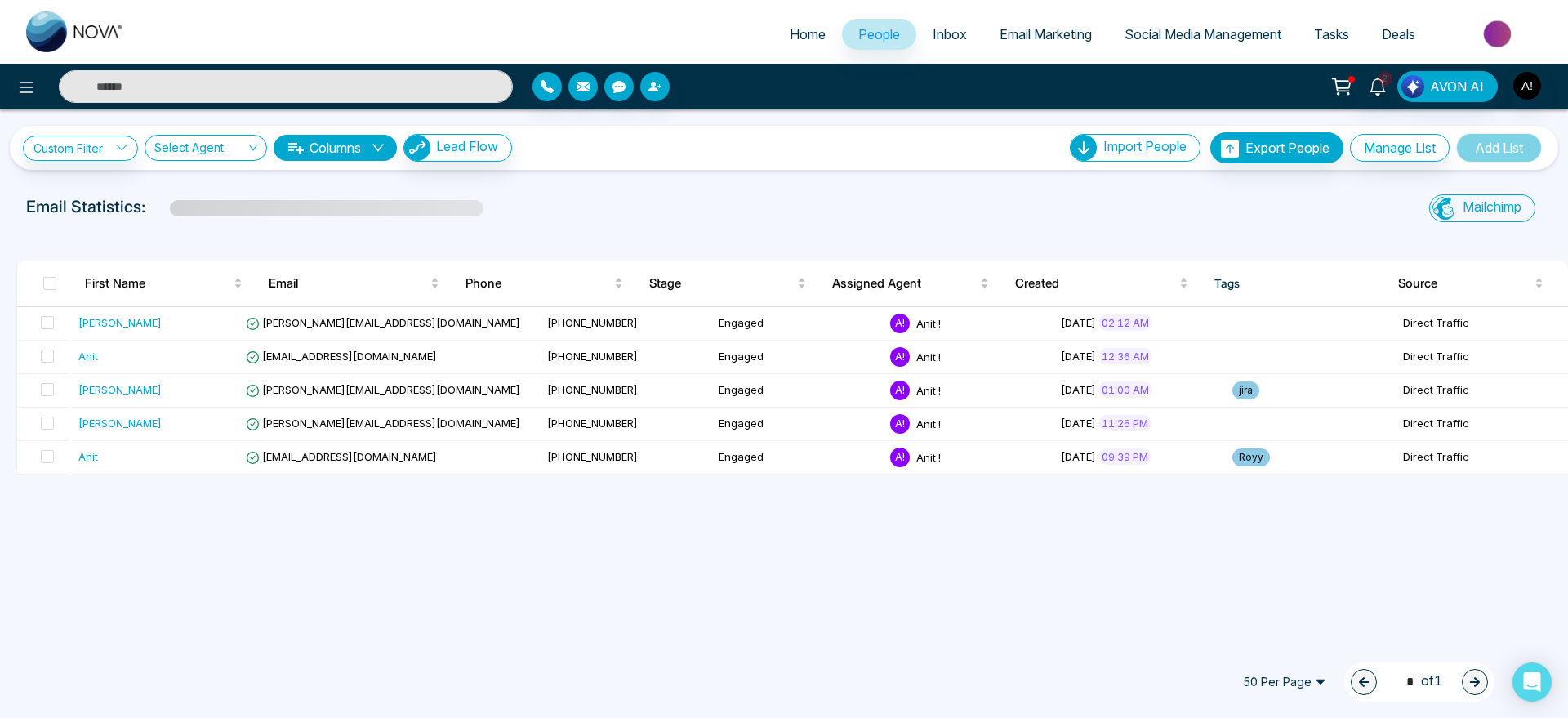
click at [804, 35] on span "Home" at bounding box center [807, 34] width 36 height 16
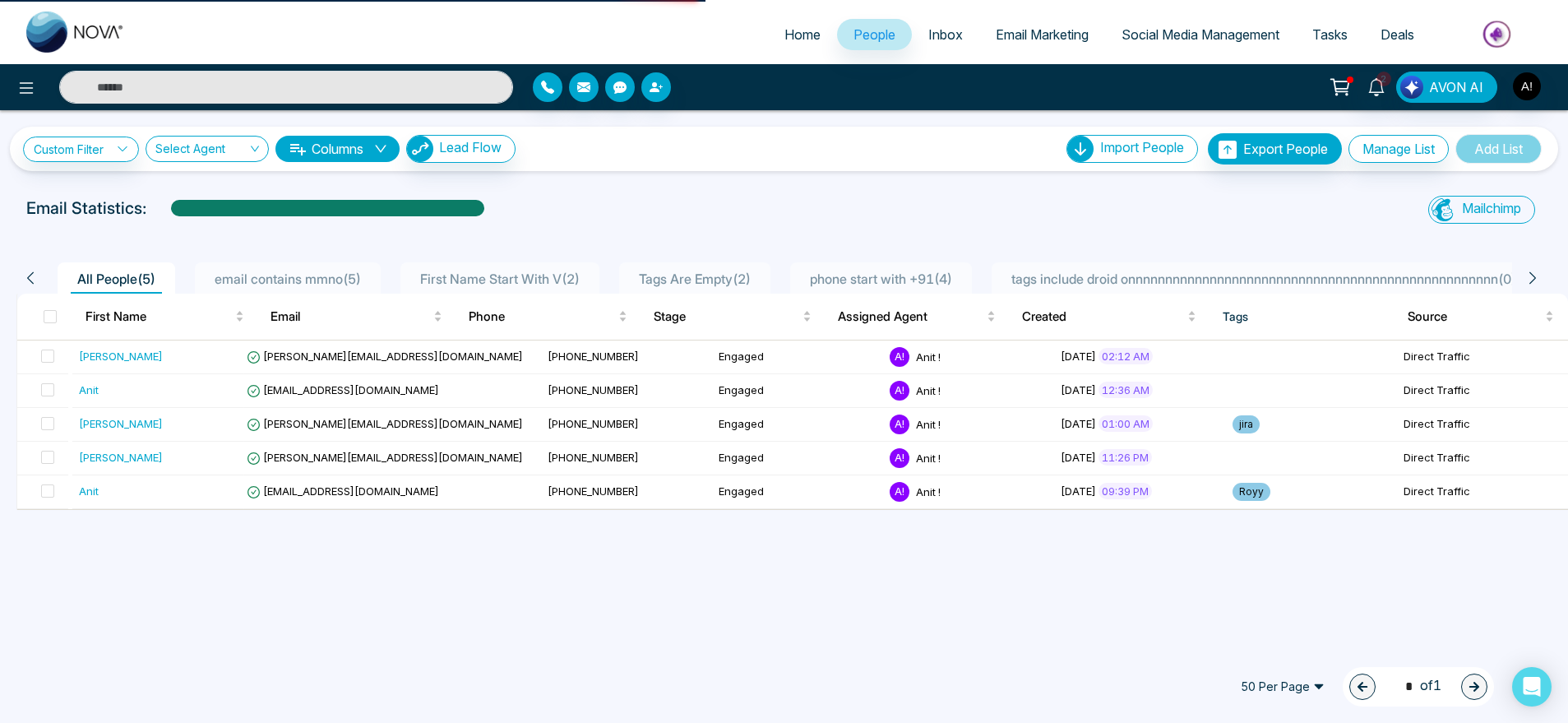
select select "*"
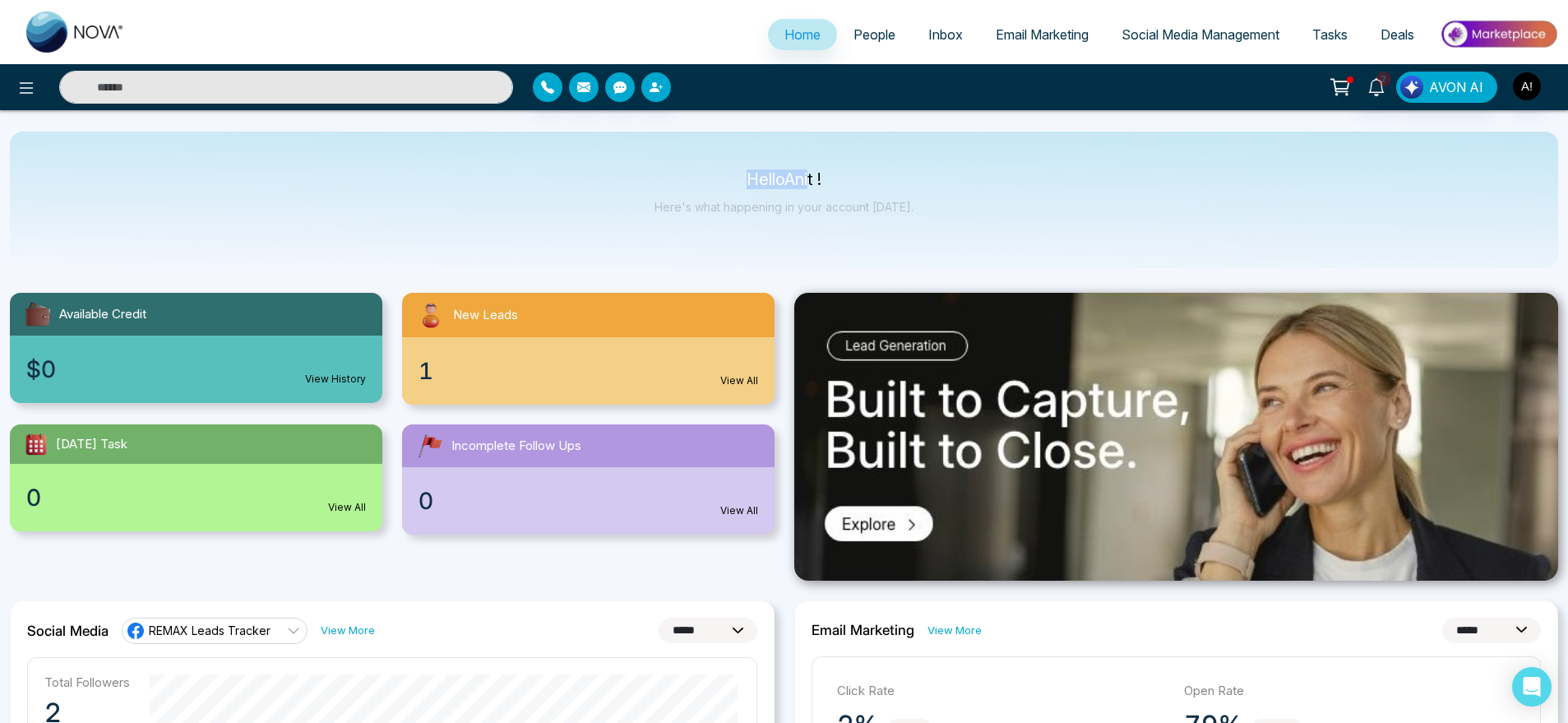
drag, startPoint x: 727, startPoint y: 153, endPoint x: 933, endPoint y: 218, distance: 216.0
click at [933, 218] on div "Hello Anit ! Here's what happening in your account [DATE]." at bounding box center [784, 199] width 1549 height 136
drag, startPoint x: 933, startPoint y: 218, endPoint x: 663, endPoint y: 155, distance: 277.3
click at [663, 155] on div "Hello Anit ! Here's what happening in your account [DATE]." at bounding box center [784, 199] width 1549 height 136
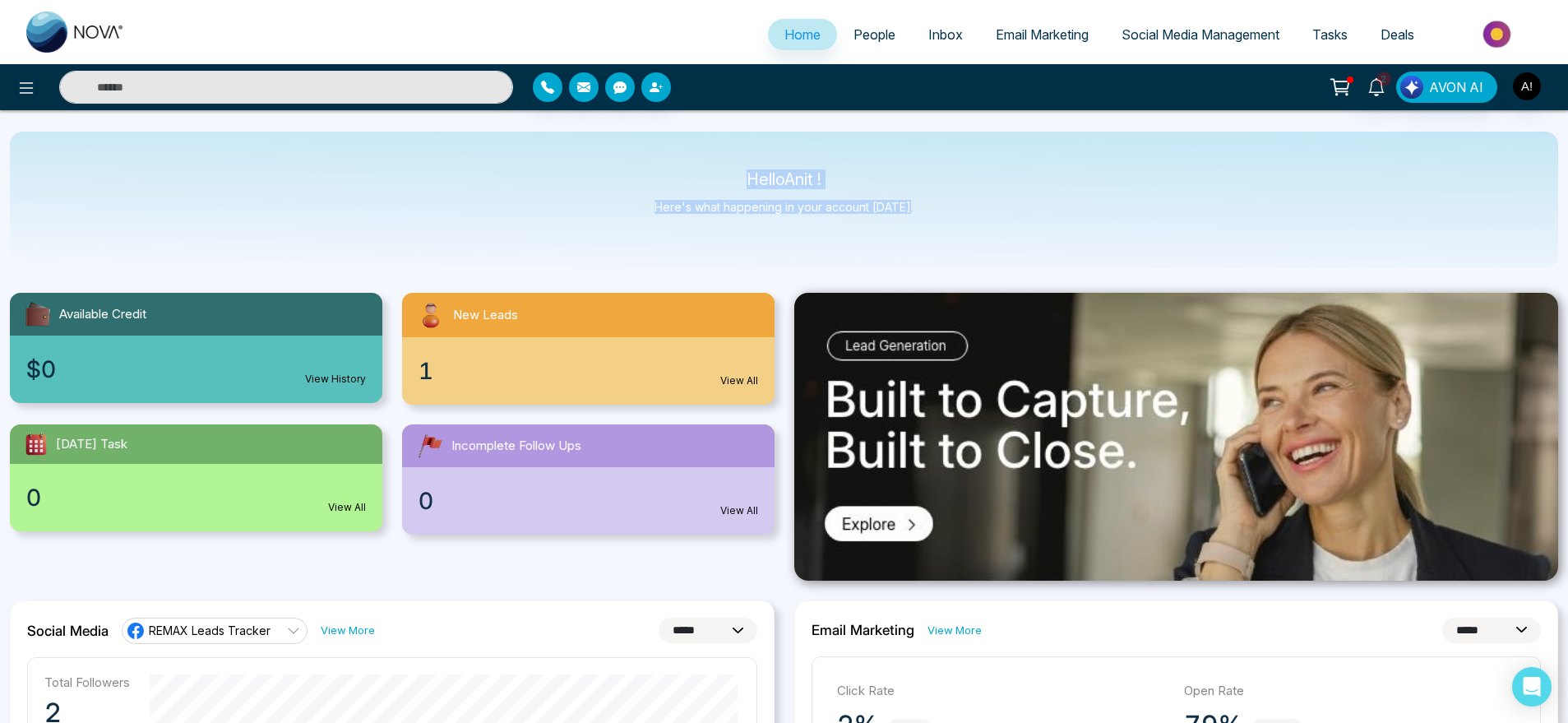
click at [663, 155] on div "Hello Anit ! Here's what happening in your account [DATE]." at bounding box center [784, 199] width 1549 height 136
drag, startPoint x: 742, startPoint y: 183, endPoint x: 939, endPoint y: 232, distance: 203.0
click at [939, 232] on div "Hello Anit ! Here's what happening in your account [DATE]." at bounding box center [784, 199] width 1549 height 136
drag, startPoint x: 939, startPoint y: 232, endPoint x: 655, endPoint y: 157, distance: 293.7
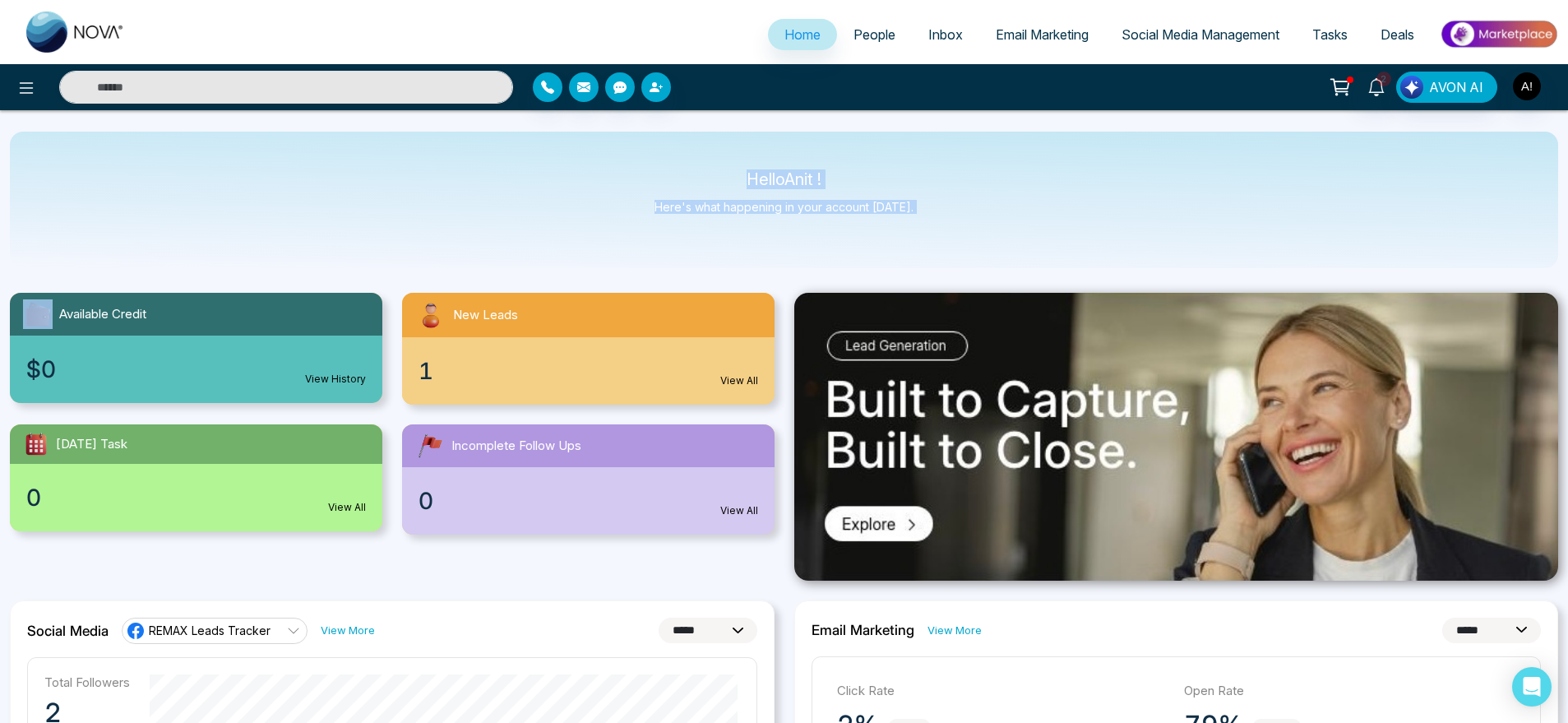
click at [655, 157] on div "Hello Anit ! Here's what happening in your account [DATE]." at bounding box center [784, 199] width 1549 height 136
drag, startPoint x: 732, startPoint y: 182, endPoint x: 986, endPoint y: 221, distance: 257.0
click at [986, 221] on div "Hello Anit ! Here's what happening in your account [DATE]." at bounding box center [784, 199] width 1549 height 136
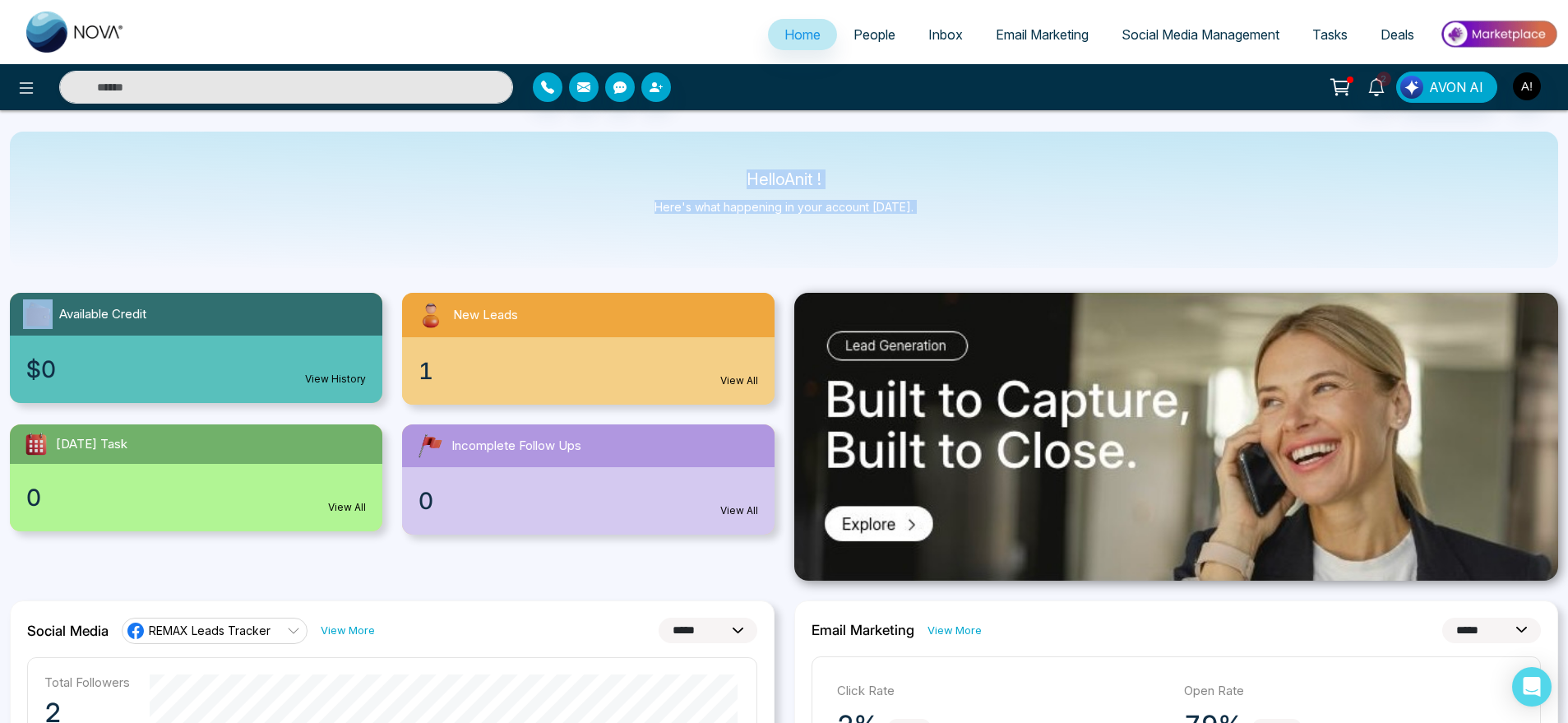
drag, startPoint x: 986, startPoint y: 221, endPoint x: 606, endPoint y: 146, distance: 387.3
click at [606, 146] on div "Hello Anit ! Here's what happening in your account [DATE]." at bounding box center [784, 199] width 1549 height 136
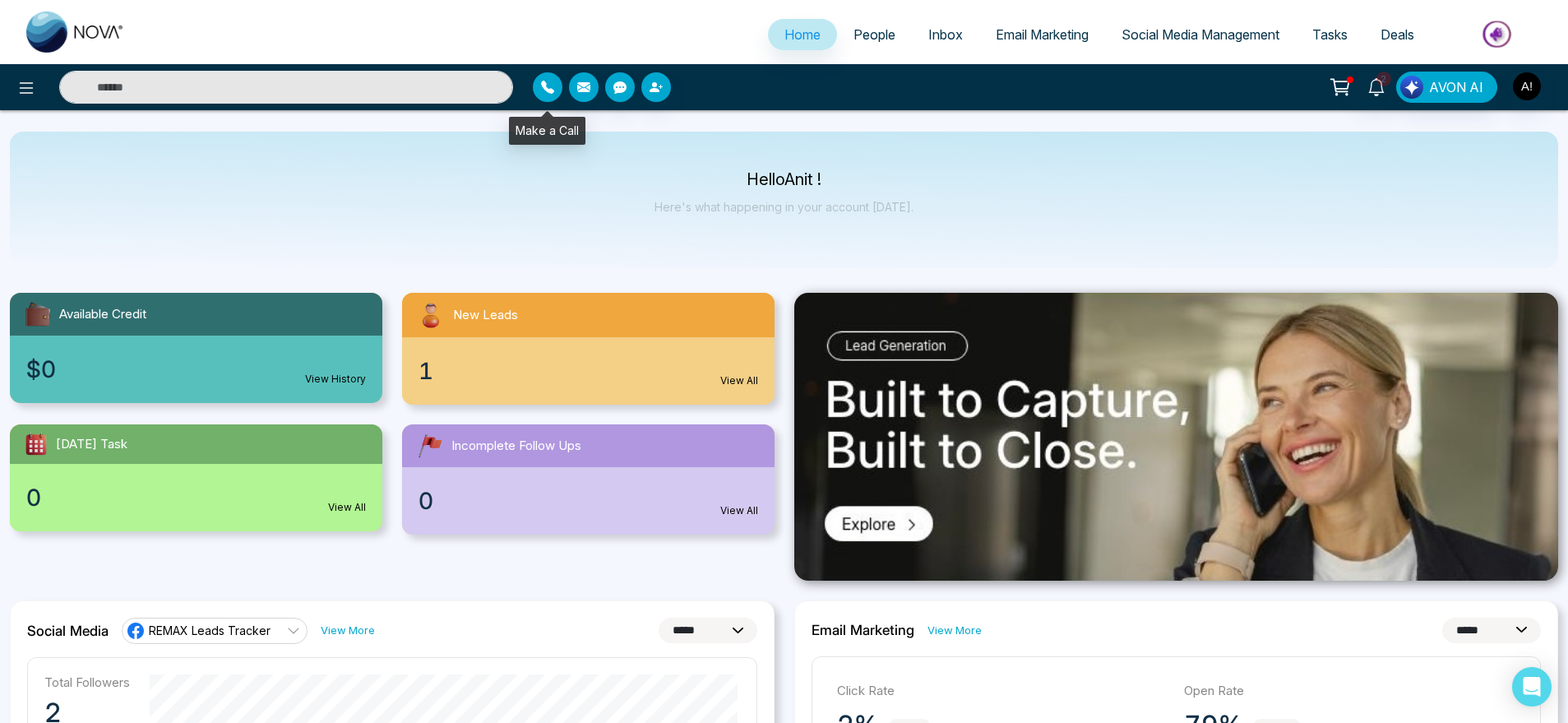
click at [538, 92] on button "button" at bounding box center [547, 87] width 29 height 29
